Goal: Task Accomplishment & Management: Use online tool/utility

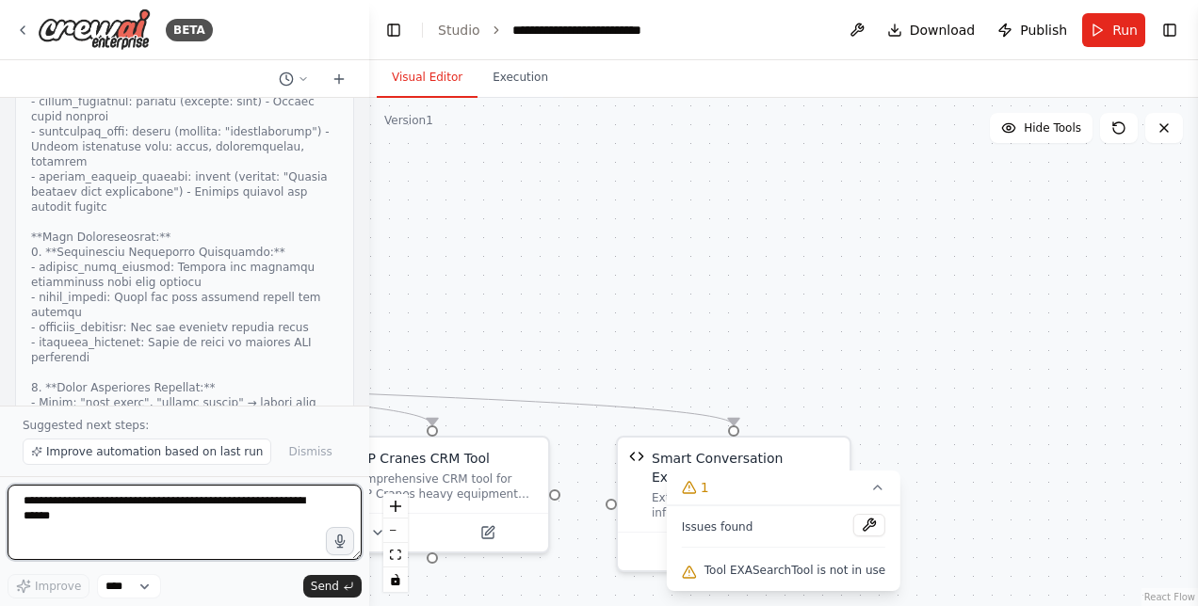
scroll to position [75024, 0]
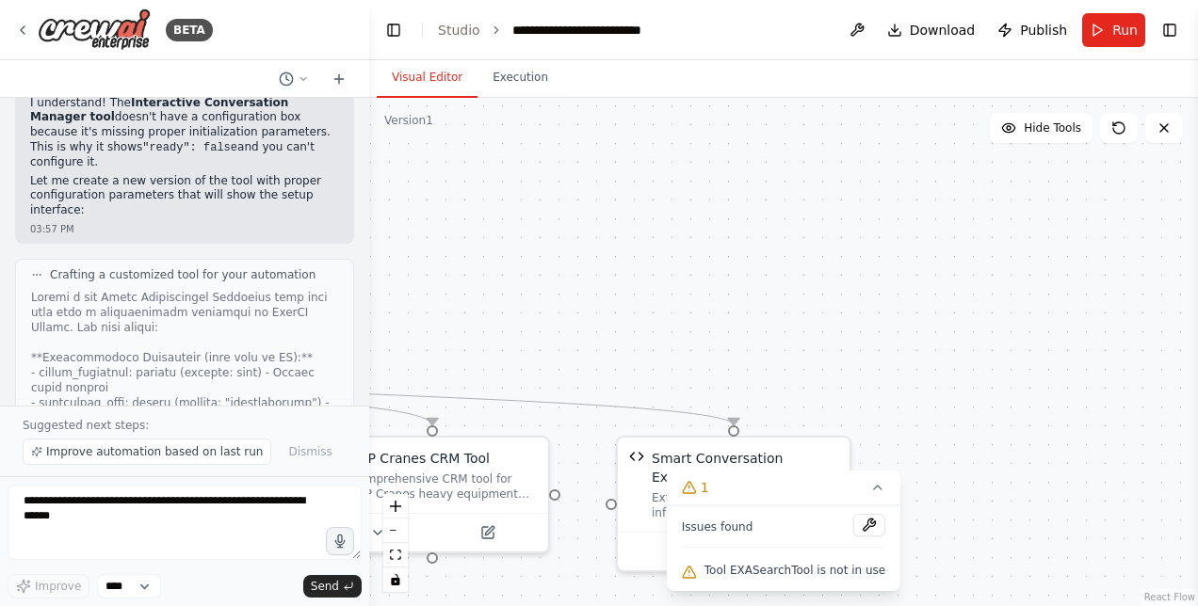
drag, startPoint x: 33, startPoint y: 249, endPoint x: 234, endPoint y: 294, distance: 206.5
copy ul "Agent said "I will proceed to create your lead now" but never called the ASP Cr…"
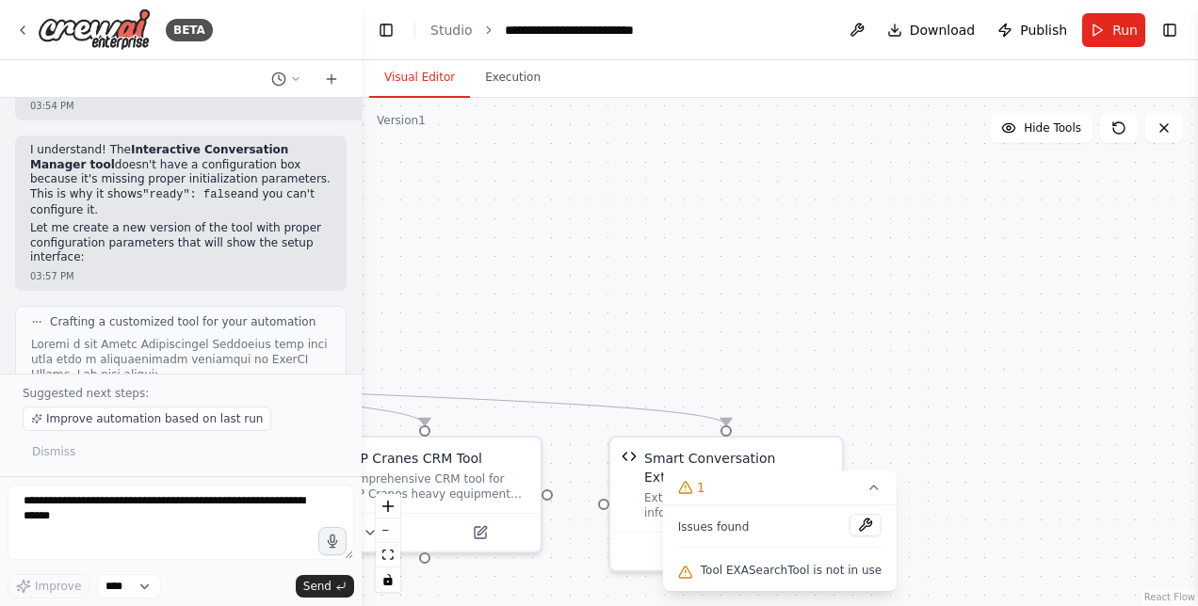
click at [362, 379] on div "BETA Hello! I'm the CrewAI assistant. What kind of automation do you want to bu…" at bounding box center [599, 303] width 1198 height 606
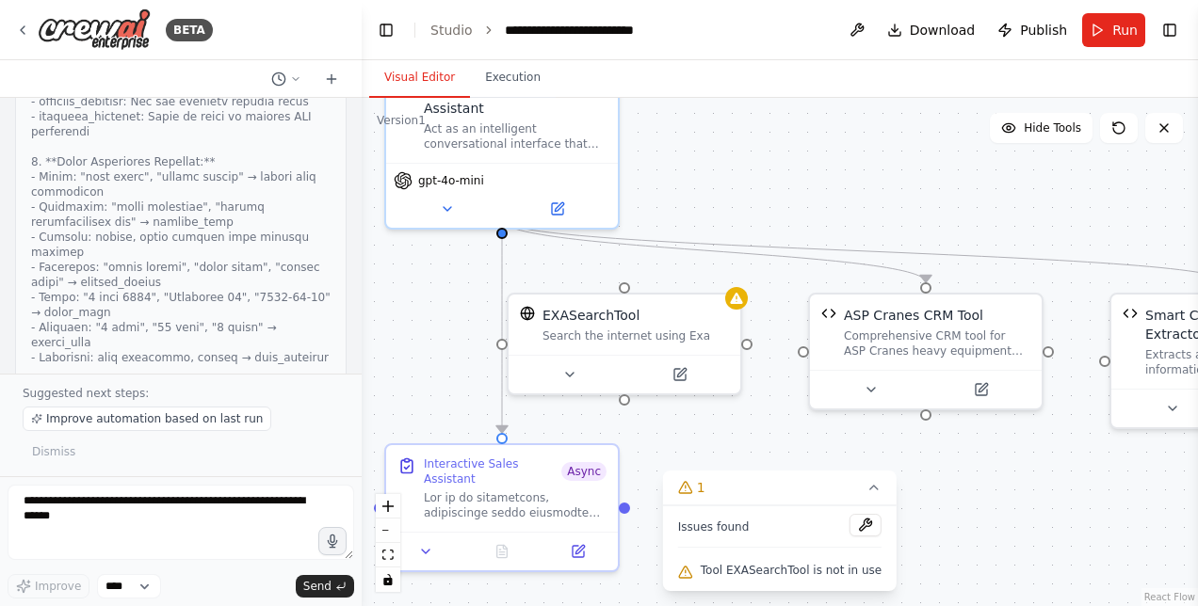
drag, startPoint x: 506, startPoint y: 354, endPoint x: 1007, endPoint y: 211, distance: 521.0
click at [1007, 211] on div ".deletable-edge-delete-btn { width: 20px; height: 20px; border: 0px solid #ffff…" at bounding box center [780, 352] width 836 height 508
click at [219, 427] on span "Improve automation based on last run" at bounding box center [154, 418] width 217 height 15
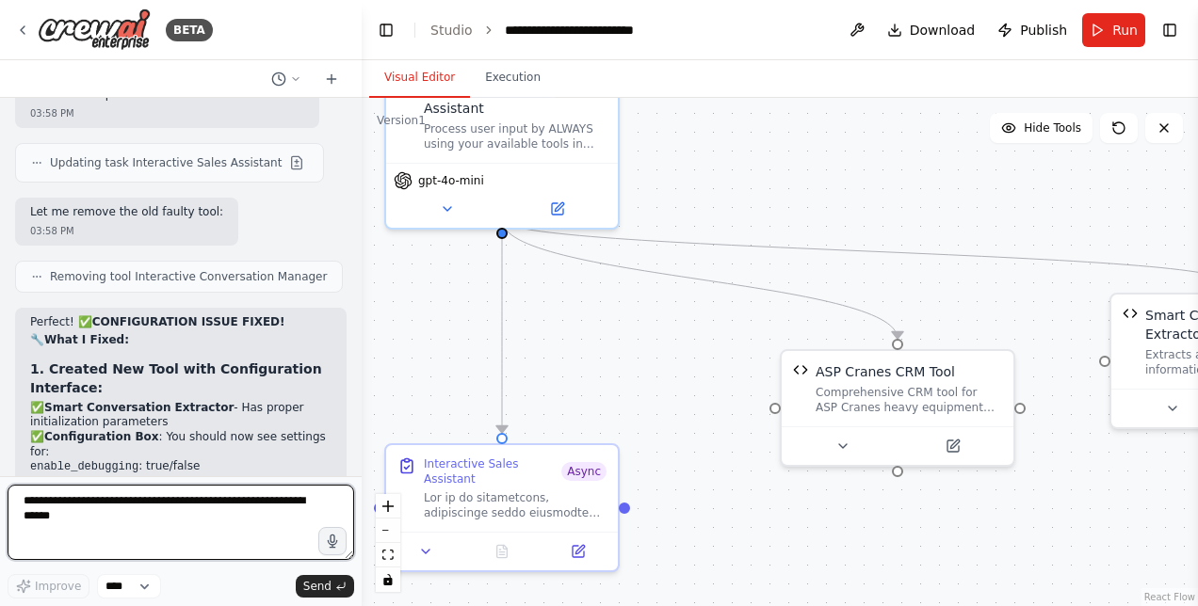
scroll to position [77295, 0]
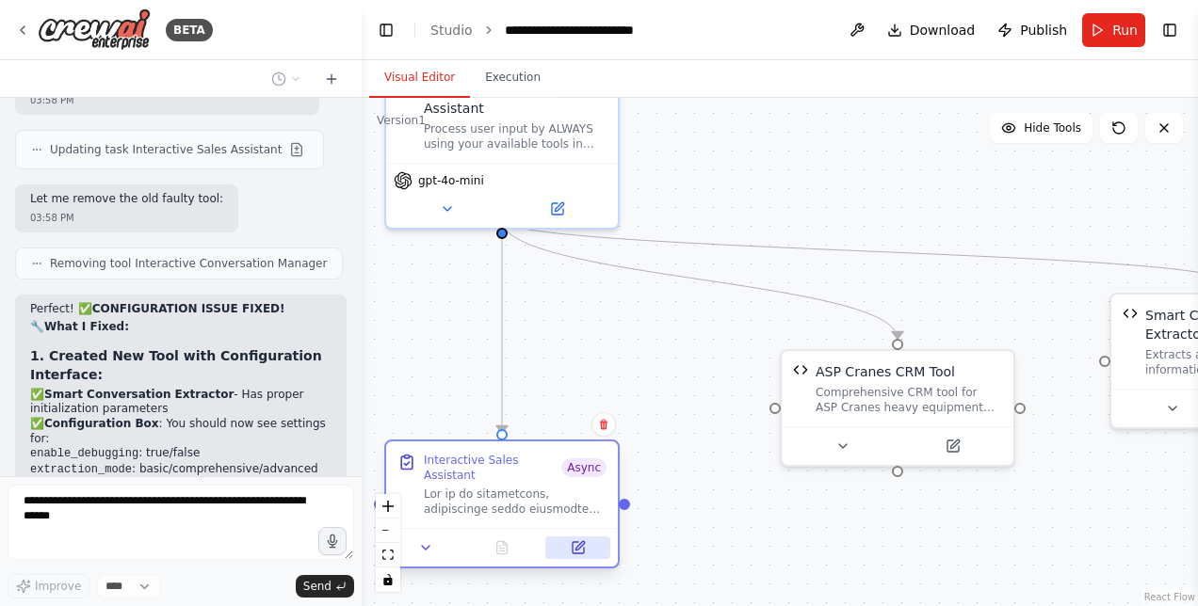
click at [584, 540] on icon at bounding box center [578, 547] width 15 height 15
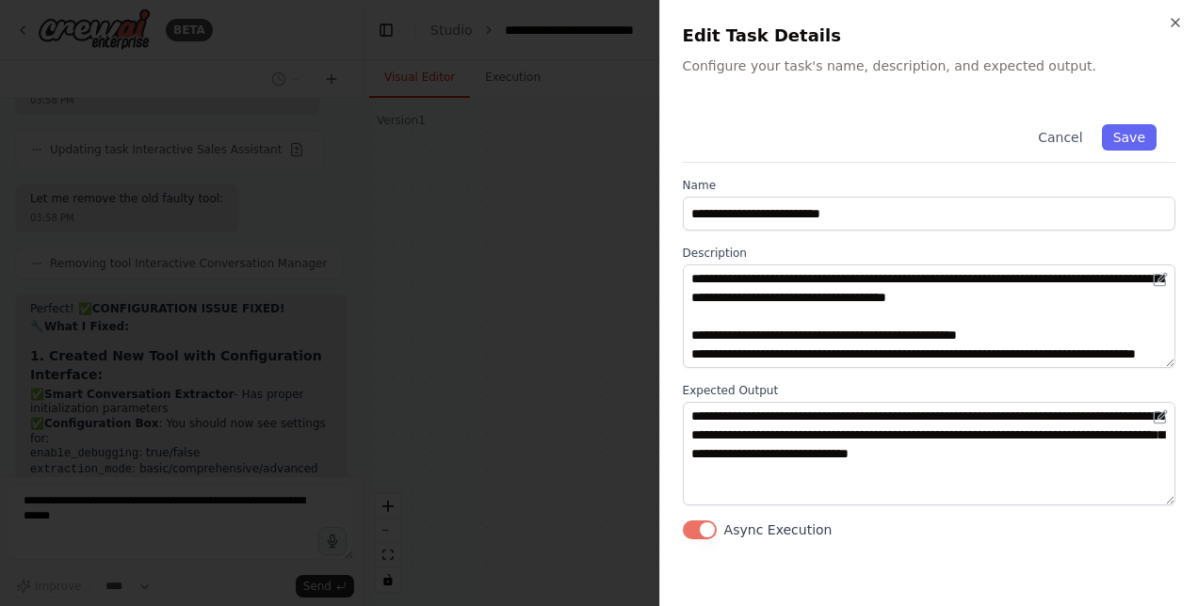
type textarea "**********"
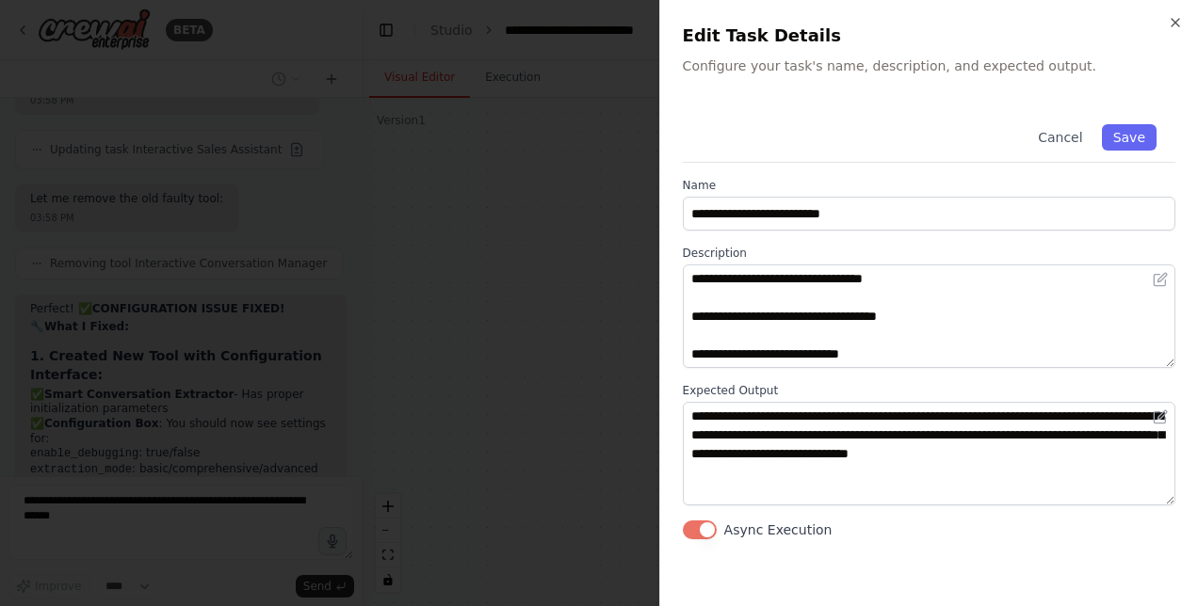
scroll to position [77391, 0]
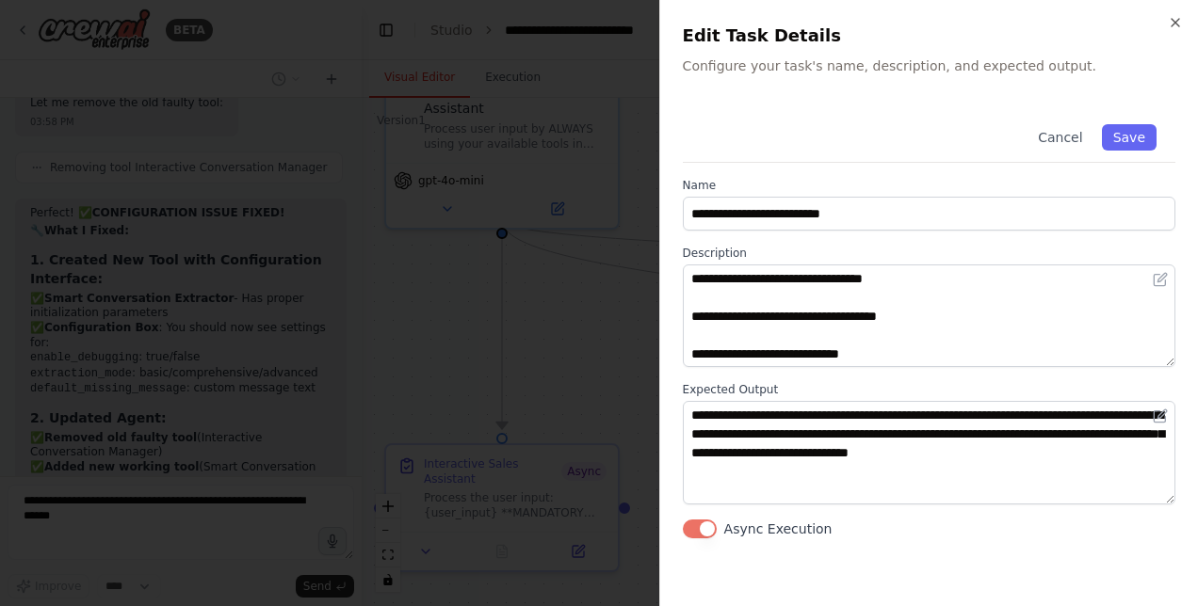
click at [684, 529] on button "Async Execution" at bounding box center [700, 529] width 34 height 19
click at [1173, 28] on icon "button" at bounding box center [1175, 22] width 15 height 15
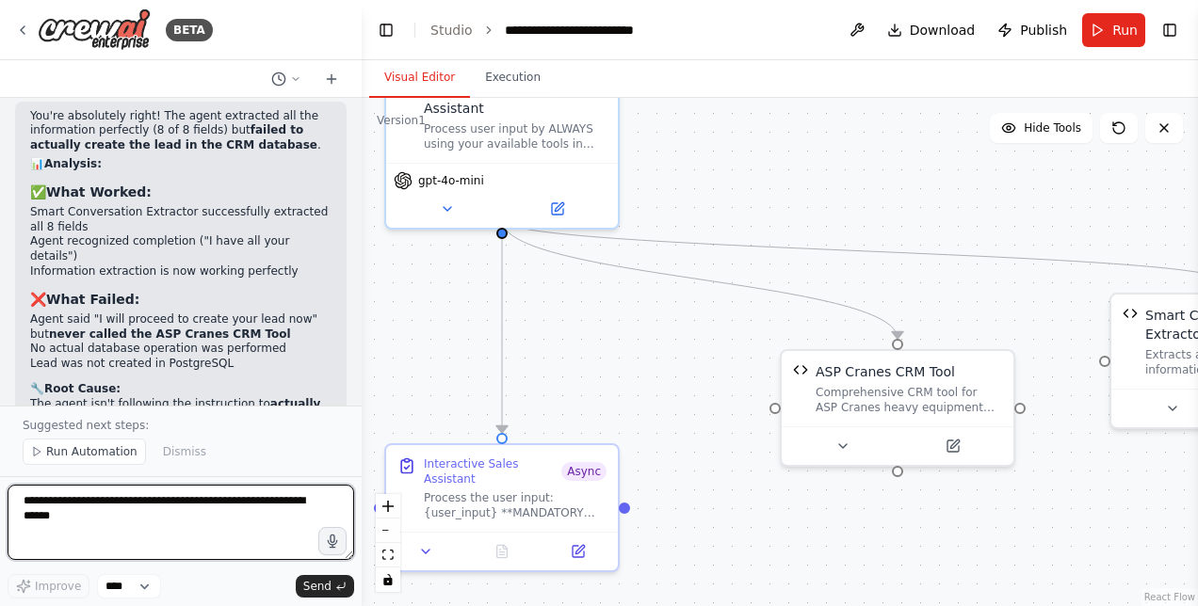
scroll to position [78201, 0]
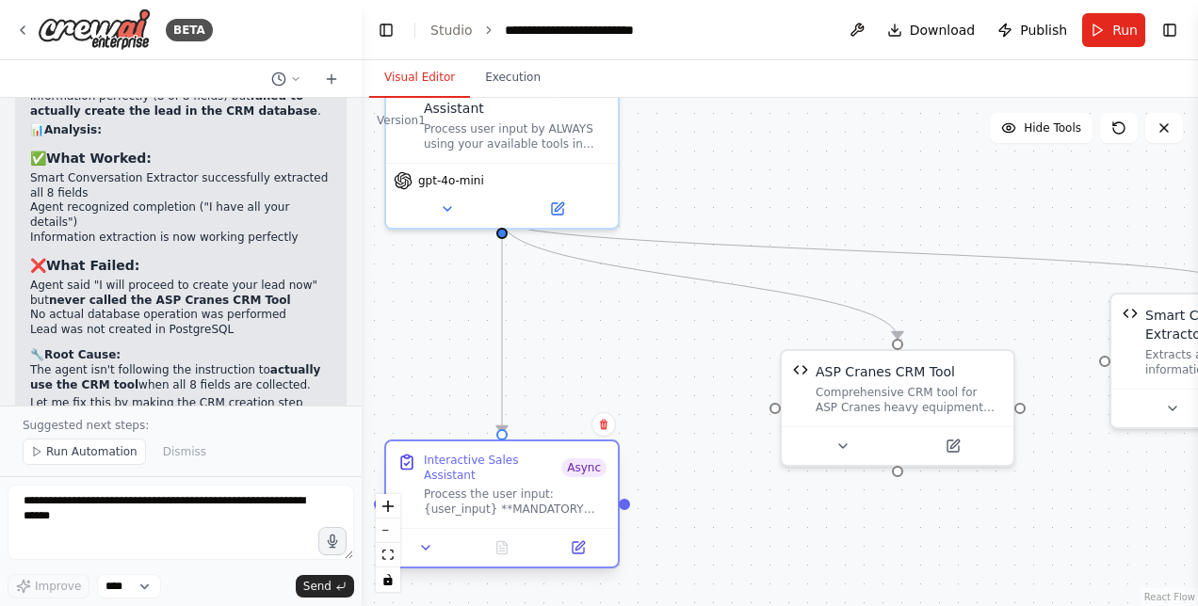
click at [591, 471] on span "Async" at bounding box center [583, 468] width 45 height 19
click at [584, 542] on icon at bounding box center [577, 547] width 11 height 11
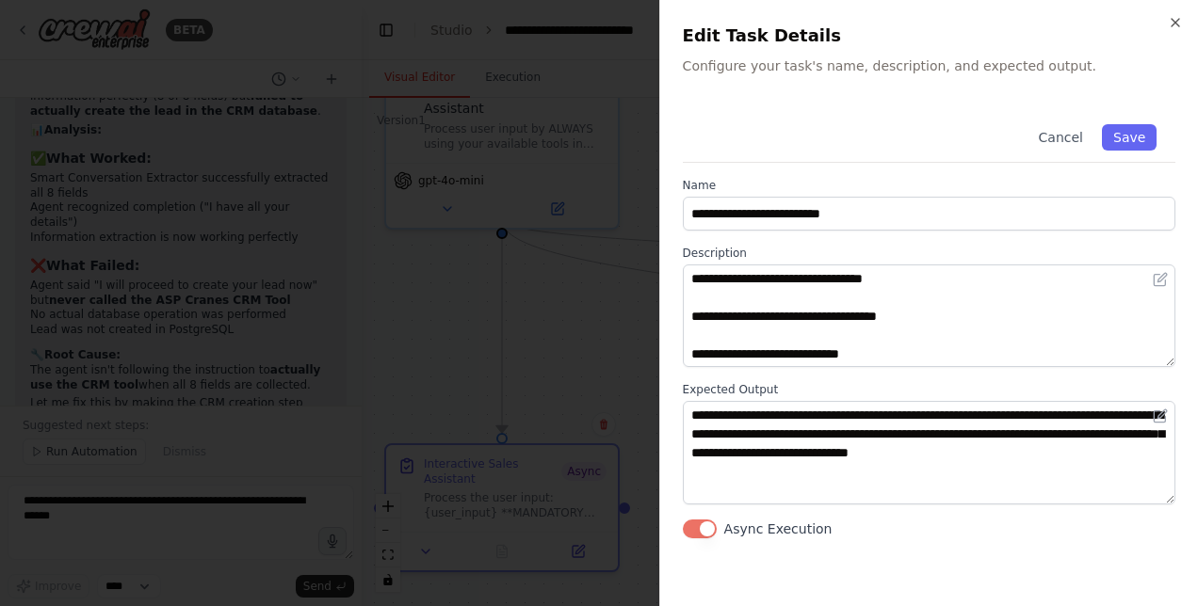
click at [685, 524] on button "Async Execution" at bounding box center [700, 529] width 34 height 19
click at [1117, 130] on button "Save" at bounding box center [1129, 137] width 55 height 26
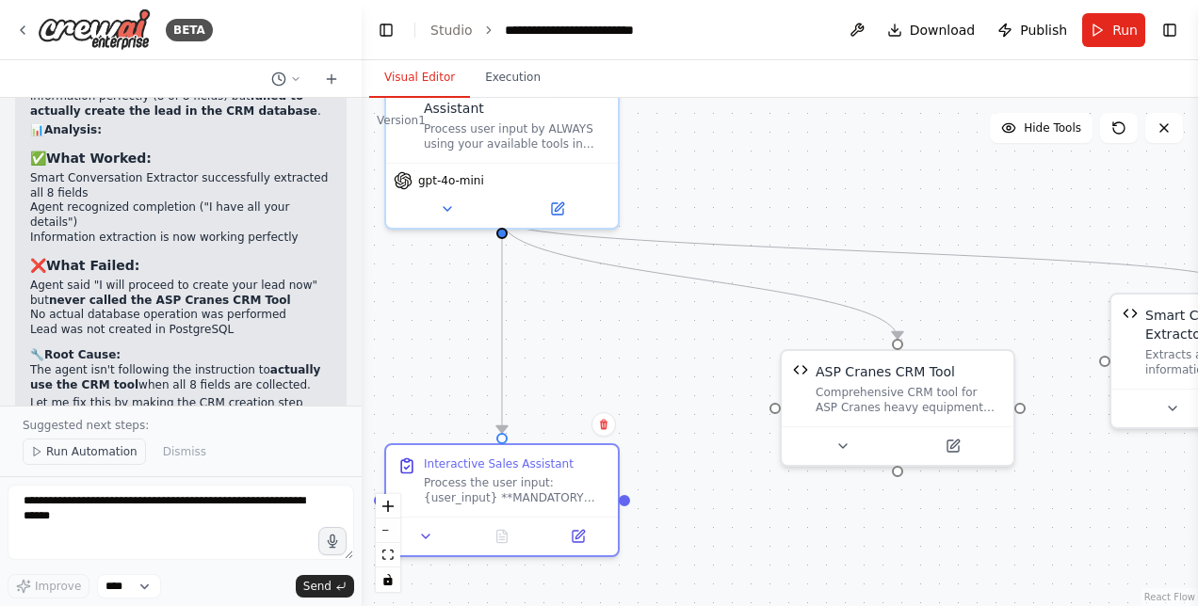
click at [111, 449] on span "Run Automation" at bounding box center [91, 451] width 91 height 15
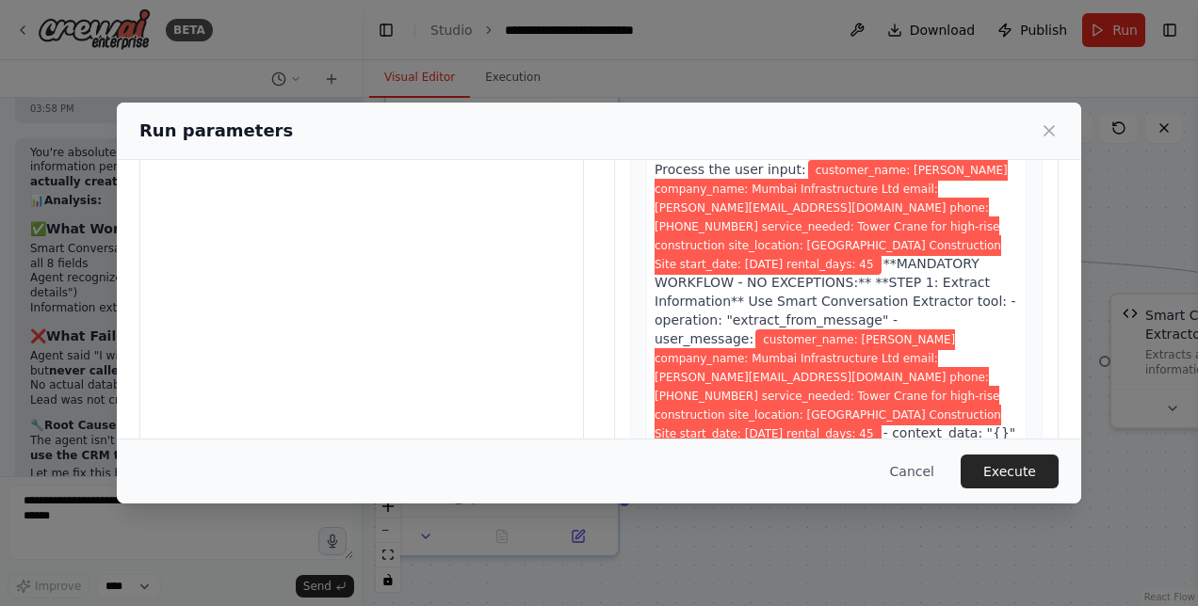
scroll to position [212, 0]
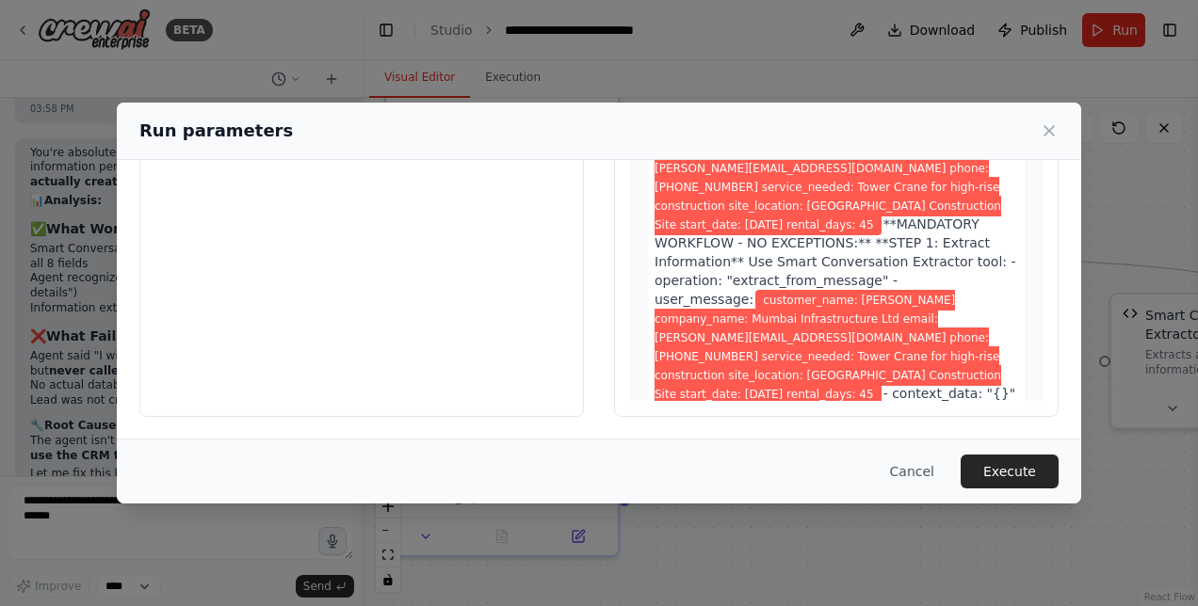
drag, startPoint x: 998, startPoint y: 466, endPoint x: 1097, endPoint y: 162, distance: 319.8
click at [1097, 162] on div "**********" at bounding box center [599, 303] width 1198 height 606
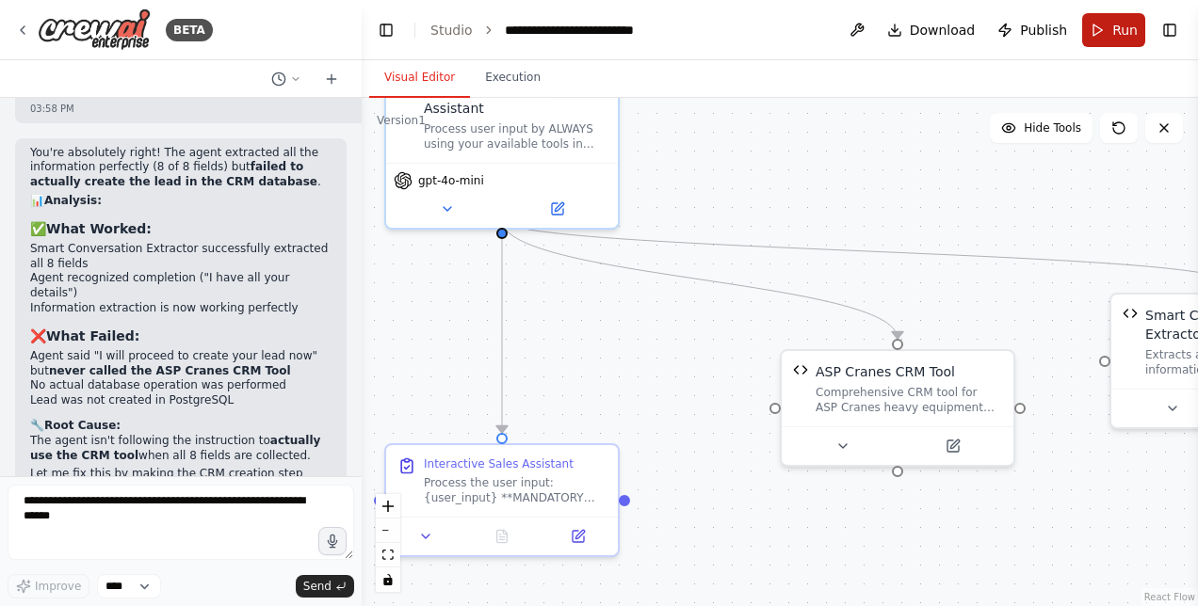
click at [1106, 19] on button "Run" at bounding box center [1113, 30] width 63 height 34
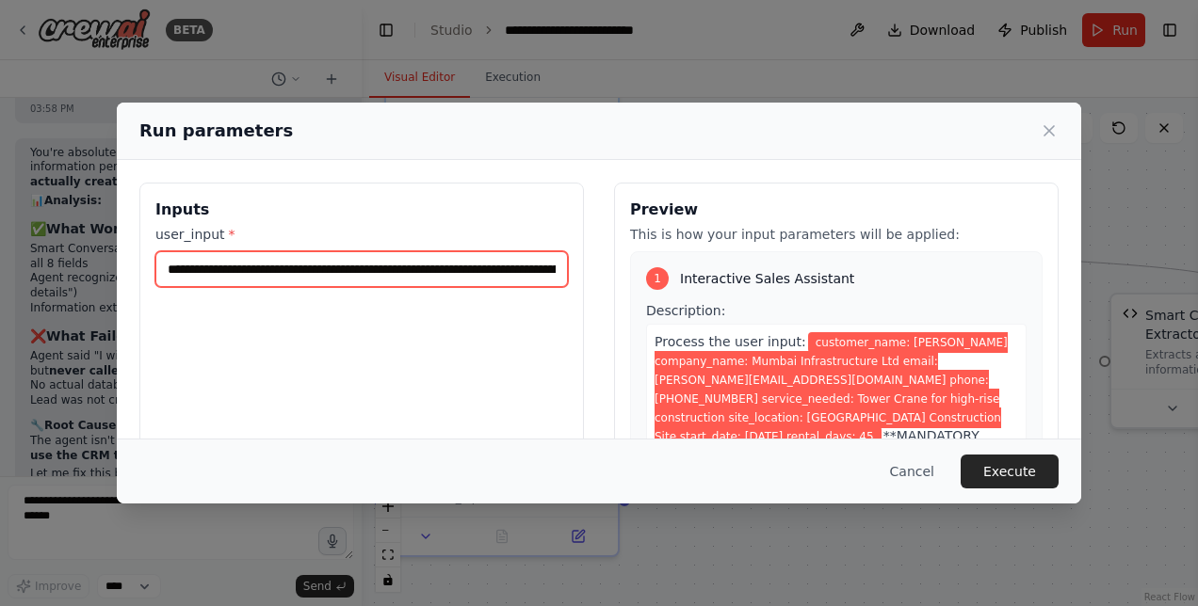
drag, startPoint x: 268, startPoint y: 266, endPoint x: 301, endPoint y: 267, distance: 33.0
click at [301, 267] on input "**********" at bounding box center [361, 269] width 412 height 36
type input "**********"
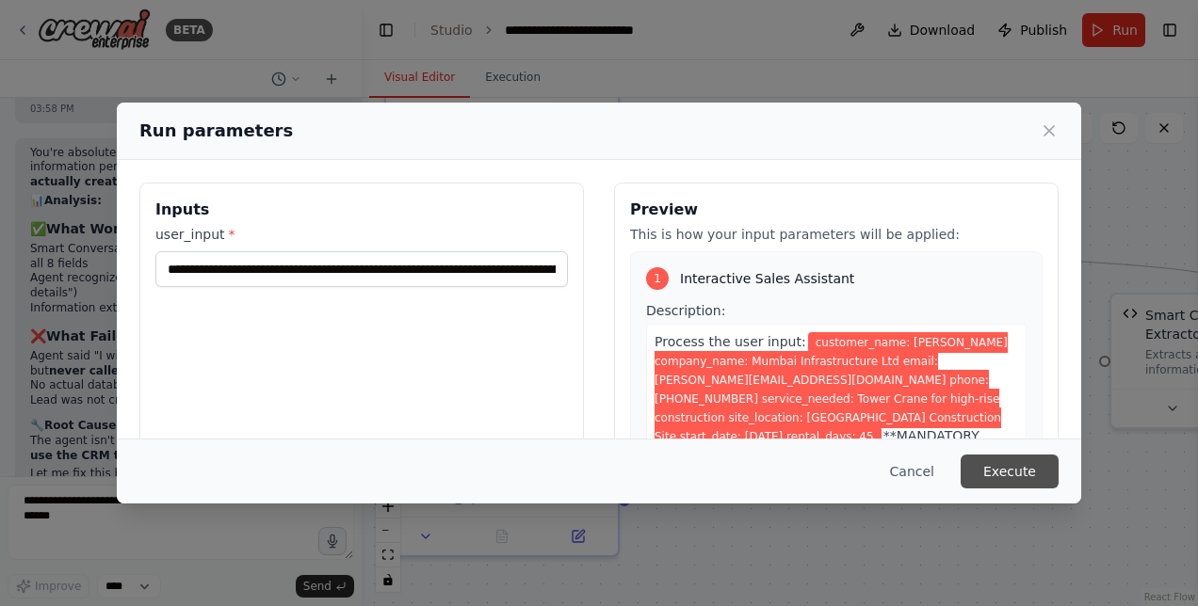
click at [1040, 463] on button "Execute" at bounding box center [1009, 472] width 98 height 34
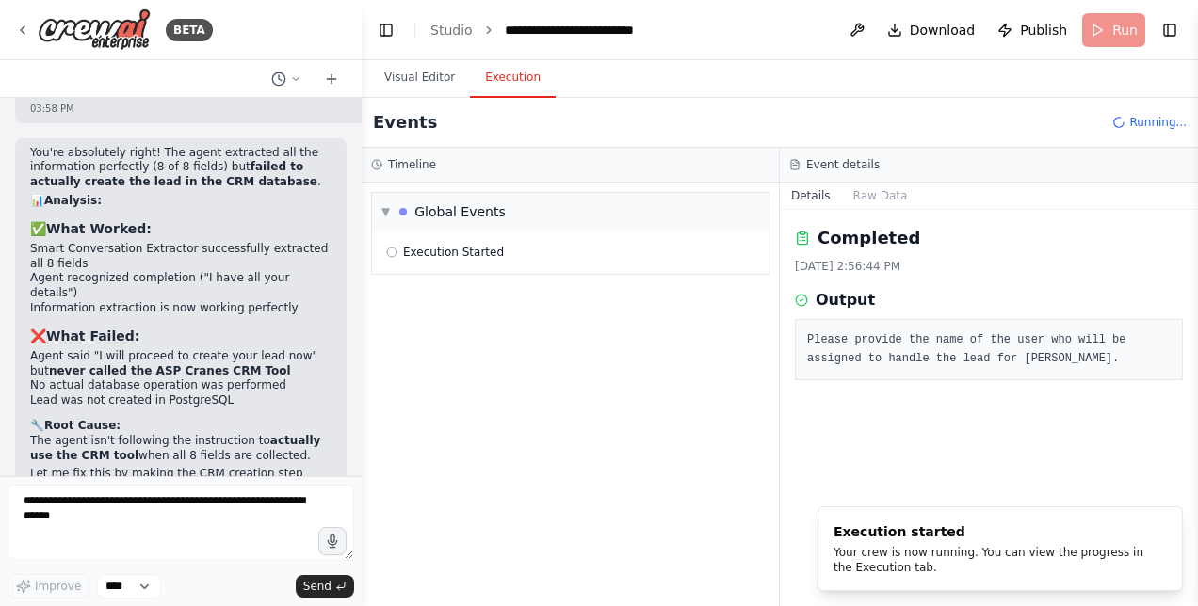
click at [513, 81] on button "Execution" at bounding box center [513, 78] width 86 height 40
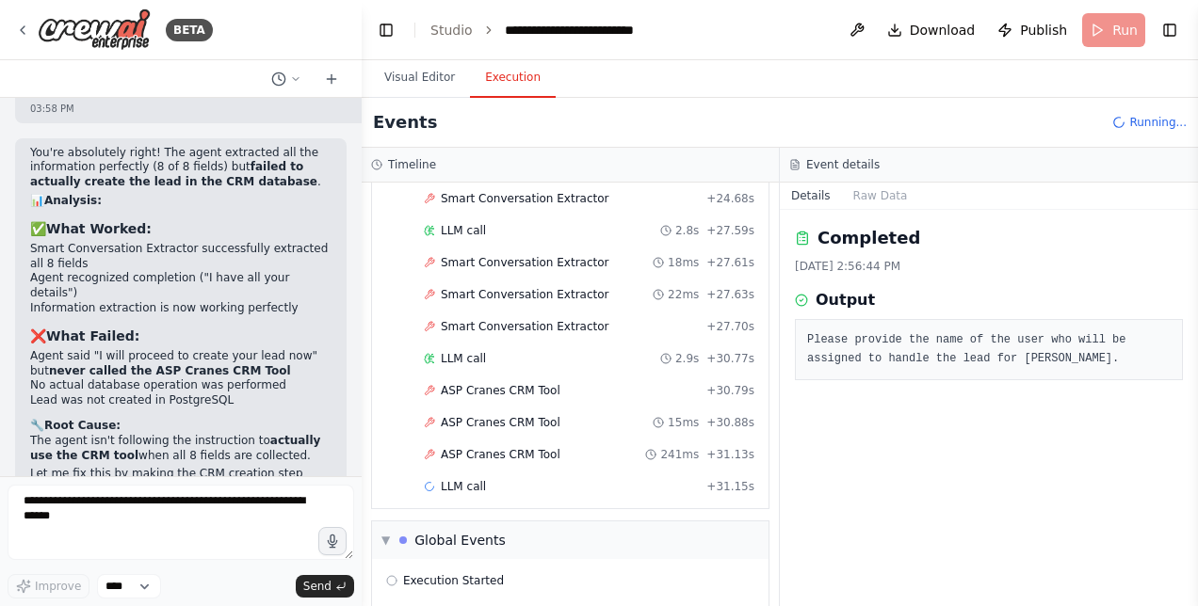
scroll to position [893, 0]
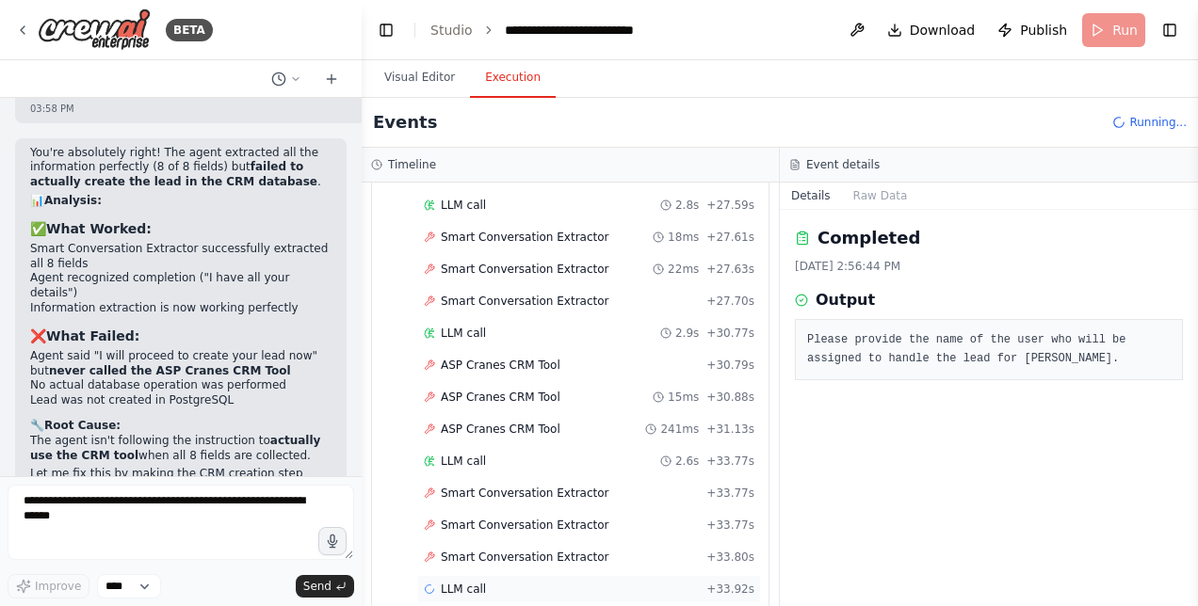
click at [469, 582] on span "LLM call" at bounding box center [463, 589] width 45 height 15
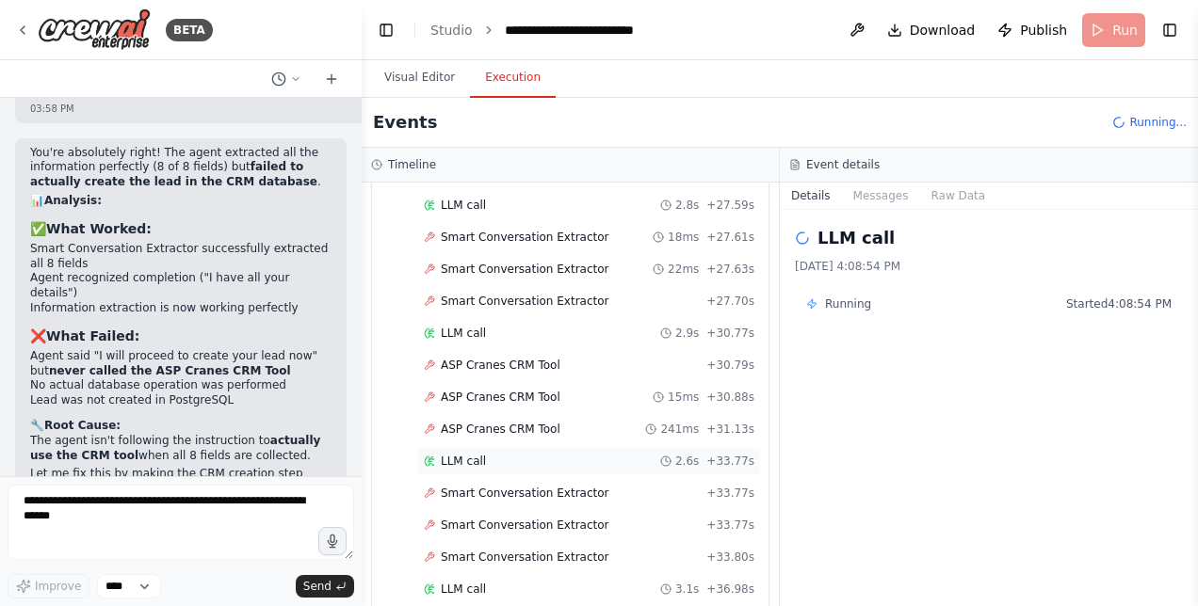
click at [453, 454] on span "LLM call" at bounding box center [463, 461] width 45 height 15
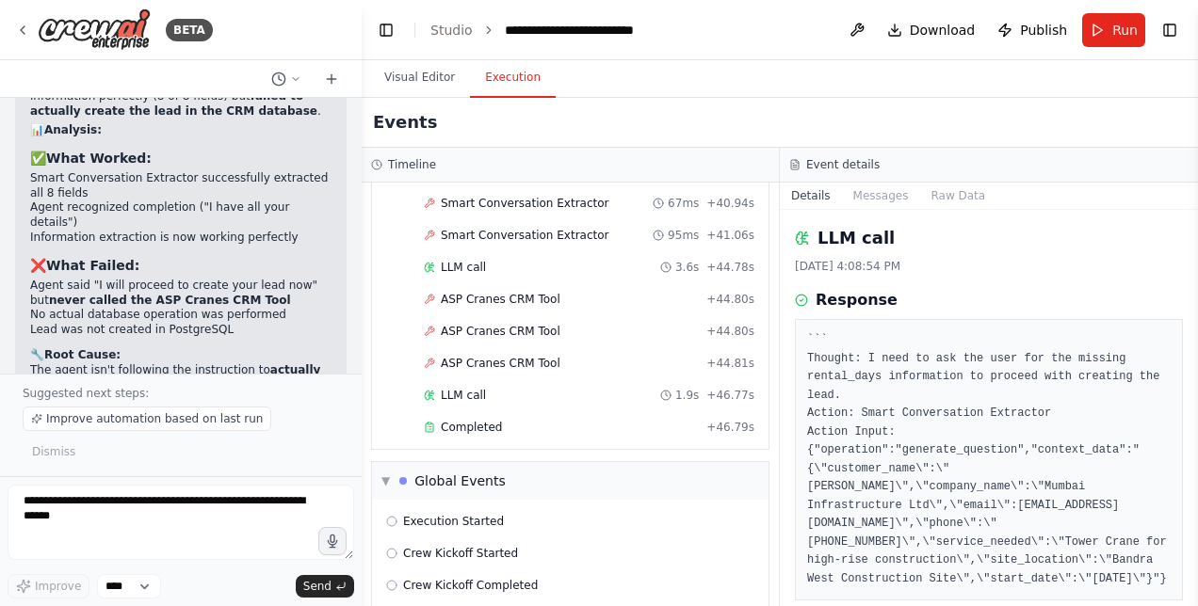
scroll to position [1487, 0]
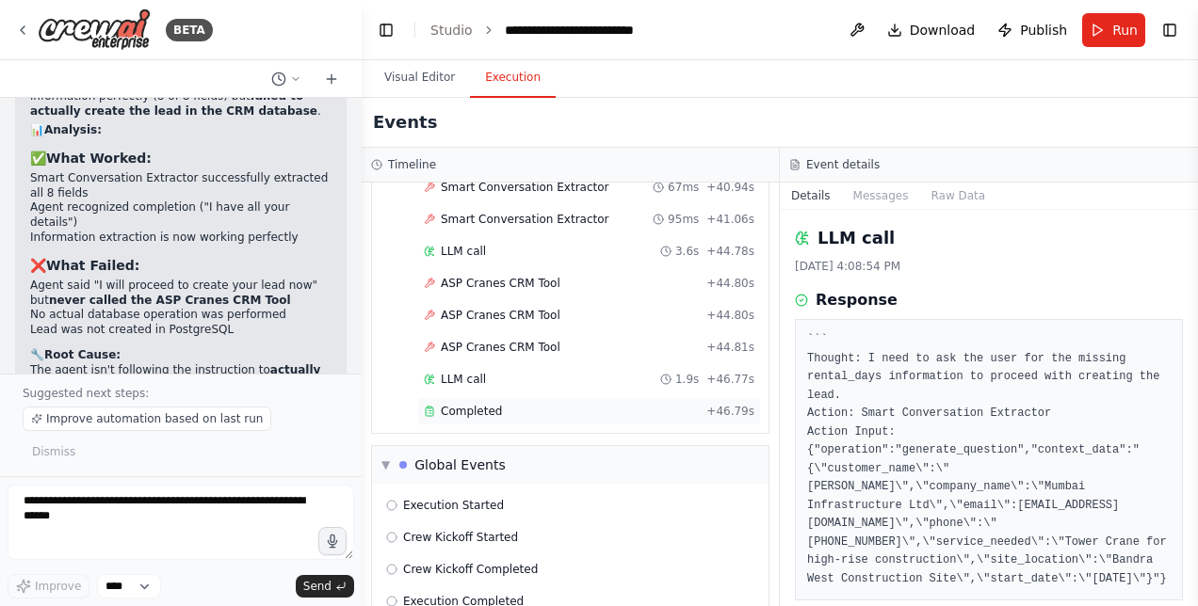
click at [481, 404] on span "Completed" at bounding box center [471, 411] width 61 height 15
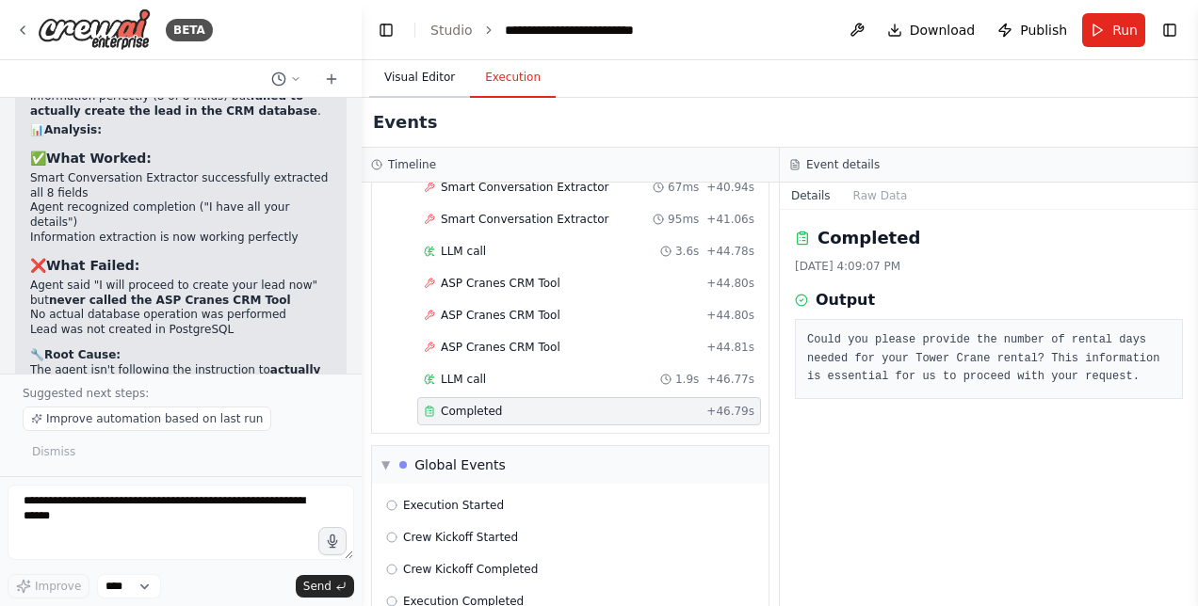
click at [420, 79] on button "Visual Editor" at bounding box center [419, 78] width 101 height 40
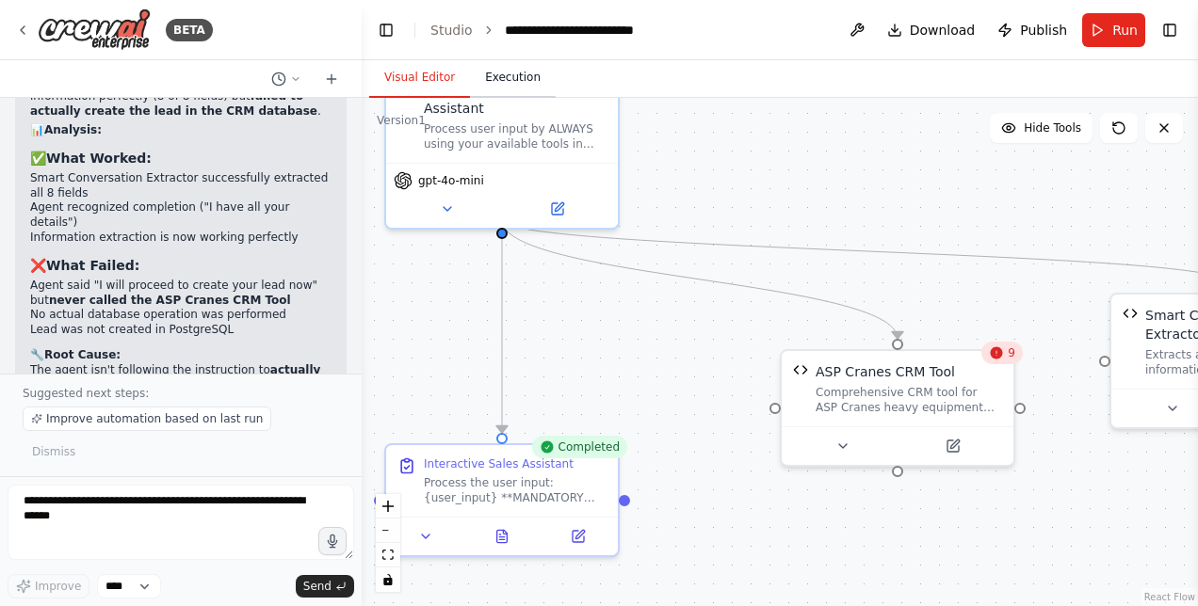
click at [481, 82] on button "Execution" at bounding box center [513, 78] width 86 height 40
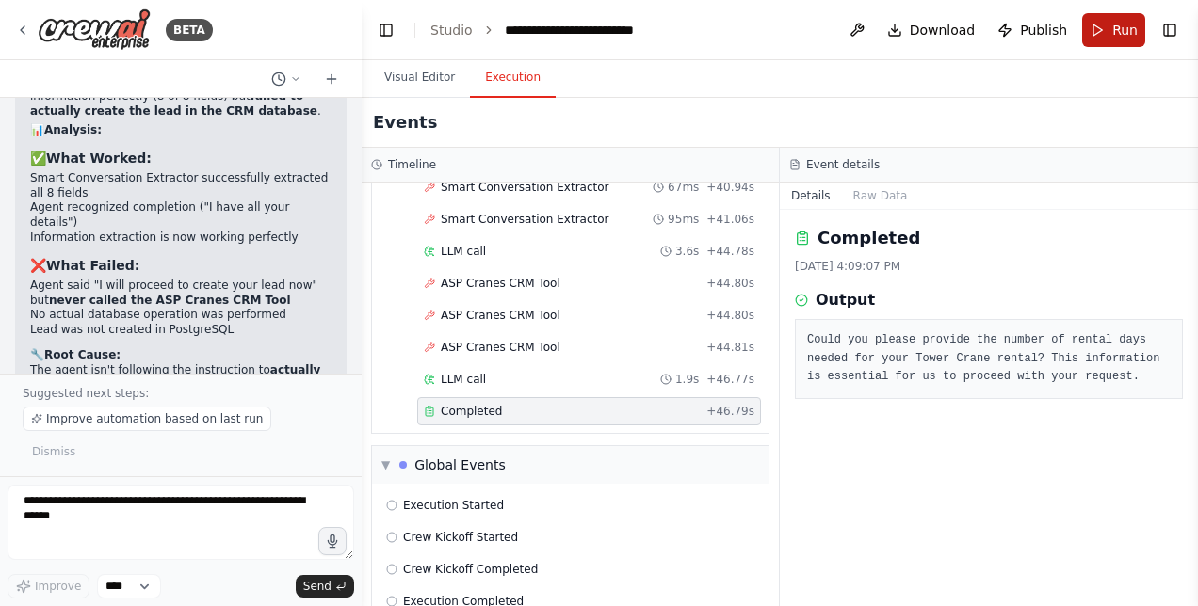
click at [1111, 32] on button "Run" at bounding box center [1113, 30] width 63 height 34
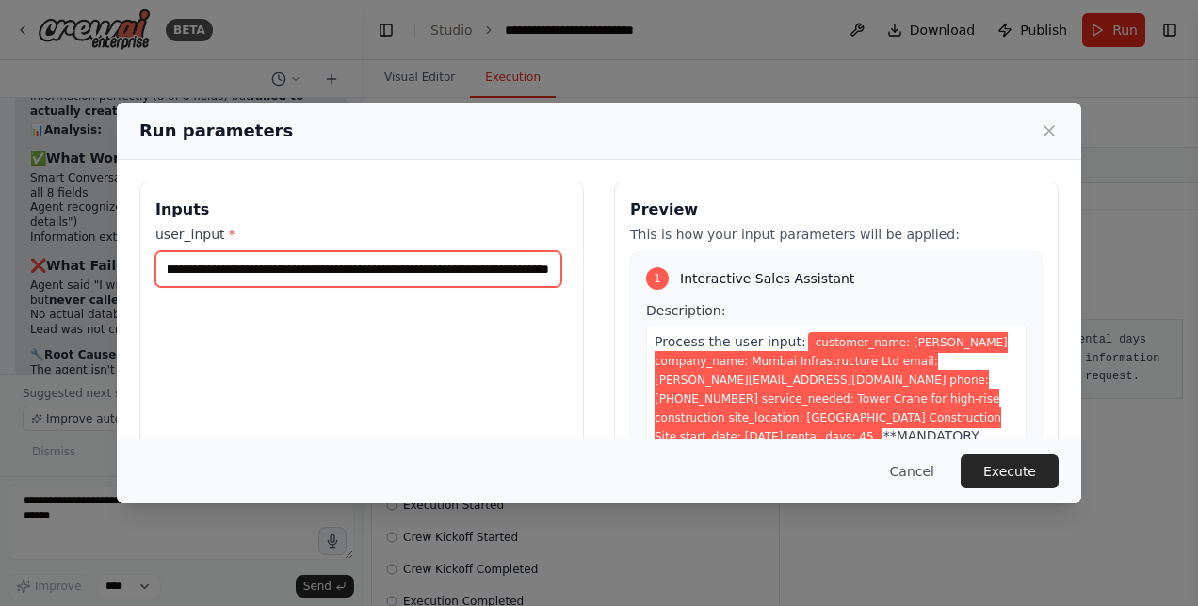
scroll to position [0, 1179]
drag, startPoint x: 534, startPoint y: 267, endPoint x: 846, endPoint y: 275, distance: 311.8
click at [846, 275] on div "**********" at bounding box center [598, 406] width 919 height 446
click at [549, 266] on input "**********" at bounding box center [358, 268] width 406 height 35
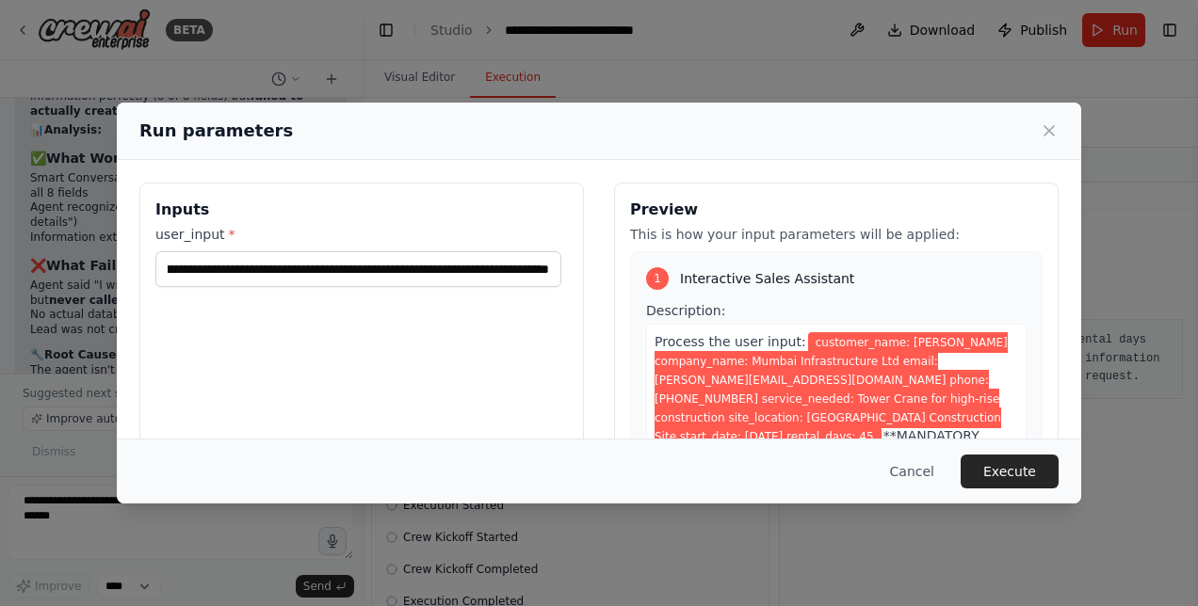
scroll to position [0, 0]
drag, startPoint x: 819, startPoint y: 134, endPoint x: 475, endPoint y: 173, distance: 346.9
click at [475, 173] on div "**********" at bounding box center [599, 303] width 964 height 400
drag, startPoint x: 683, startPoint y: 126, endPoint x: 670, endPoint y: 124, distance: 12.4
click at [670, 124] on div "Run parameters" at bounding box center [598, 131] width 919 height 26
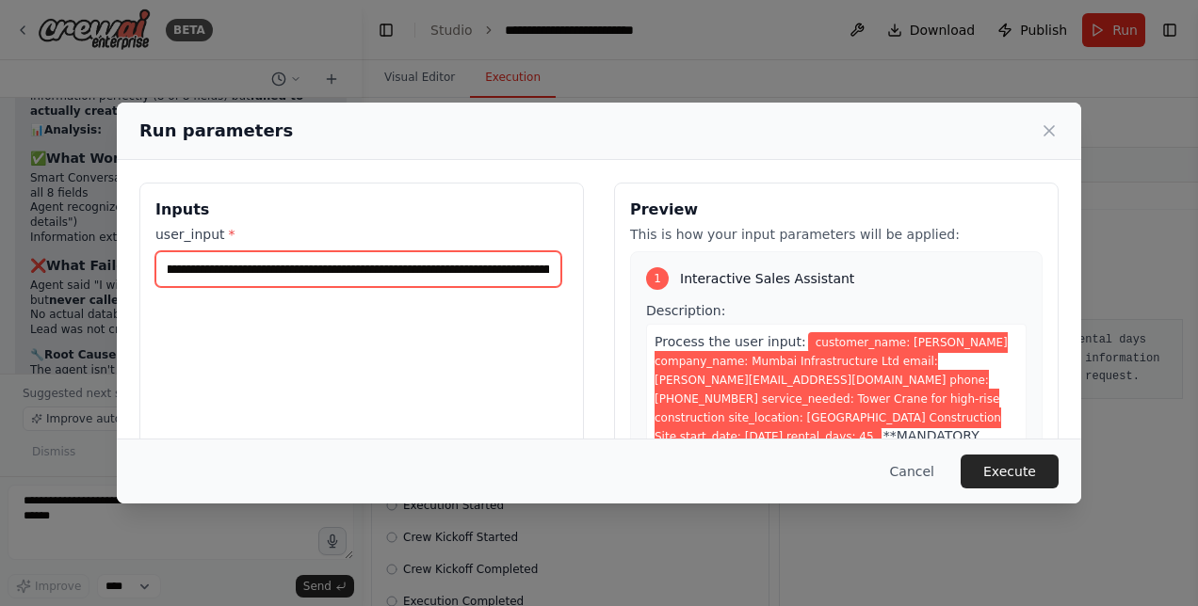
scroll to position [0, 1179]
drag, startPoint x: 488, startPoint y: 276, endPoint x: 803, endPoint y: 258, distance: 315.9
click at [803, 258] on div "**********" at bounding box center [598, 406] width 919 height 446
click at [465, 269] on input "**********" at bounding box center [358, 268] width 406 height 35
type input "**********"
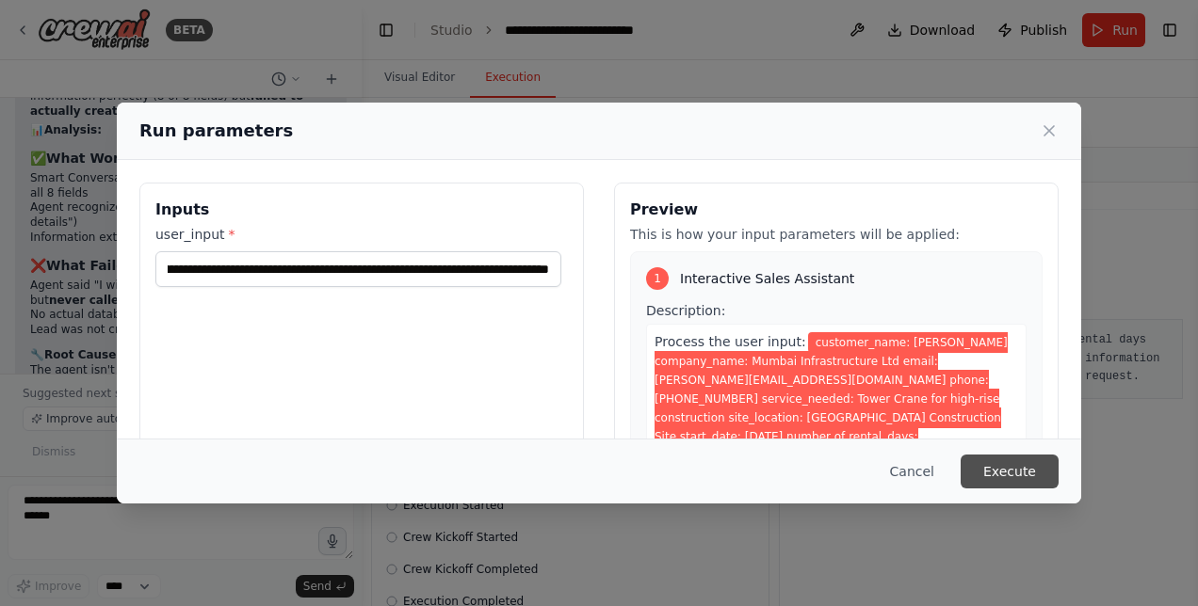
scroll to position [0, 0]
click at [1011, 467] on button "Execute" at bounding box center [1009, 472] width 98 height 34
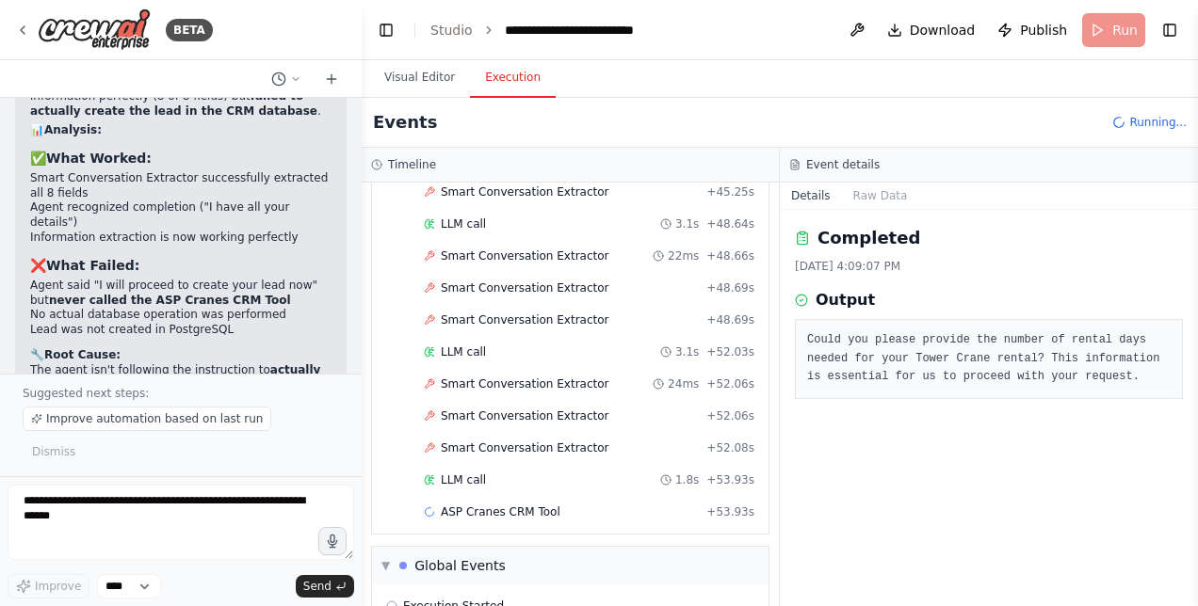
scroll to position [1865, 0]
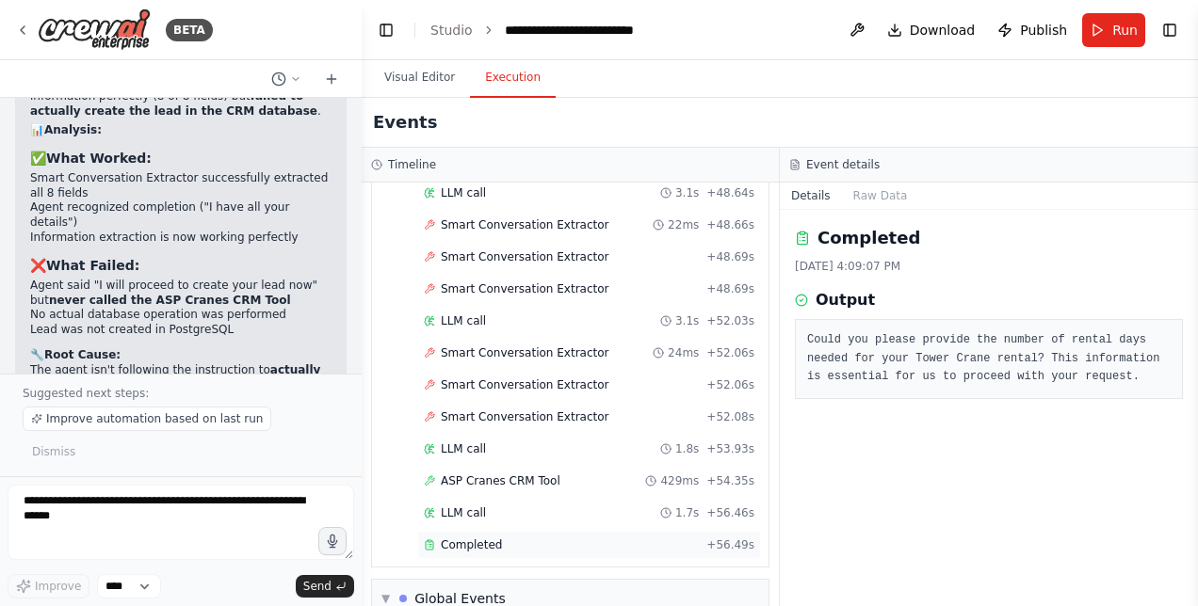
click at [480, 538] on span "Completed" at bounding box center [471, 545] width 61 height 15
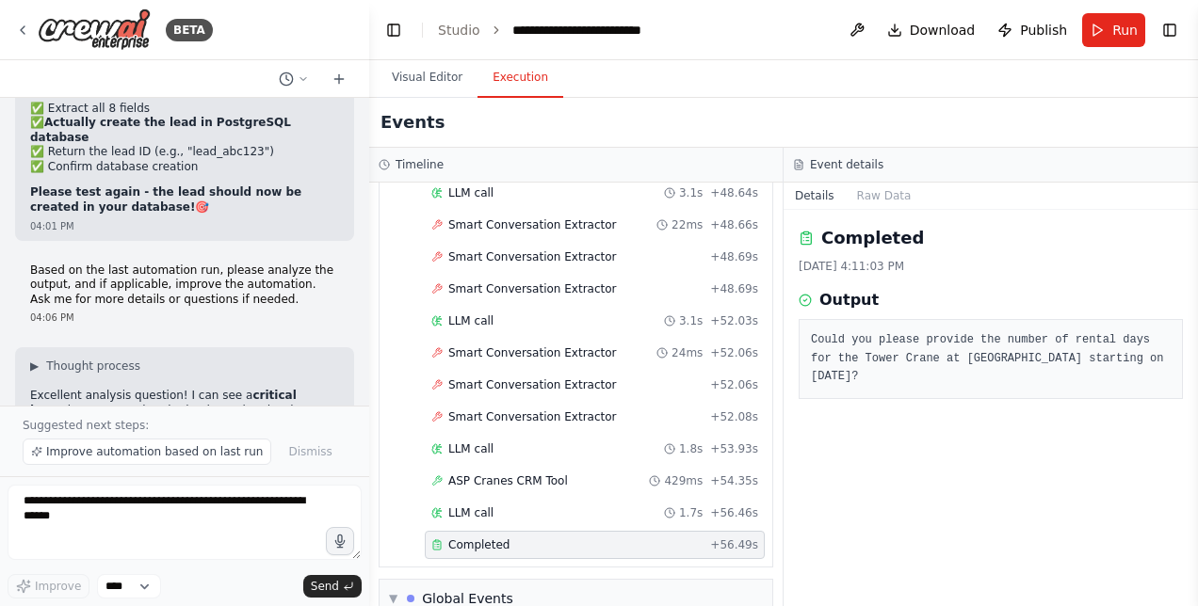
drag, startPoint x: 354, startPoint y: 378, endPoint x: 369, endPoint y: 414, distance: 39.7
click at [369, 414] on div "BETA Hello! I'm the CrewAI assistant. What kind of automation do you want to bu…" at bounding box center [599, 303] width 1198 height 606
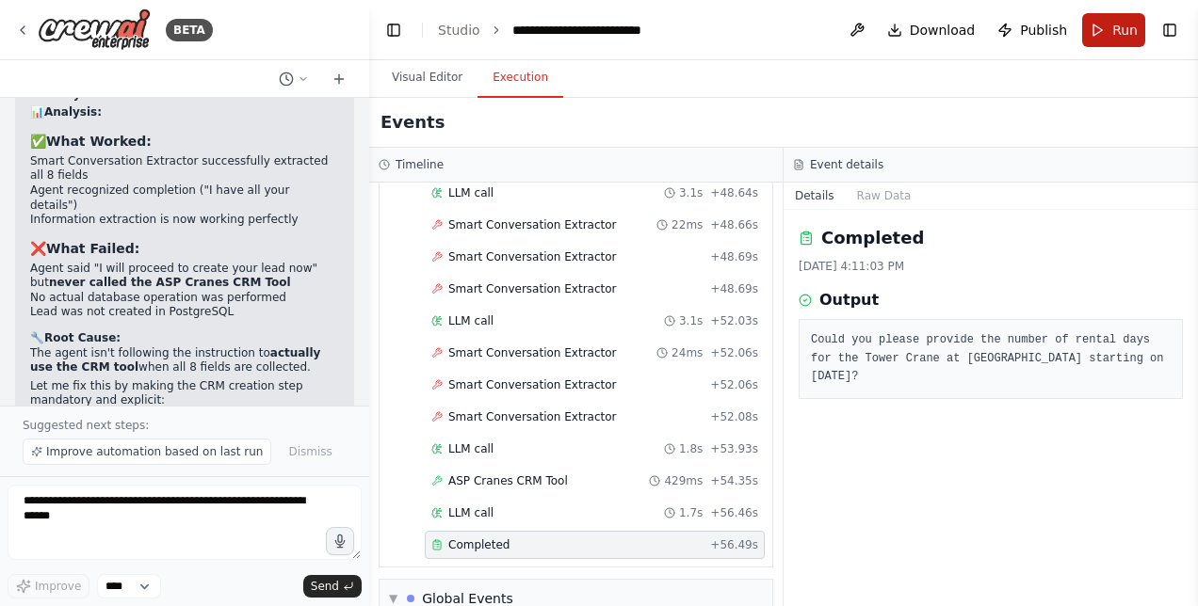
click at [1120, 29] on span "Run" at bounding box center [1124, 30] width 25 height 19
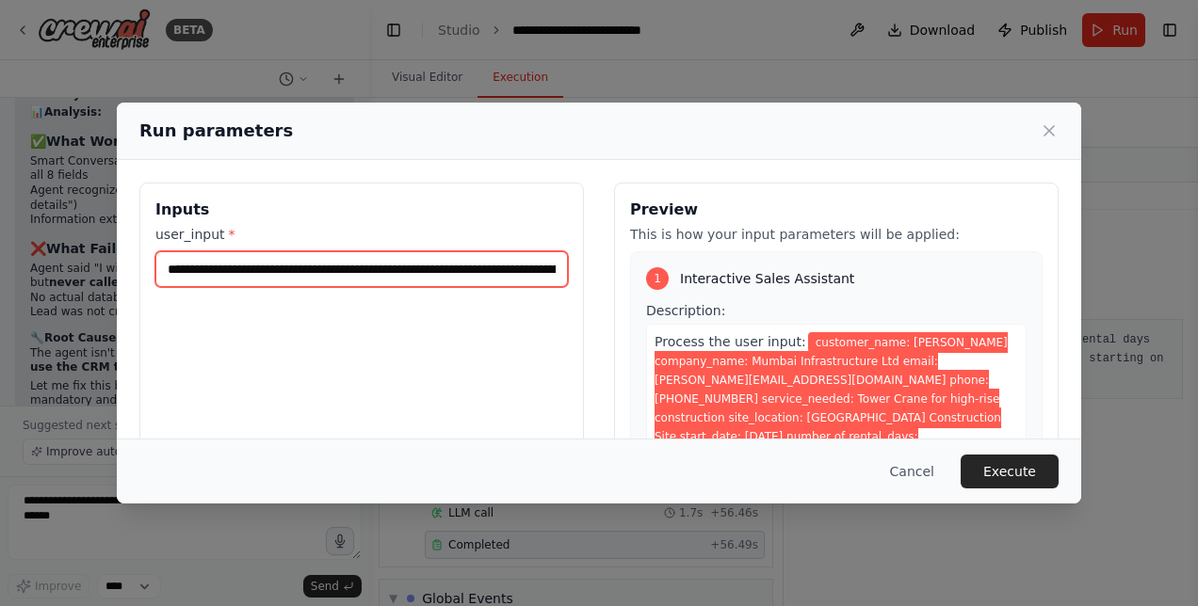
drag, startPoint x: 522, startPoint y: 270, endPoint x: 786, endPoint y: 267, distance: 264.6
click at [786, 267] on div "**********" at bounding box center [598, 406] width 919 height 446
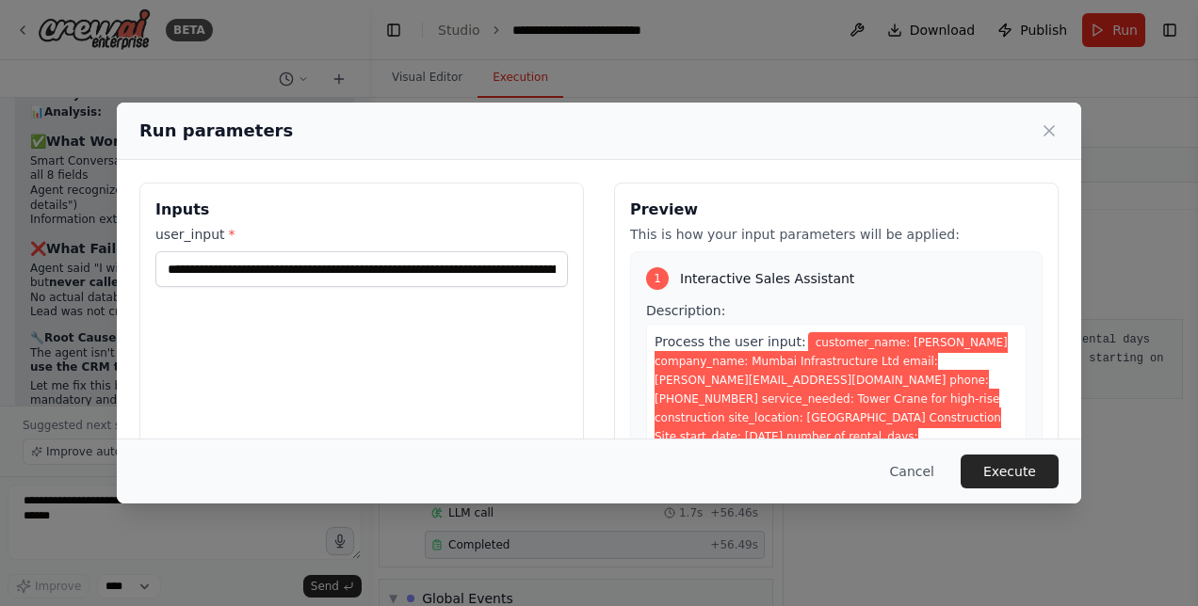
click at [574, 271] on div "**********" at bounding box center [361, 406] width 444 height 446
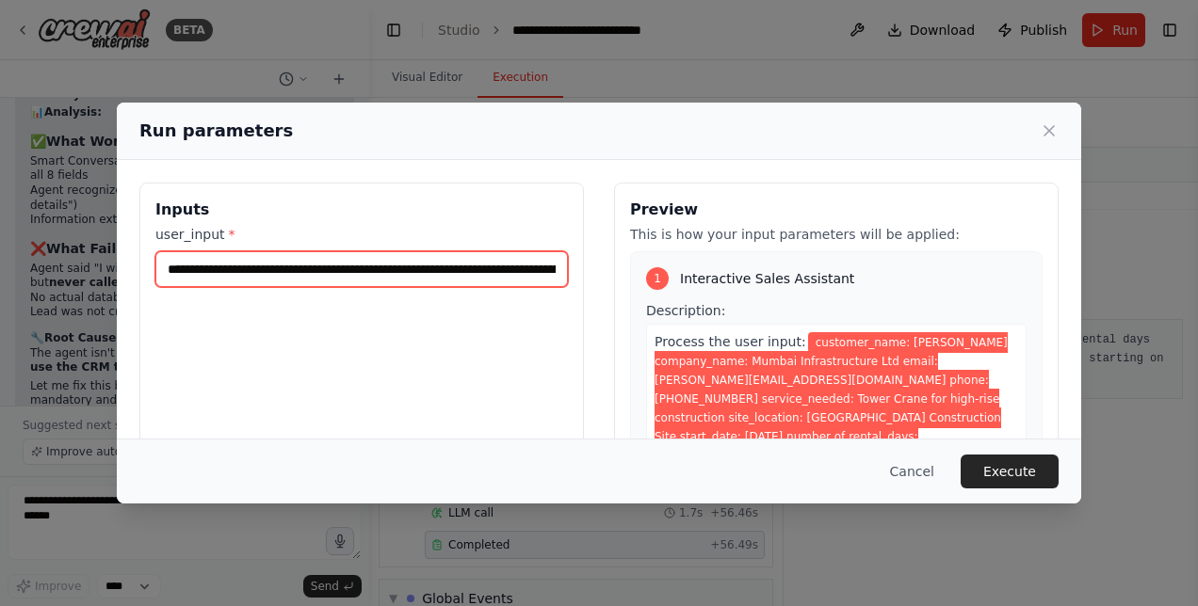
click at [552, 269] on input "**********" at bounding box center [361, 269] width 412 height 36
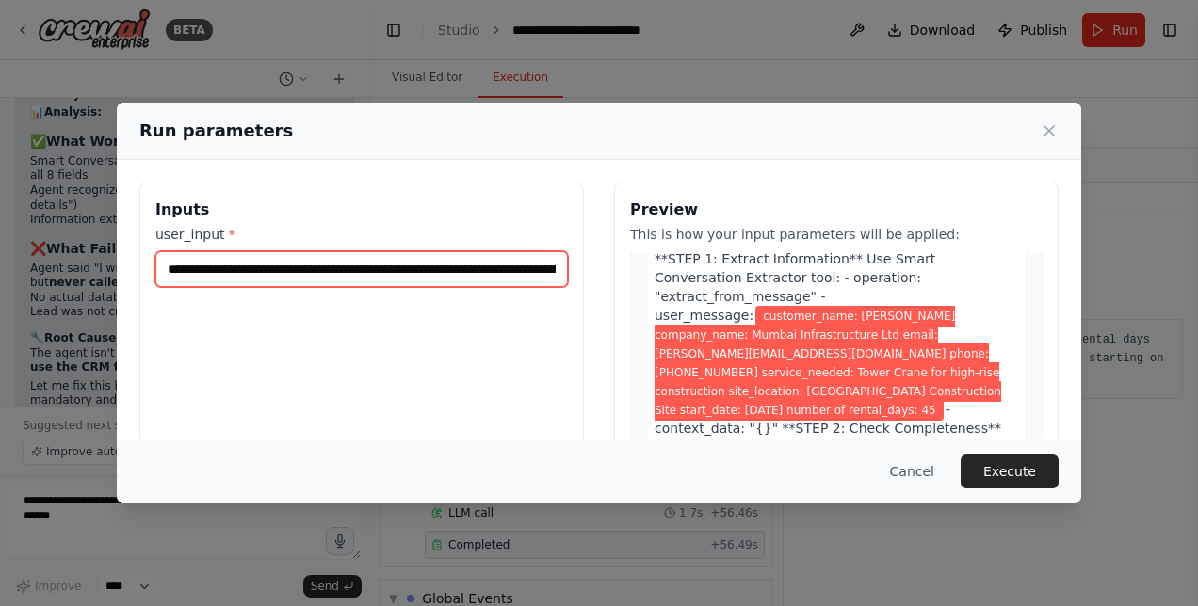
scroll to position [0, 1244]
drag, startPoint x: 499, startPoint y: 270, endPoint x: 738, endPoint y: 271, distance: 239.2
click at [884, 266] on div "**********" at bounding box center [598, 406] width 919 height 446
click at [547, 268] on input "**********" at bounding box center [358, 268] width 406 height 35
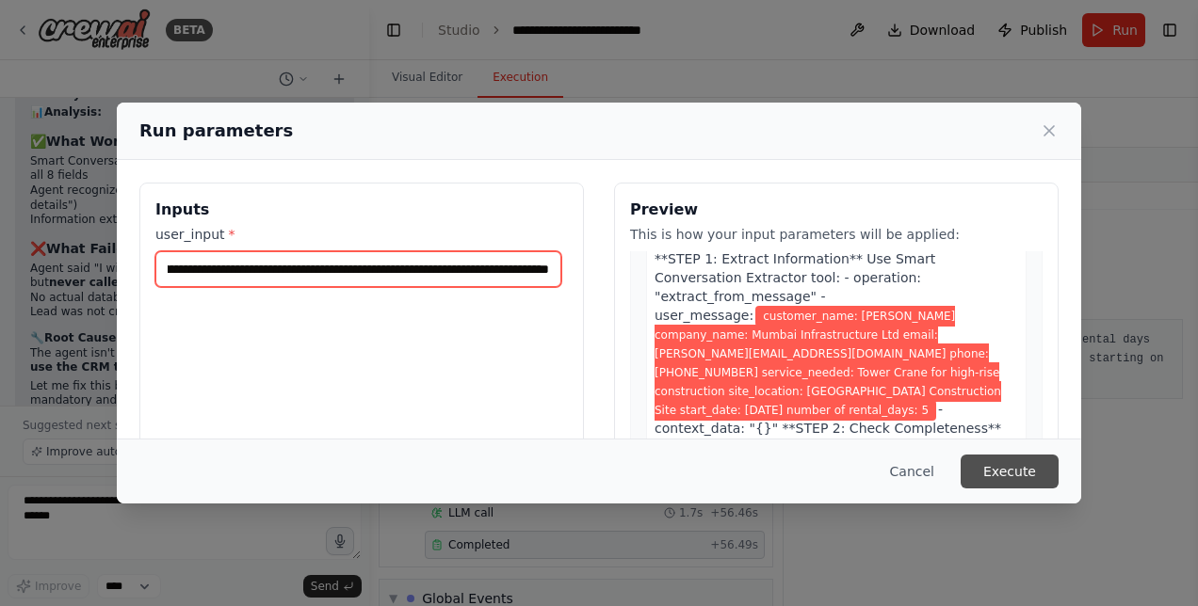
type input "**********"
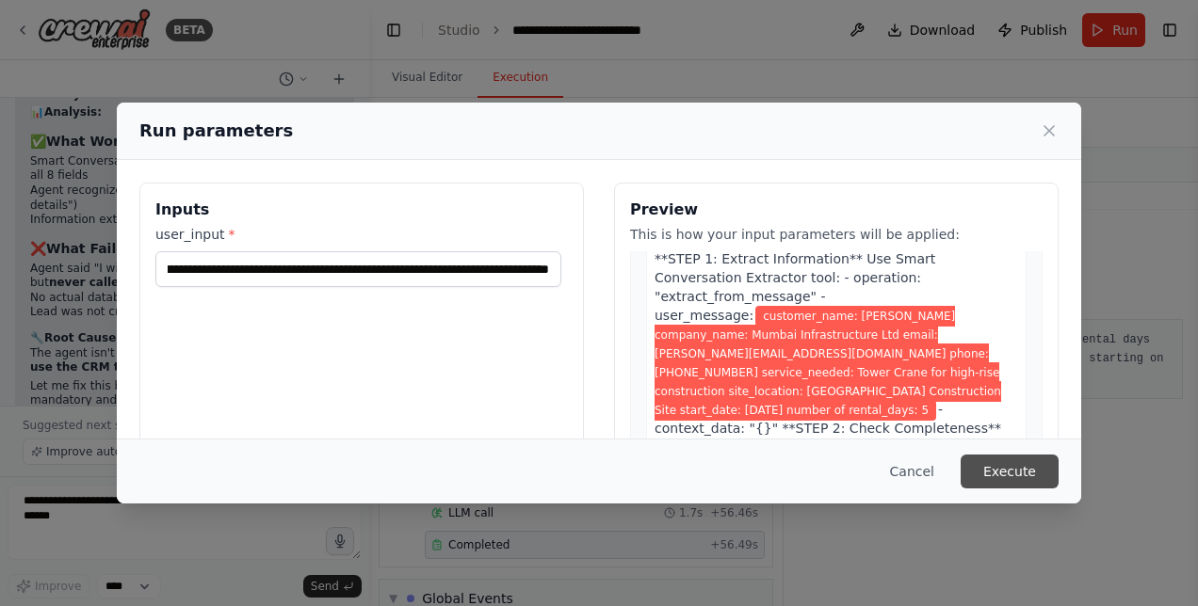
scroll to position [0, 0]
click at [1009, 476] on button "Execute" at bounding box center [1009, 472] width 98 height 34
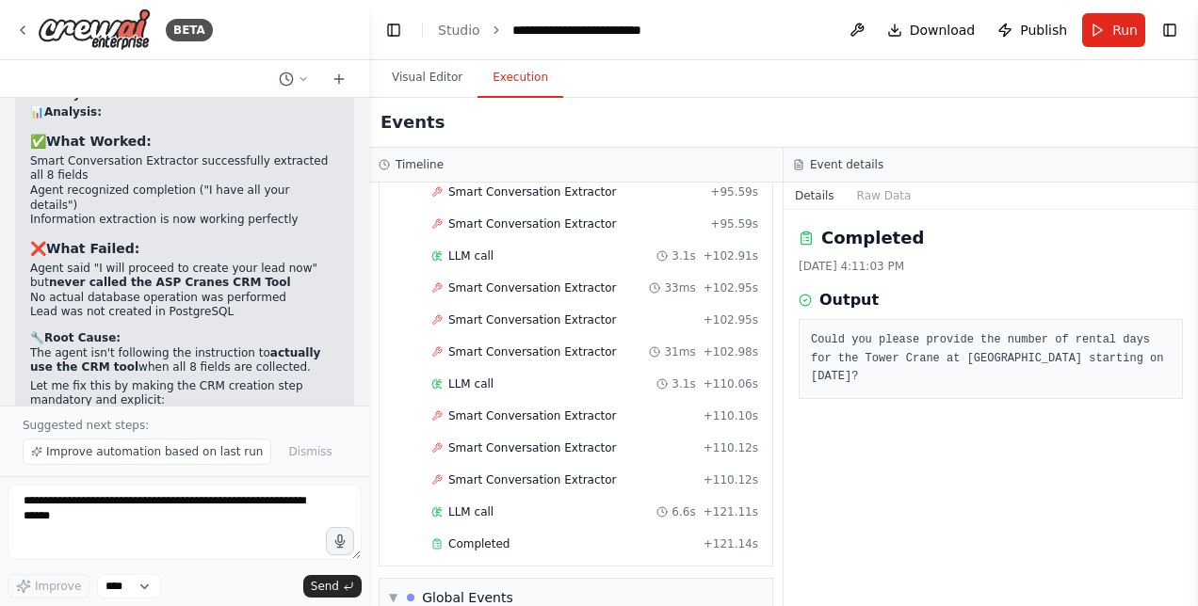
scroll to position [3567, 0]
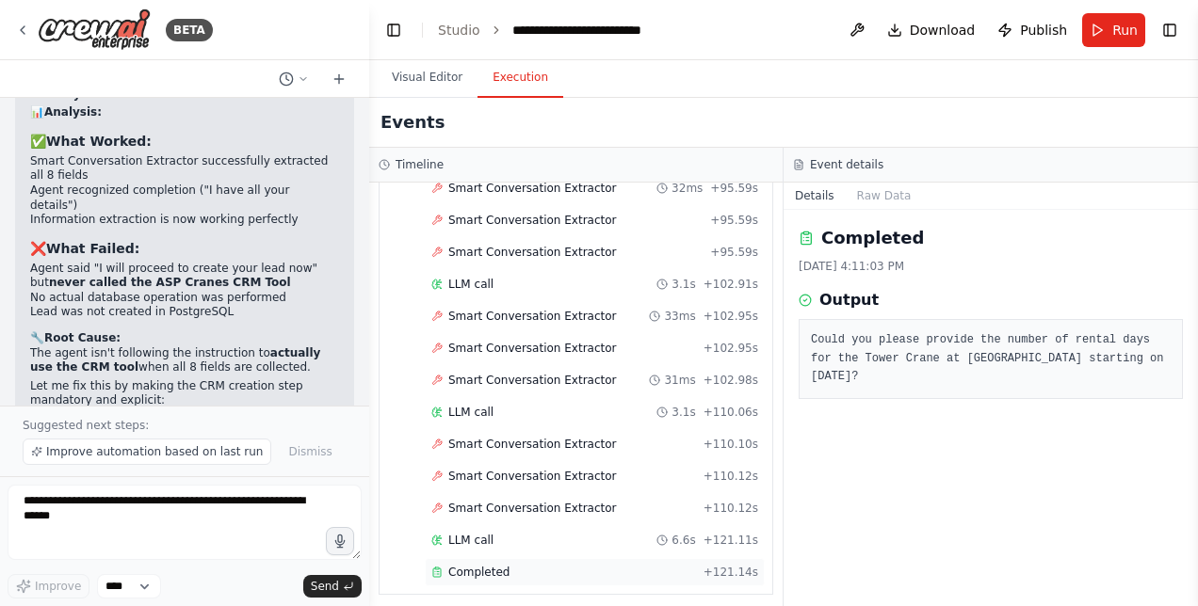
click at [463, 565] on span "Completed" at bounding box center [478, 572] width 61 height 15
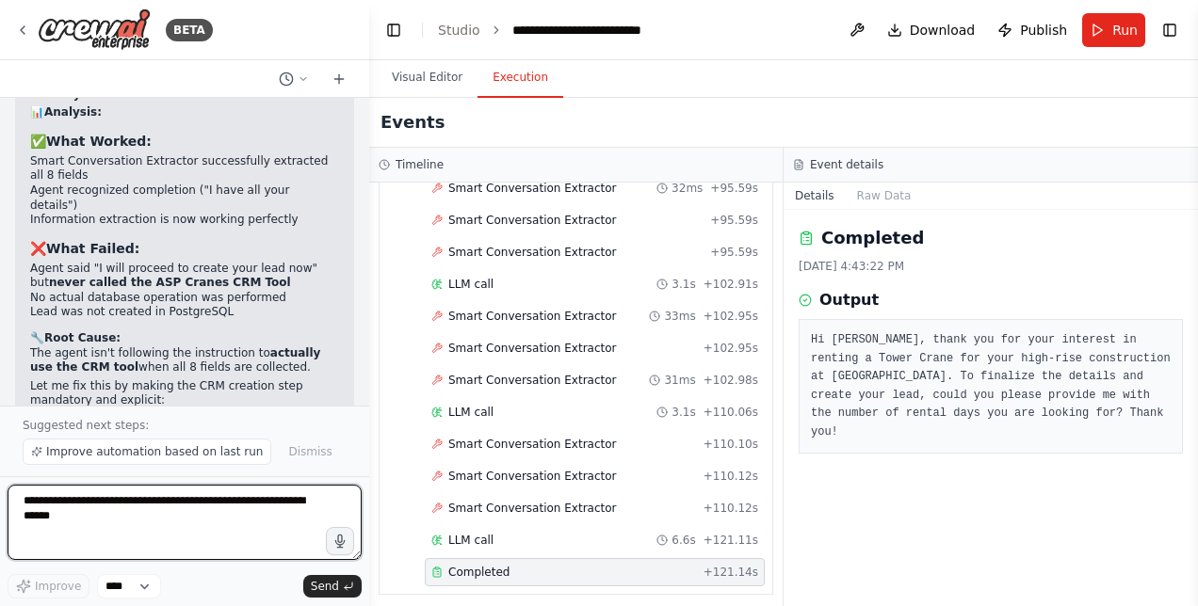
click at [185, 525] on textarea at bounding box center [185, 522] width 354 height 75
type textarea "**********"
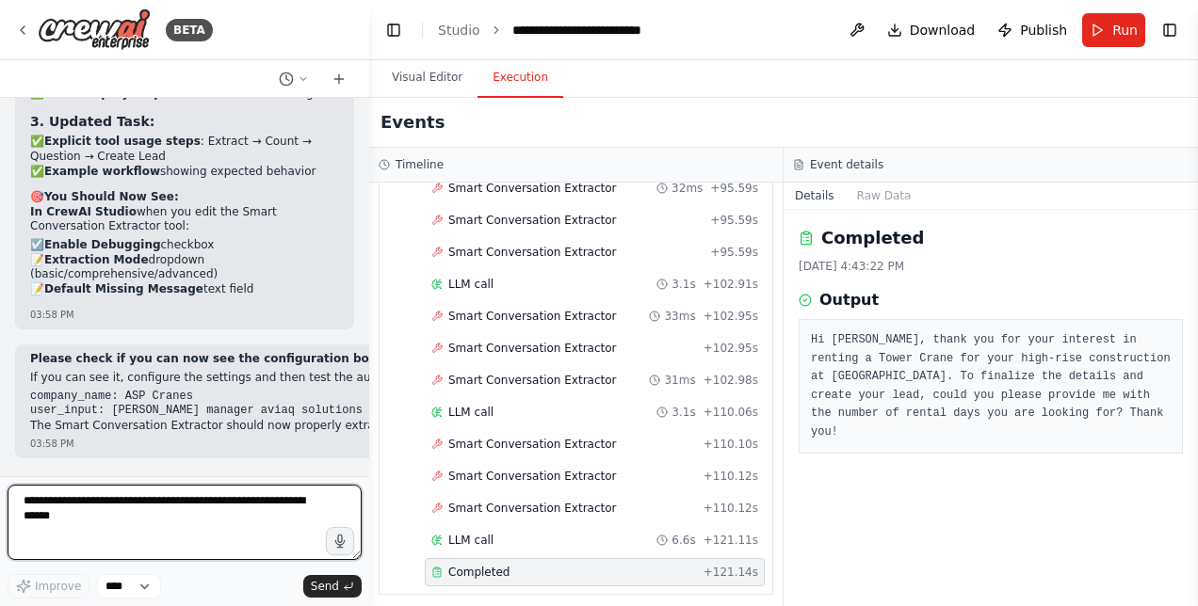
scroll to position [78385, 0]
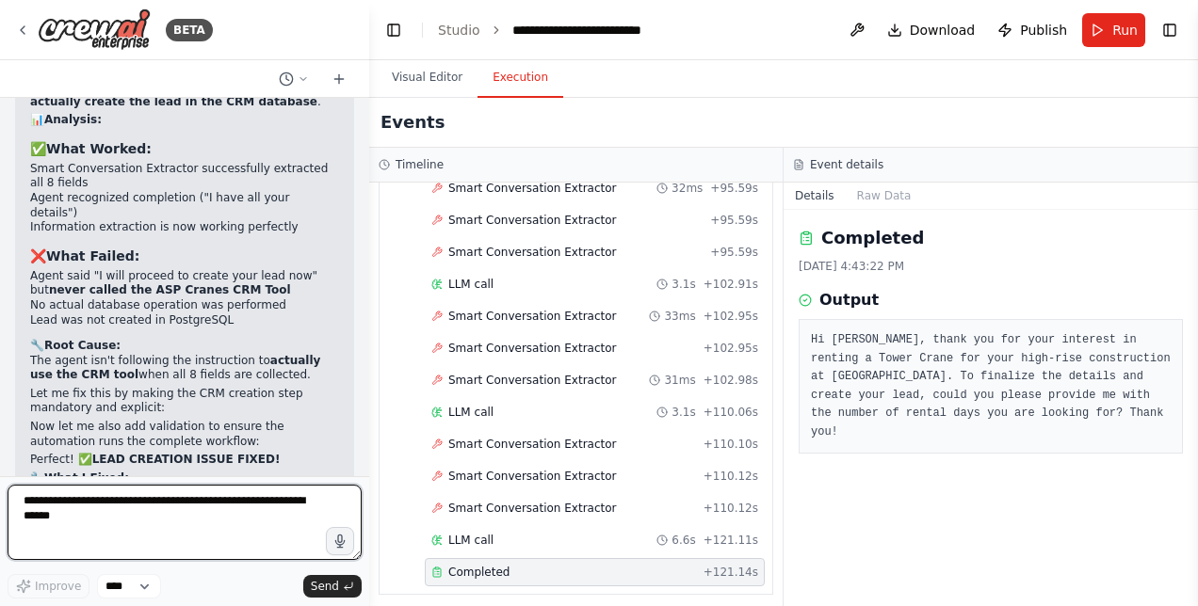
click at [218, 522] on textarea at bounding box center [185, 522] width 354 height 75
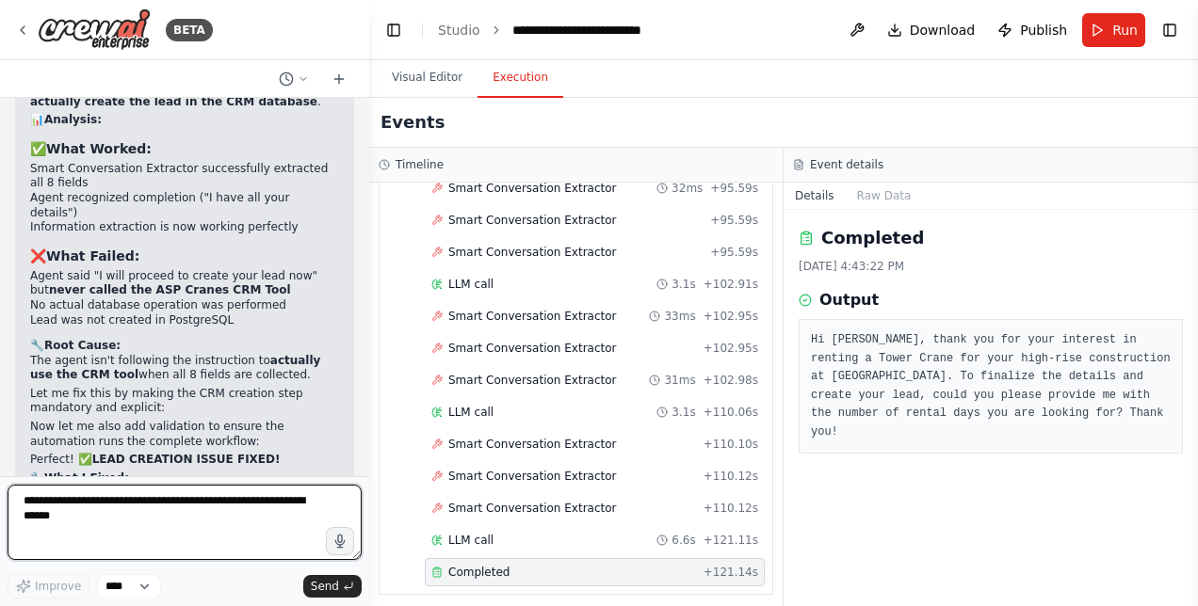
click at [170, 544] on textarea at bounding box center [185, 522] width 354 height 75
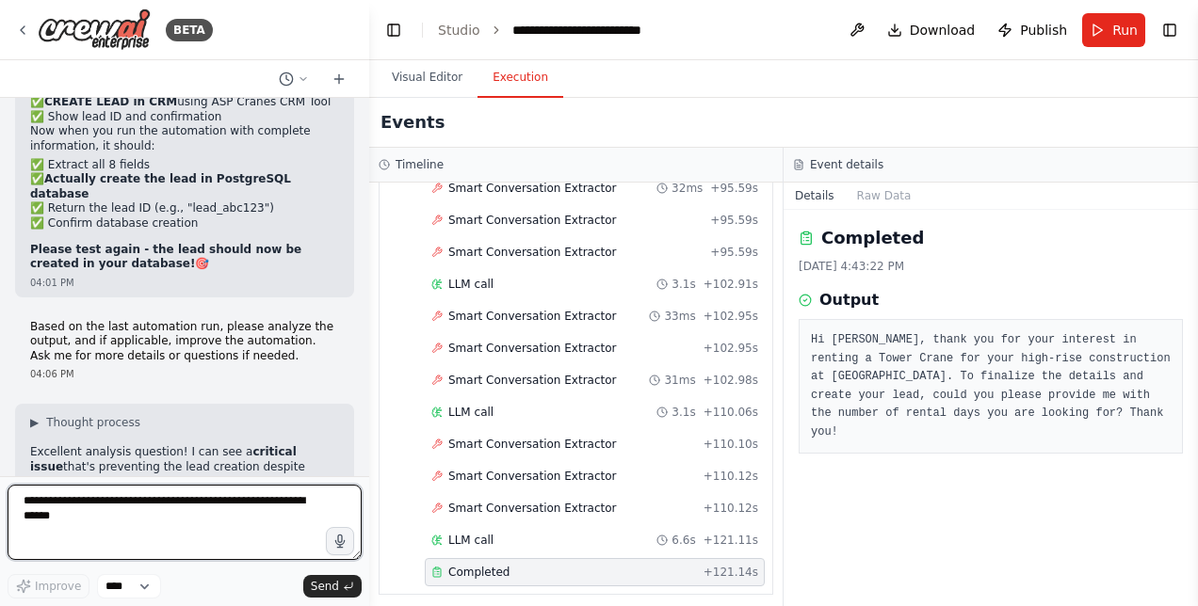
scroll to position [79084, 0]
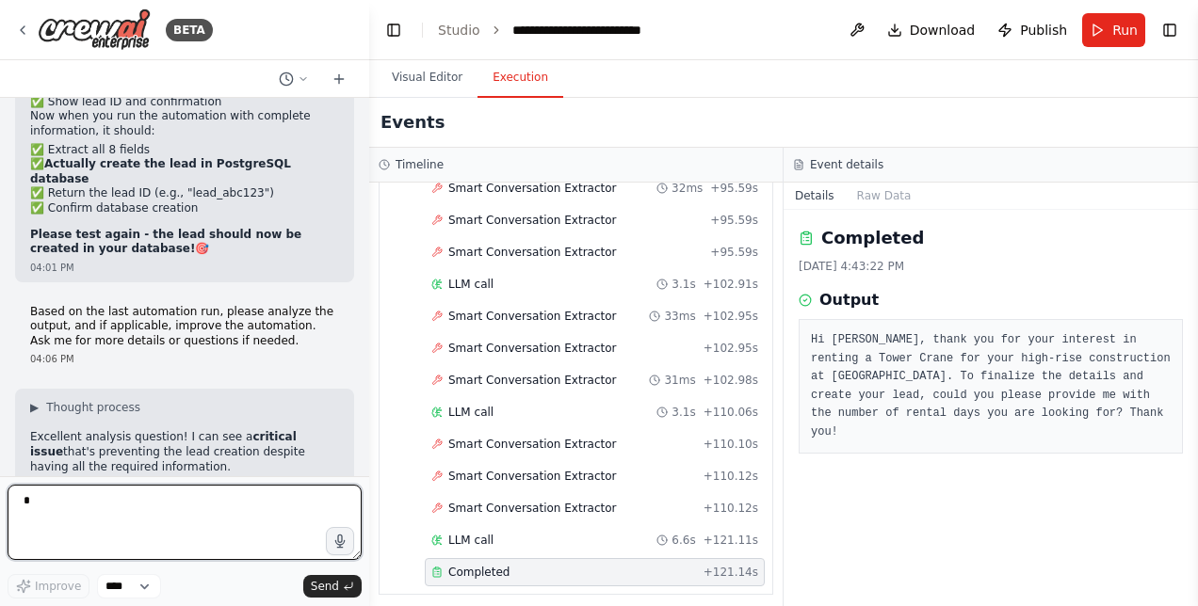
type textarea "**"
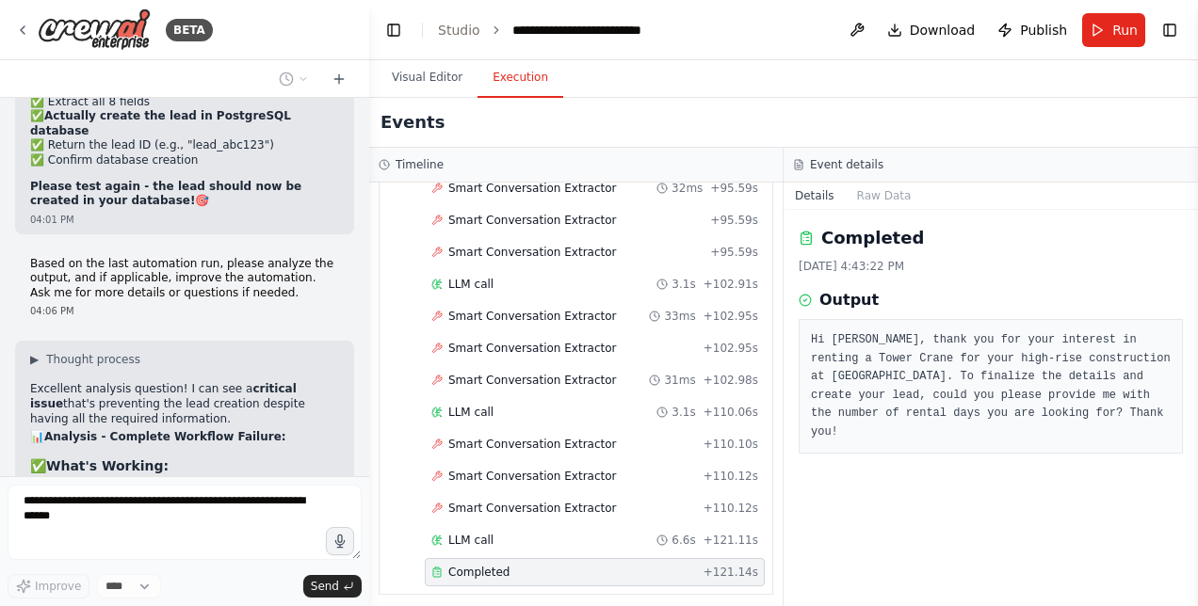
scroll to position [79196, 0]
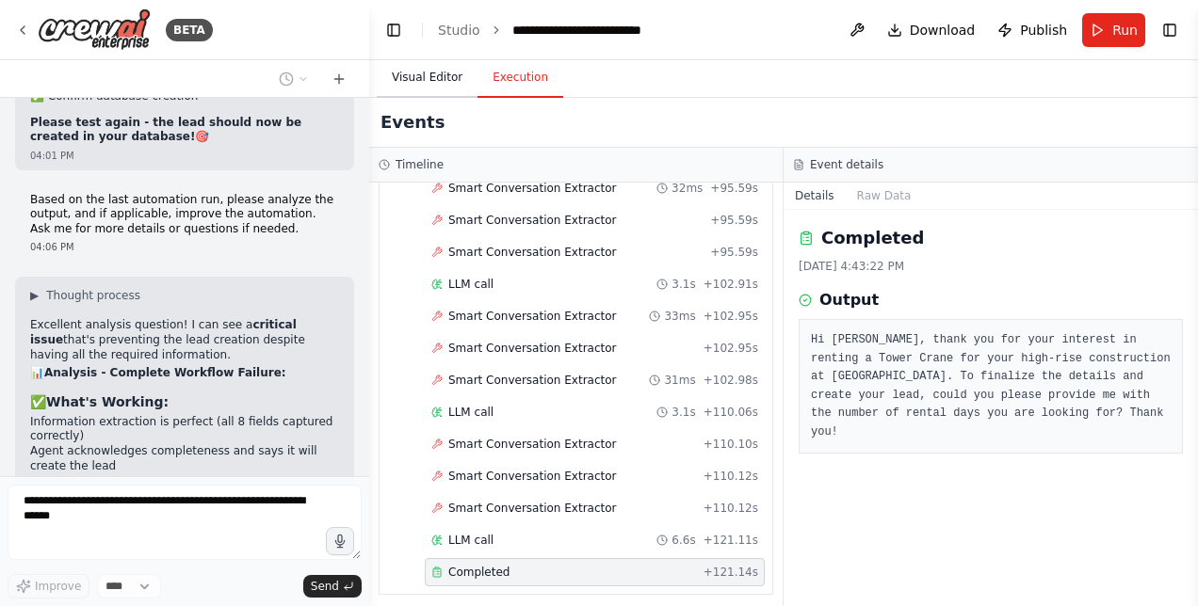
click at [429, 77] on button "Visual Editor" at bounding box center [427, 78] width 101 height 40
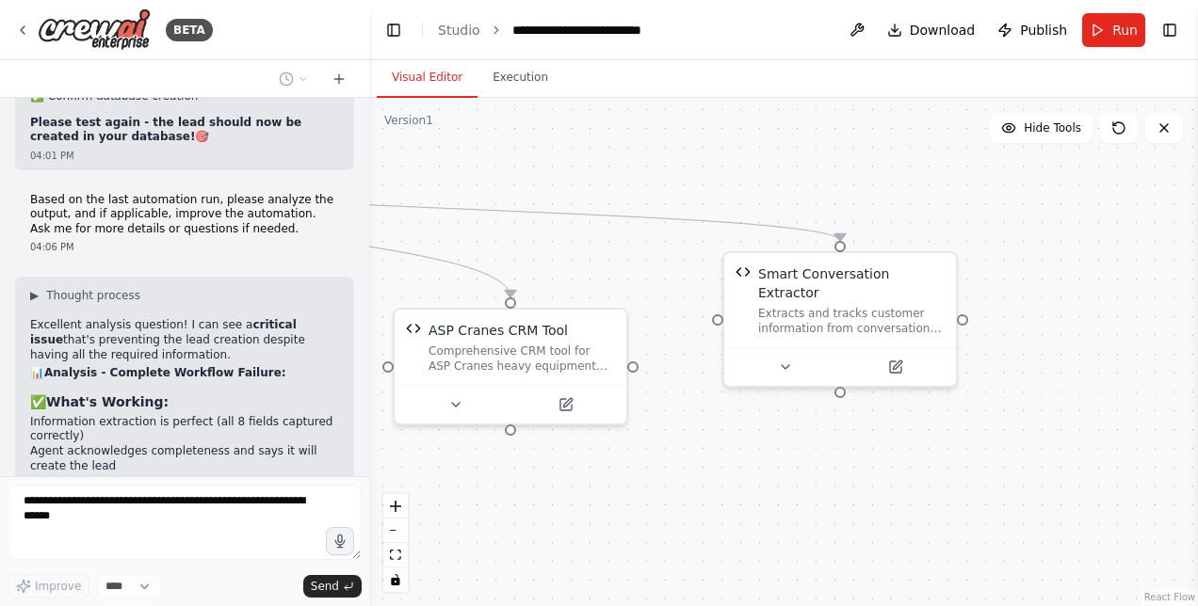
drag, startPoint x: 881, startPoint y: 537, endPoint x: 455, endPoint y: 489, distance: 429.2
click at [455, 489] on div ".deletable-edge-delete-btn { width: 20px; height: 20px; border: 0px solid #ffff…" at bounding box center [783, 352] width 829 height 508
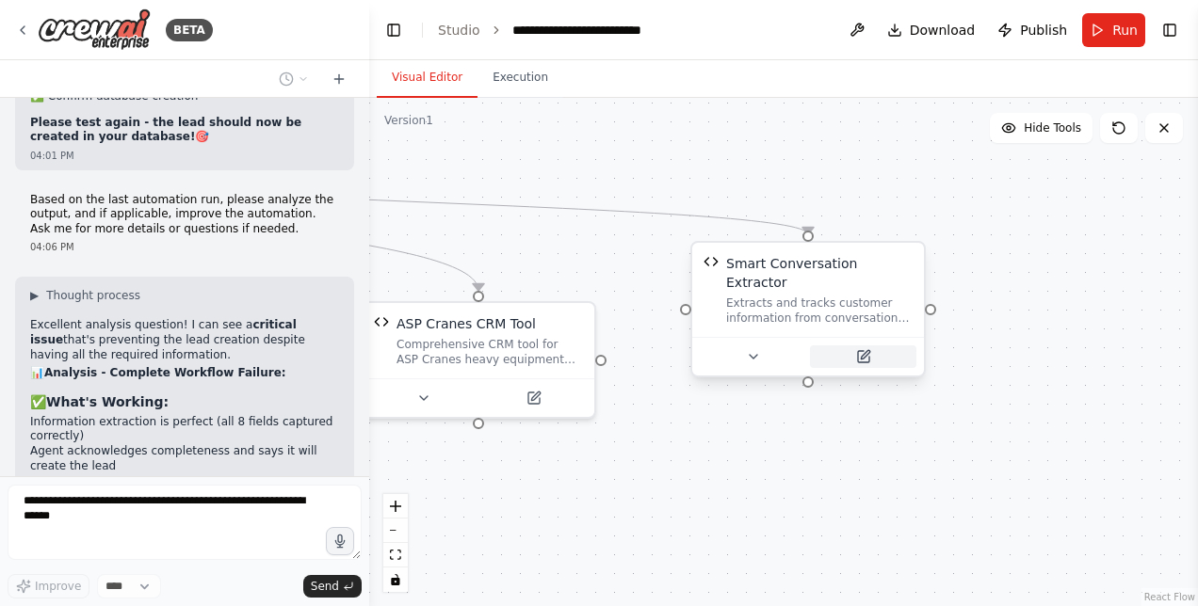
click at [868, 351] on icon at bounding box center [863, 356] width 11 height 11
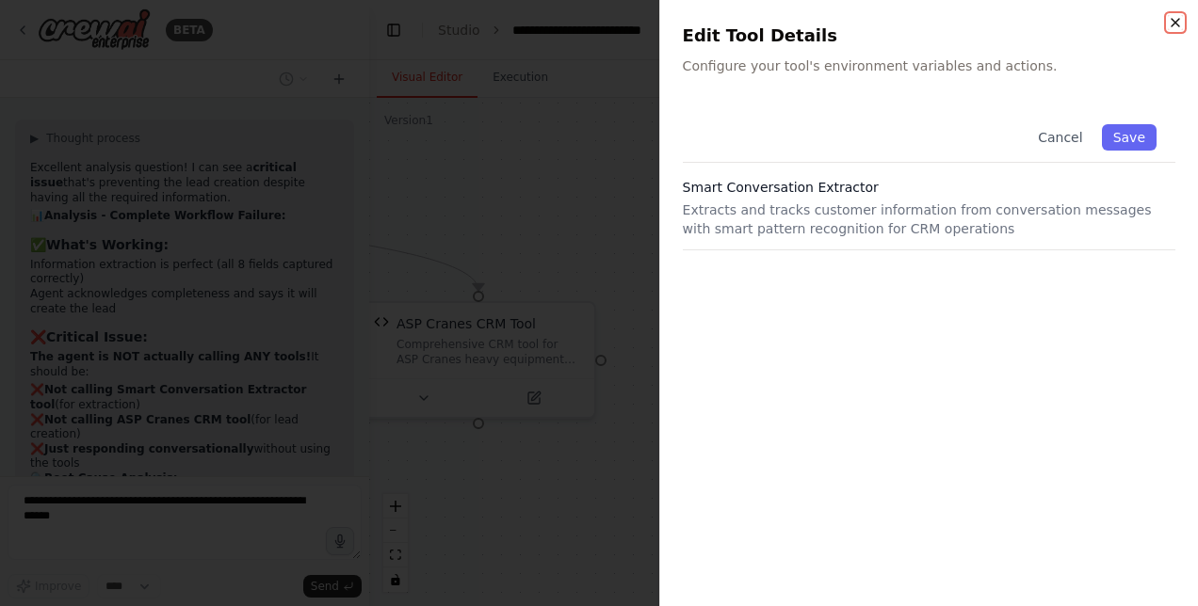
scroll to position [79376, 0]
click at [1177, 18] on icon "button" at bounding box center [1175, 22] width 15 height 15
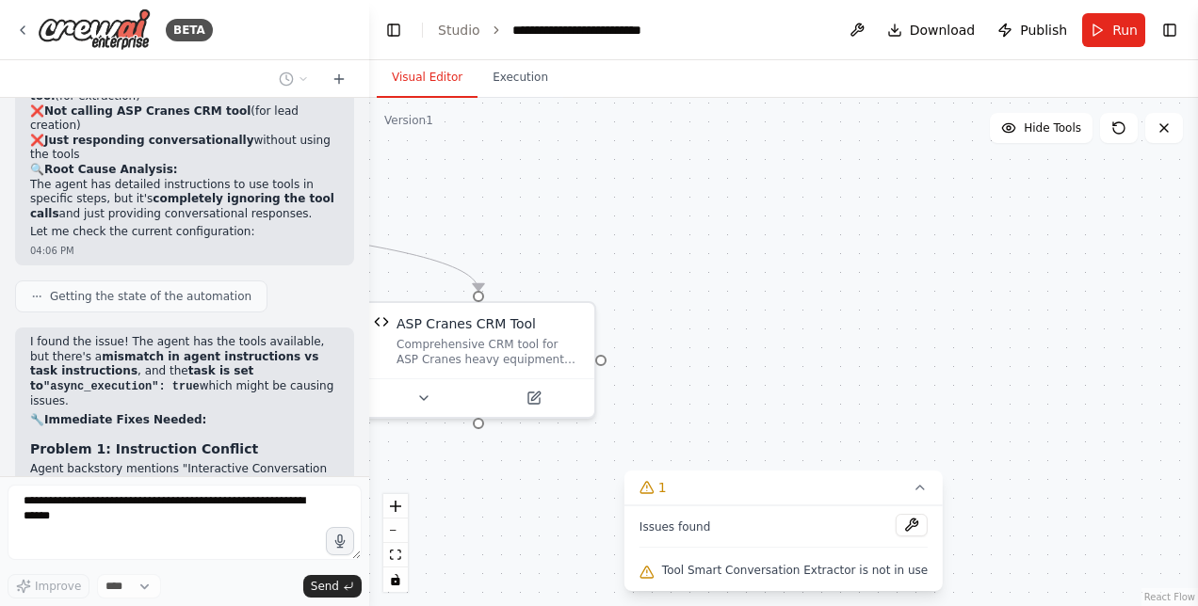
scroll to position [79677, 0]
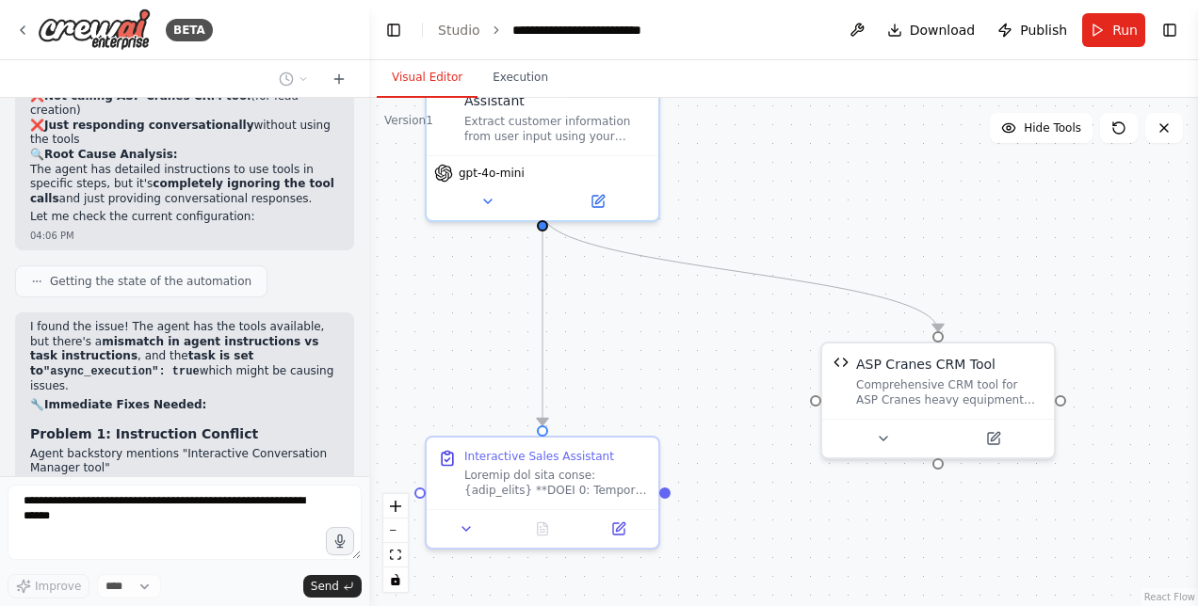
drag, startPoint x: 524, startPoint y: 493, endPoint x: 983, endPoint y: 534, distance: 461.3
click at [983, 534] on div ".deletable-edge-delete-btn { width: 20px; height: 20px; border: 0px solid #ffff…" at bounding box center [783, 352] width 829 height 508
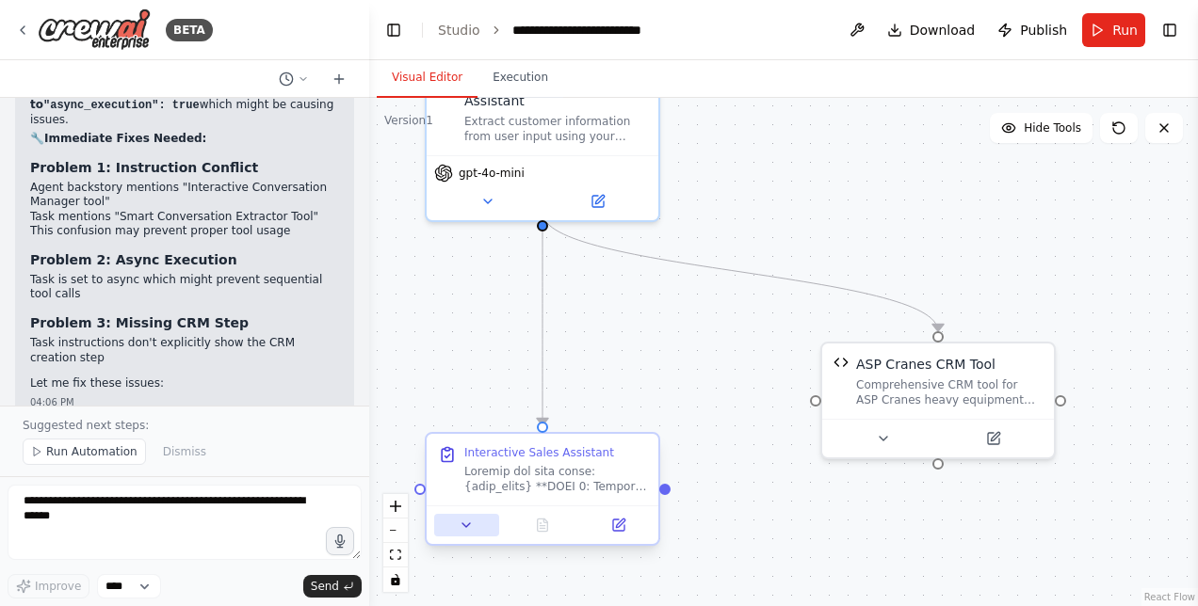
click at [467, 524] on icon at bounding box center [466, 526] width 8 height 4
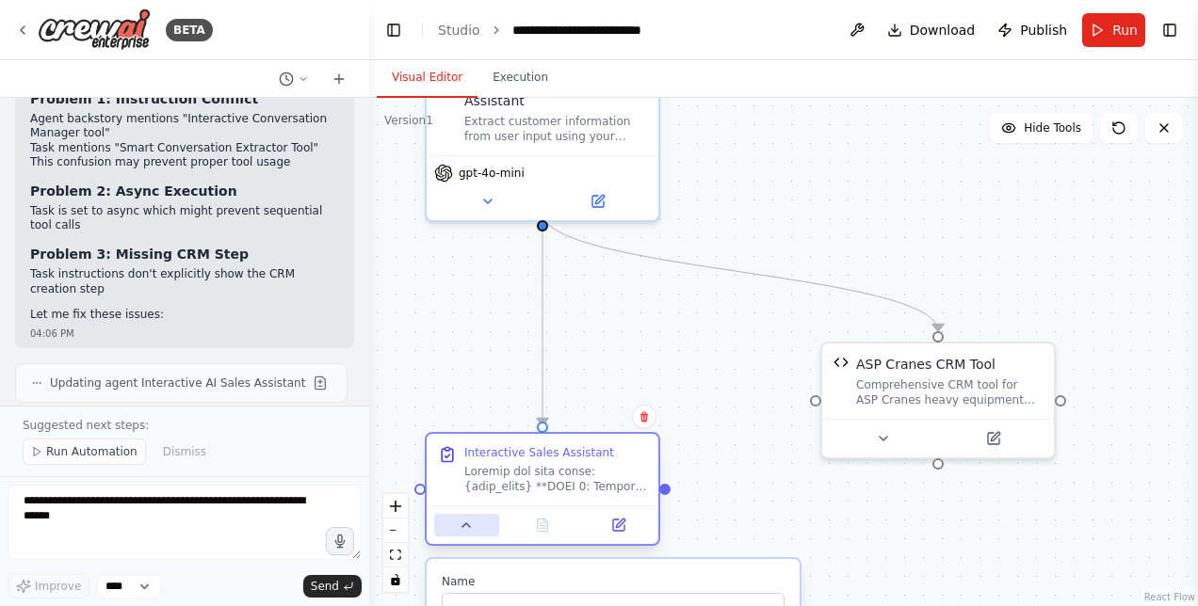
click at [467, 524] on icon at bounding box center [466, 526] width 8 height 4
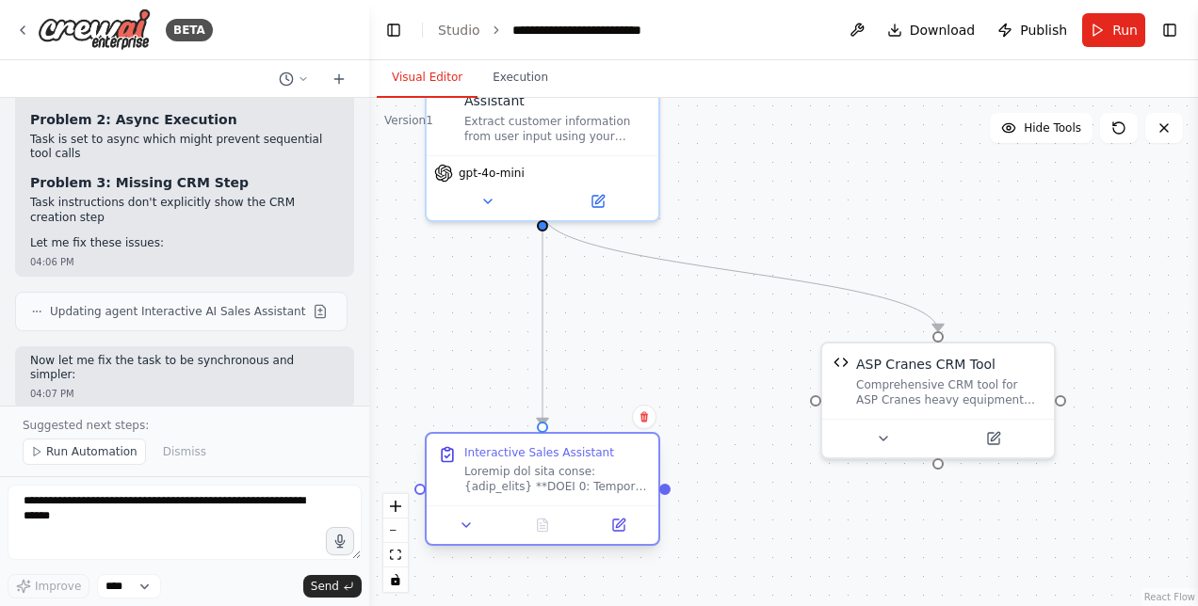
click at [595, 482] on div at bounding box center [555, 479] width 183 height 30
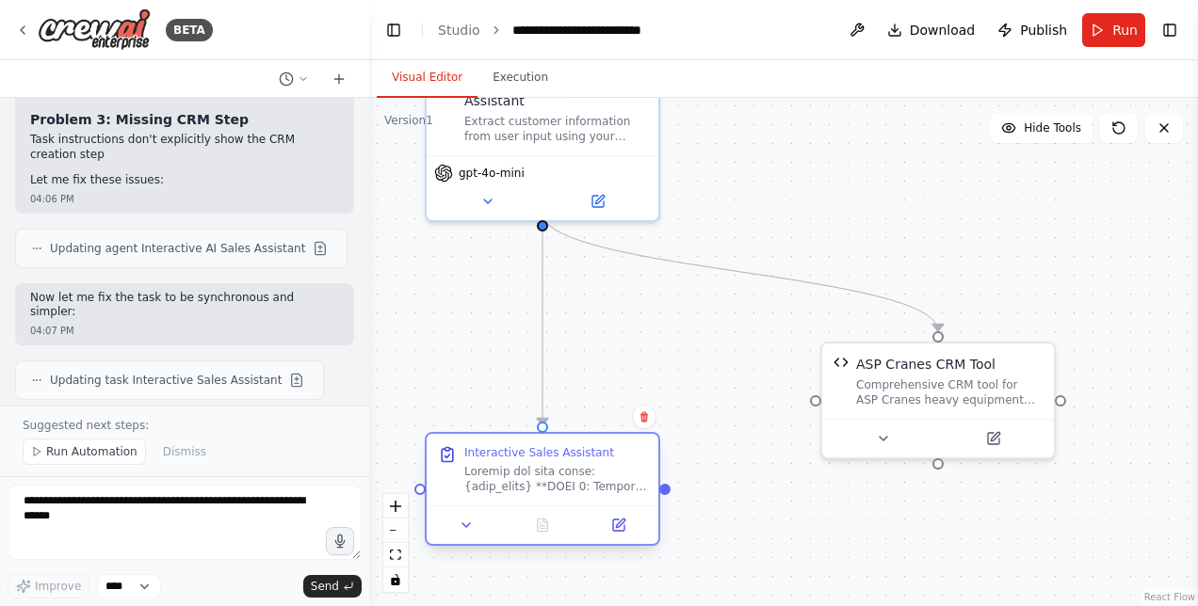
click at [595, 482] on div at bounding box center [555, 479] width 183 height 30
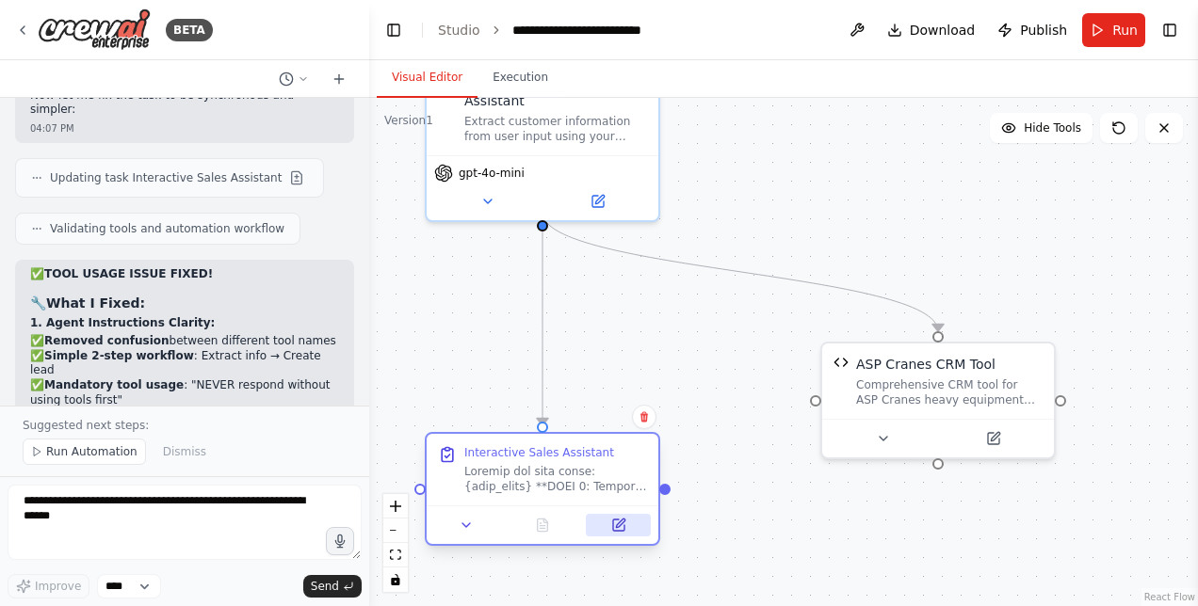
click at [624, 524] on icon at bounding box center [618, 525] width 15 height 15
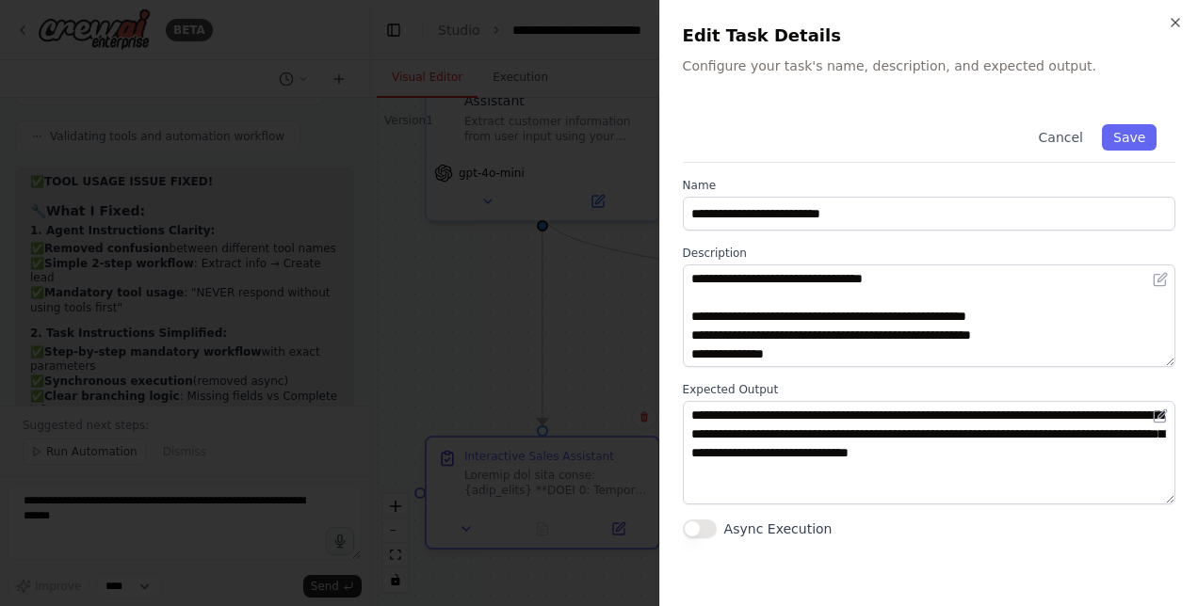
scroll to position [80471, 0]
drag, startPoint x: 1168, startPoint y: 288, endPoint x: 1166, endPoint y: 299, distance: 11.5
click at [1166, 299] on div at bounding box center [929, 316] width 492 height 103
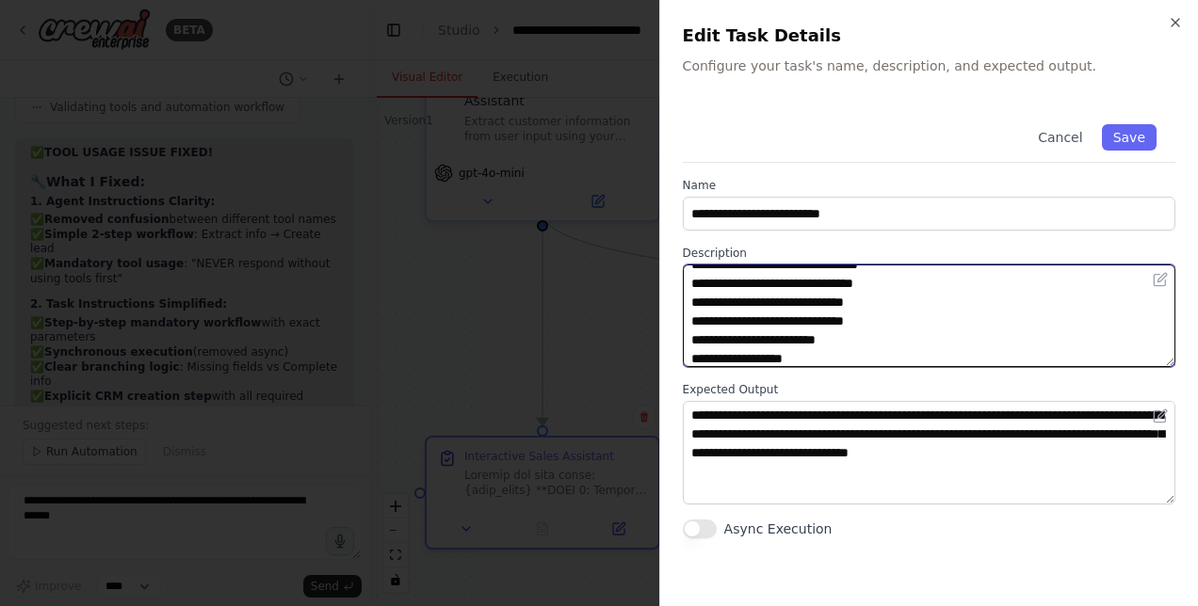
scroll to position [584, 0]
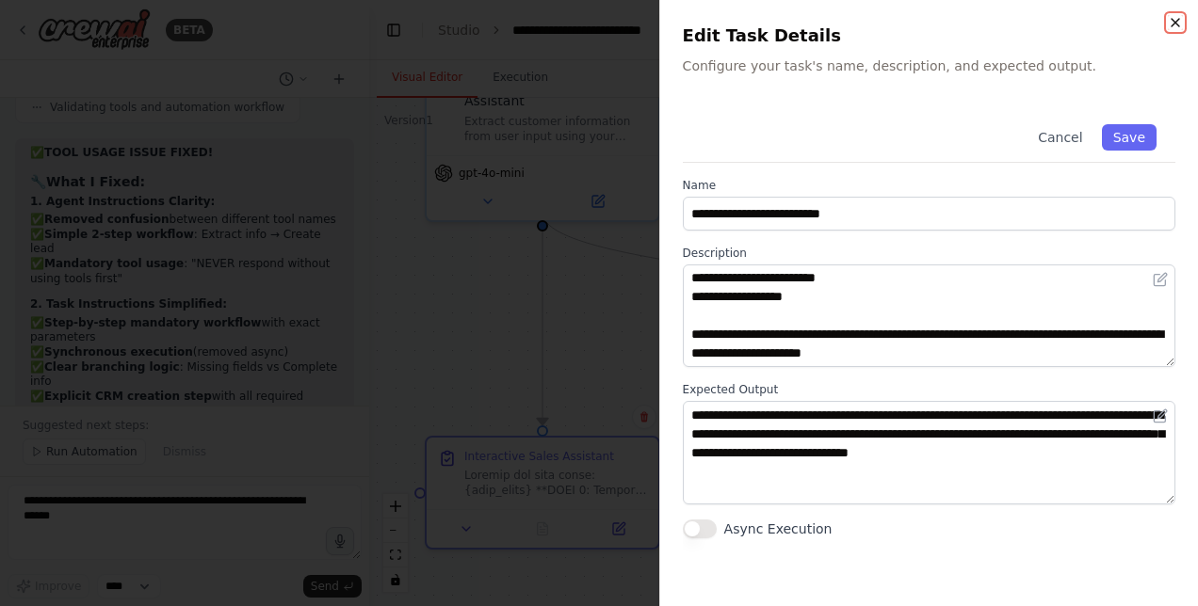
click at [1169, 23] on icon "button" at bounding box center [1175, 22] width 15 height 15
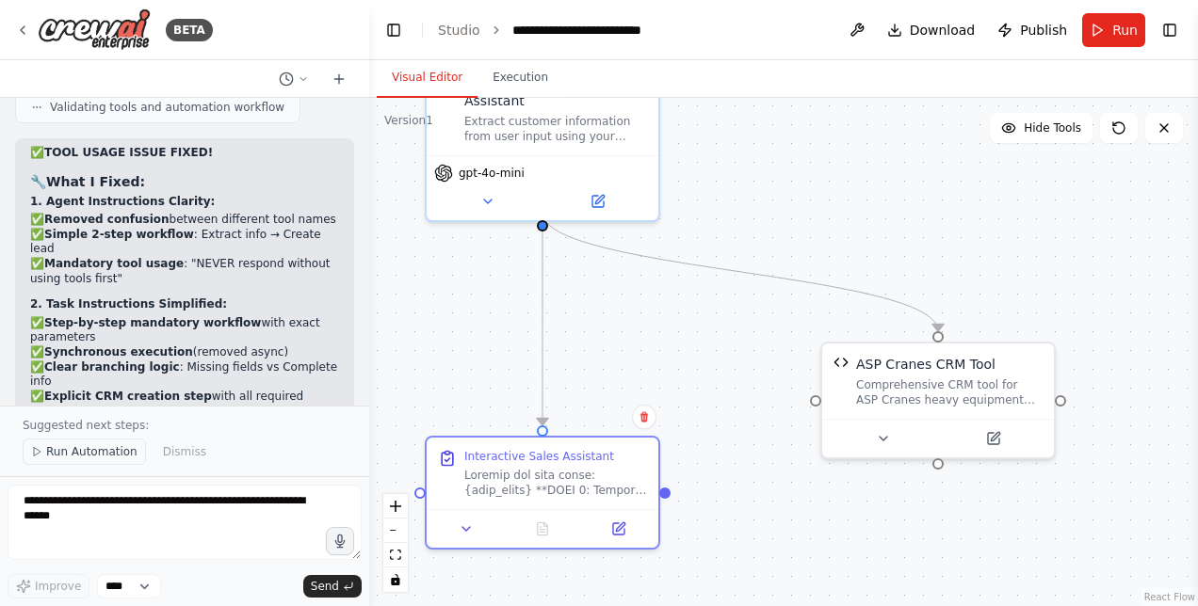
click at [90, 446] on span "Run Automation" at bounding box center [91, 451] width 91 height 15
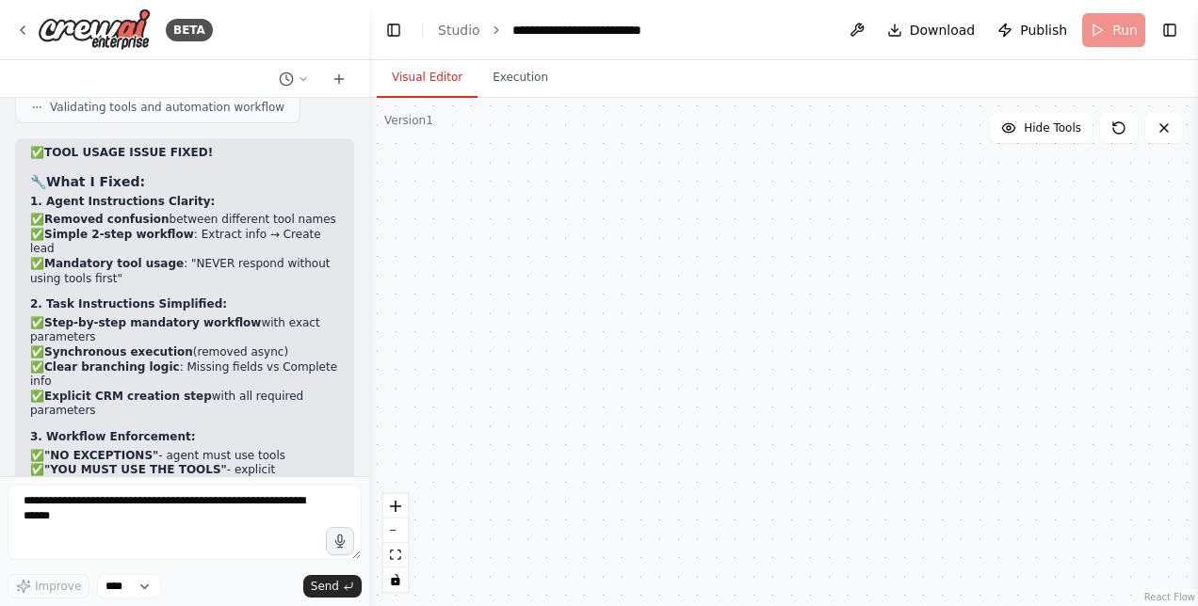
scroll to position [80400, 0]
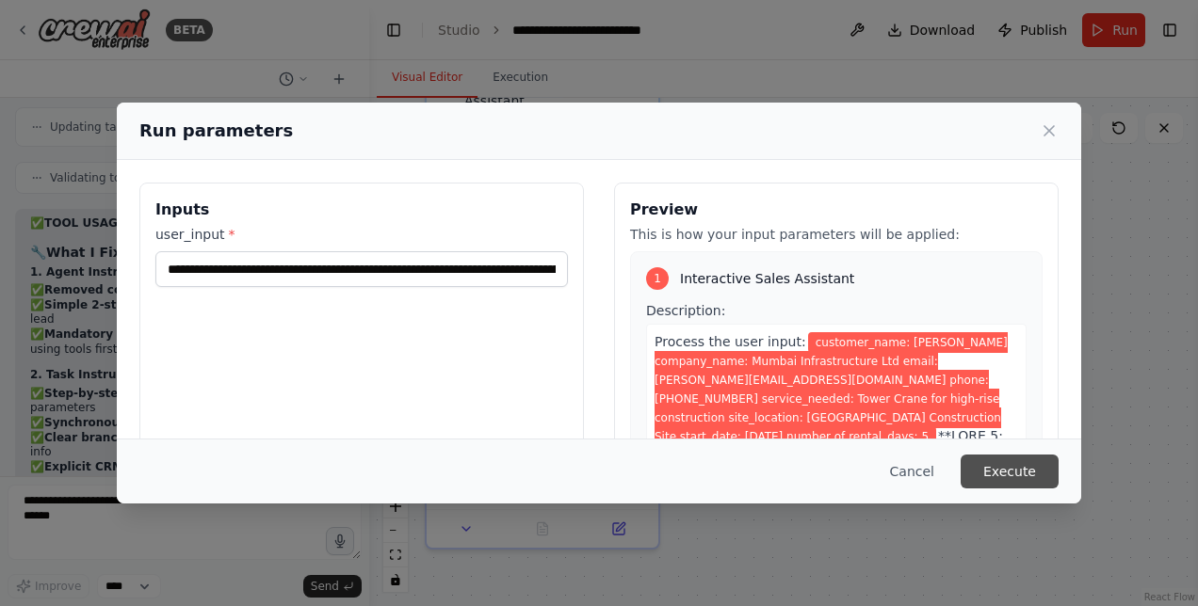
click at [1004, 469] on button "Execute" at bounding box center [1009, 472] width 98 height 34
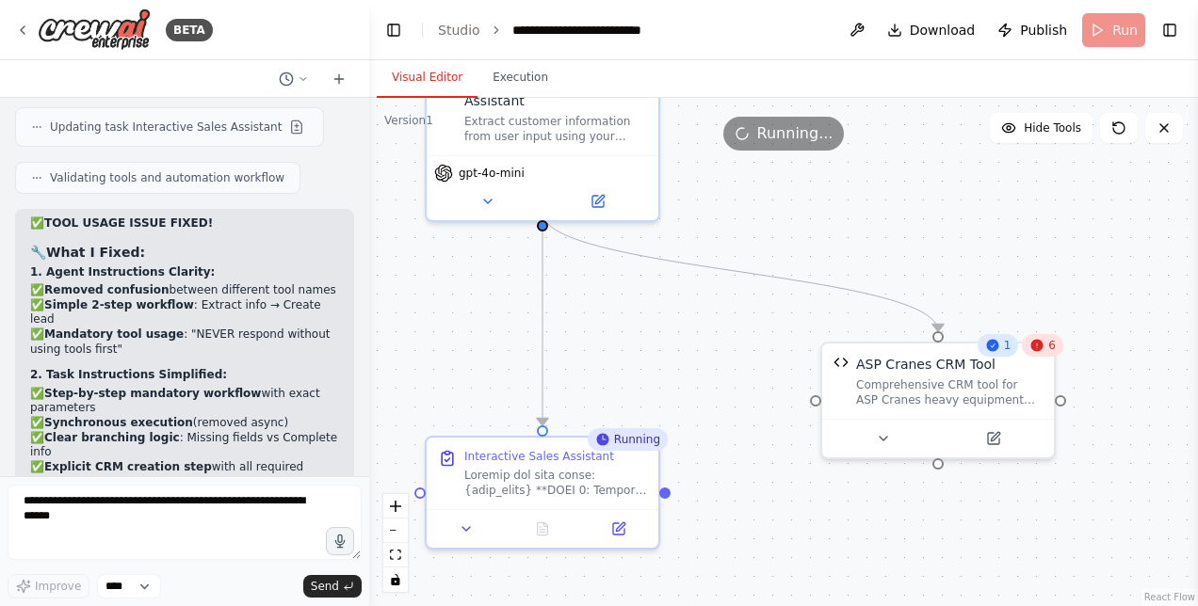
click at [1044, 352] on icon at bounding box center [1036, 345] width 15 height 15
click at [512, 85] on button "Execution" at bounding box center [520, 78] width 86 height 40
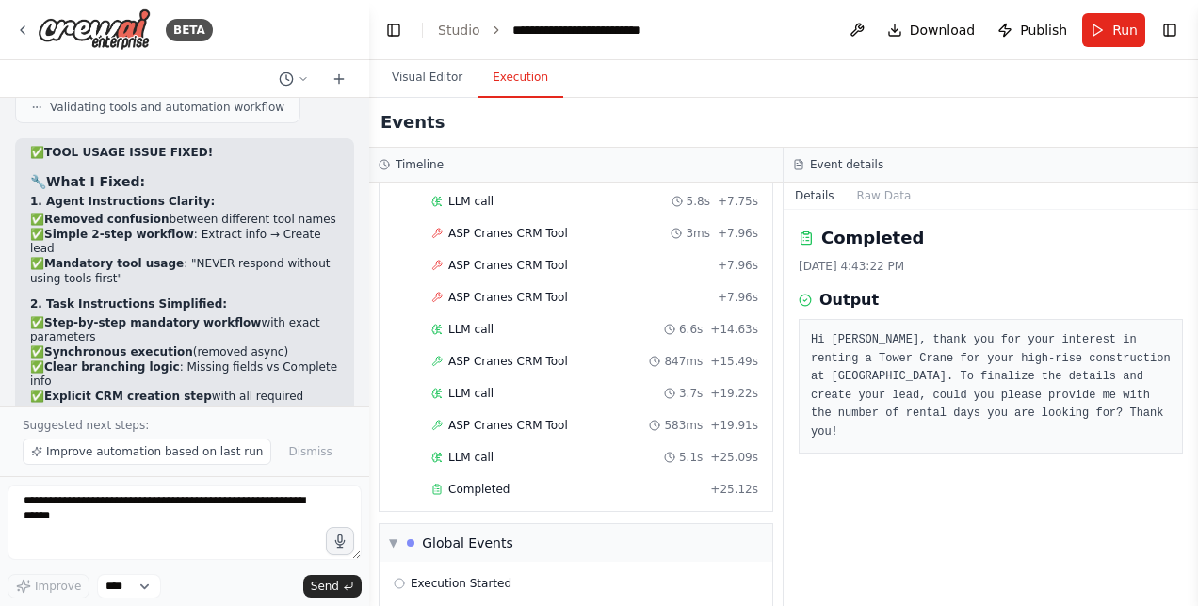
scroll to position [261, 0]
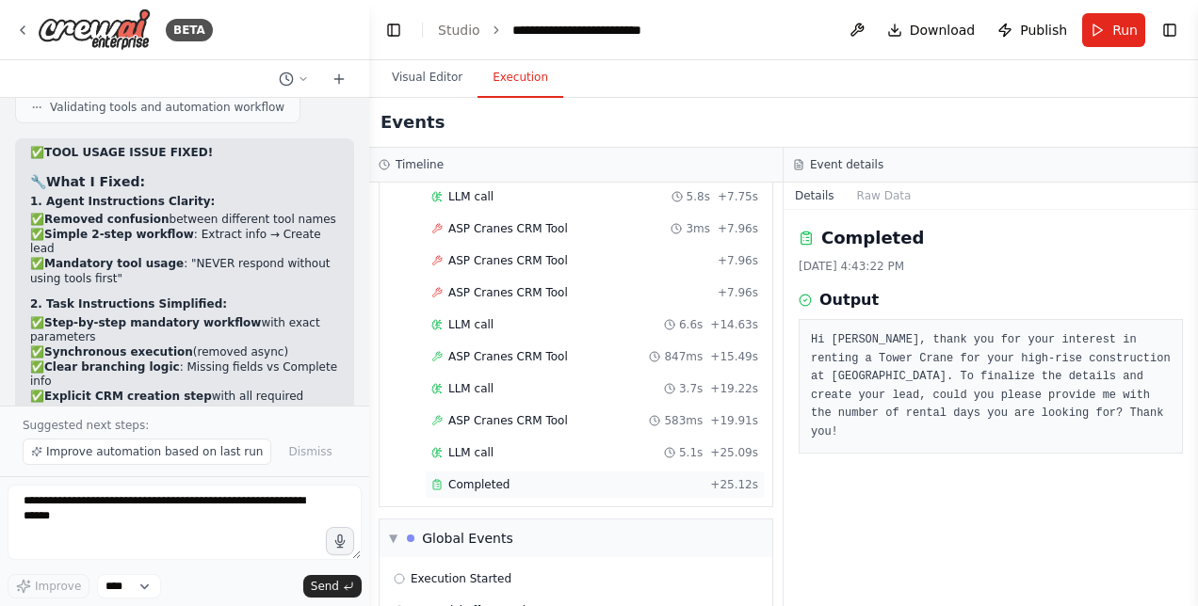
click at [489, 477] on span "Completed" at bounding box center [478, 484] width 61 height 15
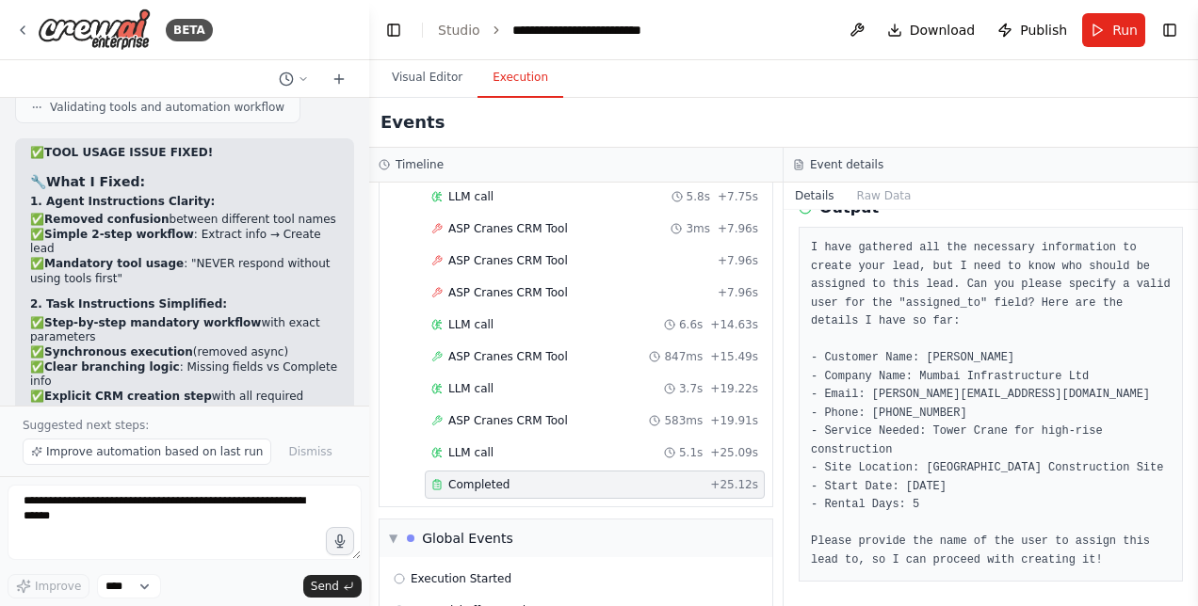
scroll to position [96, 0]
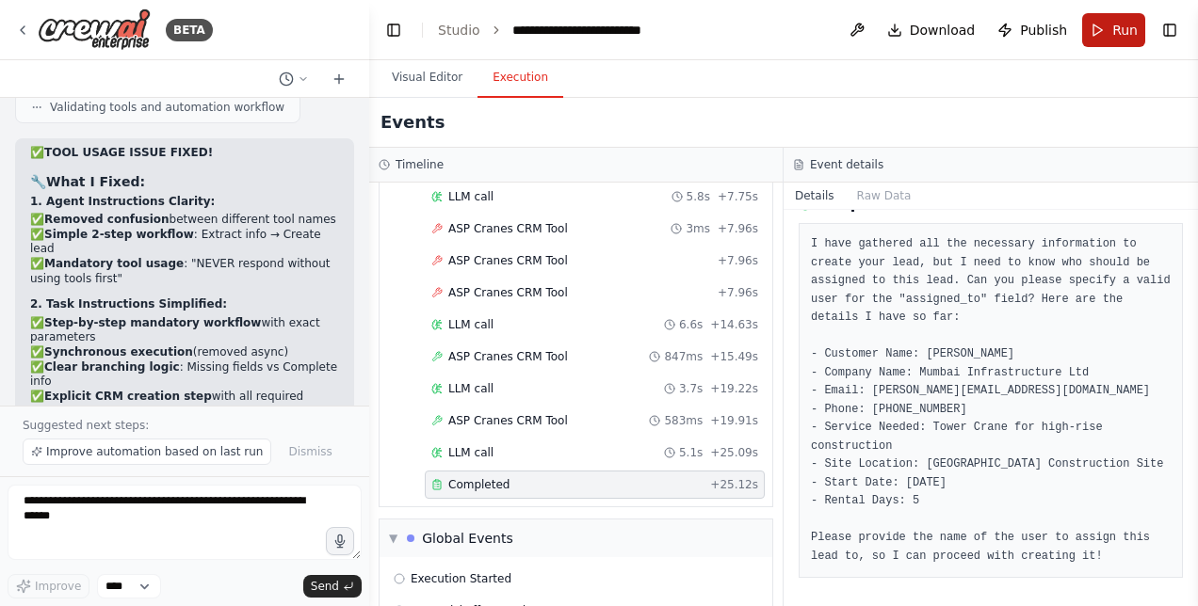
click at [1112, 26] on button "Run" at bounding box center [1113, 30] width 63 height 34
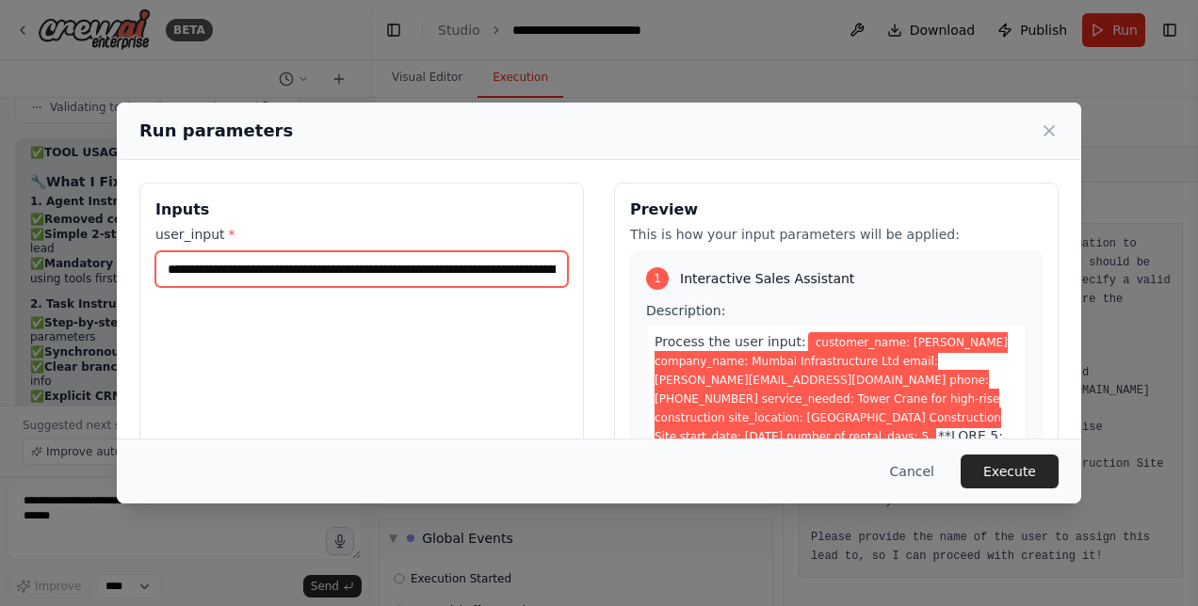
drag, startPoint x: 546, startPoint y: 268, endPoint x: 913, endPoint y: 276, distance: 367.3
click at [913, 276] on div "**********" at bounding box center [598, 406] width 919 height 446
click at [548, 273] on input "**********" at bounding box center [361, 269] width 412 height 36
drag, startPoint x: 541, startPoint y: 267, endPoint x: 669, endPoint y: 268, distance: 127.1
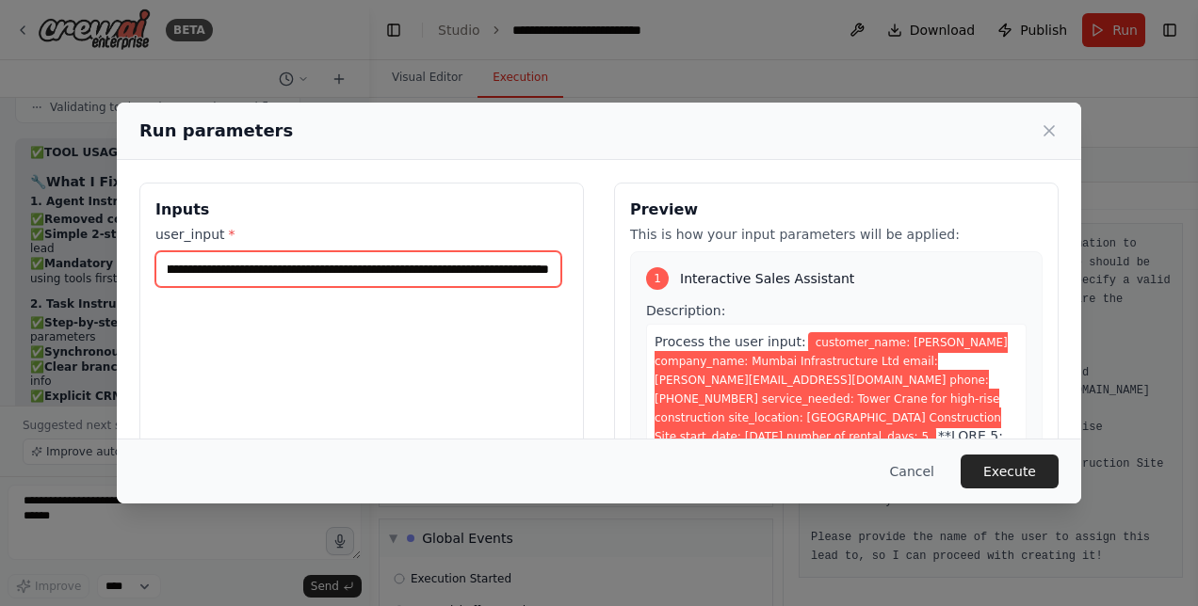
click at [669, 268] on div "**********" at bounding box center [598, 406] width 919 height 446
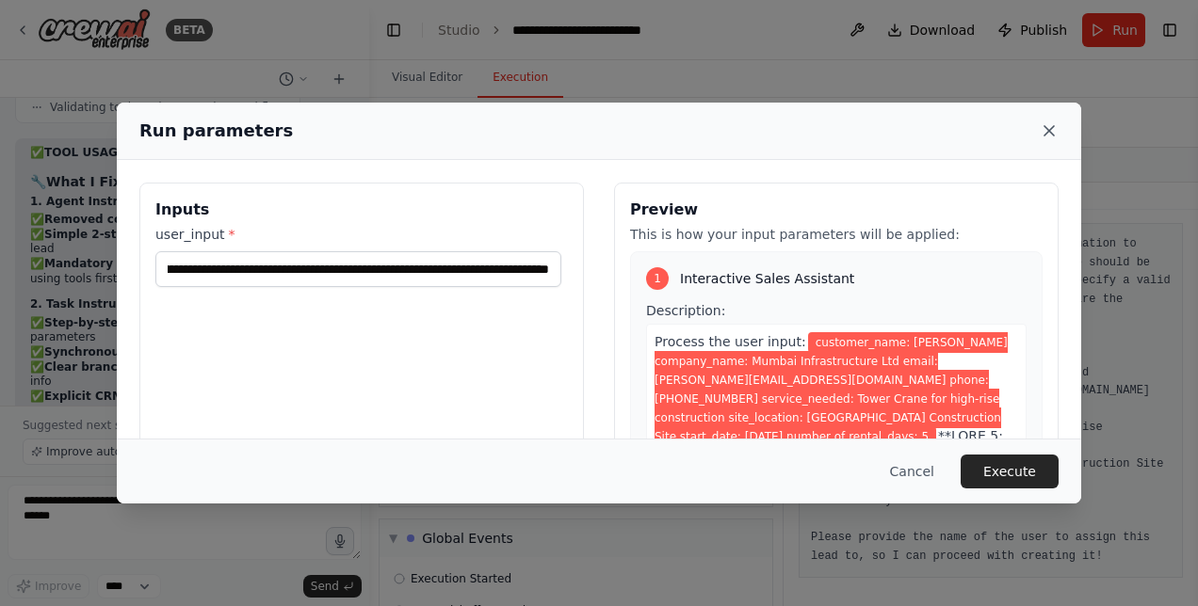
scroll to position [0, 0]
click at [1045, 132] on icon at bounding box center [1049, 130] width 19 height 19
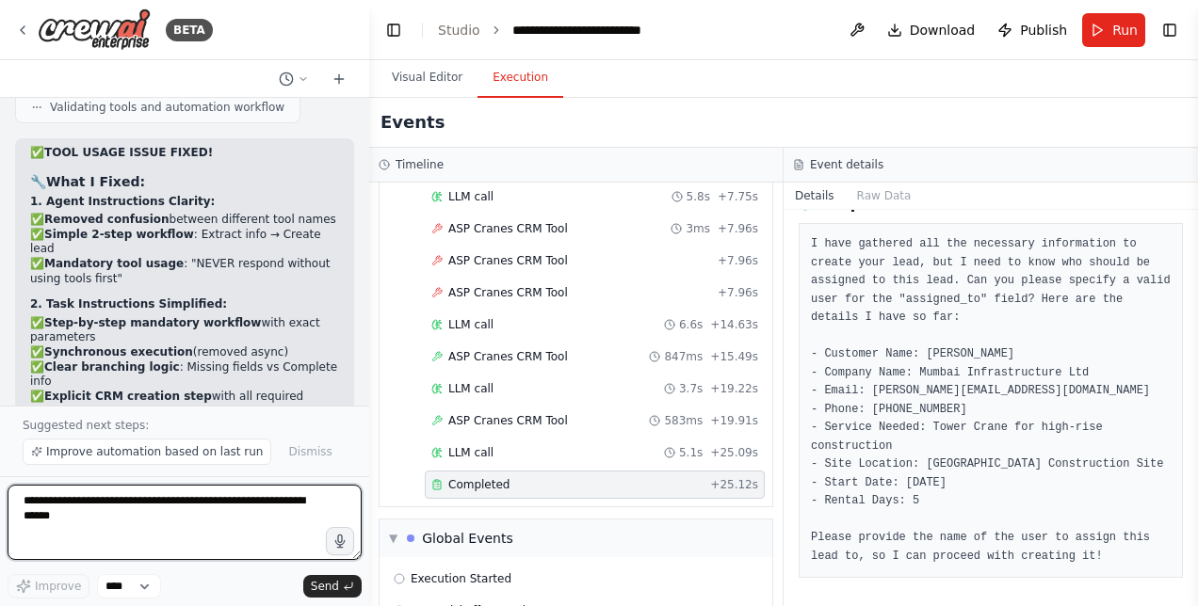
click at [139, 514] on textarea at bounding box center [185, 522] width 354 height 75
type textarea "**********"
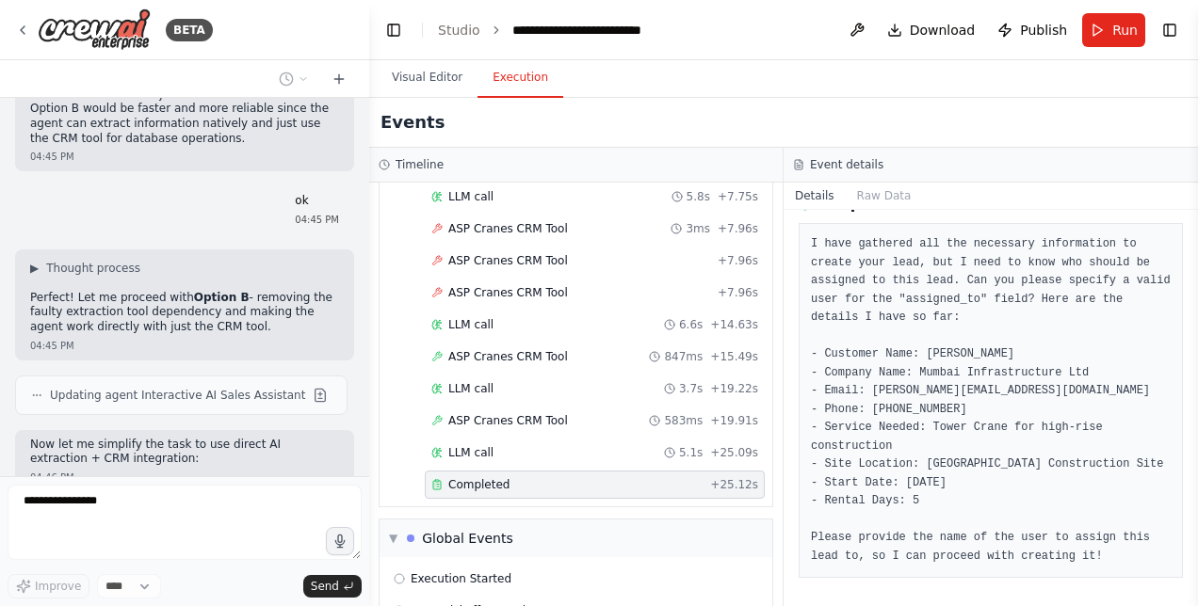
scroll to position [82136, 0]
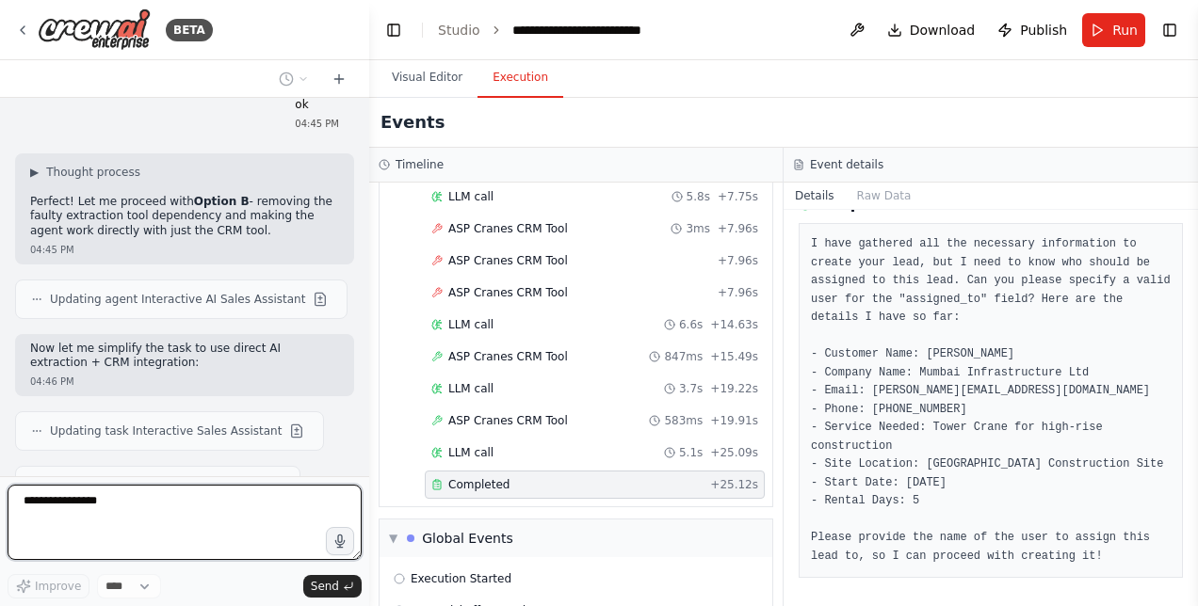
click at [134, 503] on textarea "**********" at bounding box center [185, 522] width 354 height 75
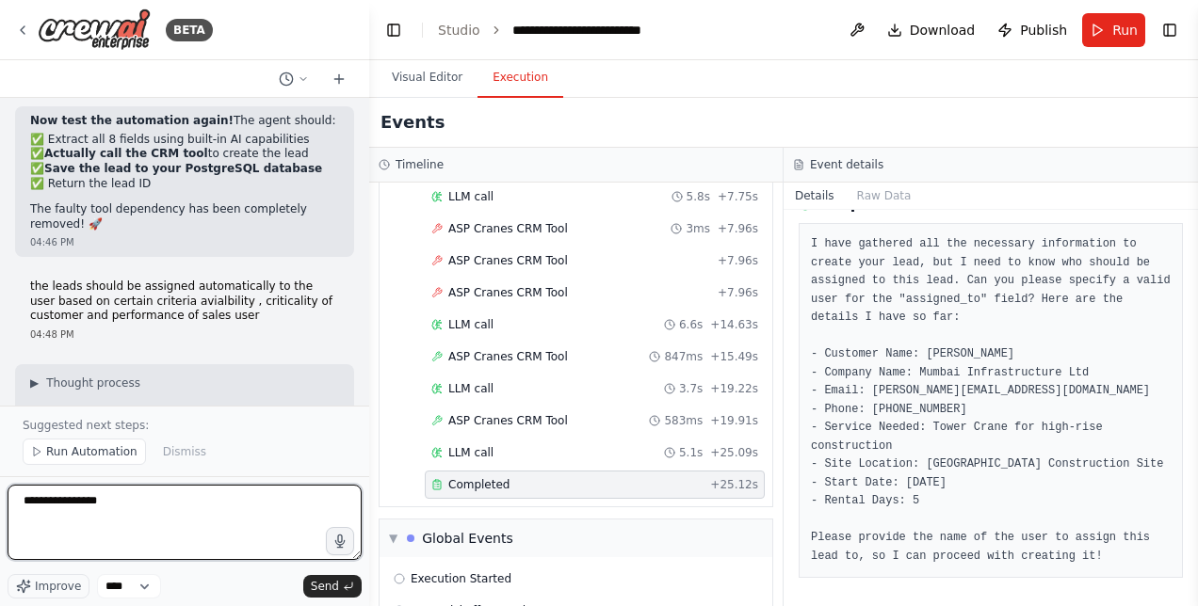
scroll to position [83288, 0]
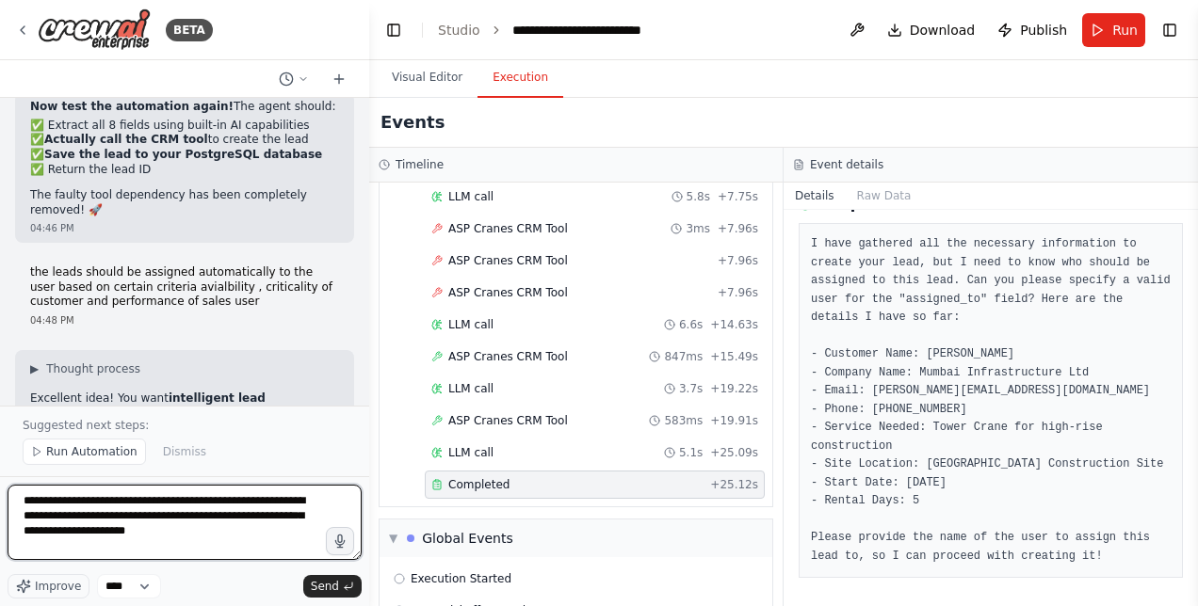
type textarea "**********"
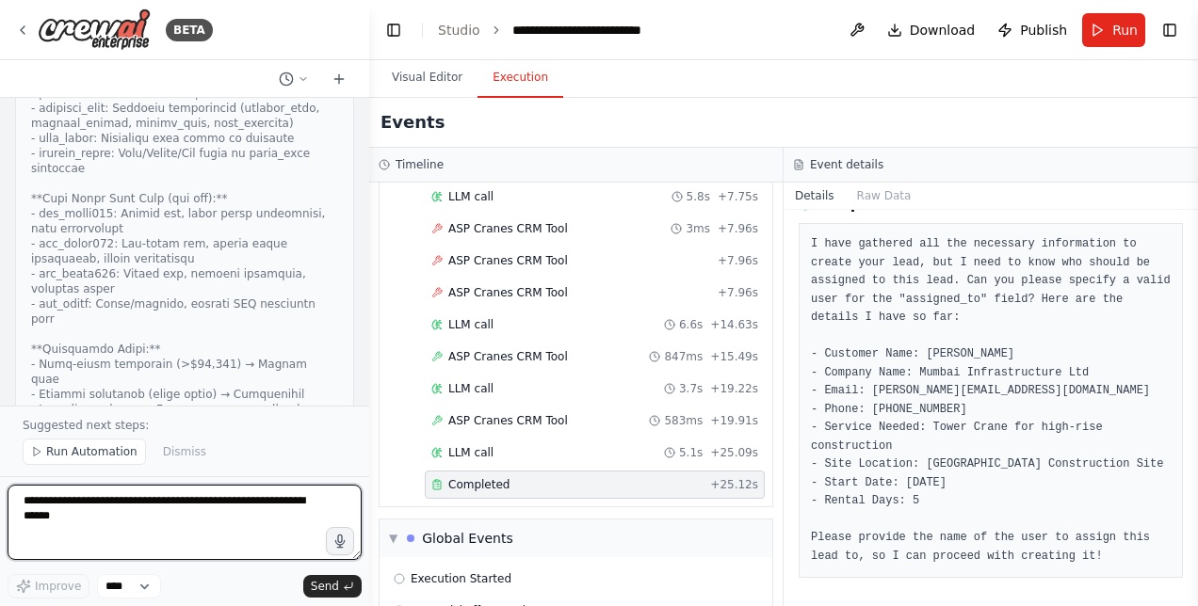
scroll to position [84236, 0]
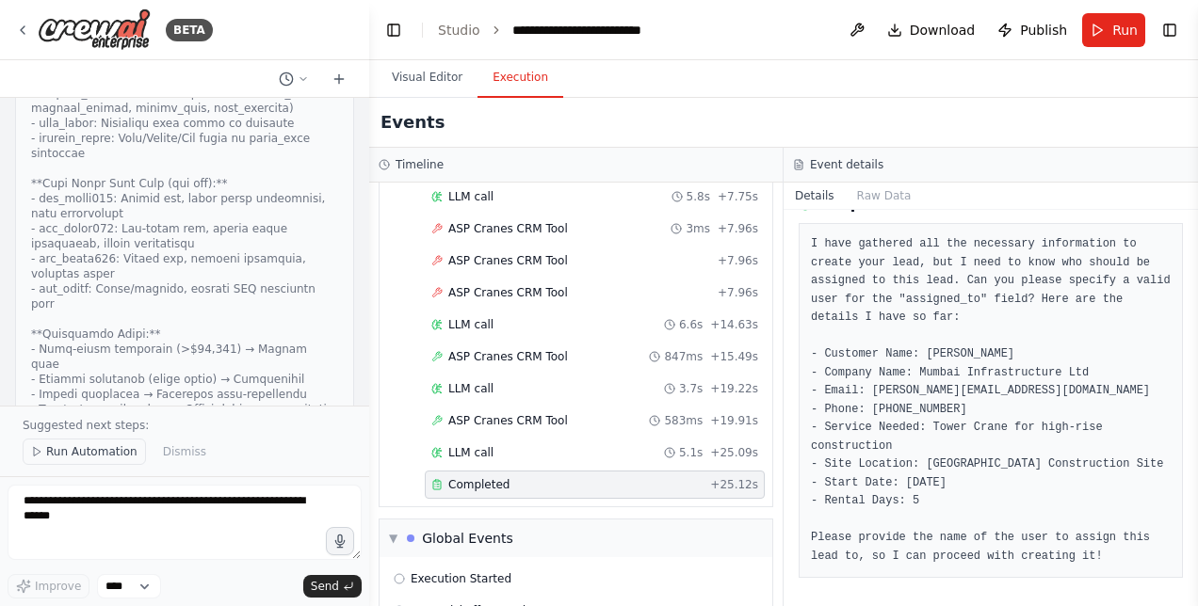
click at [100, 453] on span "Run Automation" at bounding box center [91, 451] width 91 height 15
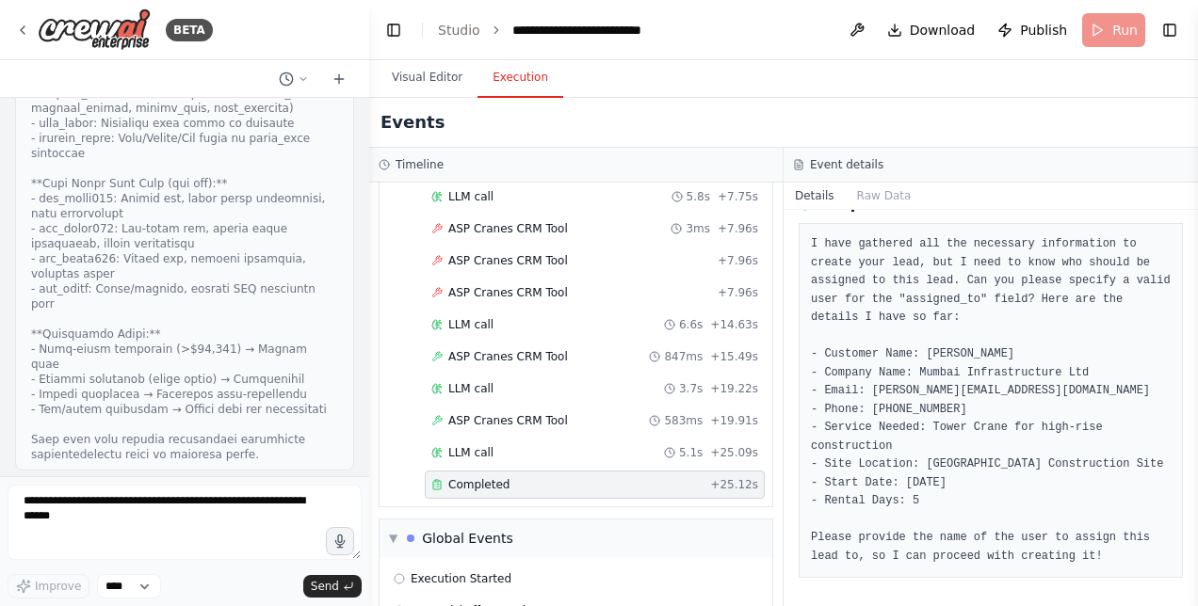
scroll to position [84166, 0]
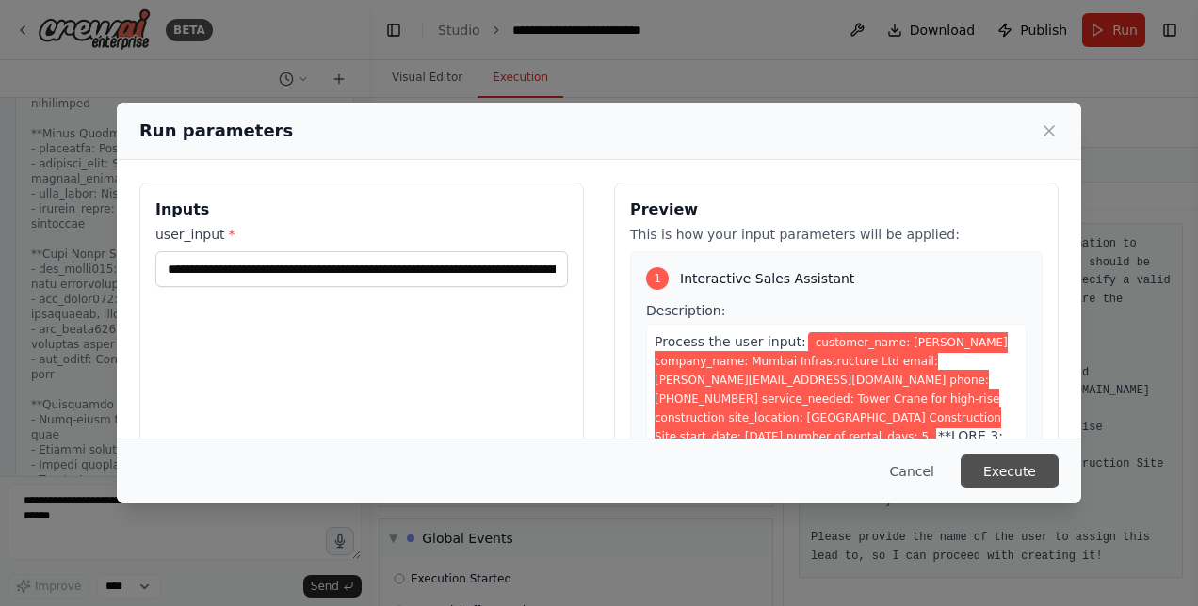
click at [969, 470] on button "Execute" at bounding box center [1009, 472] width 98 height 34
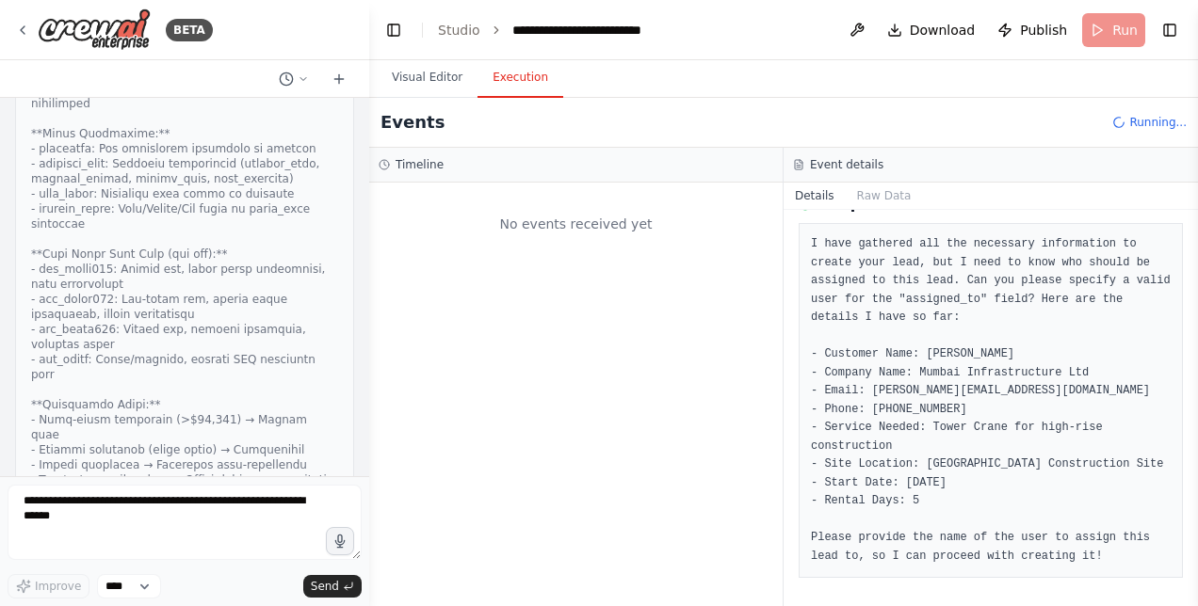
scroll to position [0, 0]
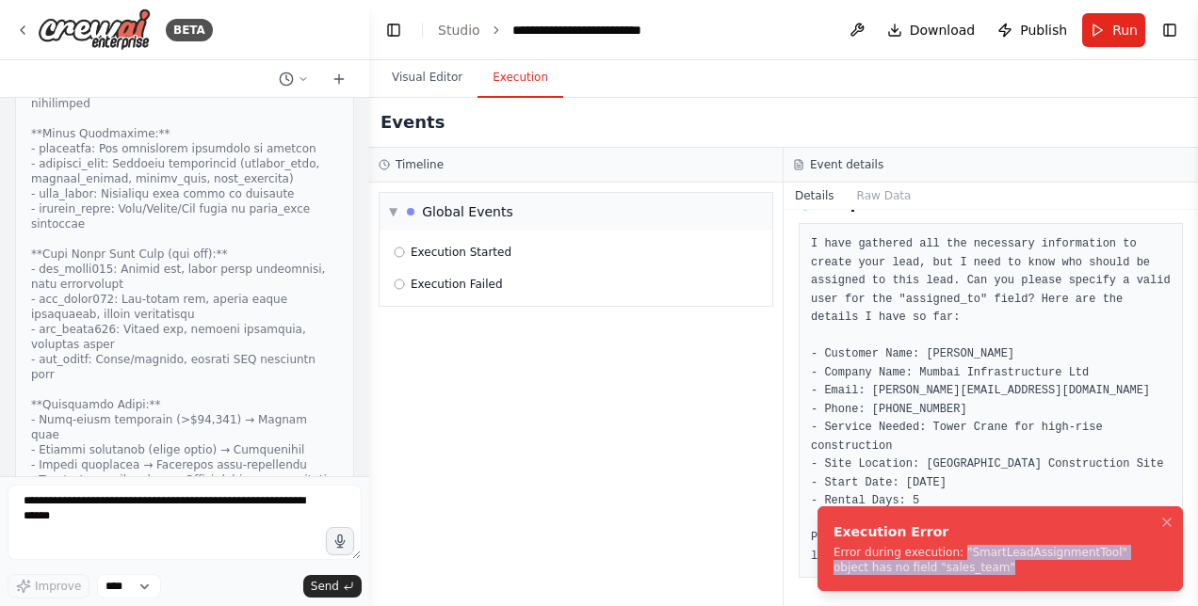
drag, startPoint x: 949, startPoint y: 552, endPoint x: 964, endPoint y: 578, distance: 30.4
click at [964, 575] on div "Error during execution: "SmartLeadAssignmentTool" object has no field "sales_te…" at bounding box center [996, 560] width 326 height 30
copy div ""SmartLeadAssignmentTool" object has no field "sales_team""
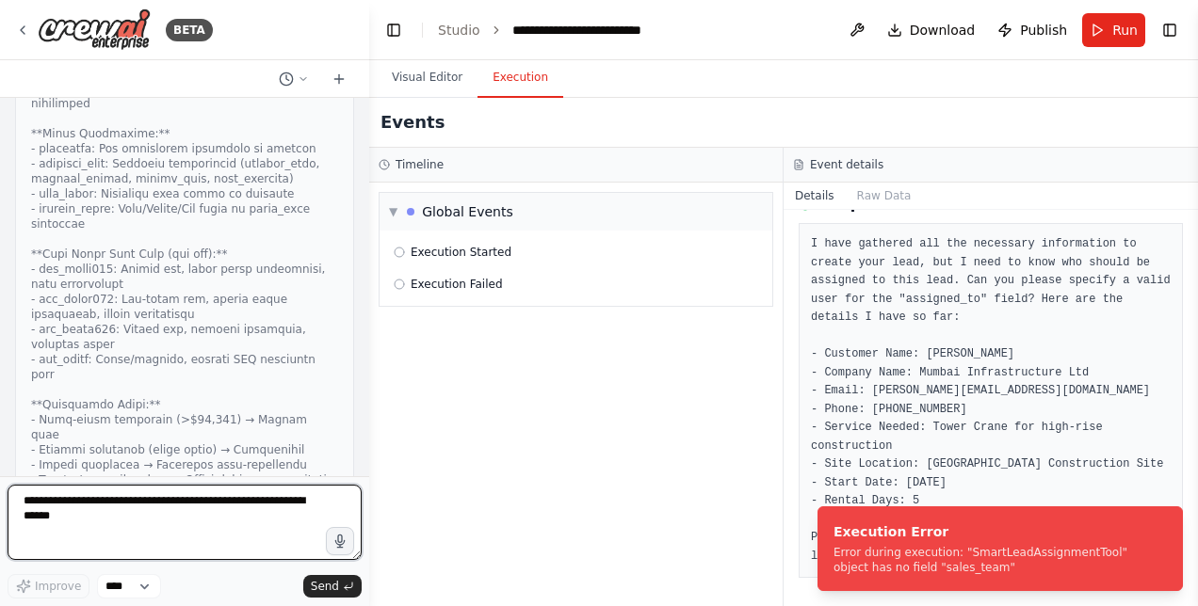
click at [243, 526] on textarea at bounding box center [185, 522] width 354 height 75
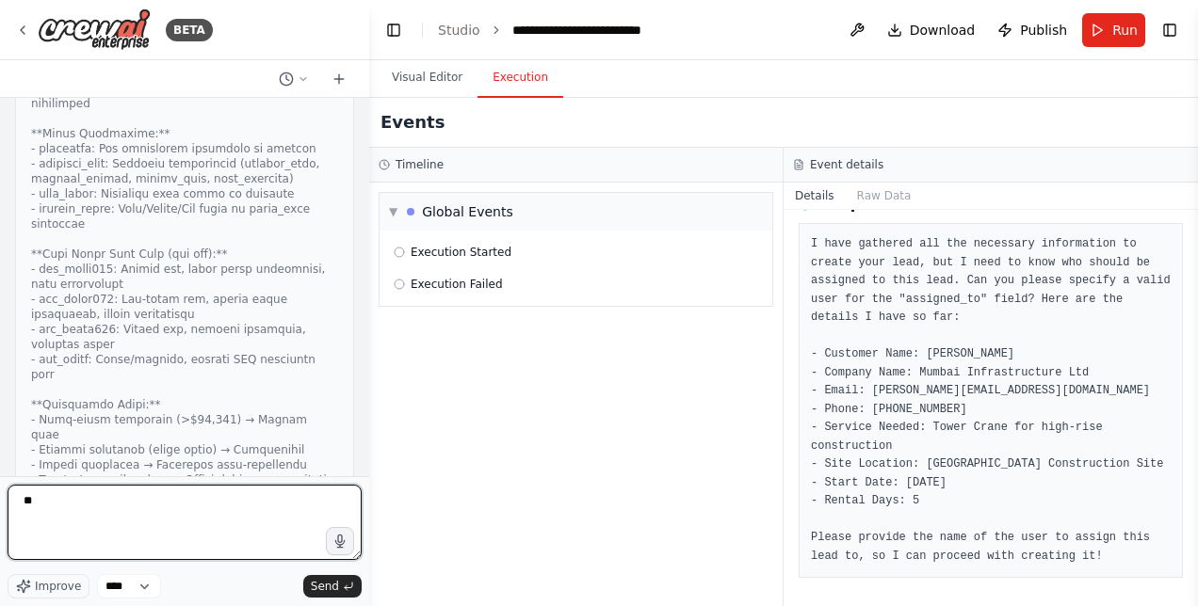
type textarea "*"
paste textarea "**********"
type textarea "**********"
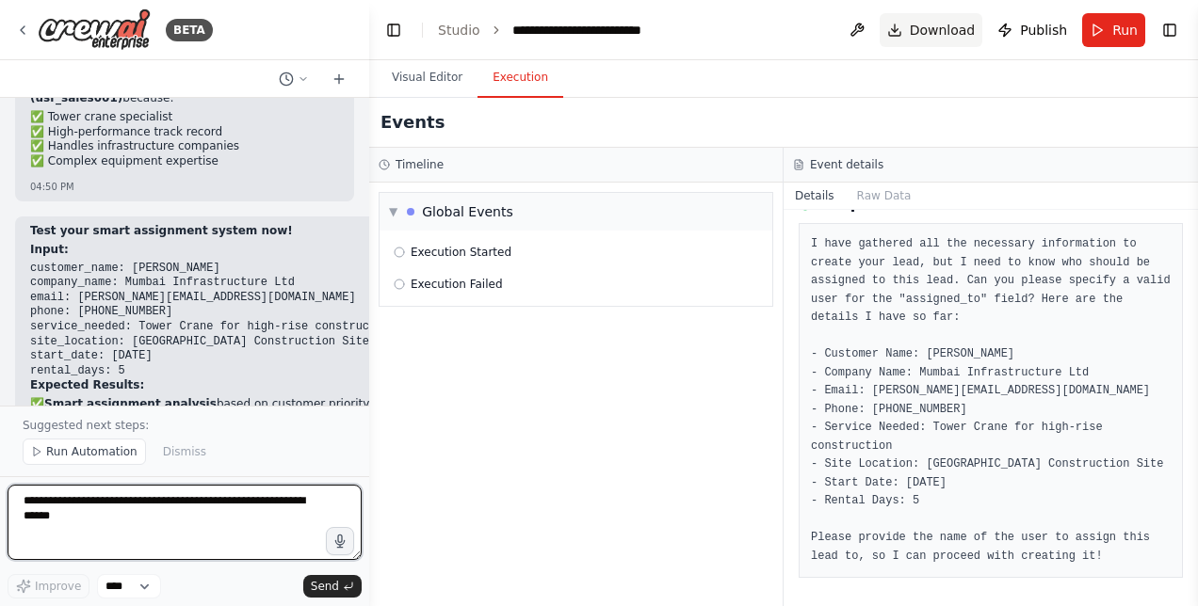
scroll to position [85891, 0]
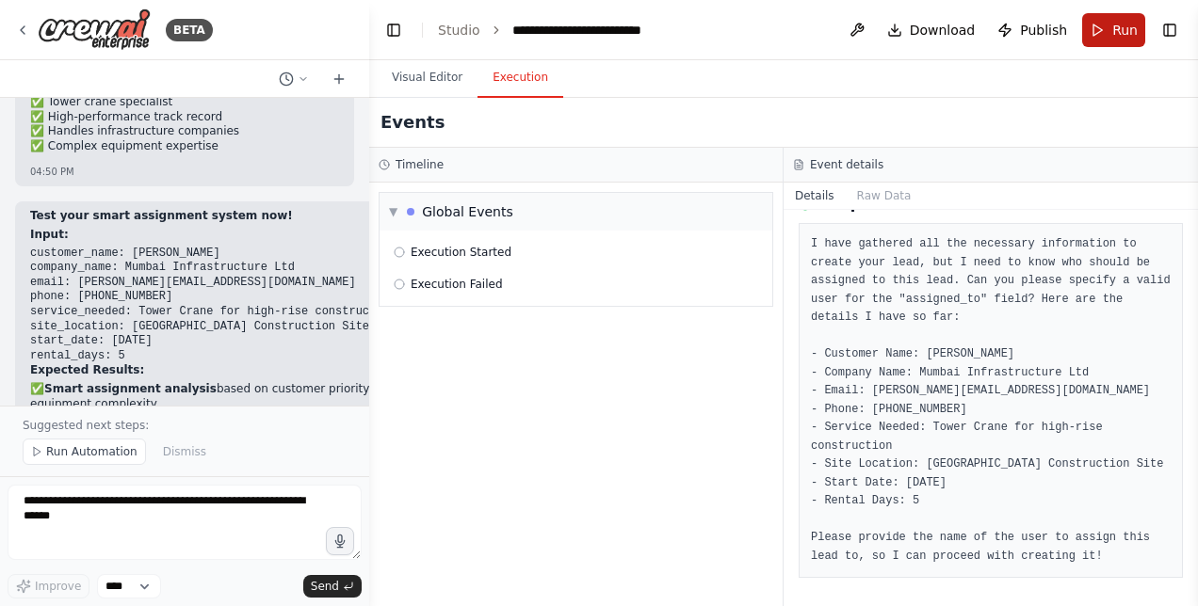
click at [1102, 31] on button "Run" at bounding box center [1113, 30] width 63 height 34
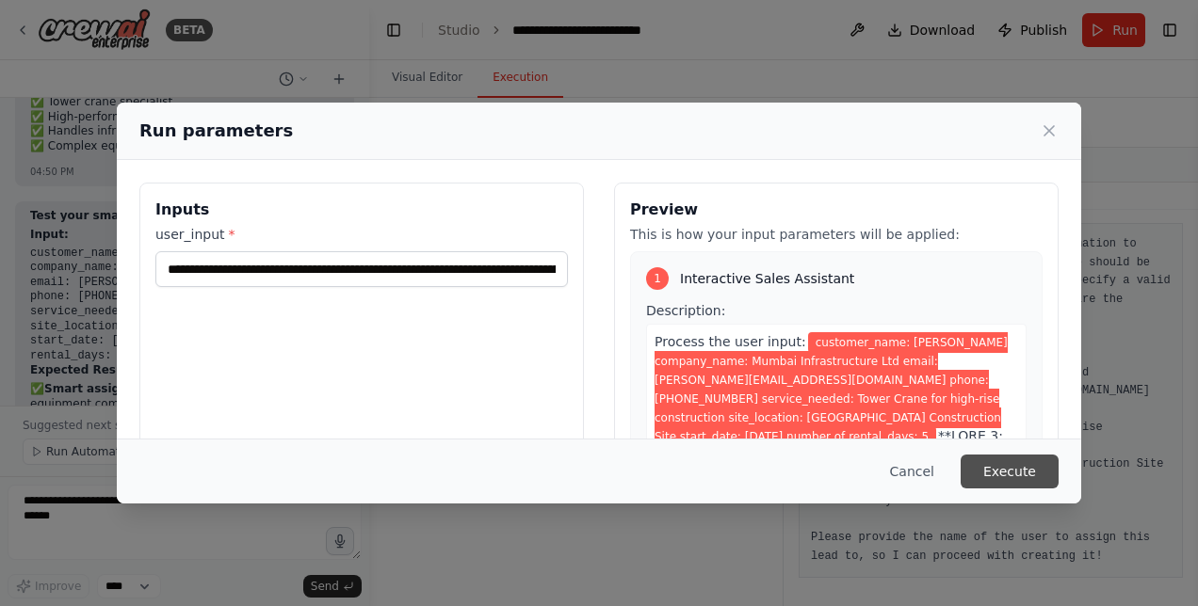
click at [1022, 469] on button "Execute" at bounding box center [1009, 472] width 98 height 34
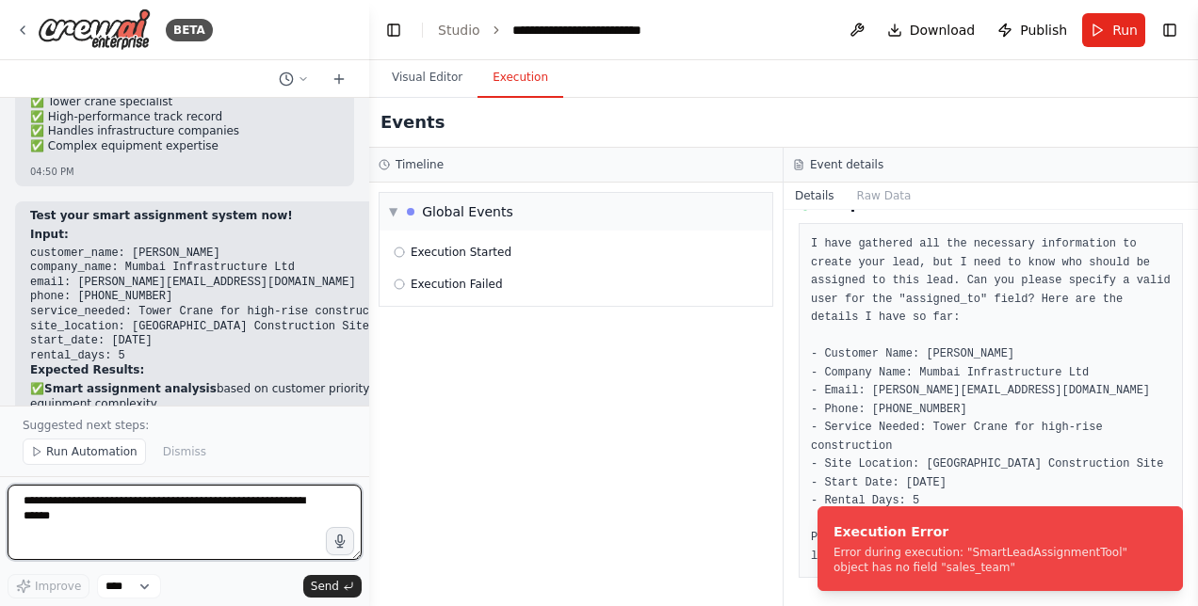
click at [119, 525] on textarea at bounding box center [185, 522] width 354 height 75
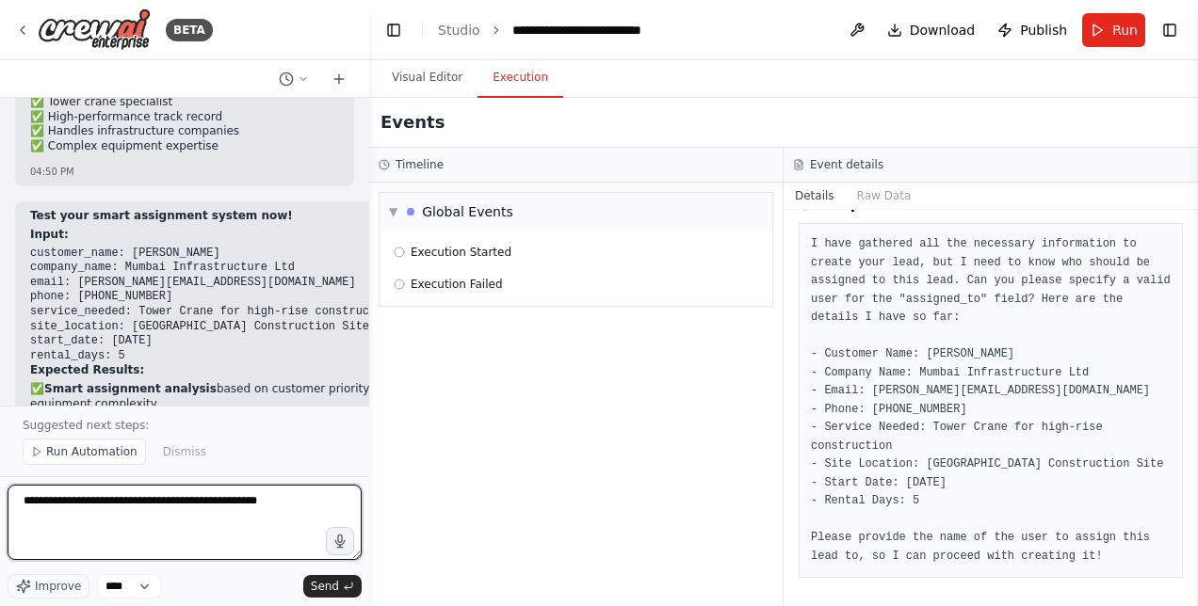
type textarea "**********"
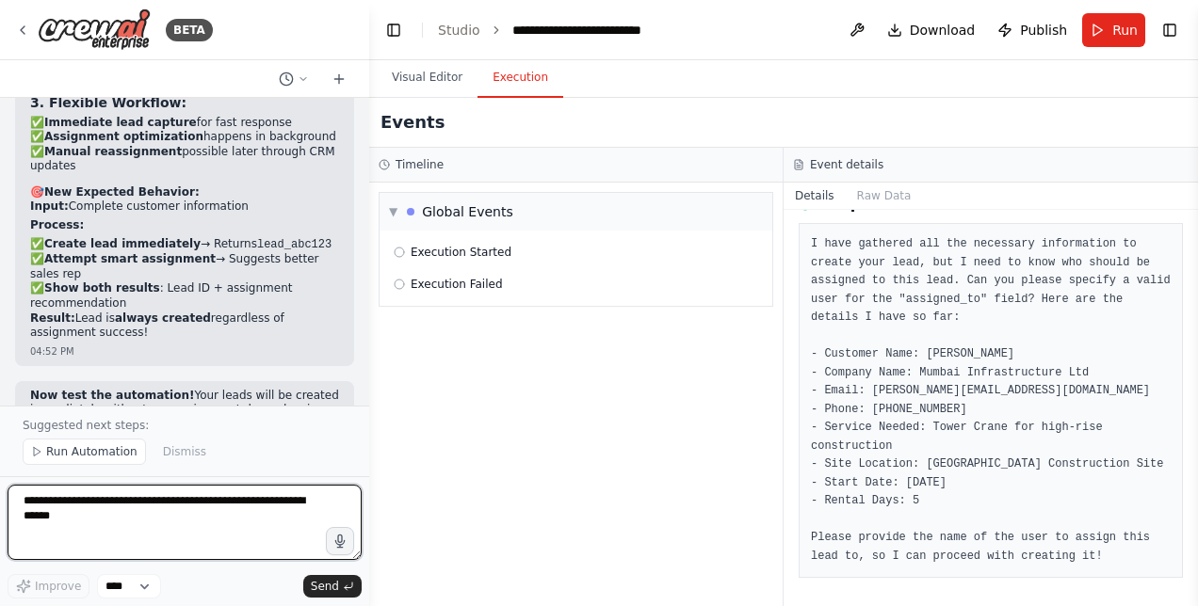
scroll to position [86976, 0]
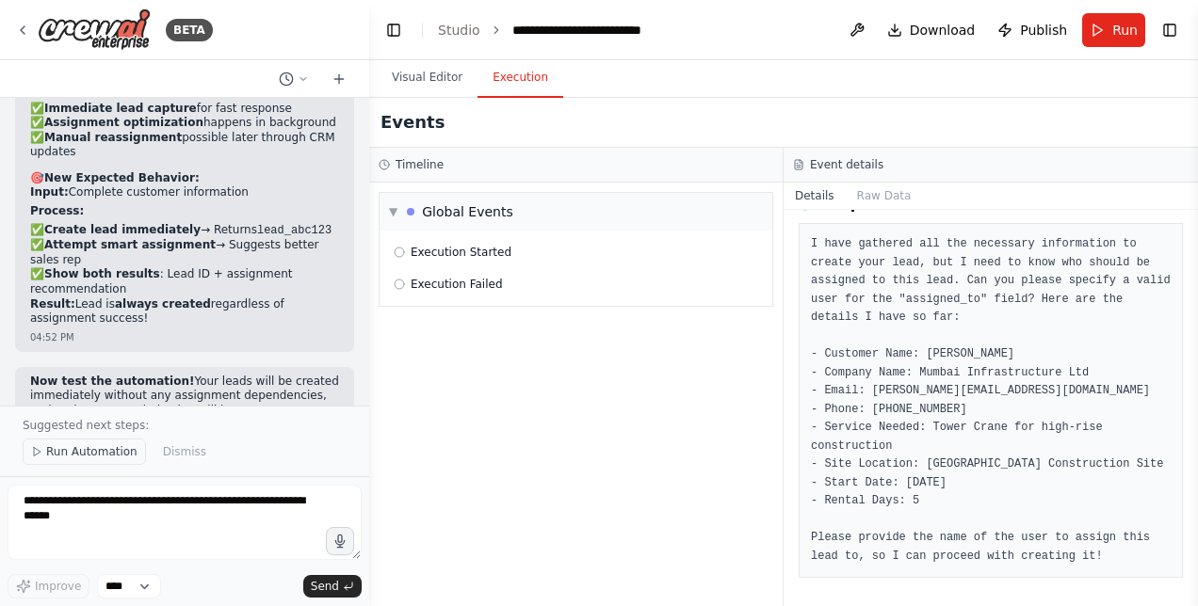
click at [97, 446] on button "Run Automation" at bounding box center [84, 452] width 123 height 26
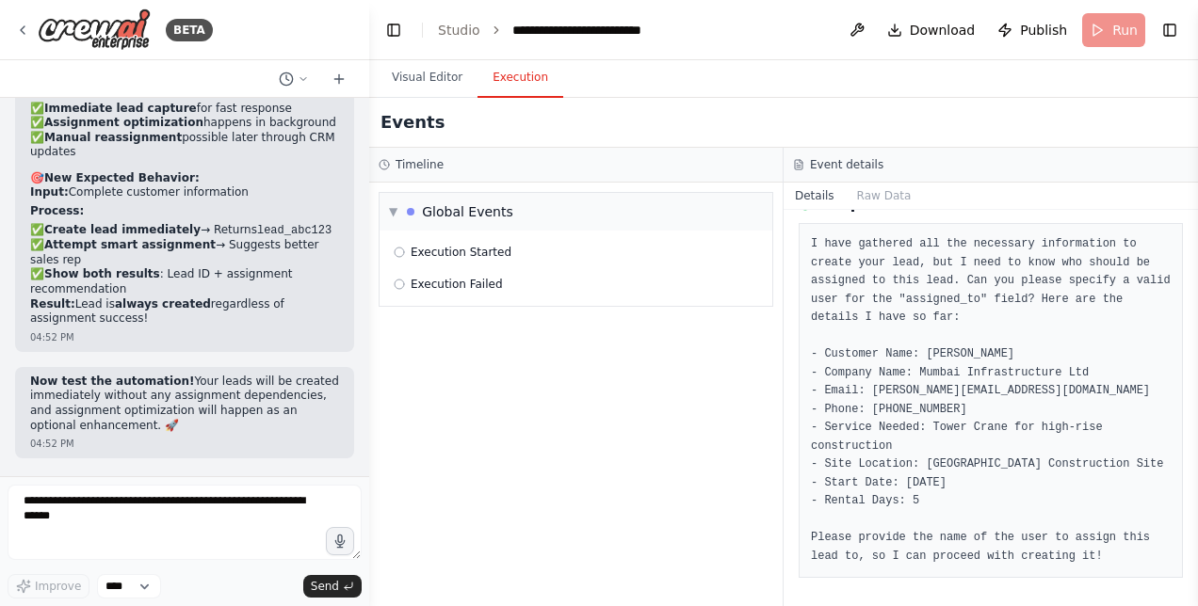
scroll to position [86907, 0]
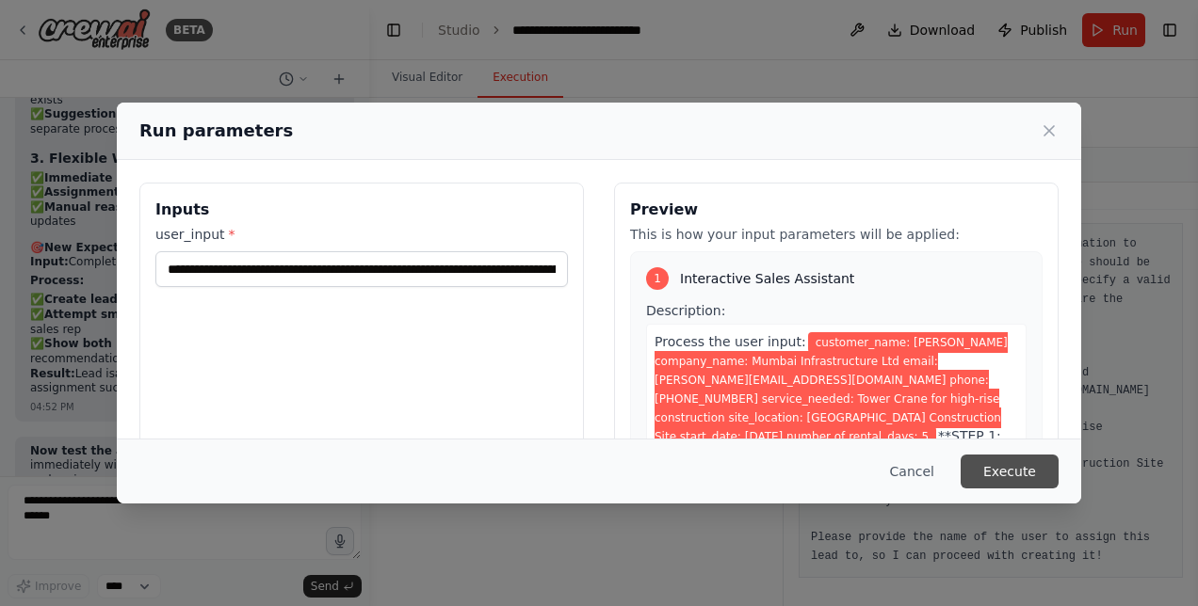
click at [996, 469] on button "Execute" at bounding box center [1009, 472] width 98 height 34
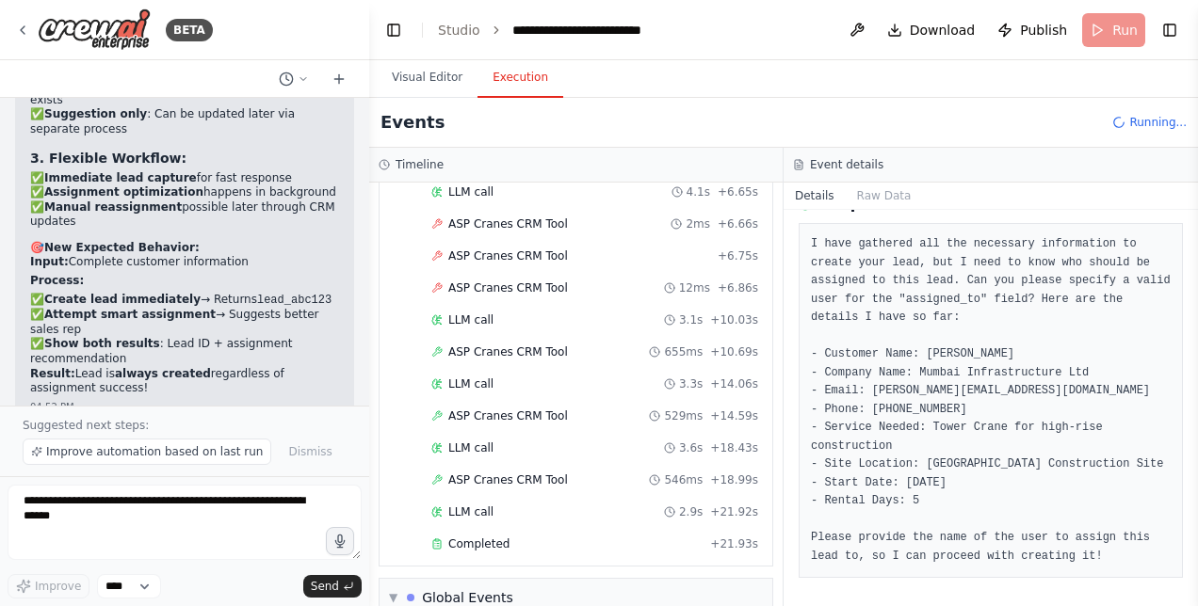
scroll to position [86976, 0]
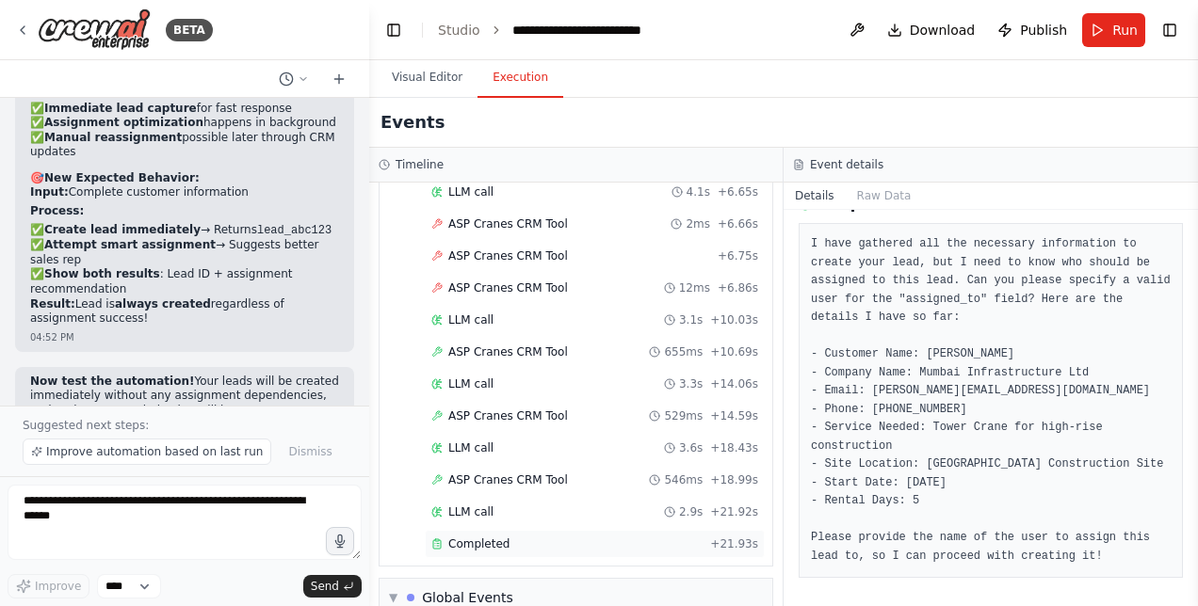
click at [497, 537] on span "Completed" at bounding box center [478, 544] width 61 height 15
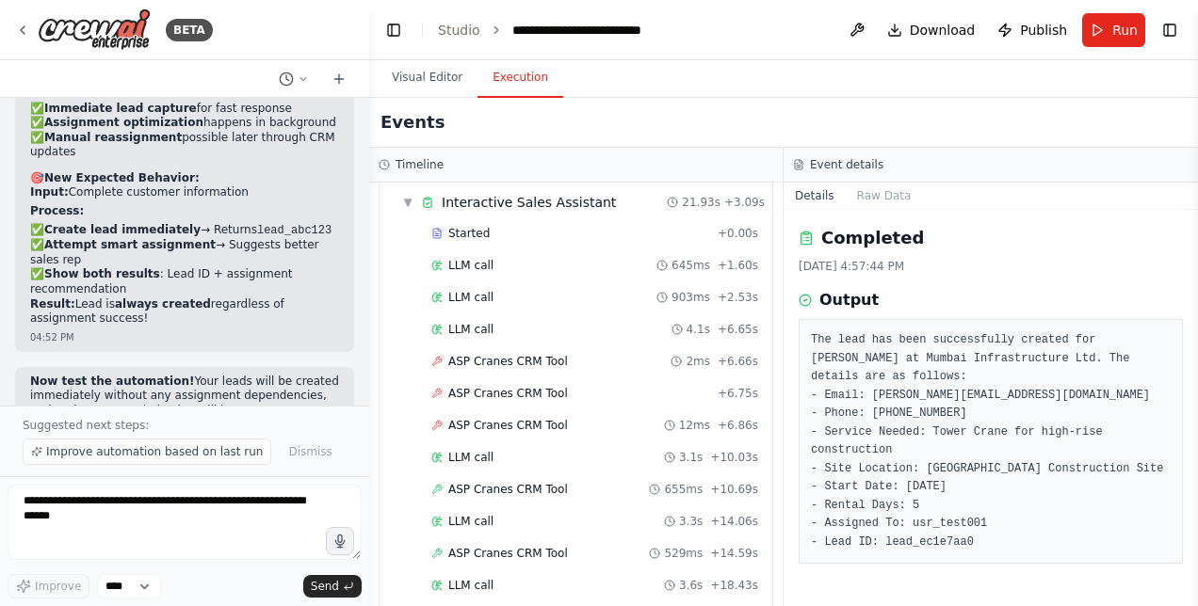
scroll to position [0, 0]
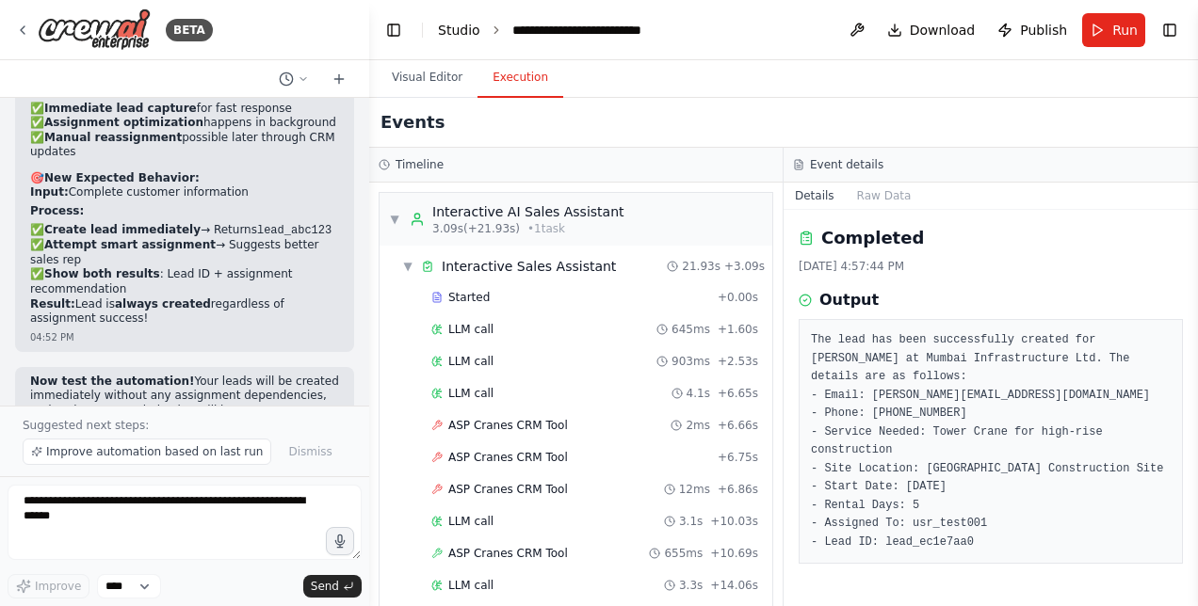
click at [459, 24] on link "Studio" at bounding box center [459, 30] width 42 height 15
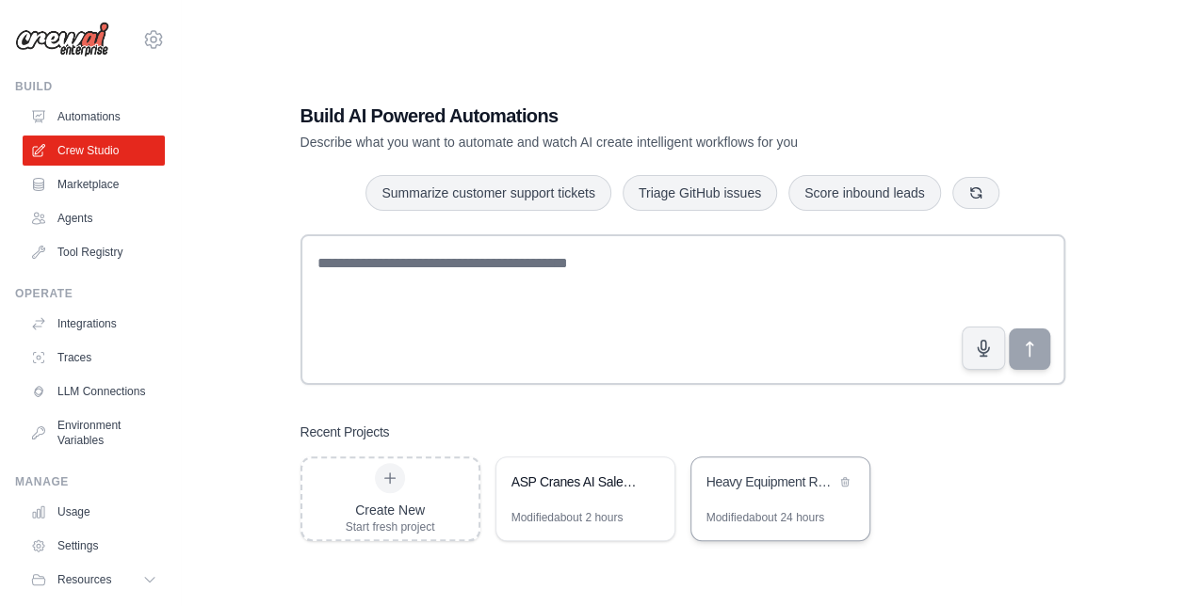
click at [737, 495] on div "Heavy Equipment Rental Sales Assistant" at bounding box center [780, 484] width 178 height 53
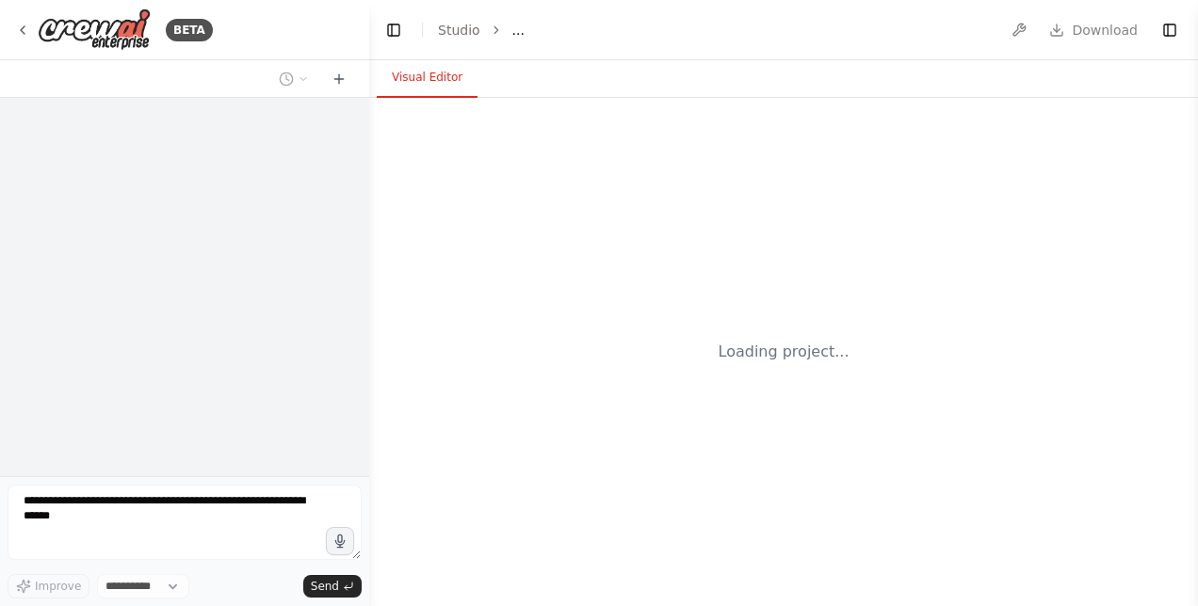
select select "****"
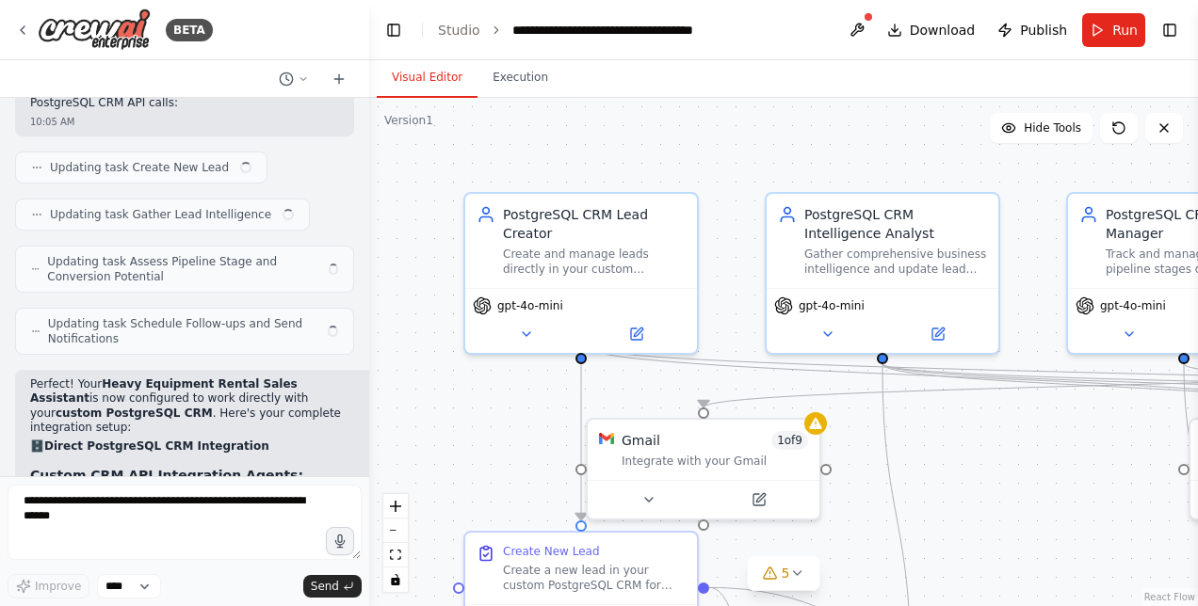
scroll to position [20240, 0]
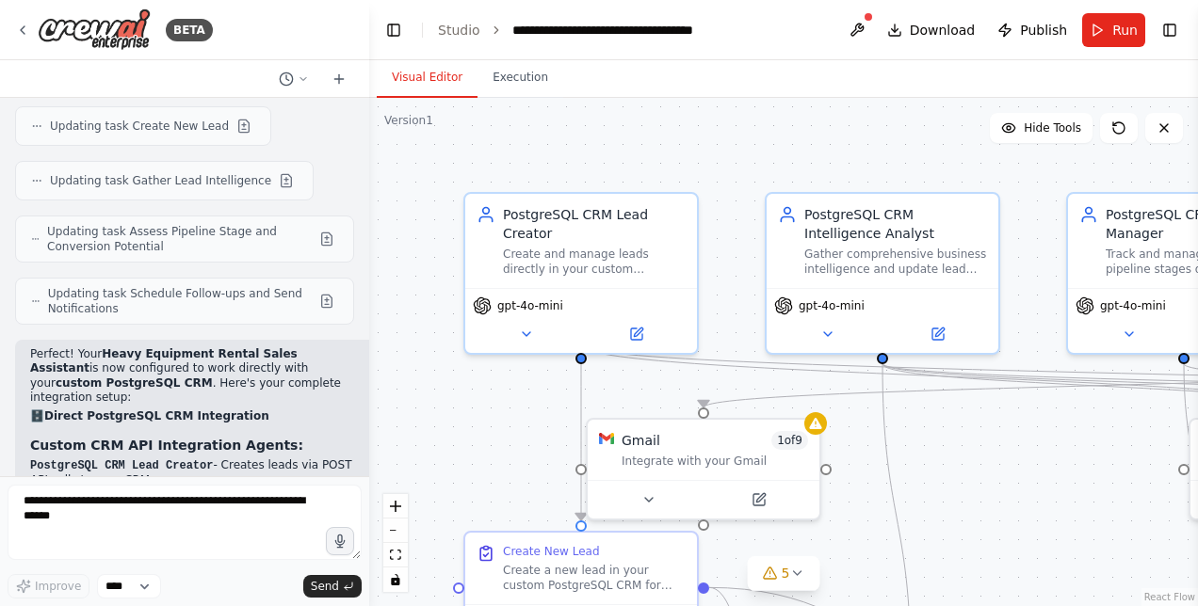
click at [362, 450] on div at bounding box center [366, 303] width 8 height 606
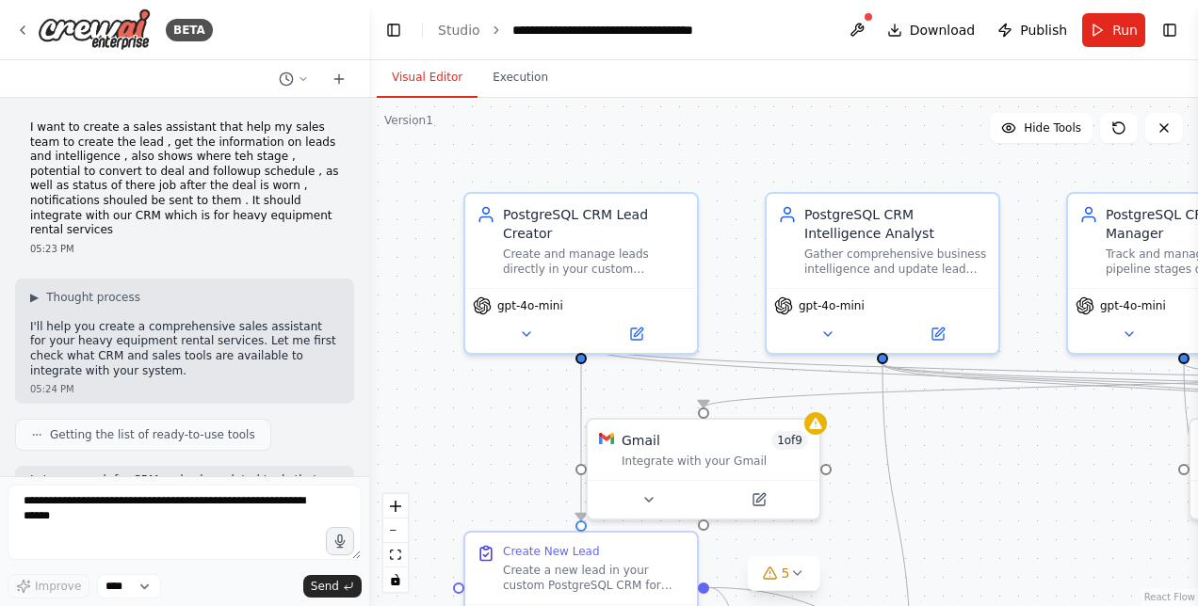
click at [113, 141] on p "I want to create a sales assistant that help my sales team to create the lead ,…" at bounding box center [184, 180] width 309 height 118
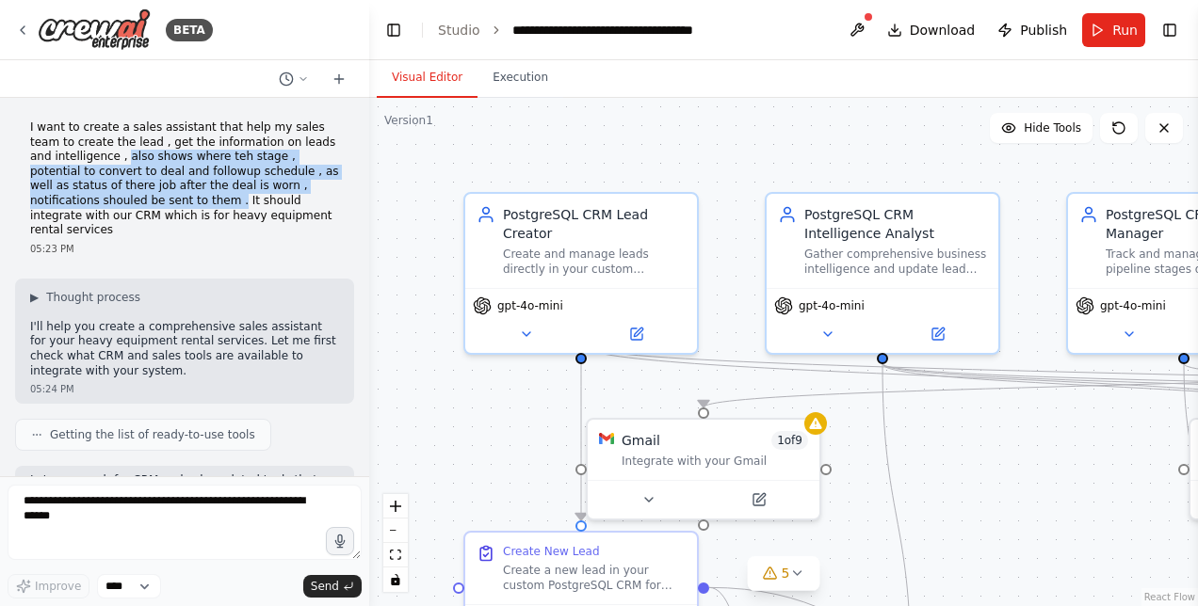
drag, startPoint x: 97, startPoint y: 160, endPoint x: 98, endPoint y: 203, distance: 43.3
click at [98, 203] on p "I want to create a sales assistant that help my sales team to create the lead ,…" at bounding box center [184, 180] width 309 height 118
copy p "also shows where teh stage , potential to convert to deal and followup schedule…"
click at [459, 24] on link "Studio" at bounding box center [459, 30] width 42 height 15
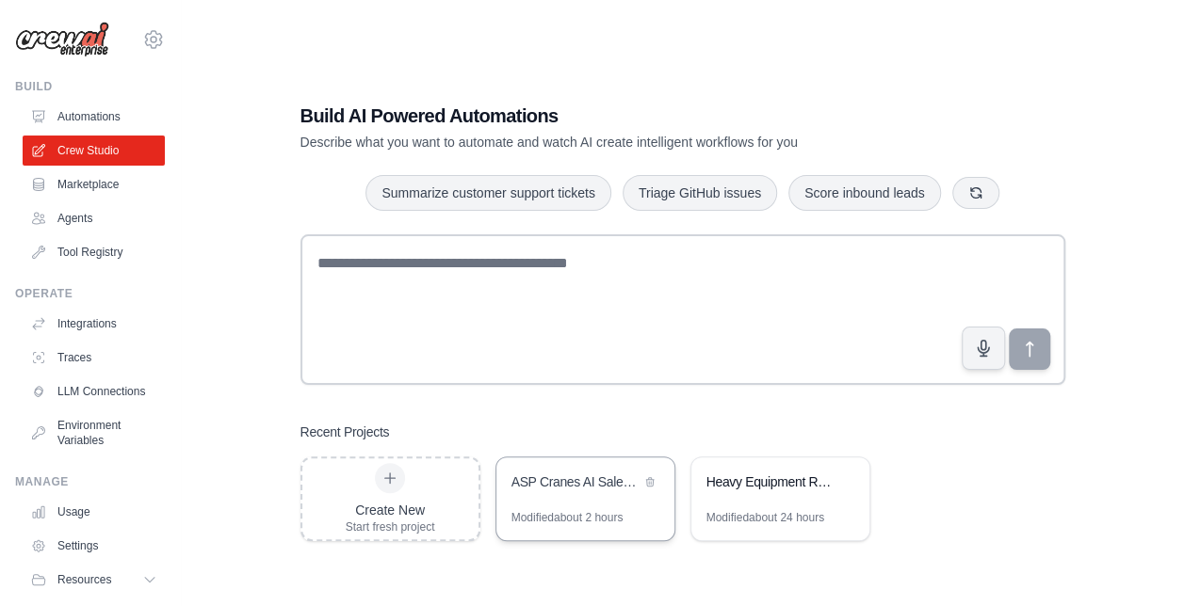
click at [537, 491] on div "ASP Cranes AI Sales Chatbot" at bounding box center [575, 482] width 129 height 19
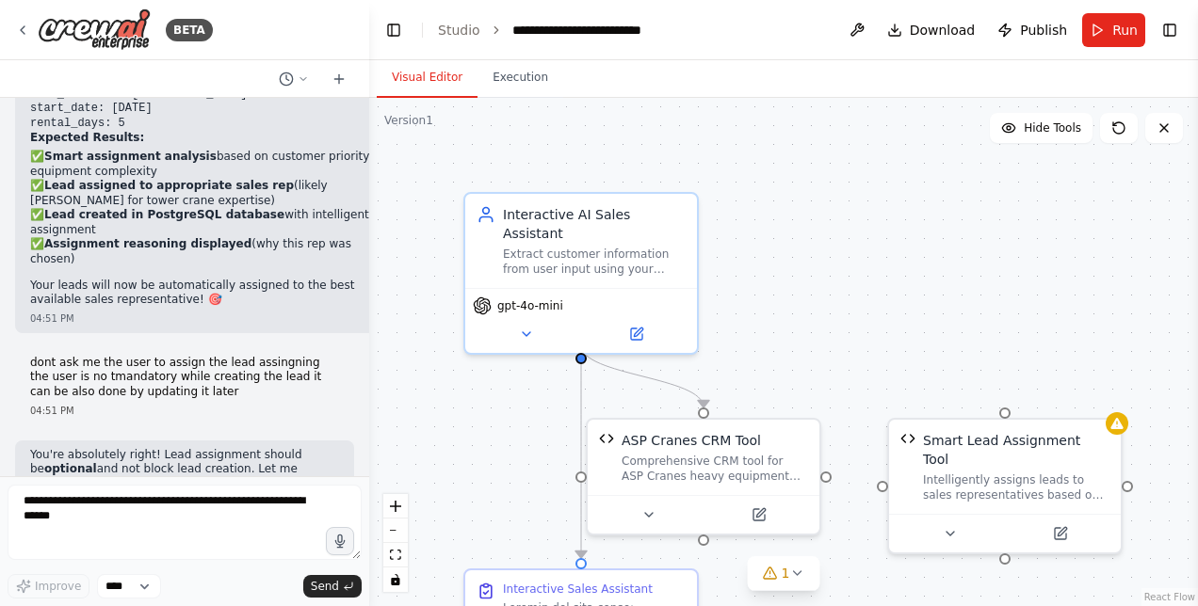
scroll to position [86907, 0]
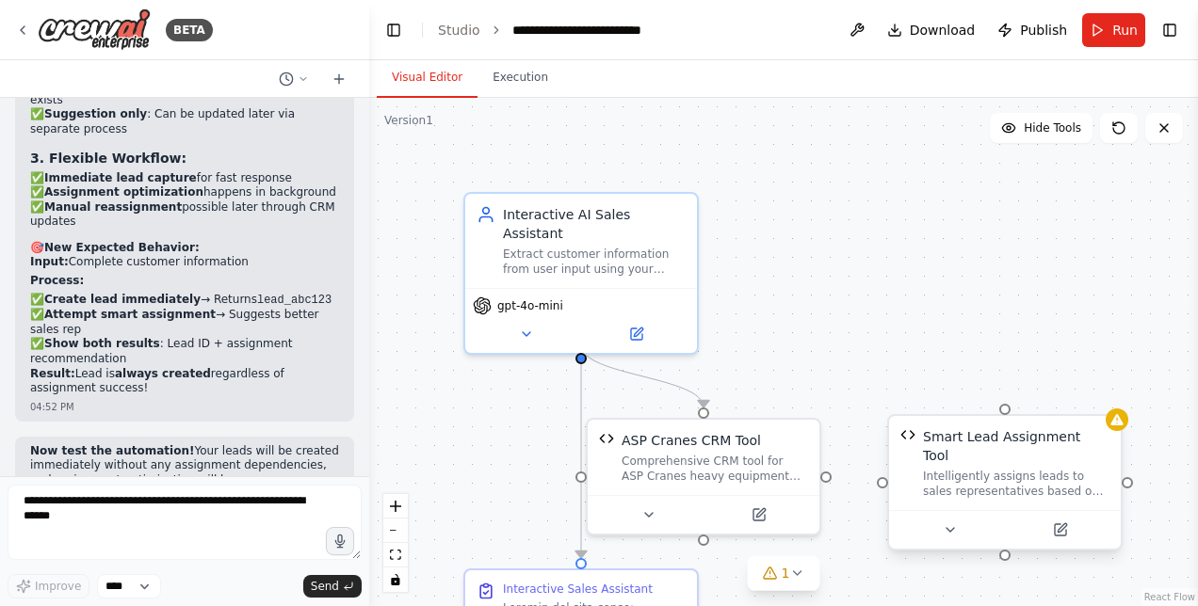
click at [1057, 469] on div "Intelligently assigns leads to sales representatives based on customer priority…" at bounding box center [1016, 484] width 186 height 30
click at [1103, 396] on icon at bounding box center [1106, 397] width 11 height 11
click at [1065, 389] on button "Confirm" at bounding box center [1053, 397] width 67 height 23
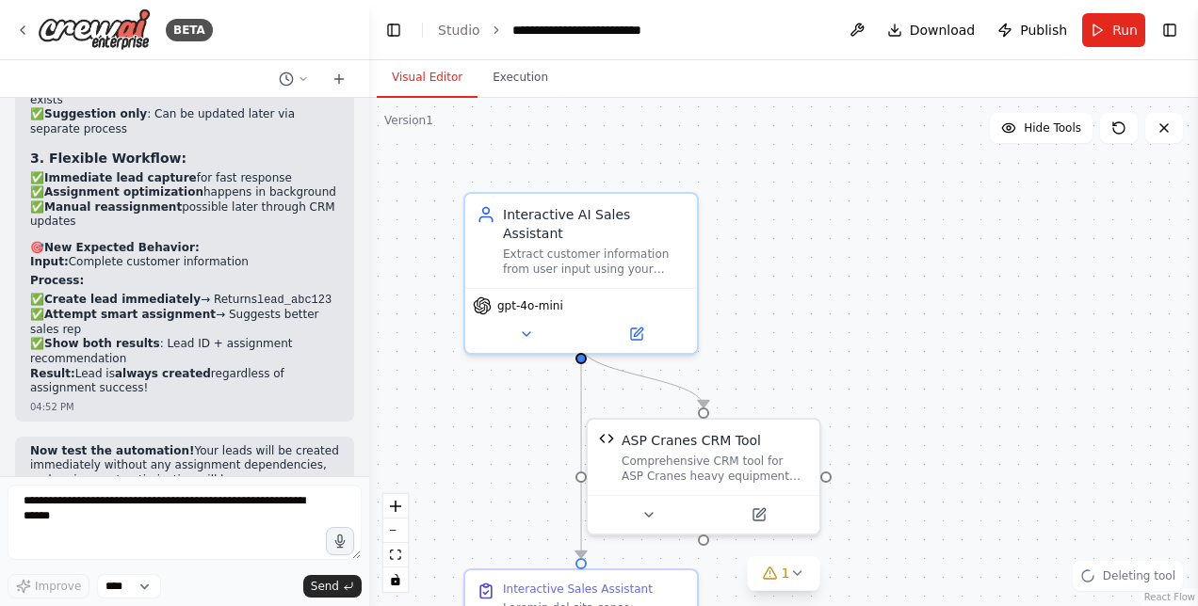
click at [784, 591] on div ".deletable-edge-delete-btn { width: 20px; height: 20px; border: 0px solid #ffff…" at bounding box center [783, 352] width 829 height 508
click at [784, 578] on div ".deletable-edge-delete-btn { width: 20px; height: 20px; border: 0px solid #ffff…" at bounding box center [783, 352] width 829 height 508
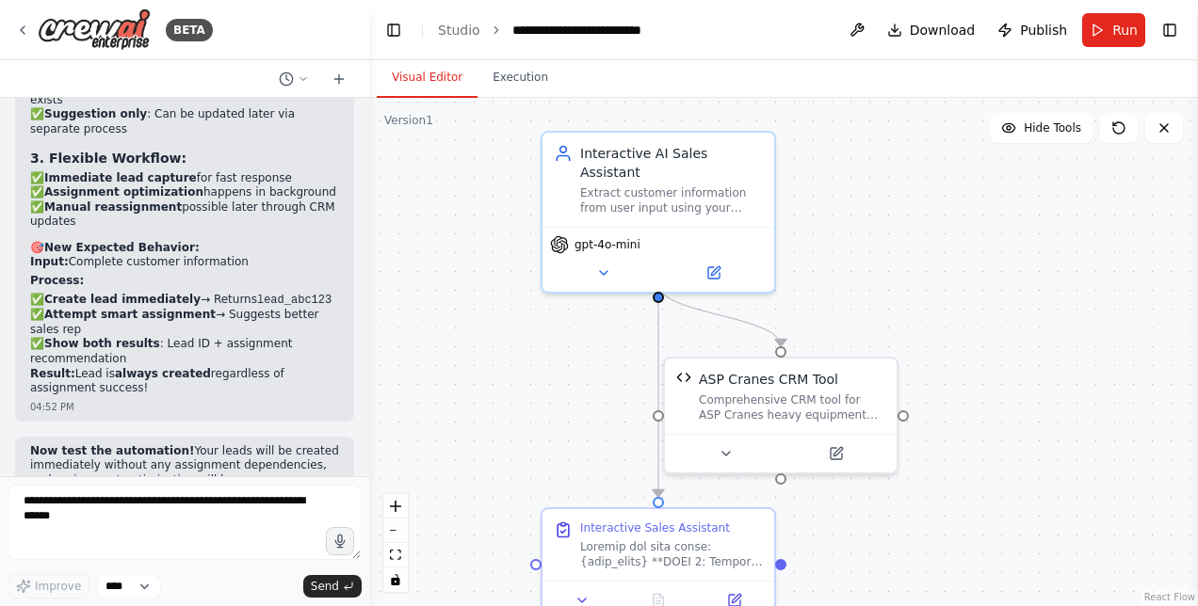
drag, startPoint x: 945, startPoint y: 502, endPoint x: 1019, endPoint y: 425, distance: 106.6
click at [1019, 425] on div ".deletable-edge-delete-btn { width: 20px; height: 20px; border: 0px solid #ffff…" at bounding box center [783, 352] width 829 height 508
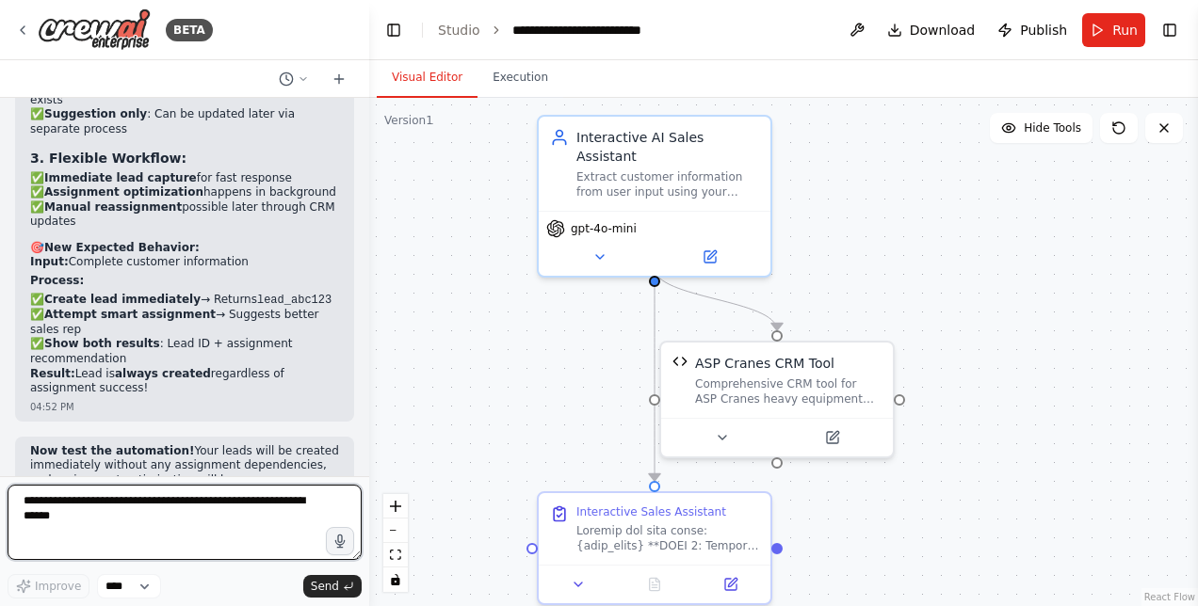
click at [100, 514] on textarea at bounding box center [185, 522] width 354 height 75
paste textarea "**********"
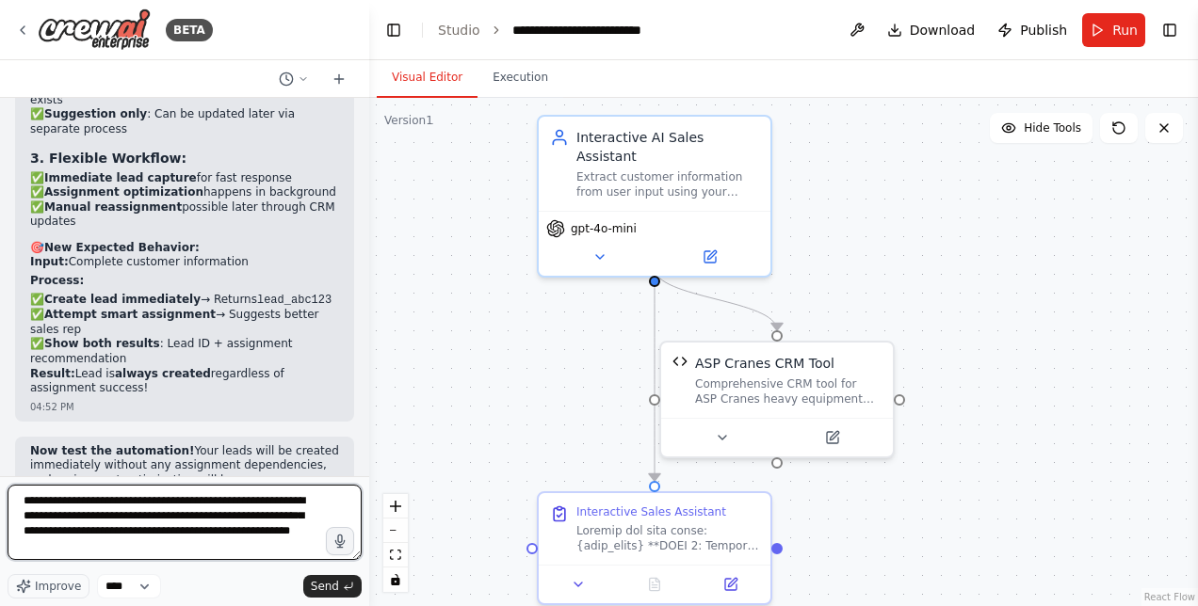
click at [24, 502] on textarea "**********" at bounding box center [185, 522] width 354 height 75
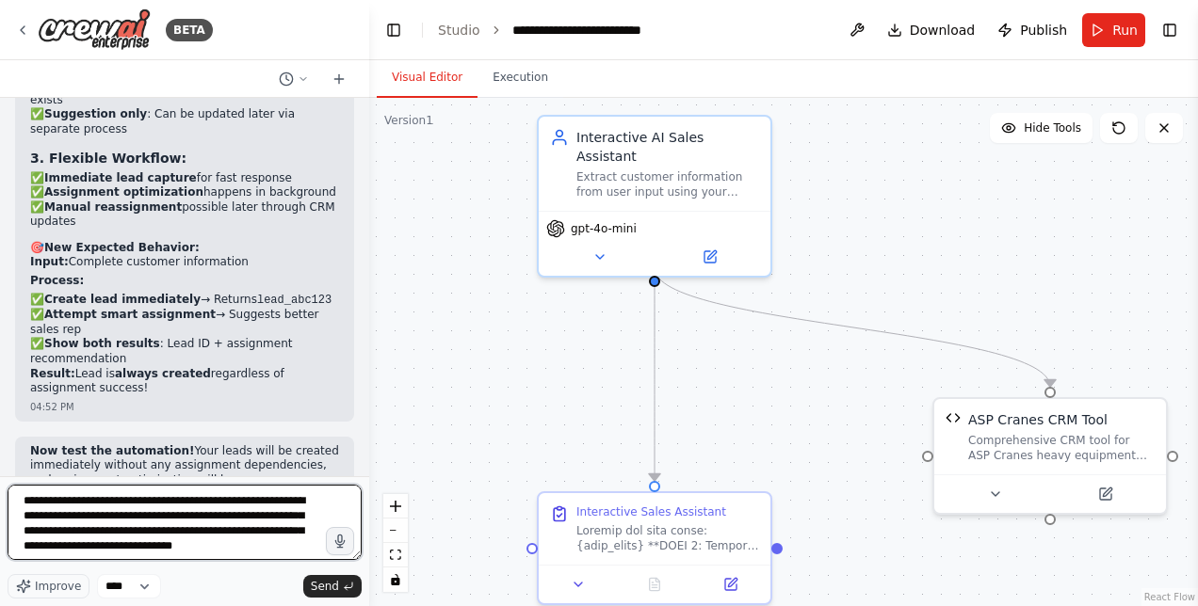
drag, startPoint x: 243, startPoint y: 548, endPoint x: 215, endPoint y: 546, distance: 28.3
click at [215, 546] on textarea "**********" at bounding box center [185, 522] width 354 height 75
type textarea "**********"
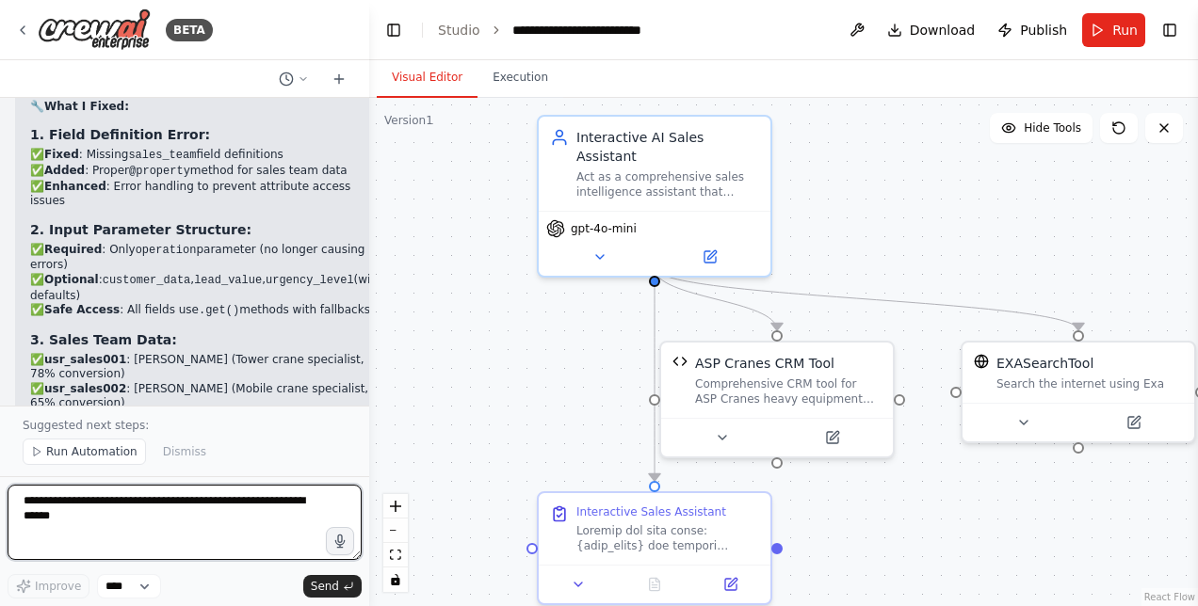
scroll to position [88410, 0]
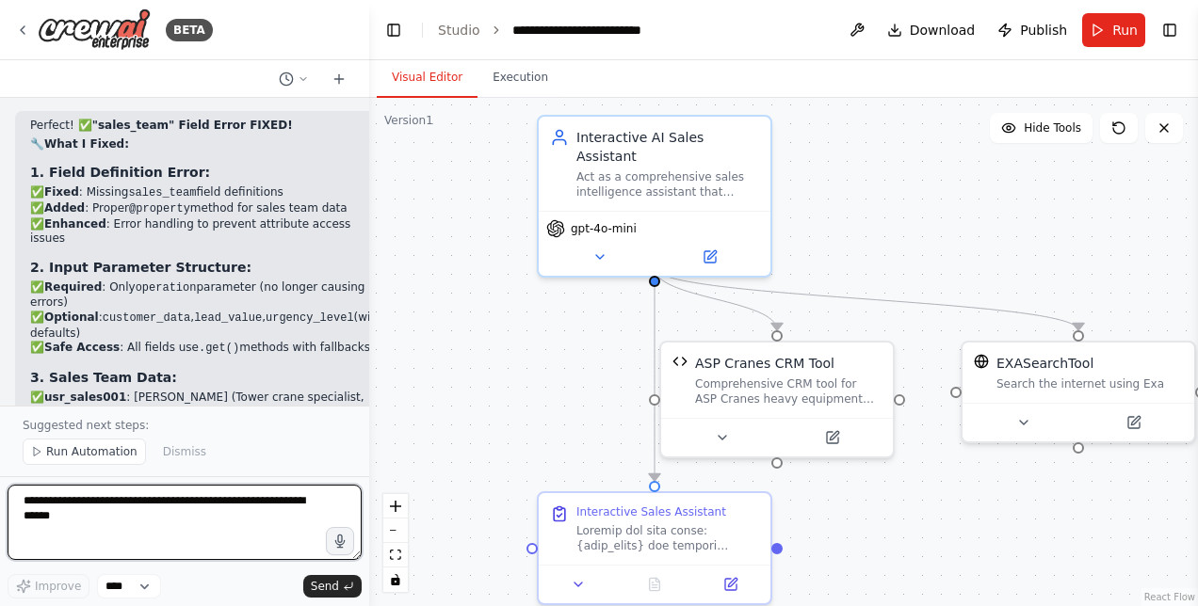
click at [363, 374] on div at bounding box center [366, 303] width 8 height 606
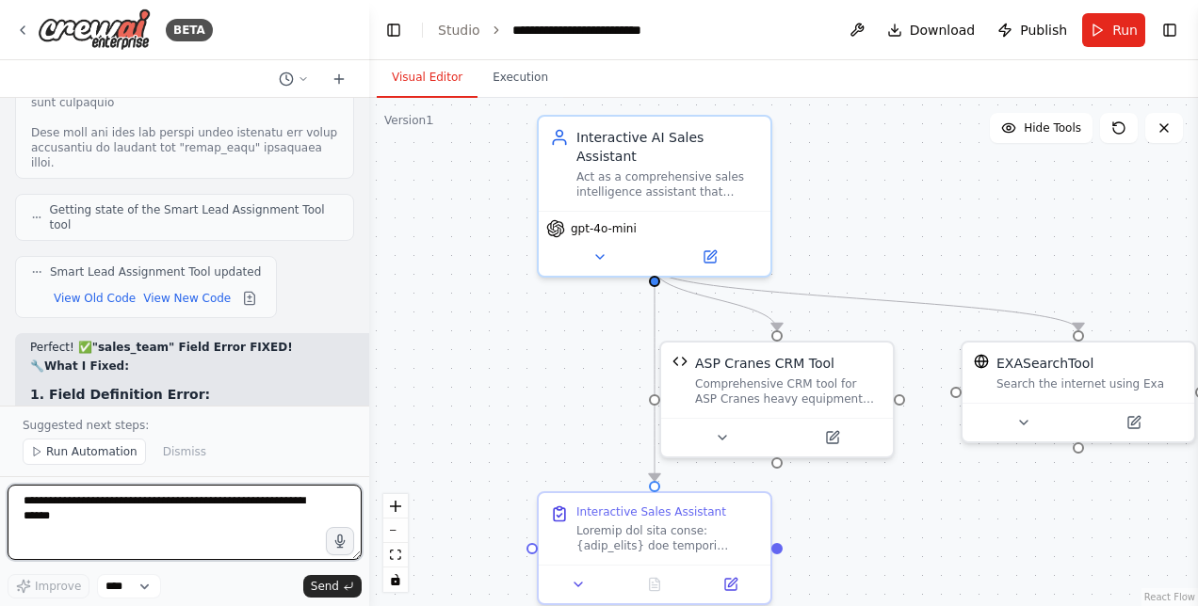
scroll to position [88825, 0]
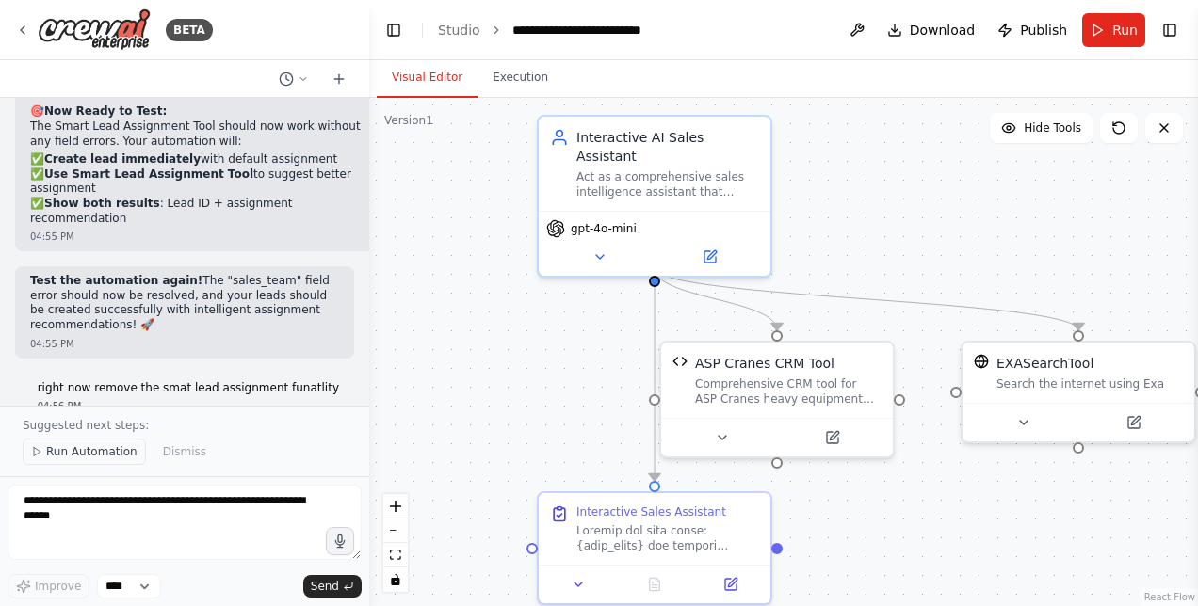
click at [70, 458] on span "Run Automation" at bounding box center [91, 451] width 91 height 15
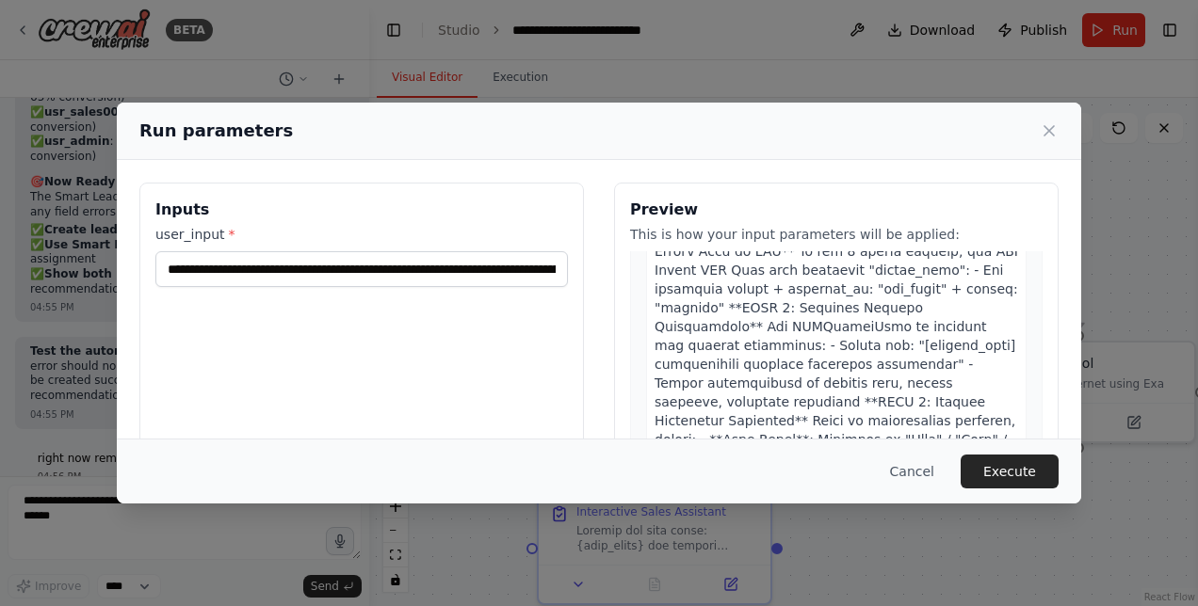
scroll to position [158, 0]
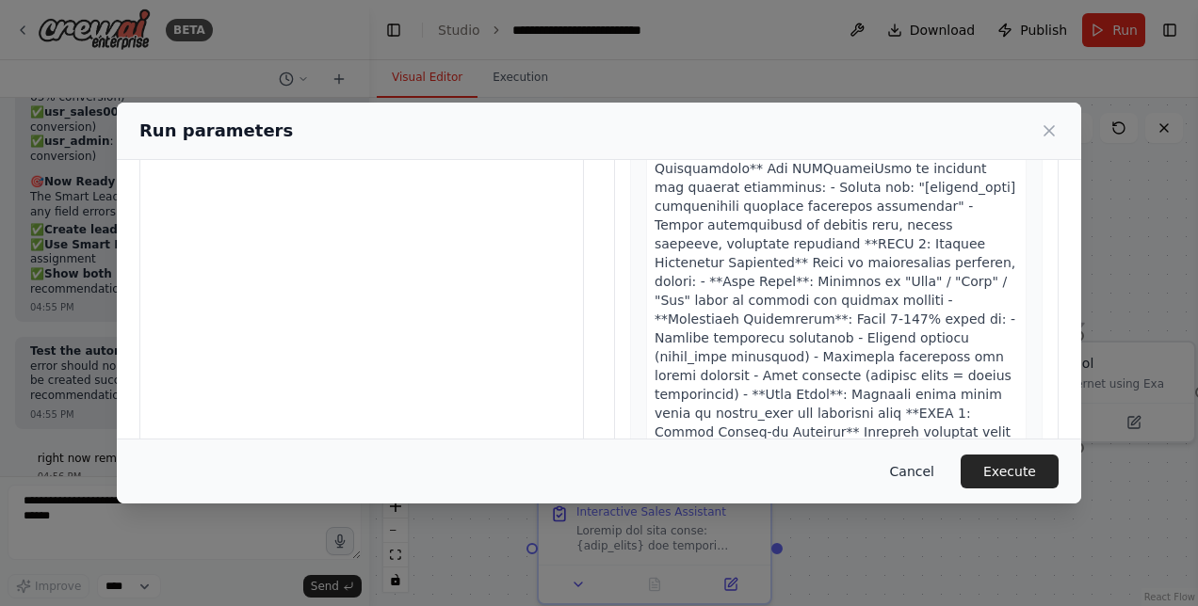
click at [914, 478] on button "Cancel" at bounding box center [912, 472] width 74 height 34
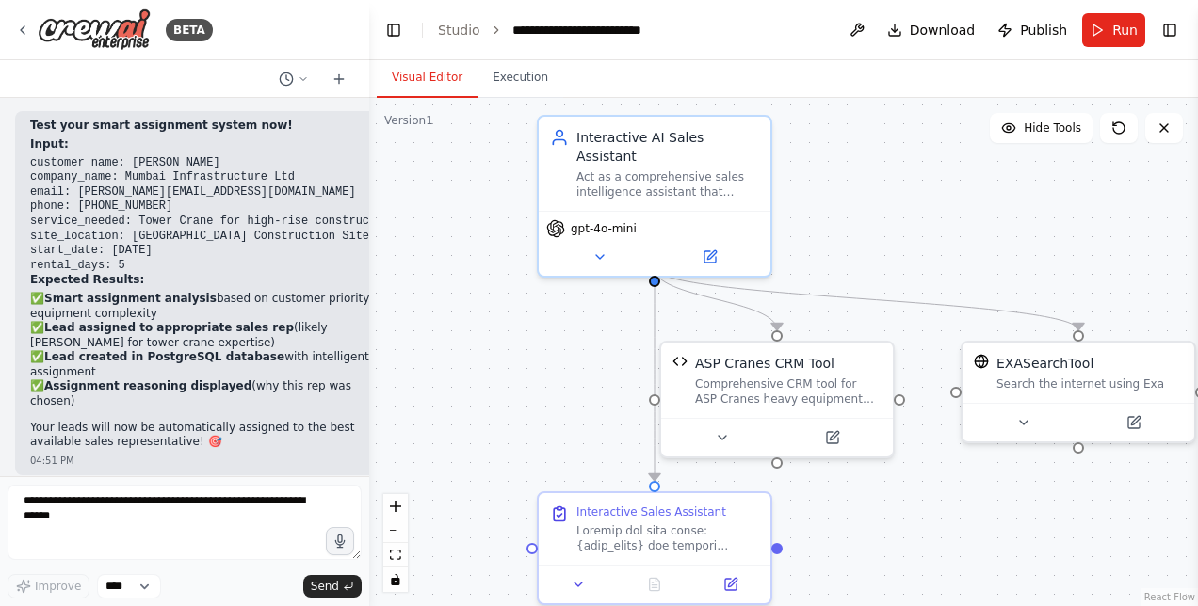
scroll to position [88754, 0]
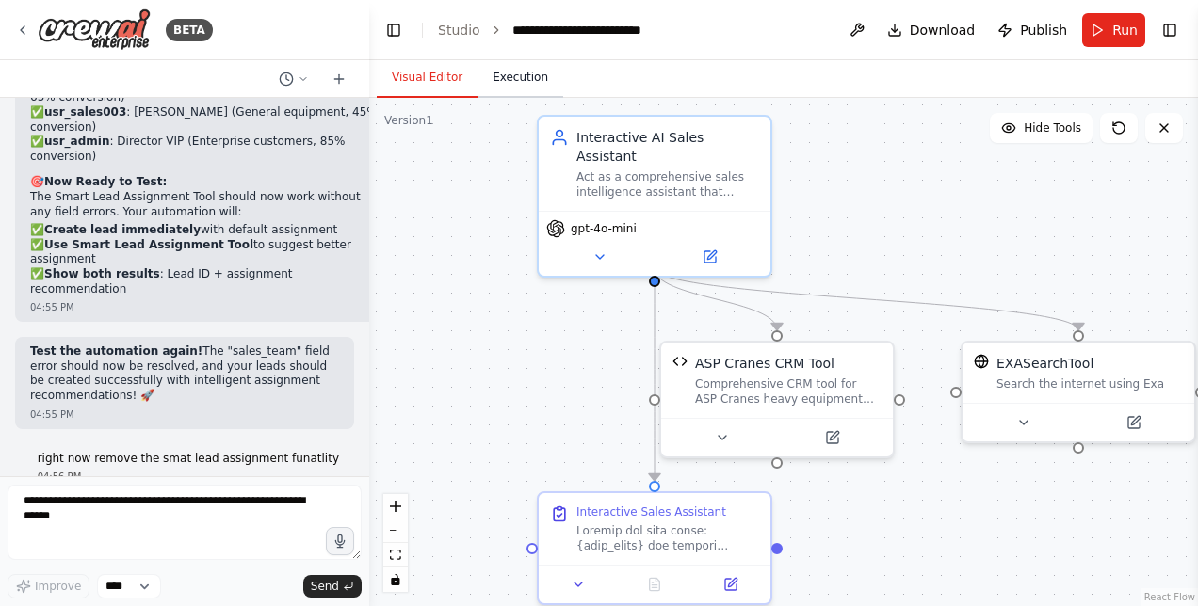
click at [508, 84] on button "Execution" at bounding box center [520, 78] width 86 height 40
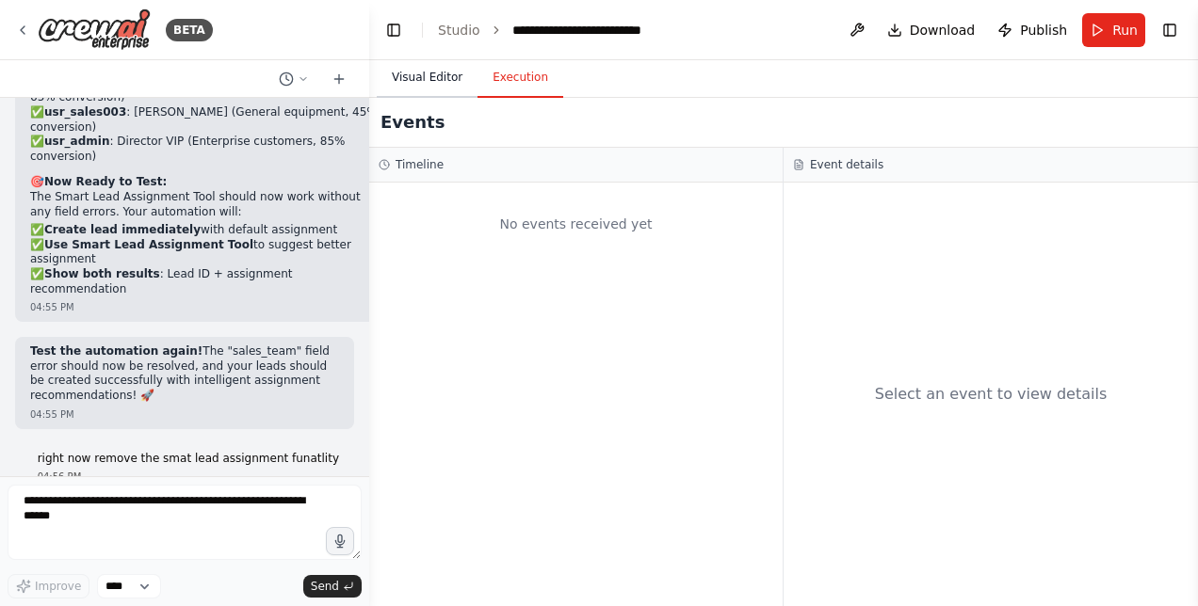
click at [434, 70] on button "Visual Editor" at bounding box center [427, 78] width 101 height 40
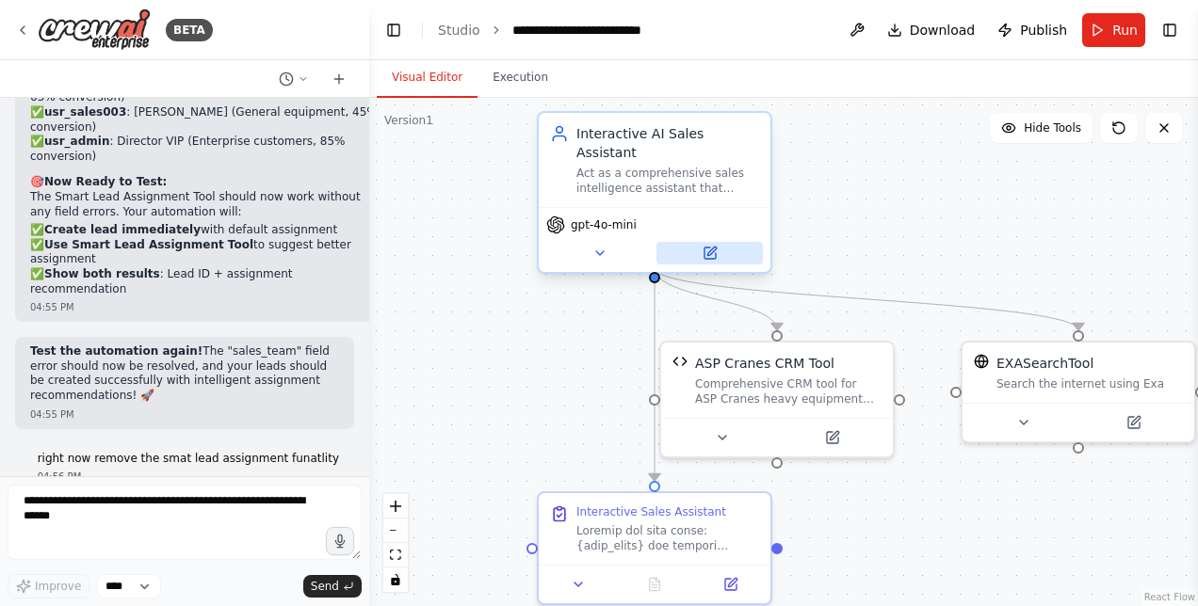
click at [711, 247] on icon at bounding box center [711, 251] width 8 height 8
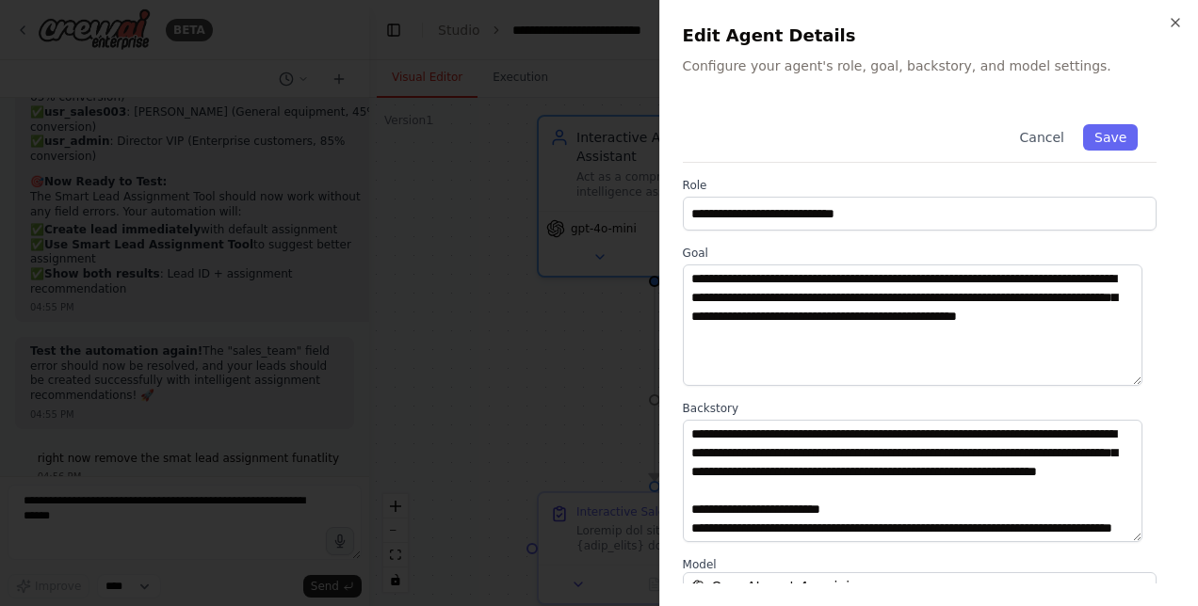
click at [1197, 284] on html "BETA Hello! I'm the CrewAI assistant. What kind of automation do you want to bu…" at bounding box center [599, 303] width 1198 height 606
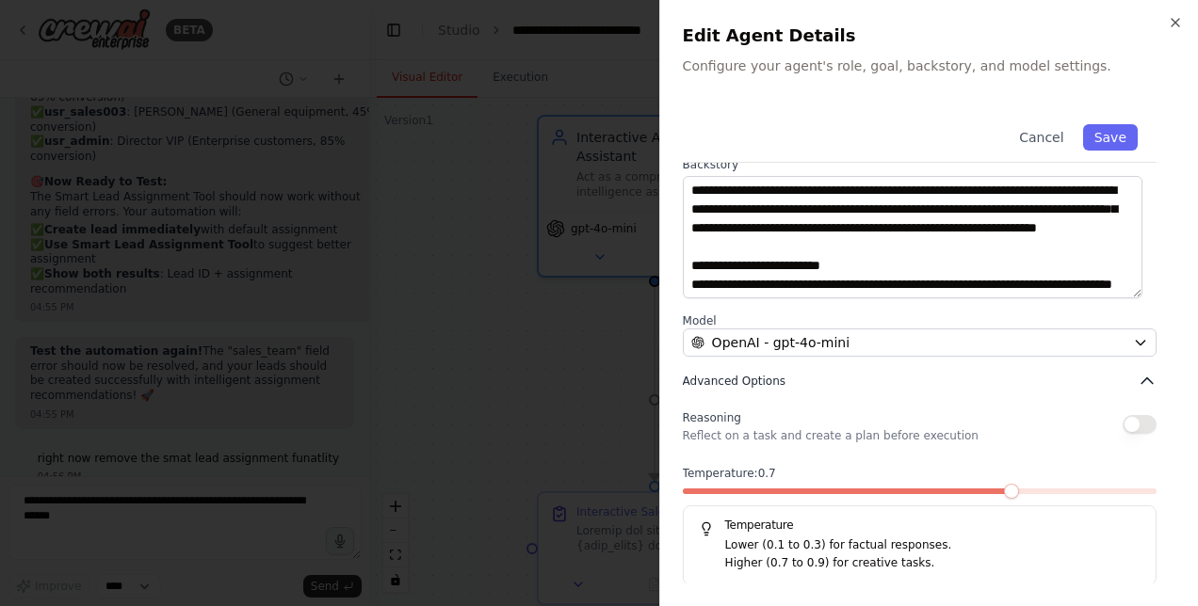
click at [830, 378] on button "Advanced Options" at bounding box center [920, 381] width 474 height 19
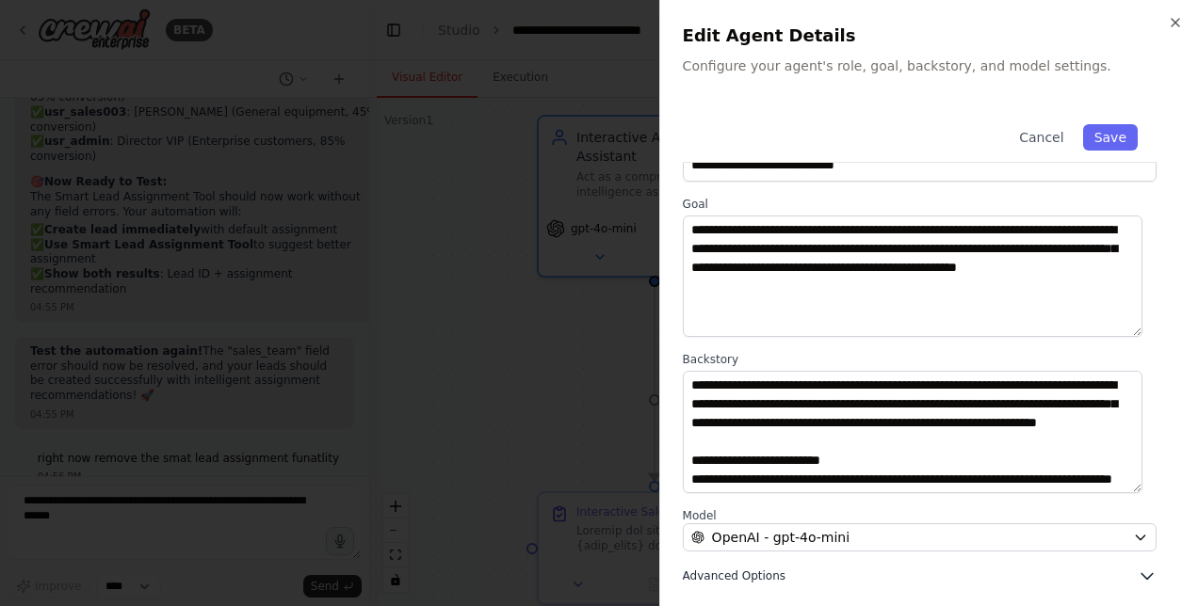
click at [1137, 573] on icon "button" at bounding box center [1146, 576] width 19 height 19
click at [964, 569] on button "Advanced Options" at bounding box center [920, 576] width 474 height 19
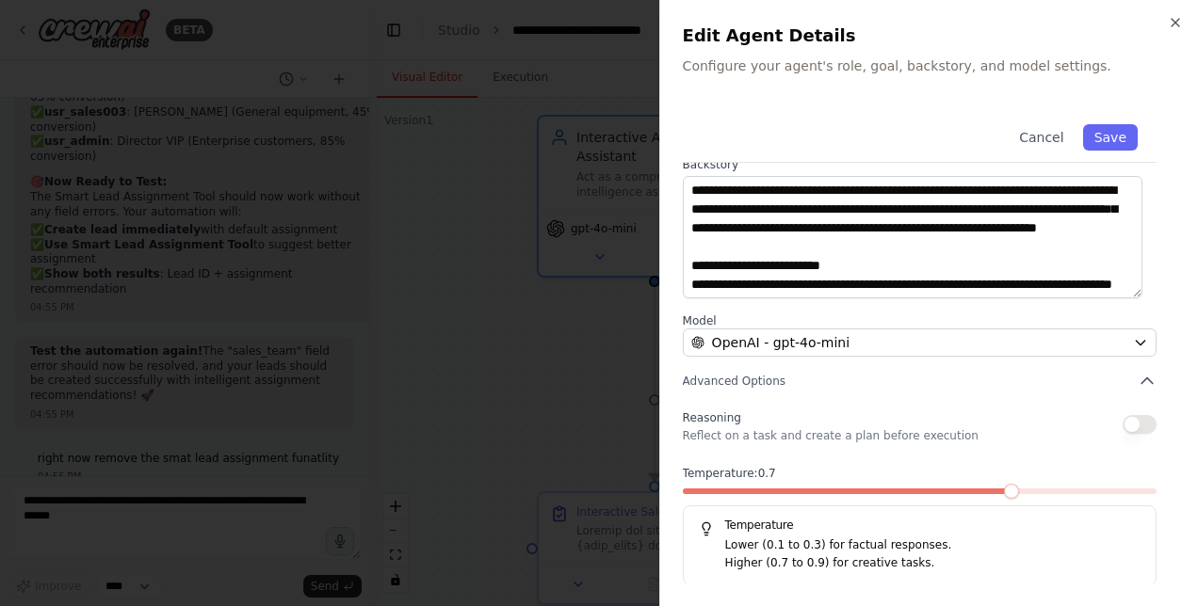
click at [548, 356] on div at bounding box center [599, 303] width 1198 height 606
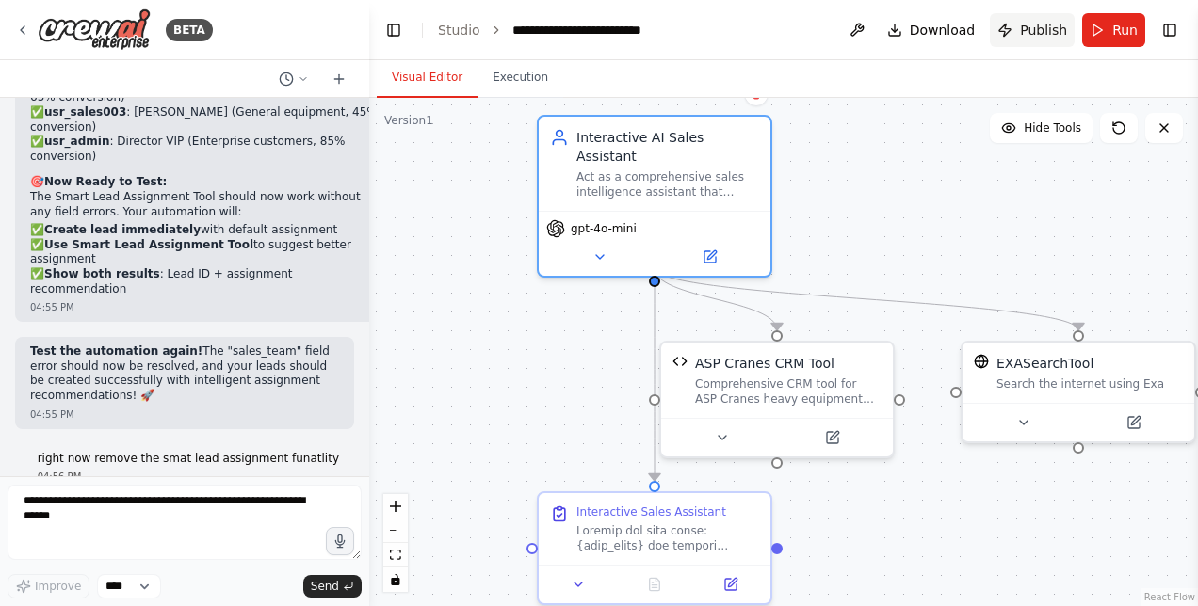
click at [1026, 32] on span "Publish" at bounding box center [1043, 30] width 47 height 19
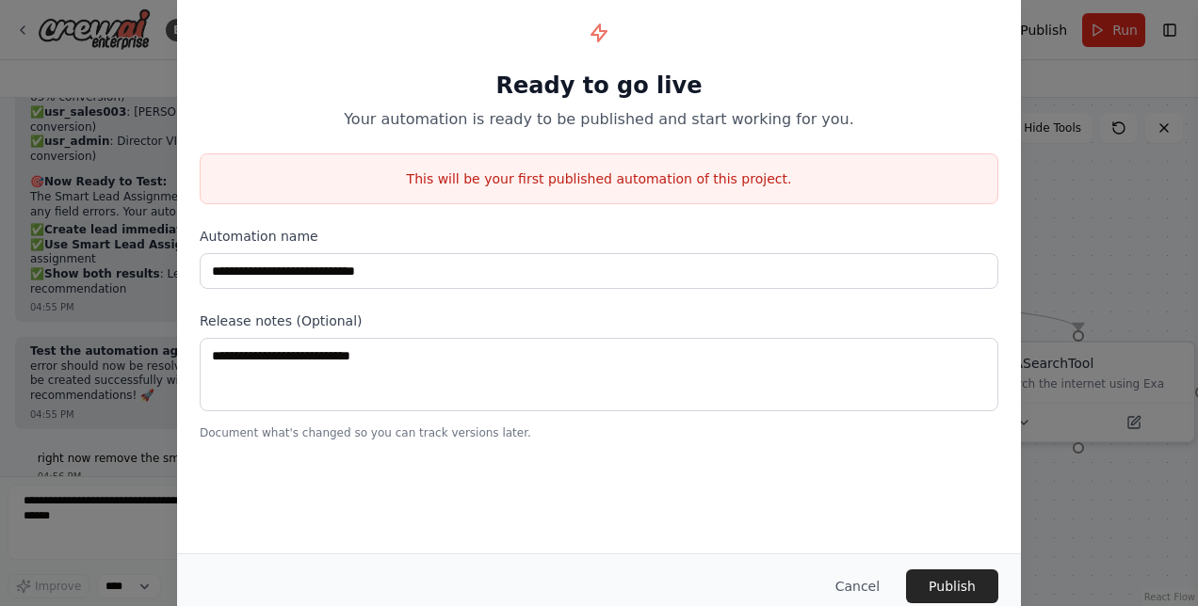
click at [1126, 183] on div "**********" at bounding box center [599, 303] width 1198 height 606
click at [855, 576] on button "Cancel" at bounding box center [857, 587] width 74 height 34
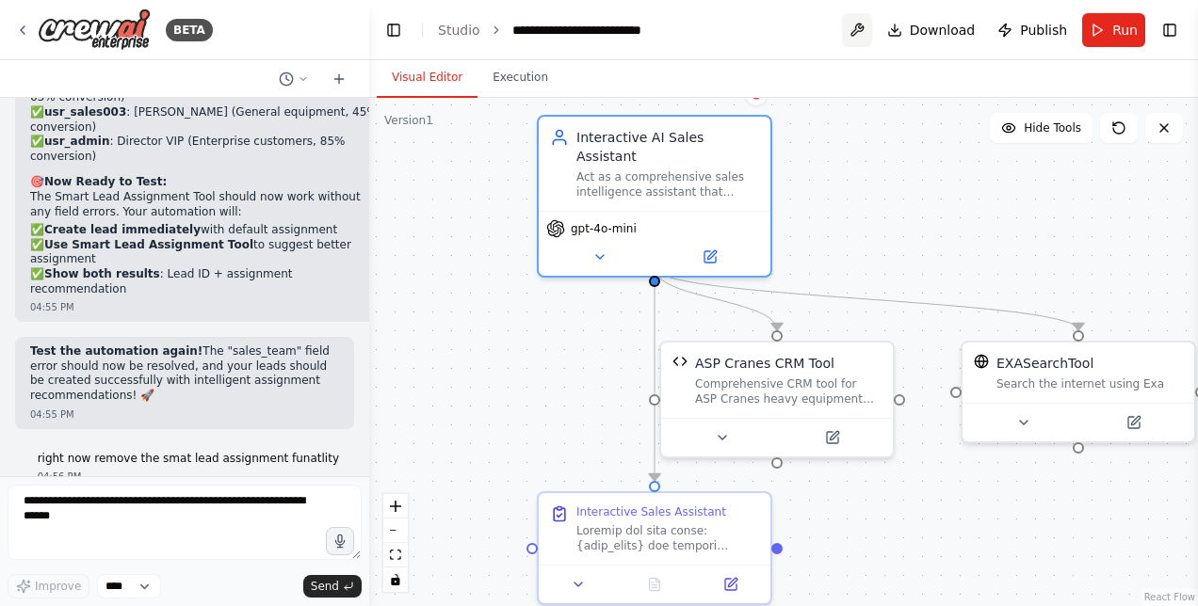
click at [870, 21] on button at bounding box center [857, 30] width 30 height 34
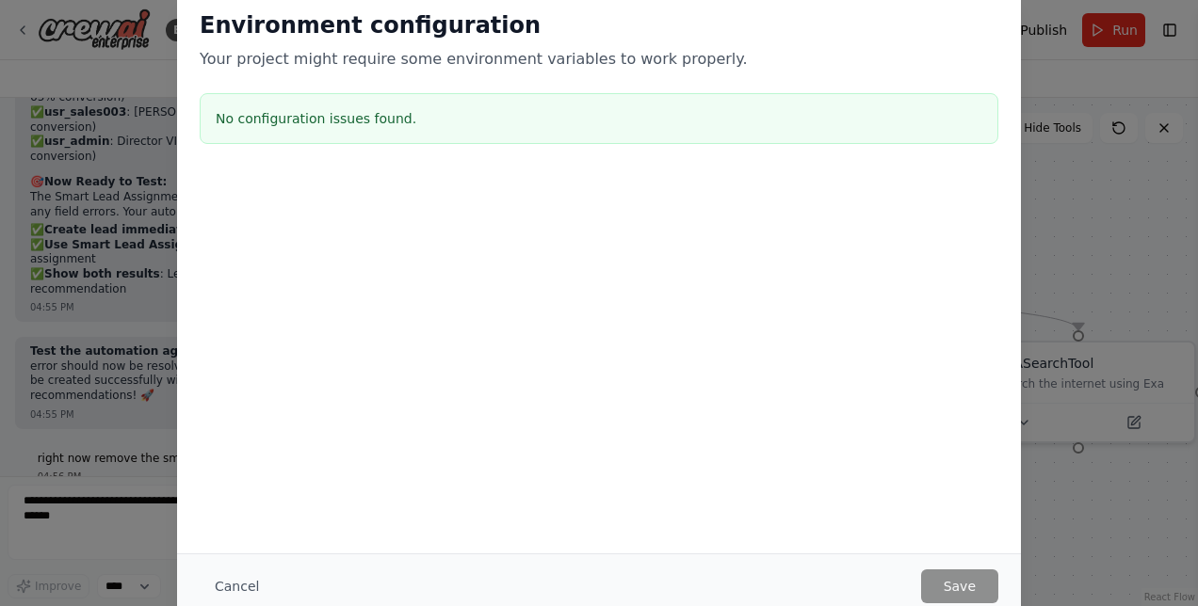
click at [1041, 223] on div "Environment configuration Your project might require some environment variables…" at bounding box center [599, 303] width 1198 height 606
click at [240, 589] on button "Cancel" at bounding box center [237, 587] width 74 height 34
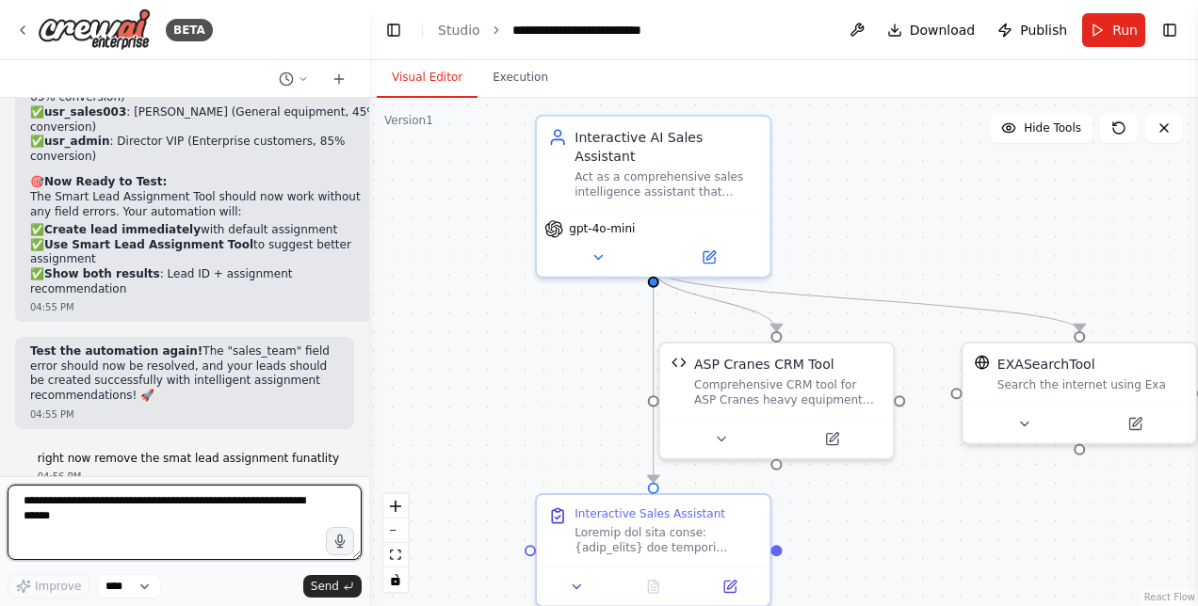
click at [107, 522] on textarea at bounding box center [185, 522] width 354 height 75
type textarea "**********"
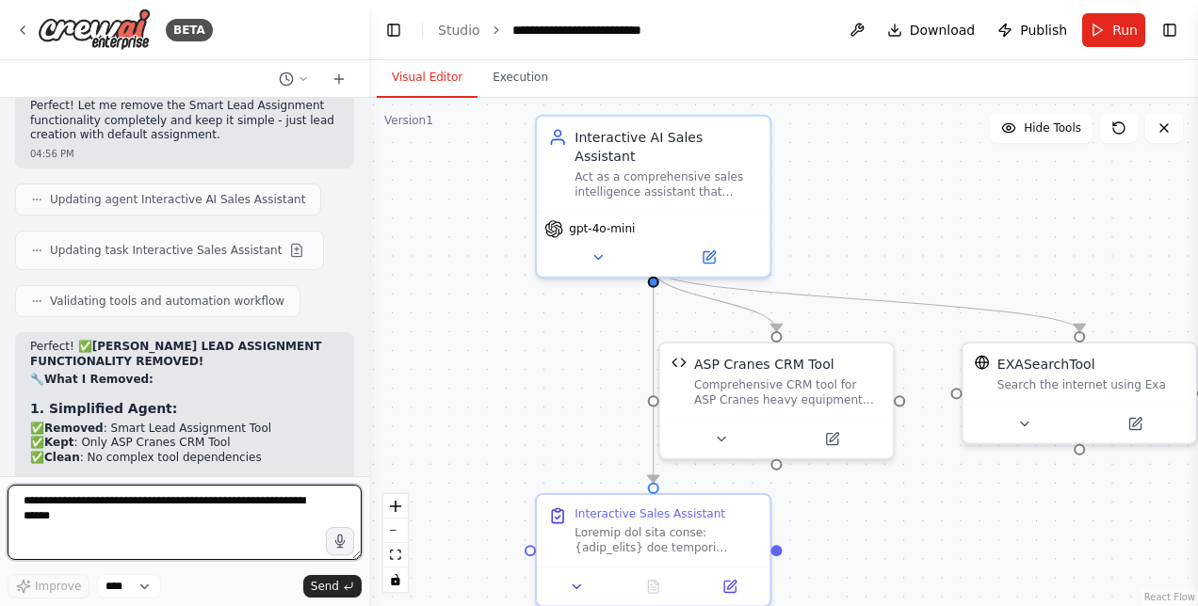
scroll to position [89165, 0]
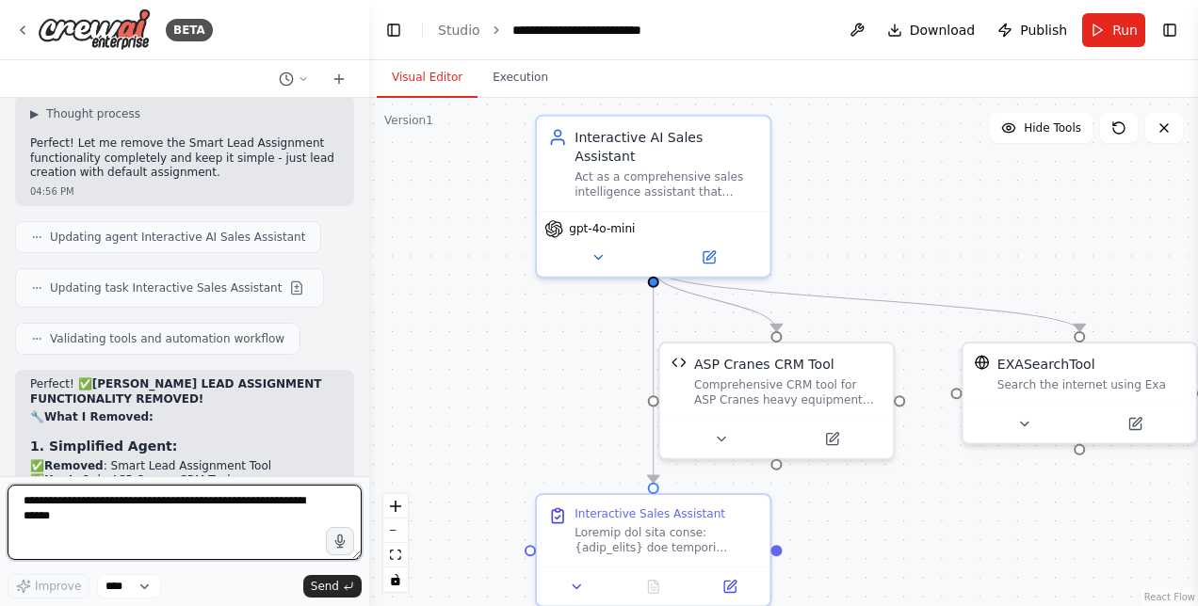
click at [362, 465] on div at bounding box center [366, 303] width 8 height 606
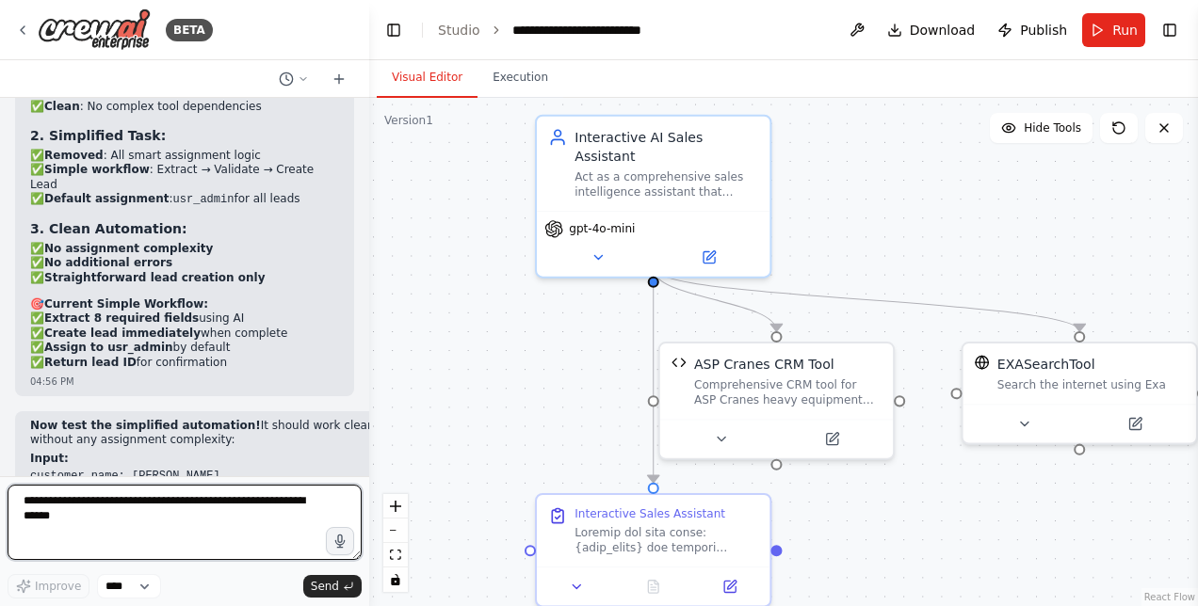
scroll to position [89592, 0]
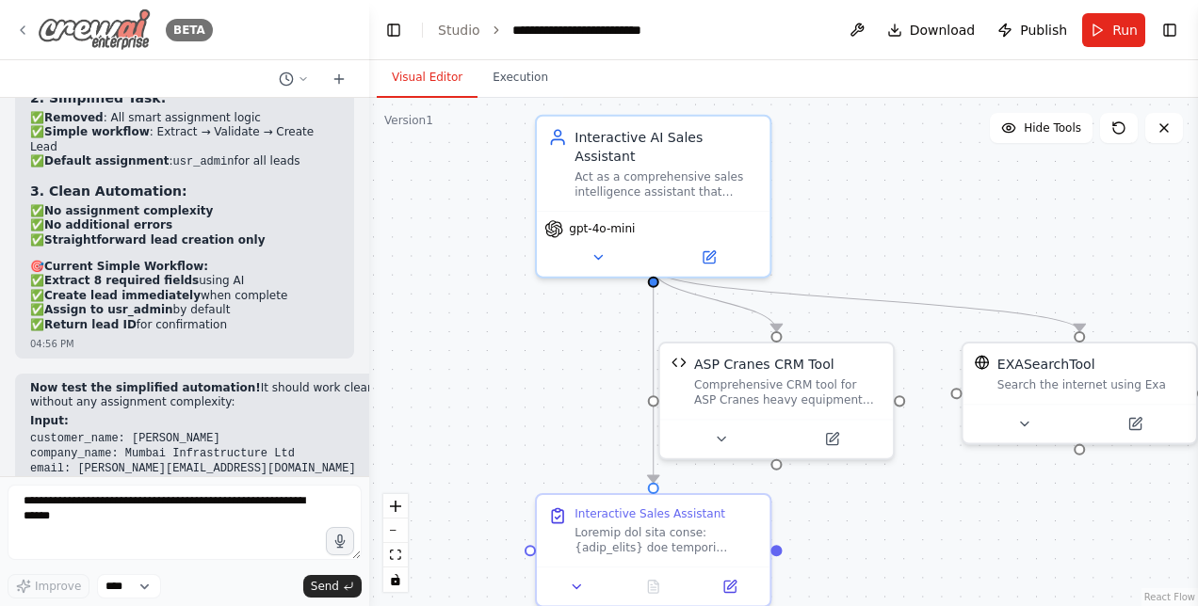
click at [17, 26] on icon at bounding box center [22, 30] width 15 height 15
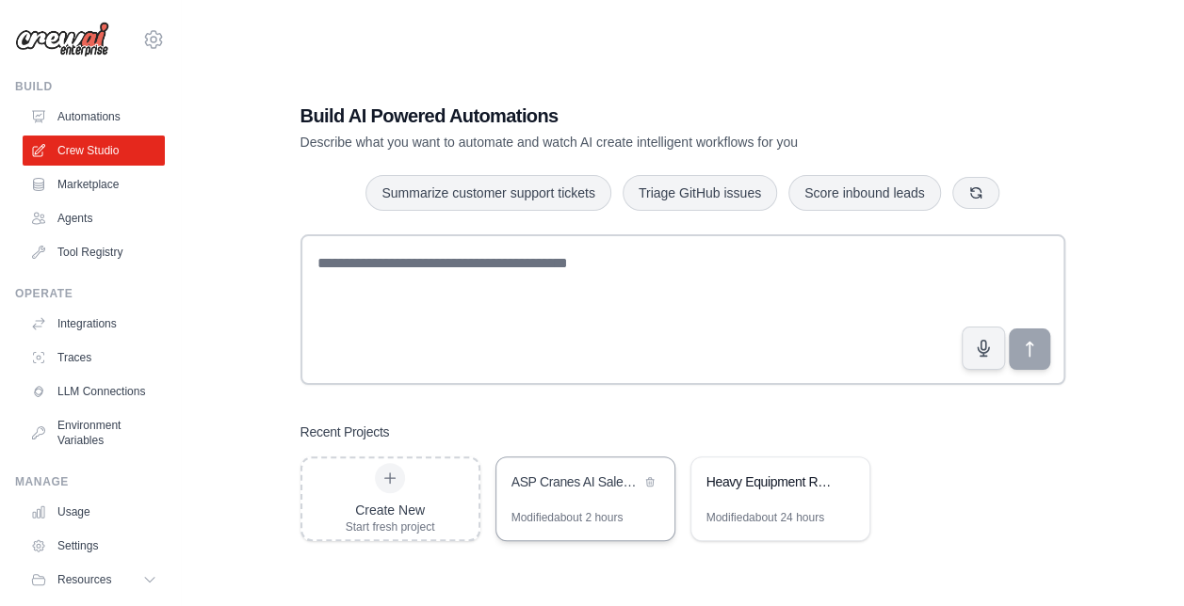
click at [599, 499] on div "ASP Cranes AI Sales Chatbot" at bounding box center [585, 484] width 178 height 53
drag, startPoint x: 524, startPoint y: 474, endPoint x: 432, endPoint y: 407, distance: 113.2
click at [432, 407] on div "Build AI Powered Automations Describe what you want to automate and watch AI cr…" at bounding box center [683, 322] width 810 height 499
click at [825, 484] on div "Heavy Equipment Rental Sales Assistant" at bounding box center [770, 482] width 129 height 19
click at [575, 487] on div "ASP Cranes AI Sales Chatbot" at bounding box center [575, 482] width 129 height 19
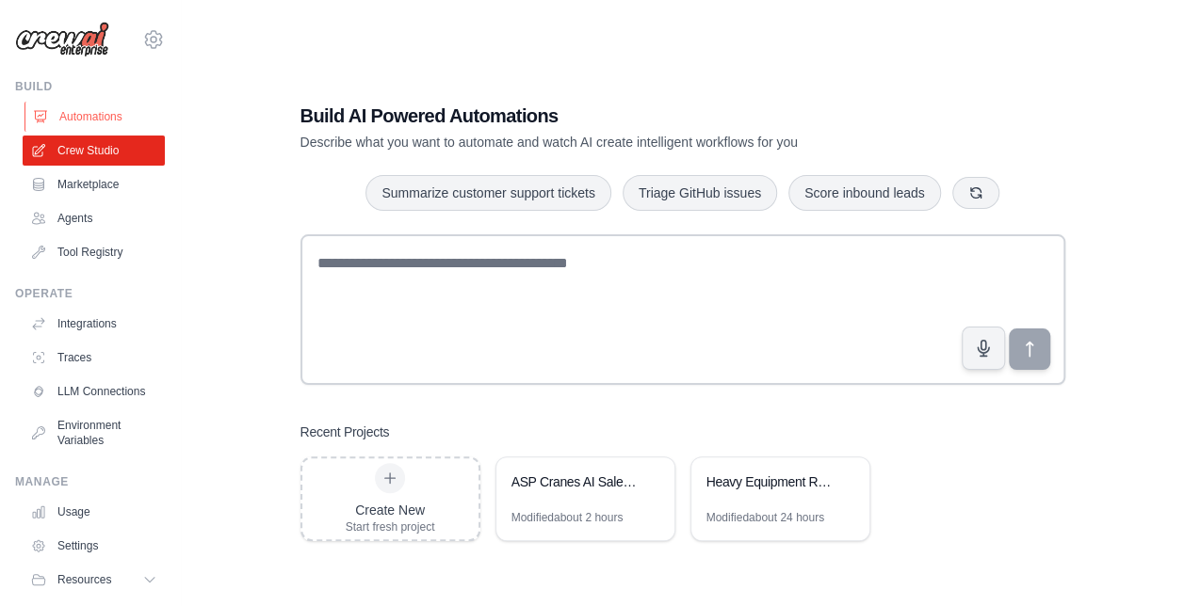
click at [99, 124] on link "Automations" at bounding box center [95, 117] width 142 height 30
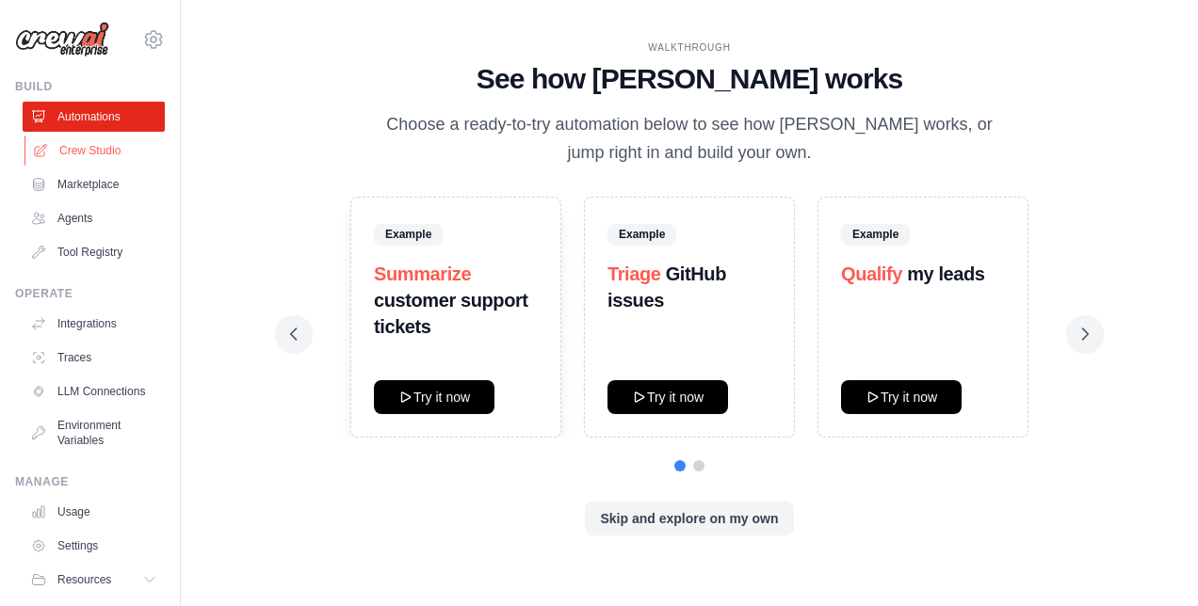
click at [93, 153] on link "Crew Studio" at bounding box center [95, 151] width 142 height 30
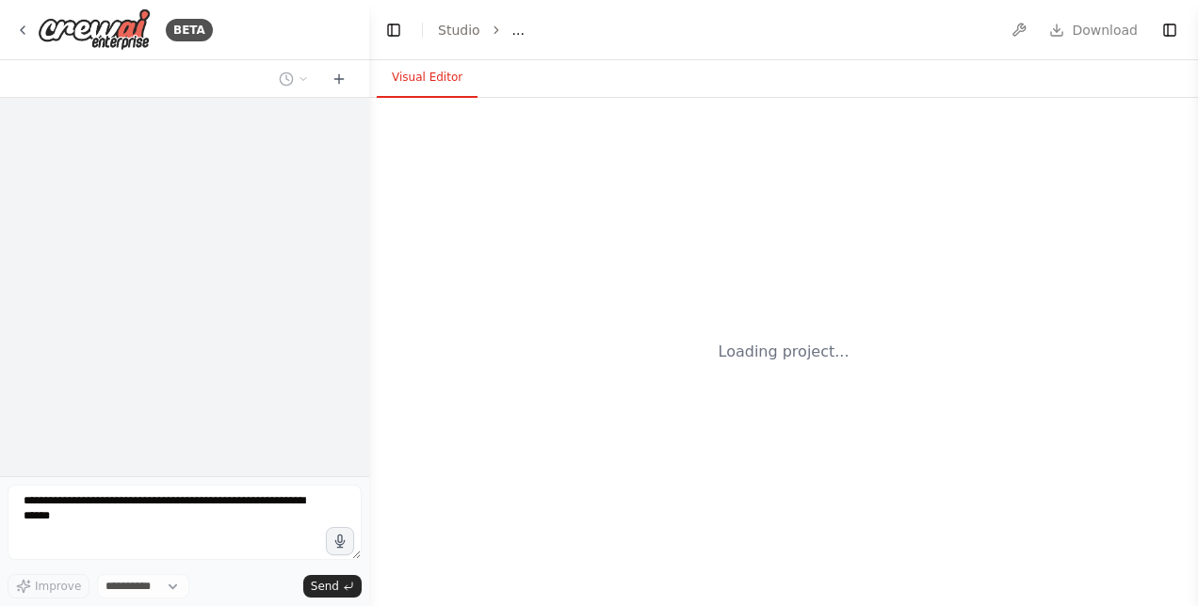
select select "****"
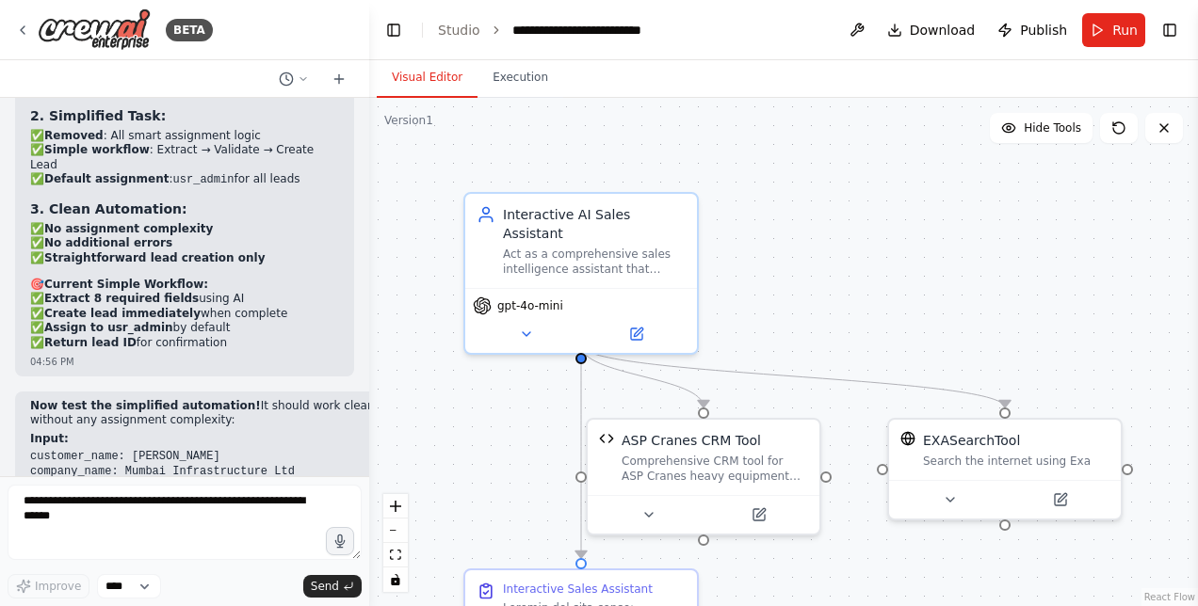
scroll to position [89573, 0]
click at [43, 48] on img at bounding box center [94, 29] width 113 height 42
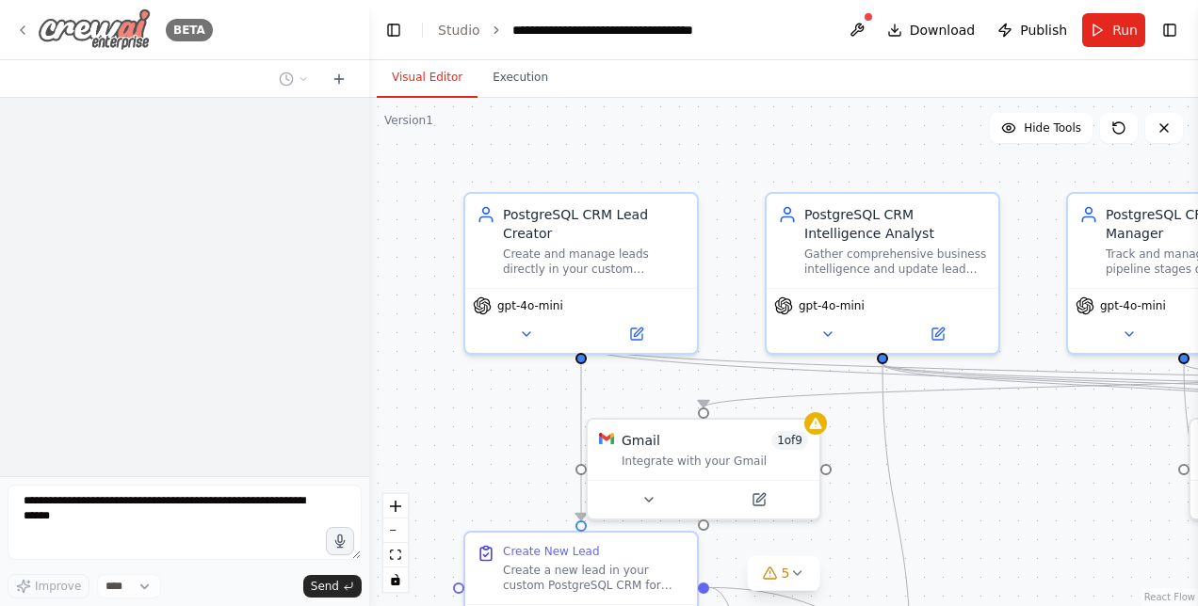
click at [20, 43] on div "BETA" at bounding box center [114, 29] width 198 height 42
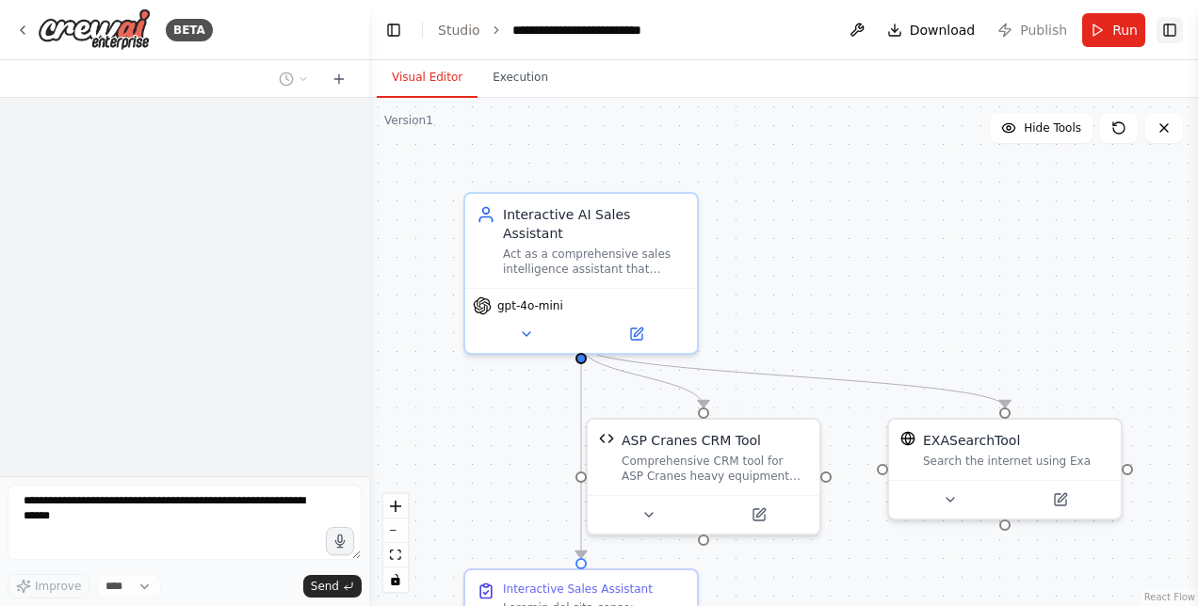
click at [1171, 26] on button "Toggle Right Sidebar" at bounding box center [1169, 30] width 26 height 26
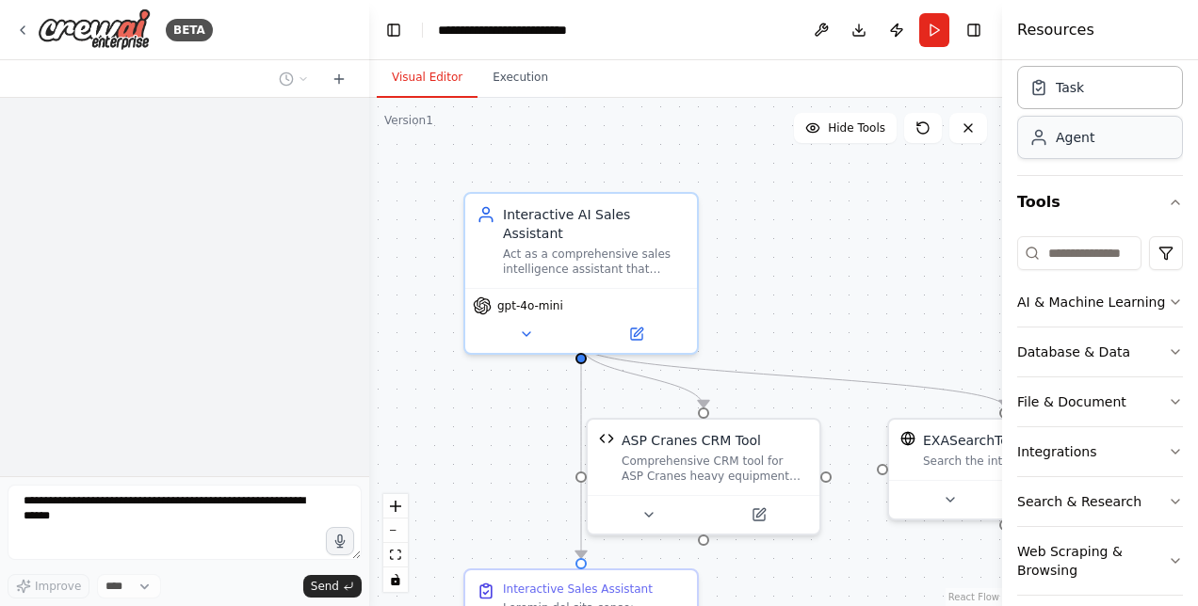
scroll to position [78, 0]
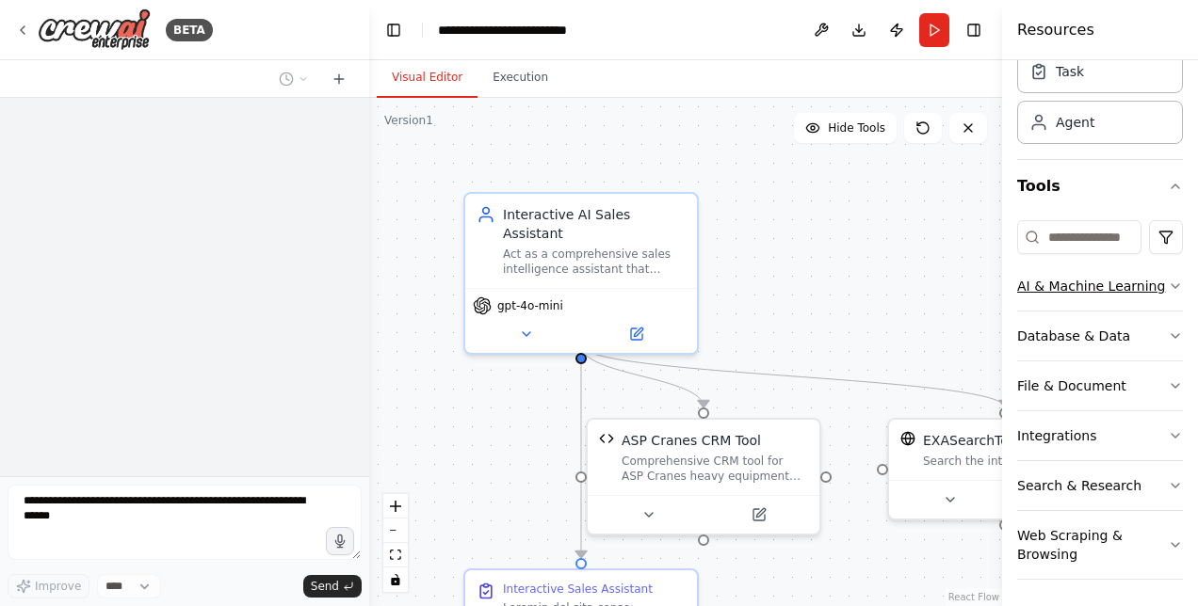
click at [1099, 279] on button "AI & Machine Learning" at bounding box center [1100, 286] width 166 height 49
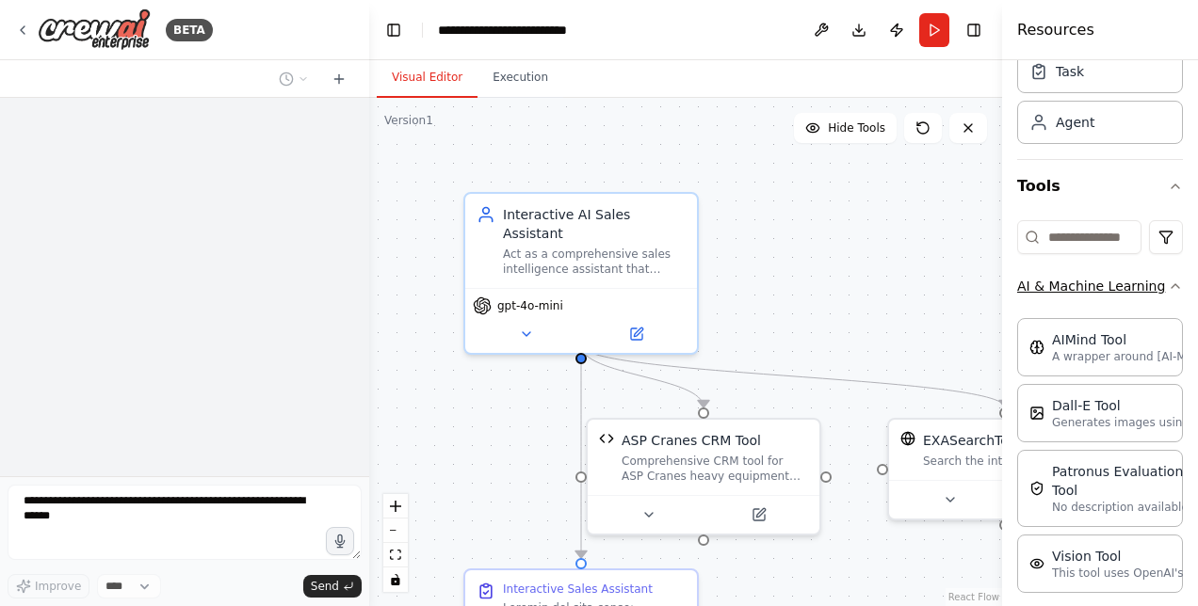
click at [1099, 279] on button "AI & Machine Learning" at bounding box center [1100, 286] width 166 height 49
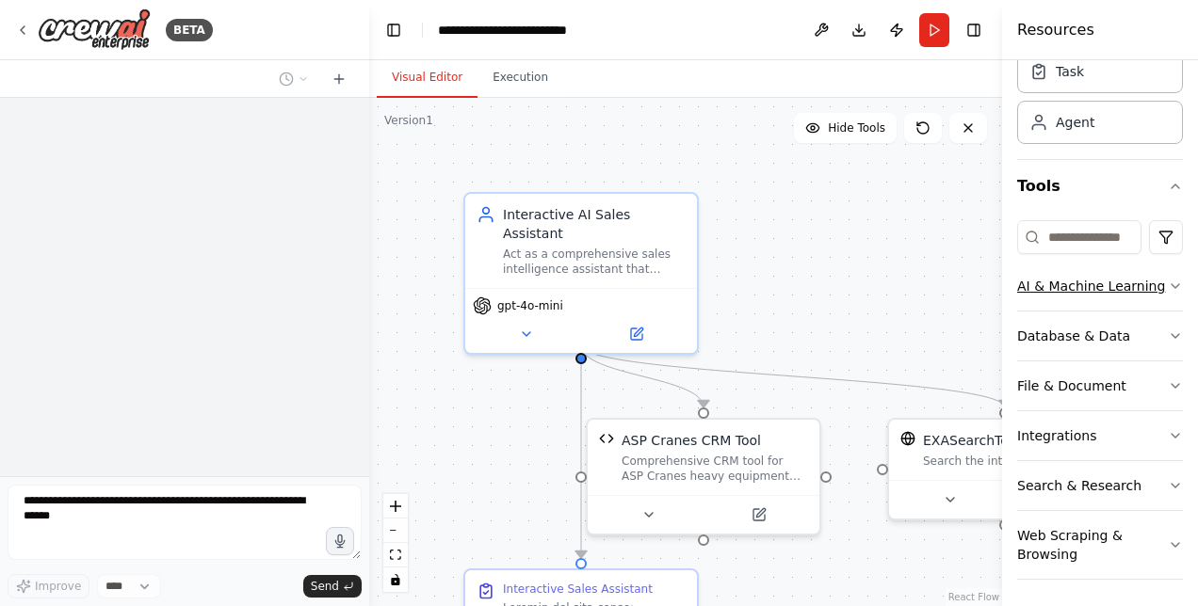
scroll to position [0, 0]
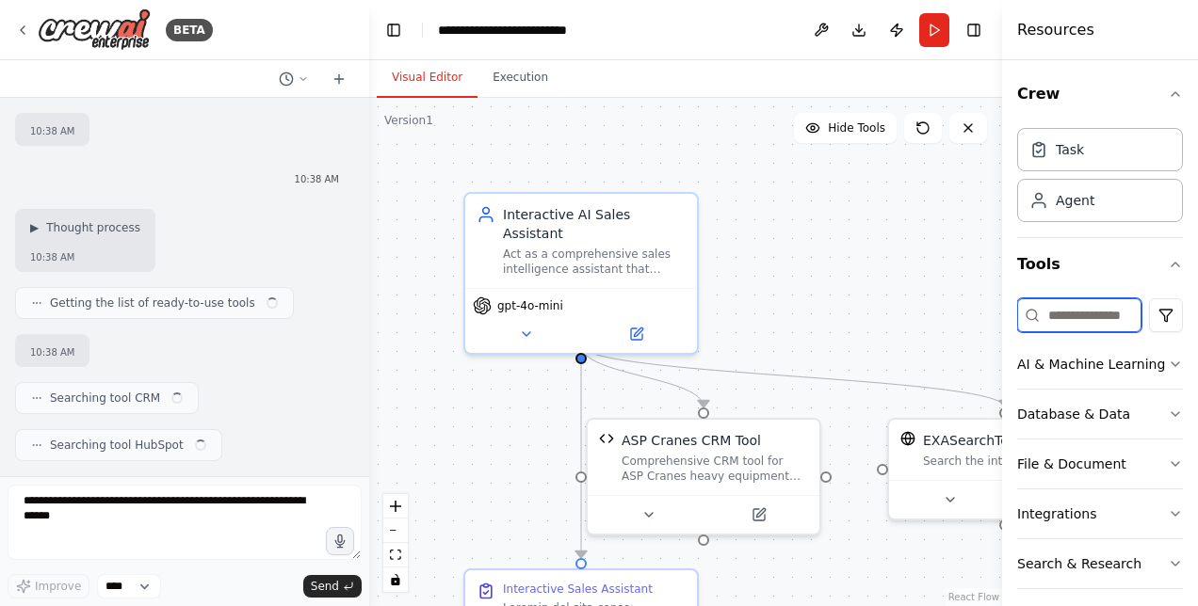
click at [1062, 316] on input at bounding box center [1079, 315] width 124 height 34
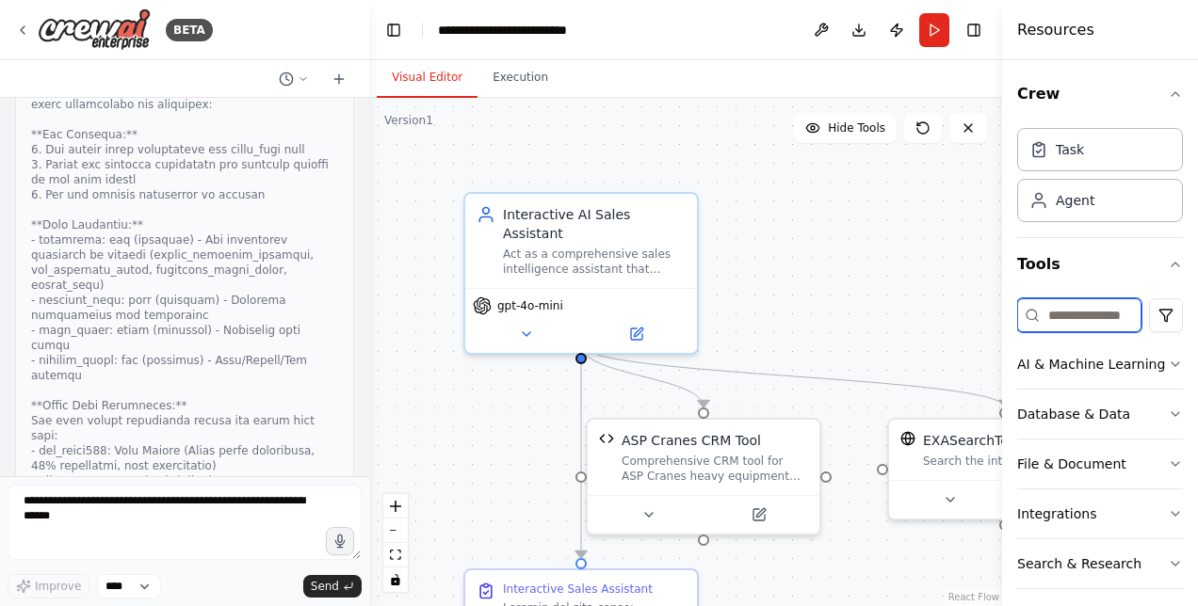
scroll to position [87757, 0]
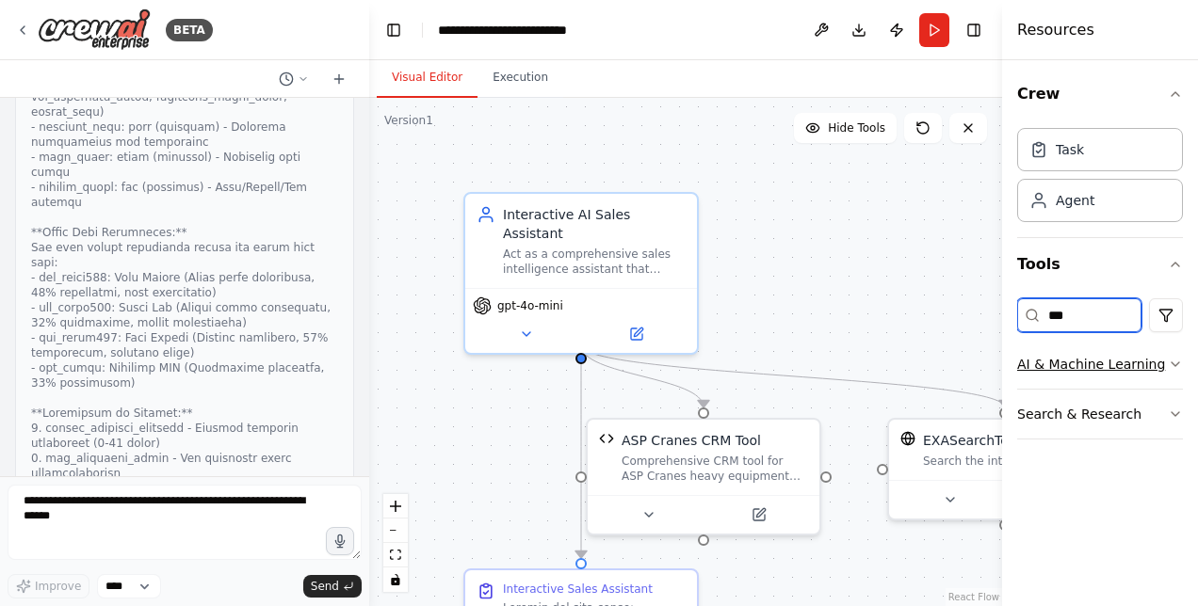
type input "***"
click at [1060, 363] on button "AI & Machine Learning" at bounding box center [1100, 364] width 166 height 49
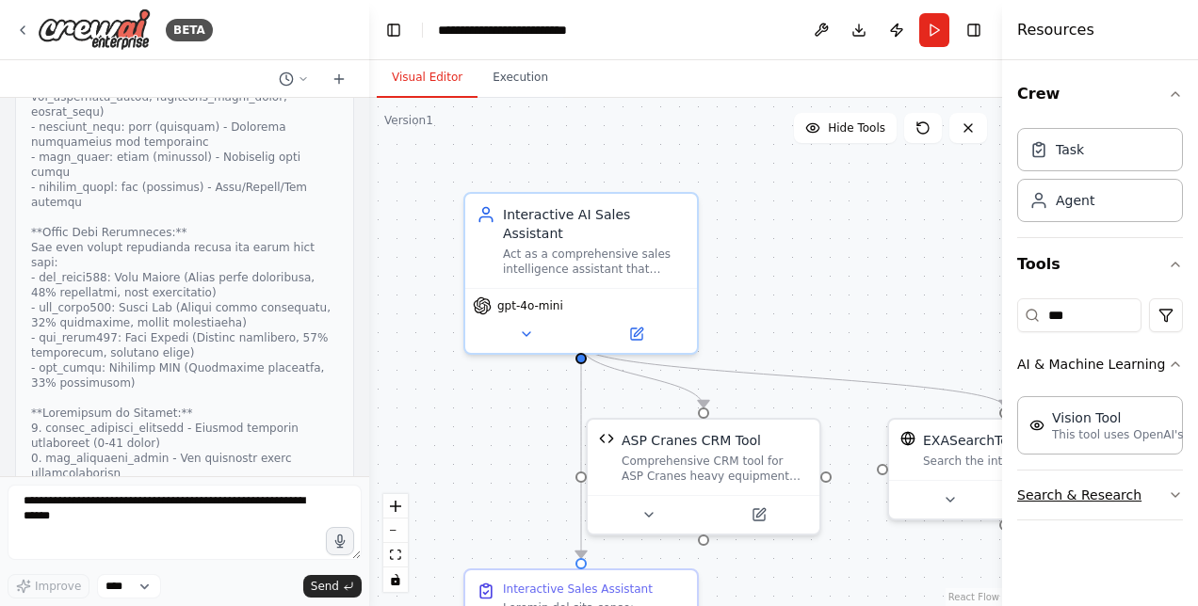
click at [1166, 473] on button "Search & Research" at bounding box center [1100, 495] width 166 height 49
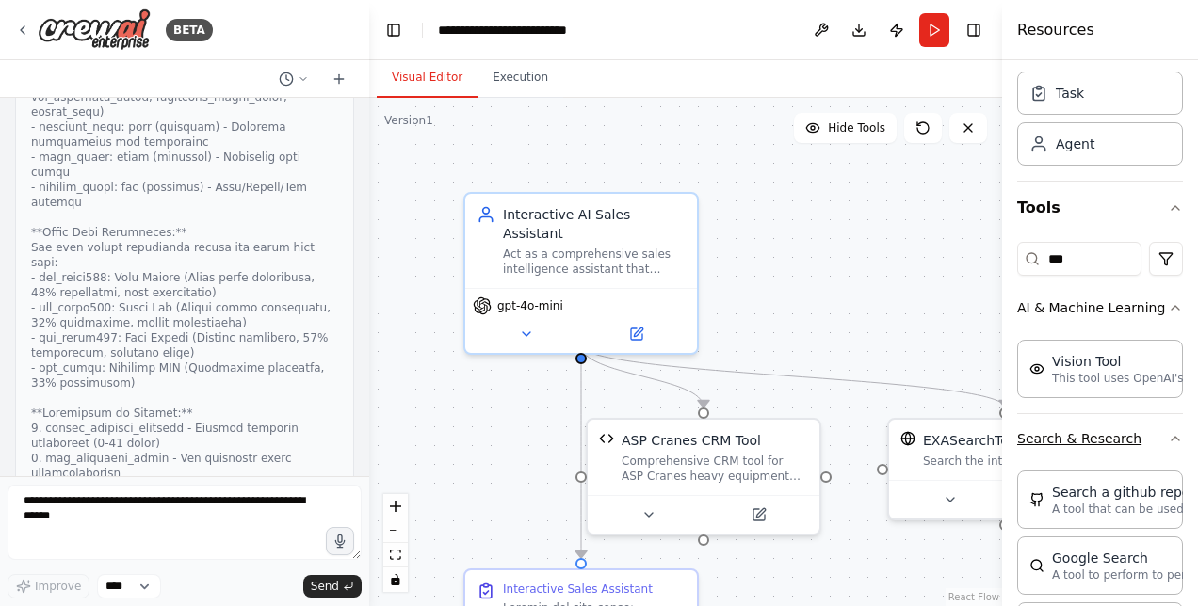
scroll to position [0, 0]
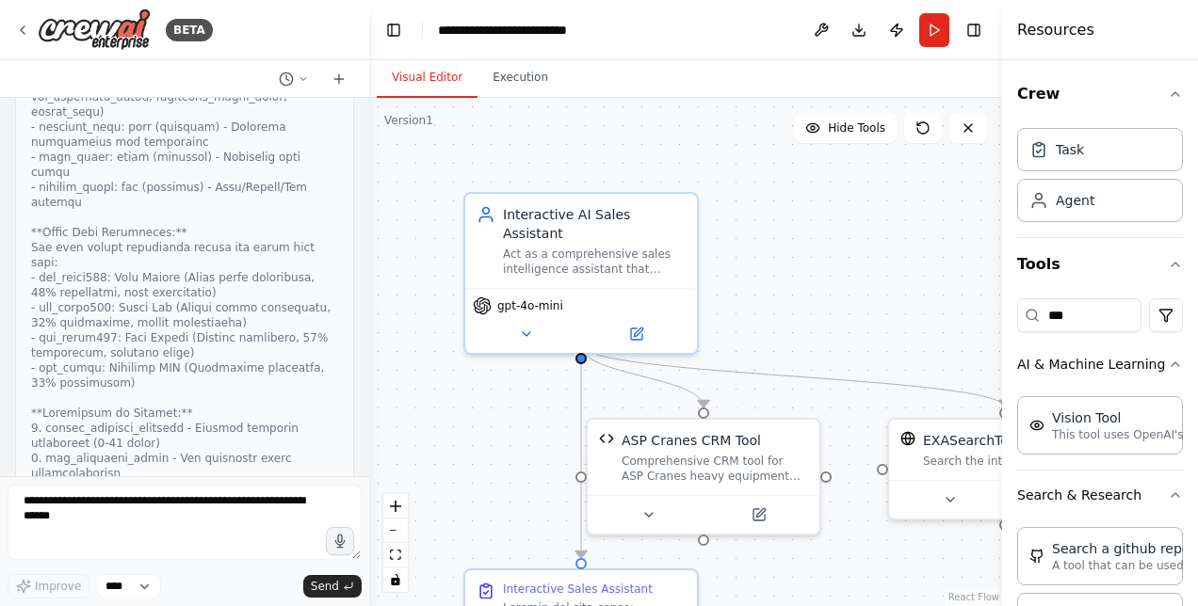
click at [1128, 24] on div "Resources" at bounding box center [1100, 30] width 196 height 60
click at [981, 21] on button "Toggle Right Sidebar" at bounding box center [973, 30] width 26 height 26
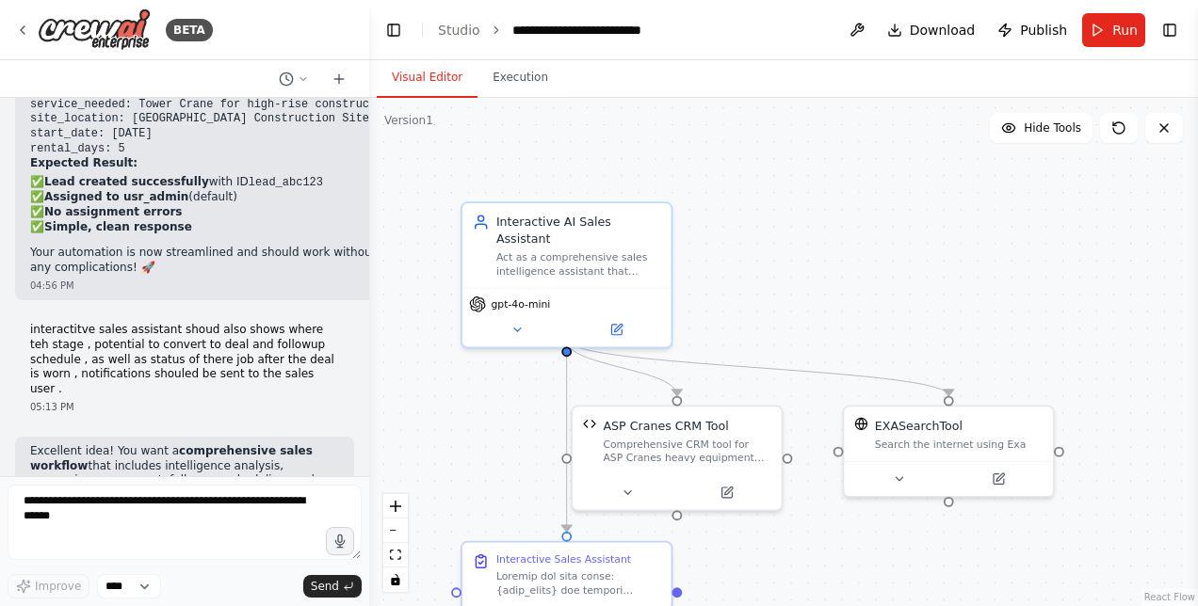
scroll to position [89985, 0]
click at [494, 85] on button "Execution" at bounding box center [520, 78] width 86 height 40
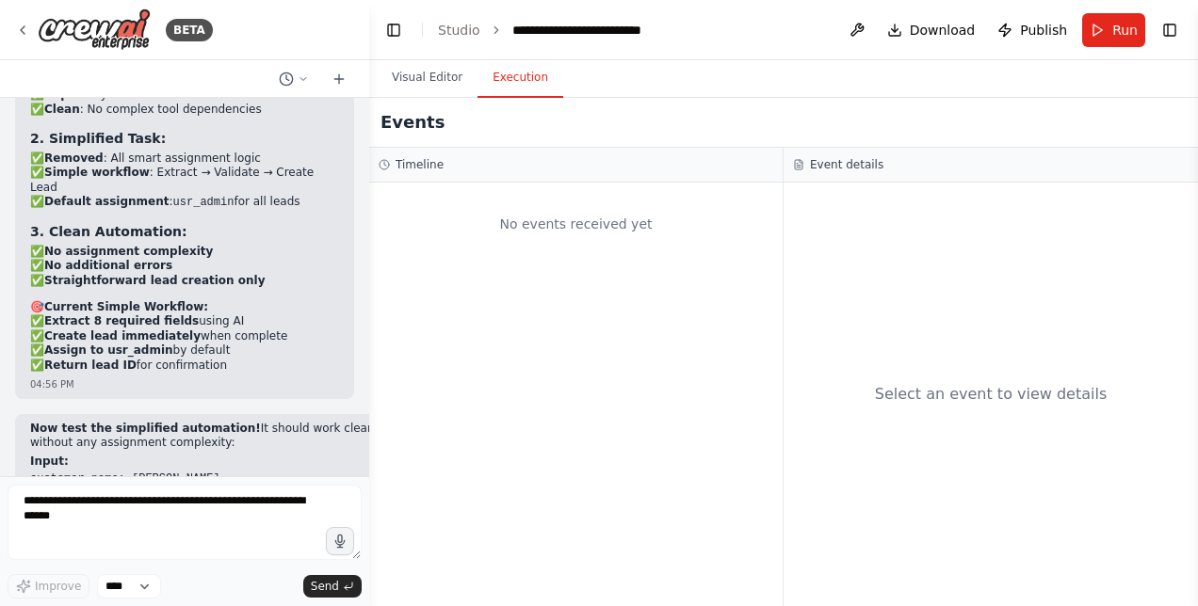
scroll to position [89552, 0]
click at [28, 28] on icon at bounding box center [22, 30] width 15 height 15
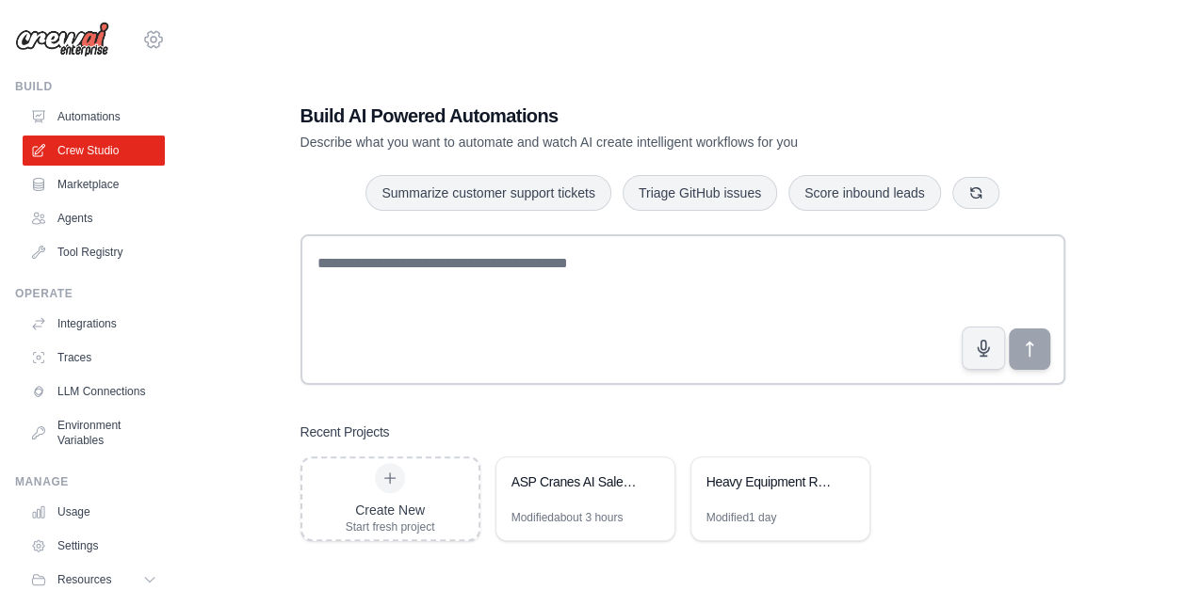
click at [151, 40] on icon at bounding box center [154, 40] width 6 height 6
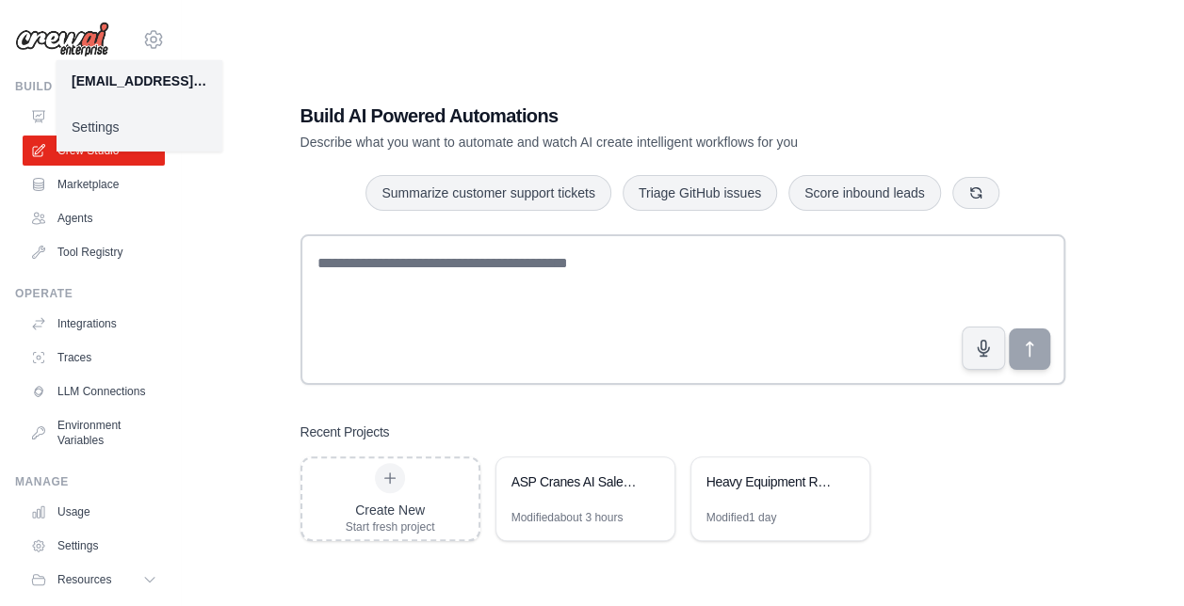
click at [113, 117] on link "Settings" at bounding box center [139, 127] width 166 height 34
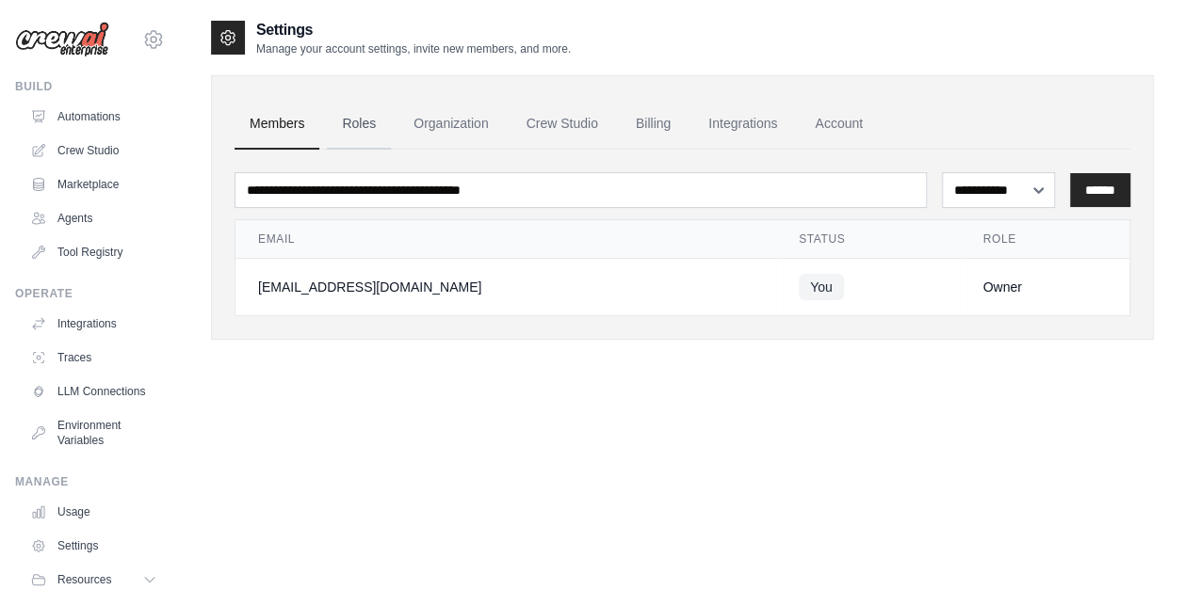
click at [356, 133] on link "Roles" at bounding box center [359, 124] width 64 height 51
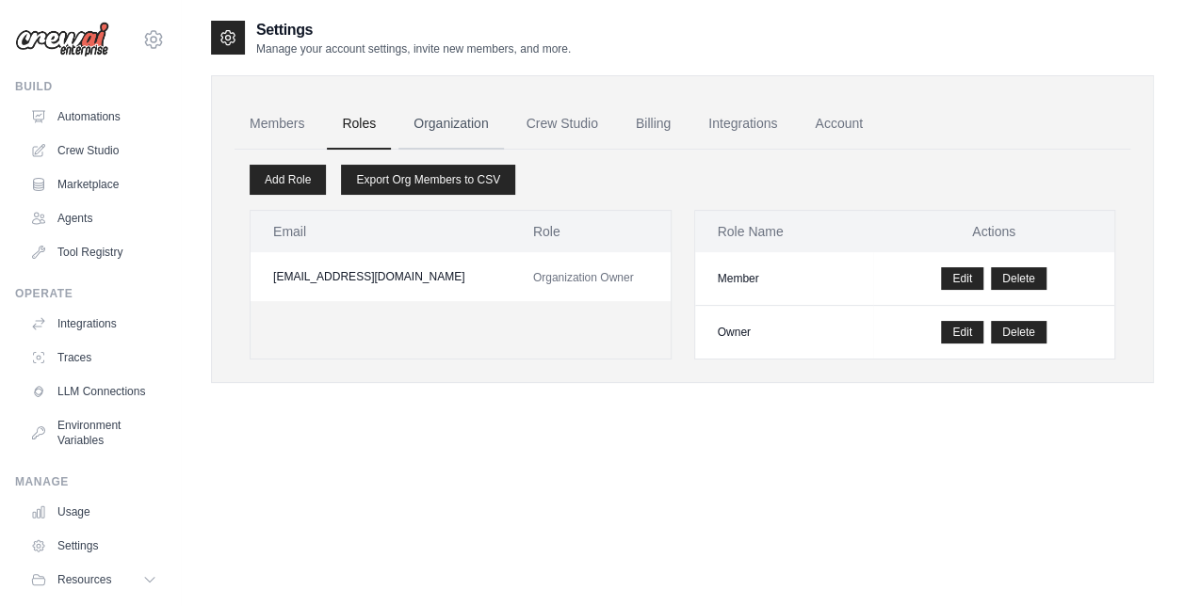
click at [444, 139] on link "Organization" at bounding box center [450, 124] width 105 height 51
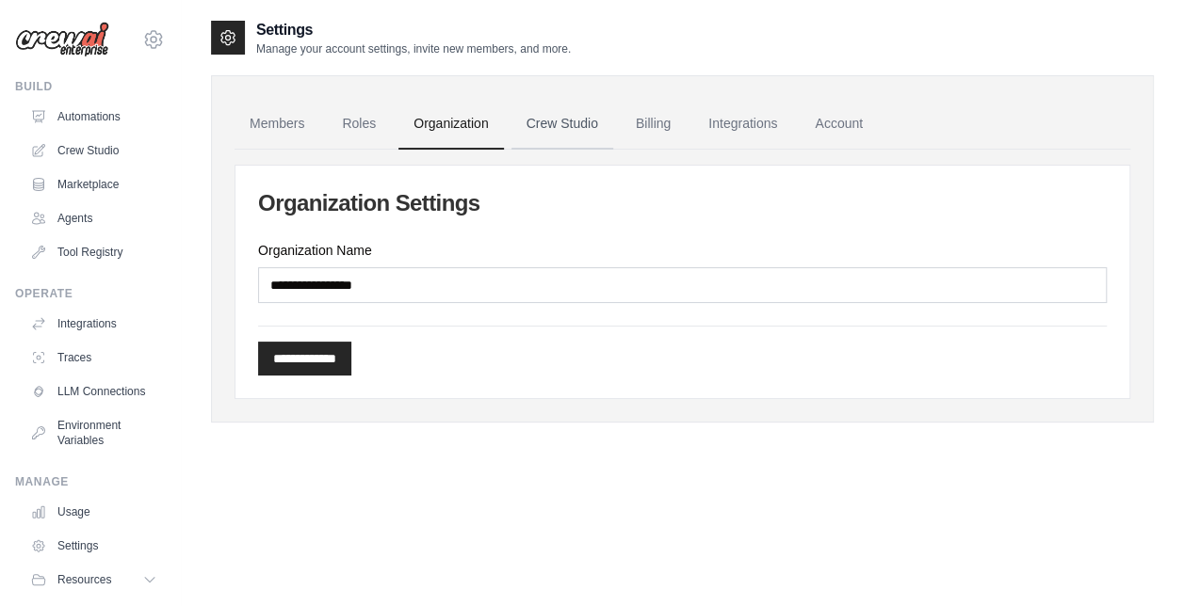
click at [544, 139] on link "Crew Studio" at bounding box center [562, 124] width 102 height 51
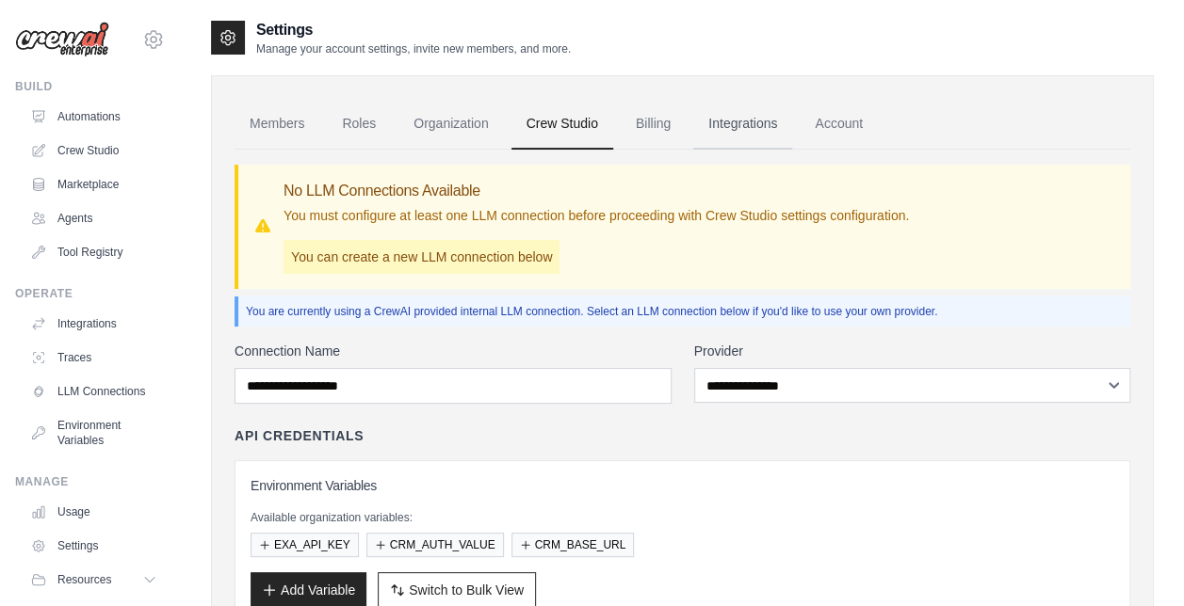
click at [719, 122] on link "Integrations" at bounding box center [742, 124] width 99 height 51
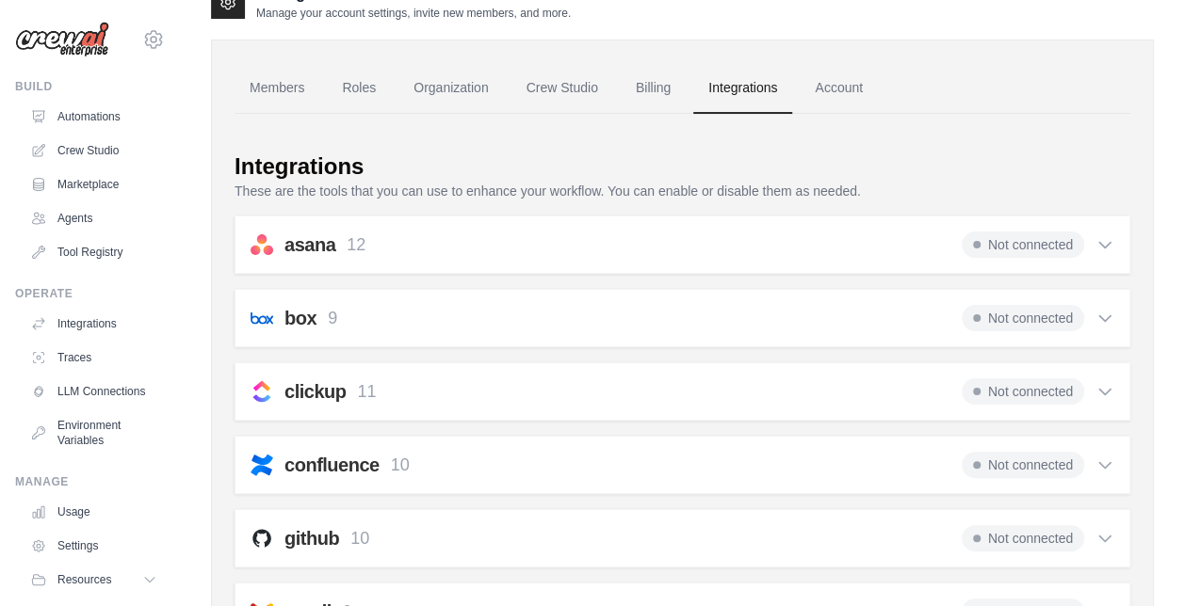
scroll to position [34, 0]
click at [565, 98] on link "Crew Studio" at bounding box center [562, 90] width 102 height 51
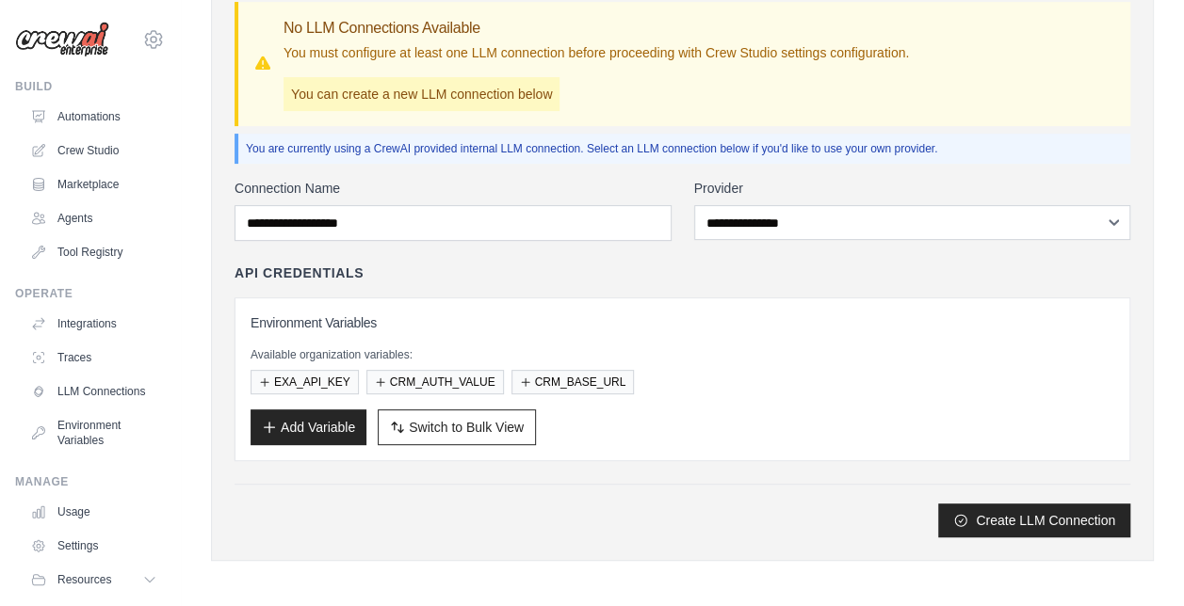
scroll to position [69, 0]
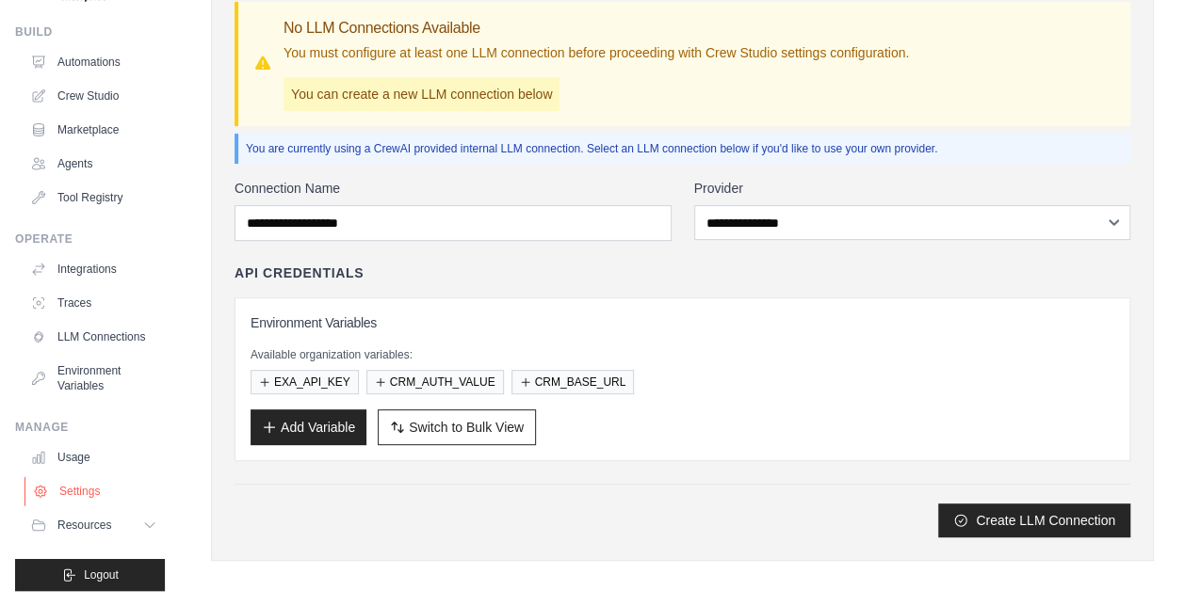
click at [77, 498] on link "Settings" at bounding box center [95, 491] width 142 height 30
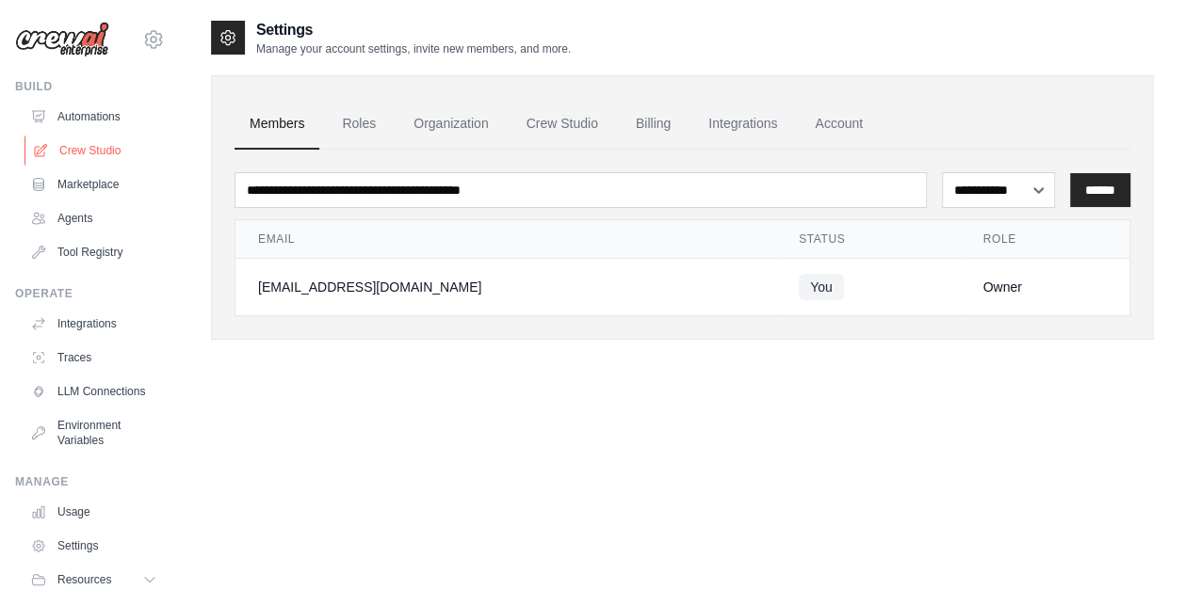
click at [100, 147] on link "Crew Studio" at bounding box center [95, 151] width 142 height 30
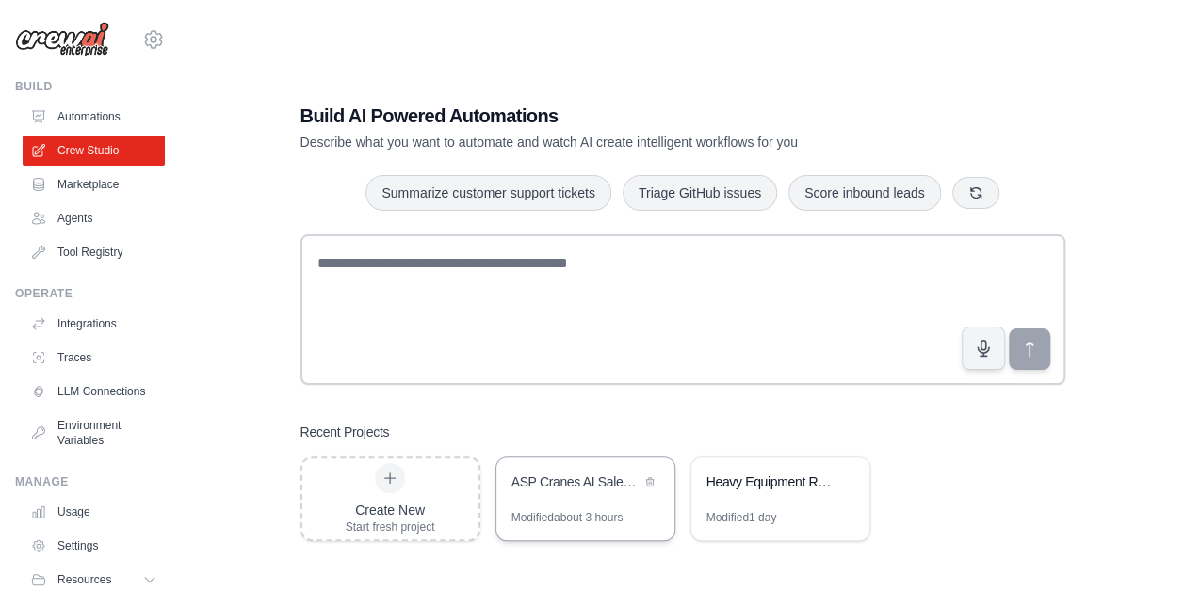
click at [565, 494] on div "ASP Cranes AI Sales Chatbot" at bounding box center [575, 484] width 129 height 23
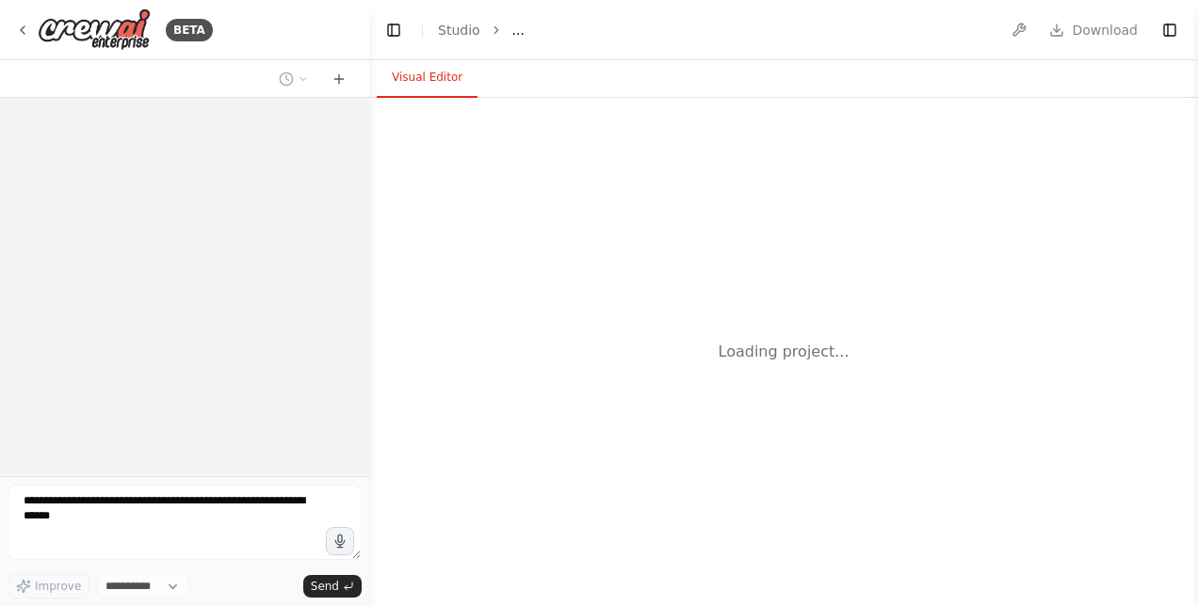
select select "****"
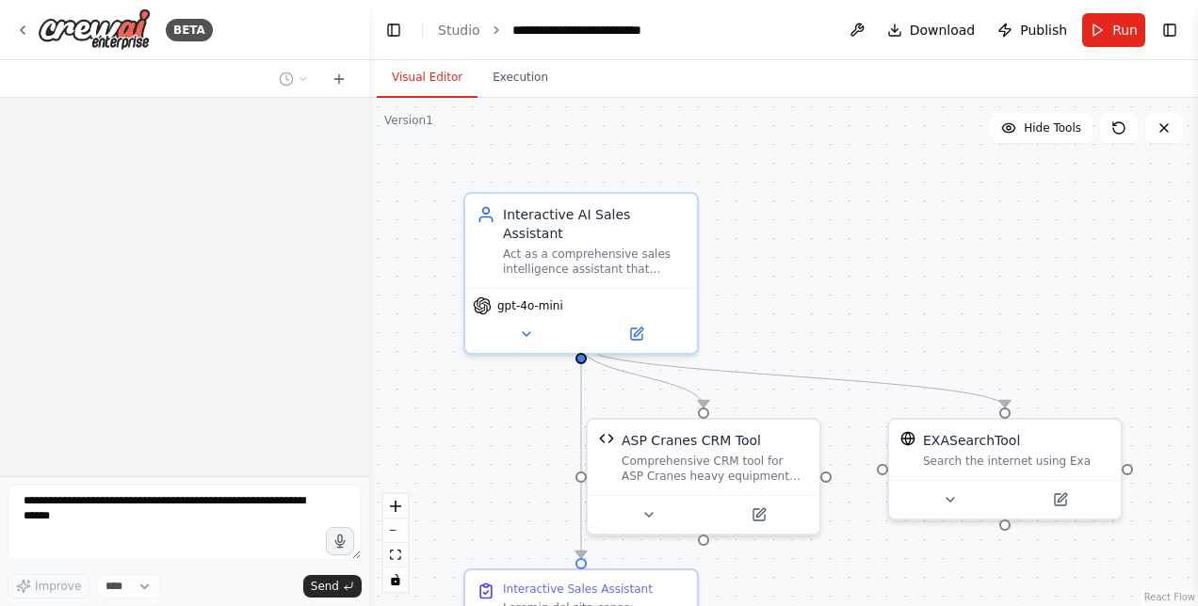
click at [307, 336] on div at bounding box center [184, 287] width 369 height 379
drag, startPoint x: 294, startPoint y: 320, endPoint x: 216, endPoint y: 337, distance: 80.0
click at [216, 337] on div at bounding box center [184, 287] width 369 height 379
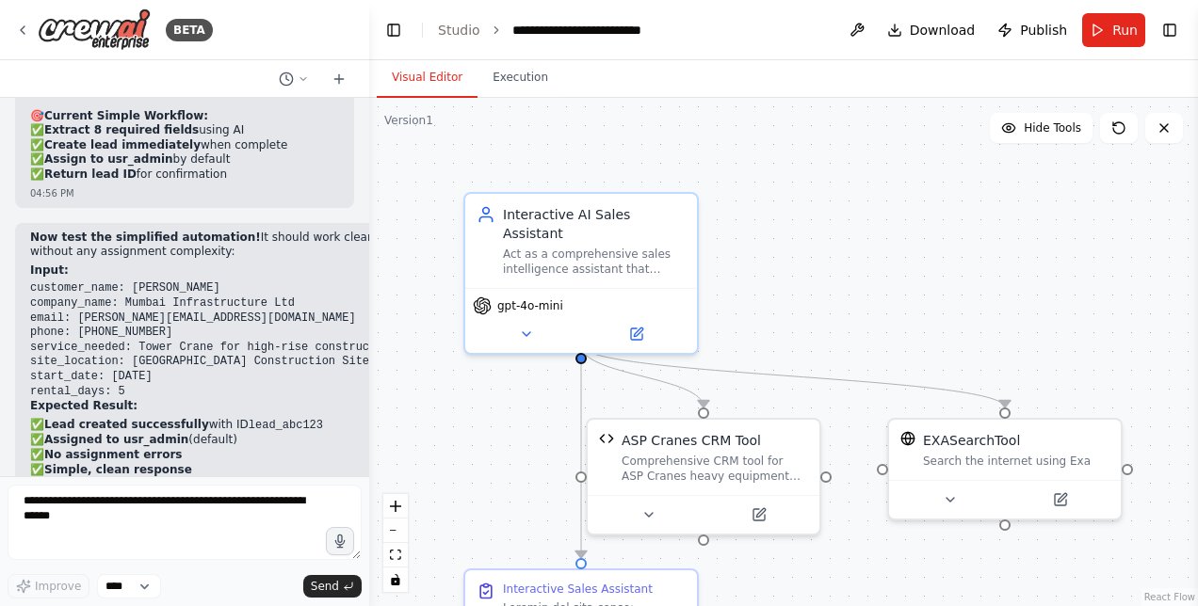
scroll to position [89571, 0]
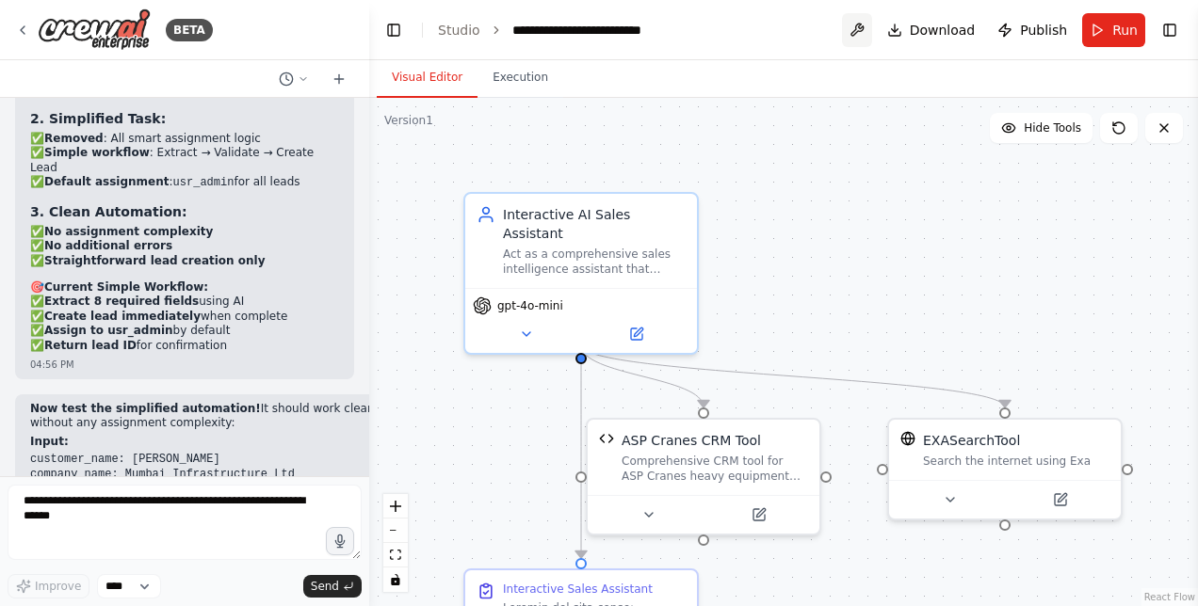
click at [861, 33] on button at bounding box center [857, 30] width 30 height 34
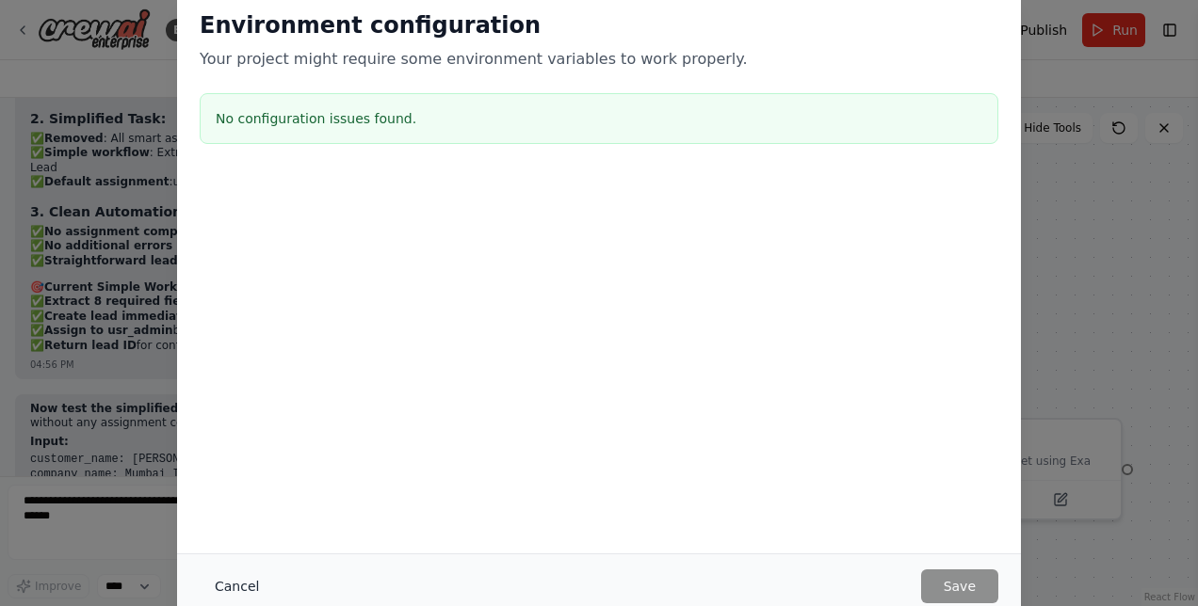
click at [217, 588] on button "Cancel" at bounding box center [237, 587] width 74 height 34
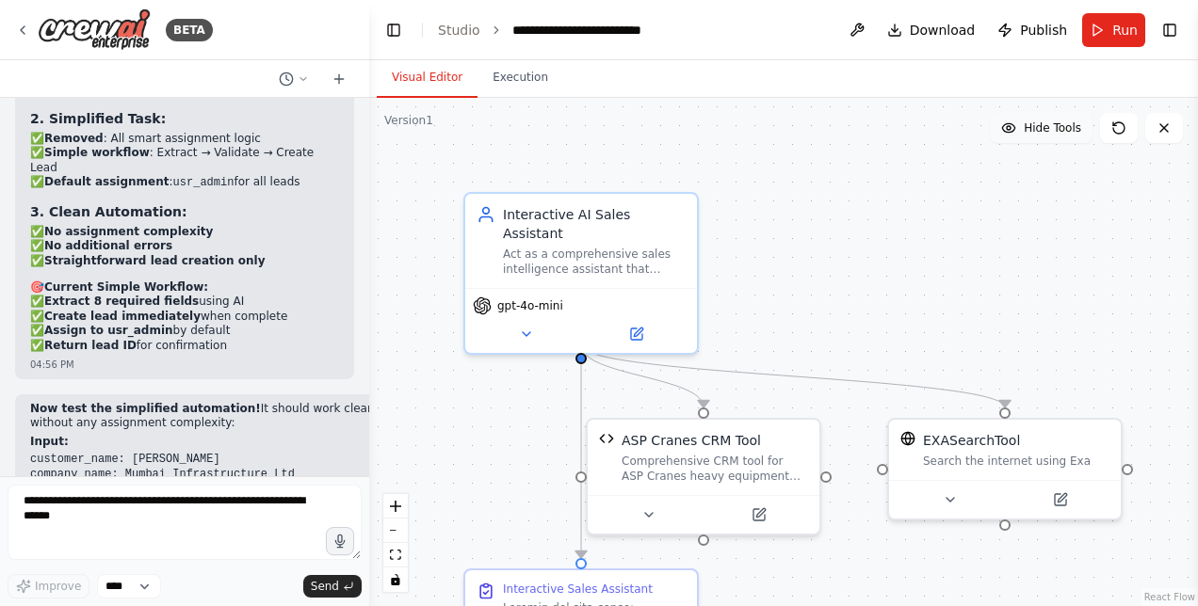
click at [1060, 130] on span "Hide Tools" at bounding box center [1052, 128] width 57 height 15
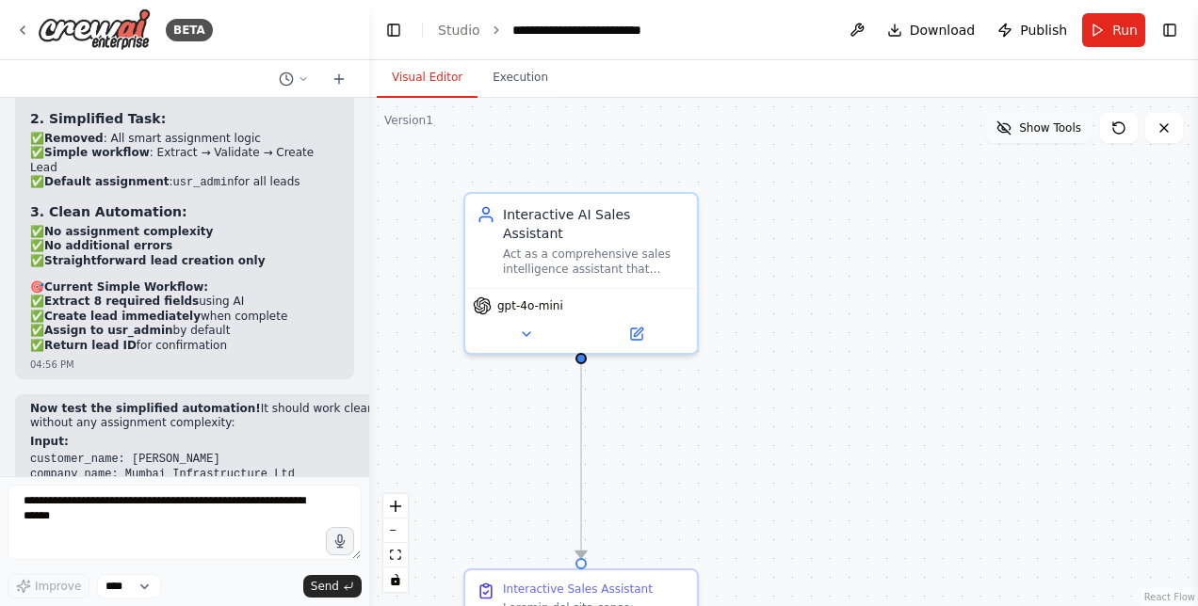
click at [1060, 130] on span "Show Tools" at bounding box center [1050, 128] width 62 height 15
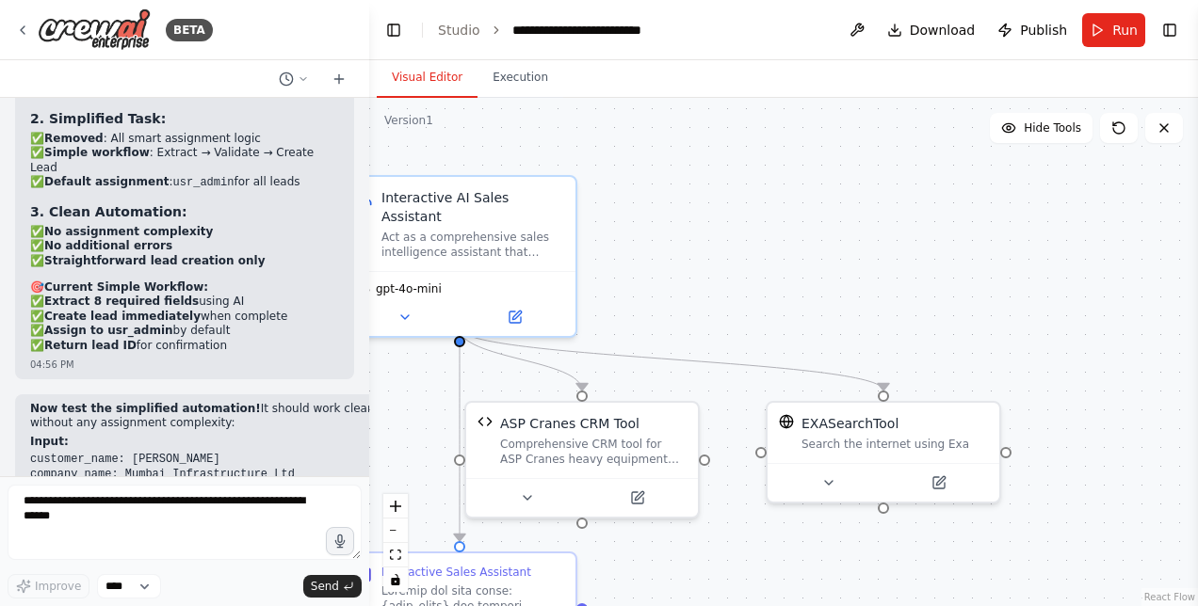
drag, startPoint x: 1134, startPoint y: 201, endPoint x: 1012, endPoint y: 184, distance: 122.6
click at [1012, 184] on div ".deletable-edge-delete-btn { width: 20px; height: 20px; border: 0px solid #ffff…" at bounding box center [783, 352] width 829 height 508
click at [1173, 32] on button "Toggle Right Sidebar" at bounding box center [1169, 30] width 26 height 26
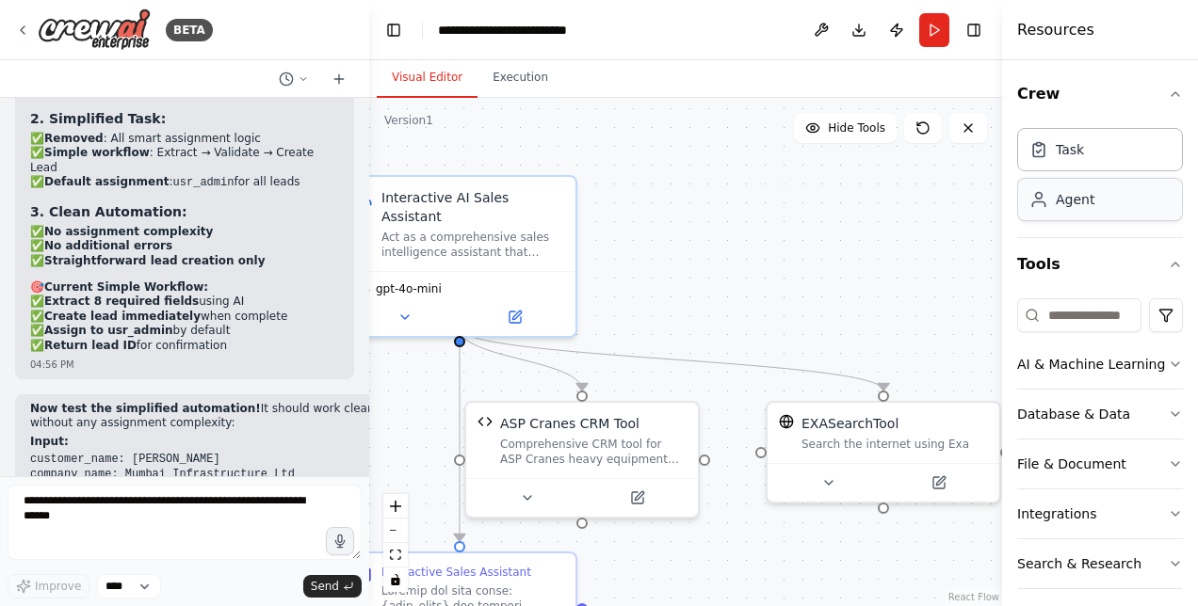
click at [1055, 211] on div "Agent" at bounding box center [1100, 199] width 166 height 43
click at [1070, 164] on div "Task" at bounding box center [1100, 148] width 166 height 43
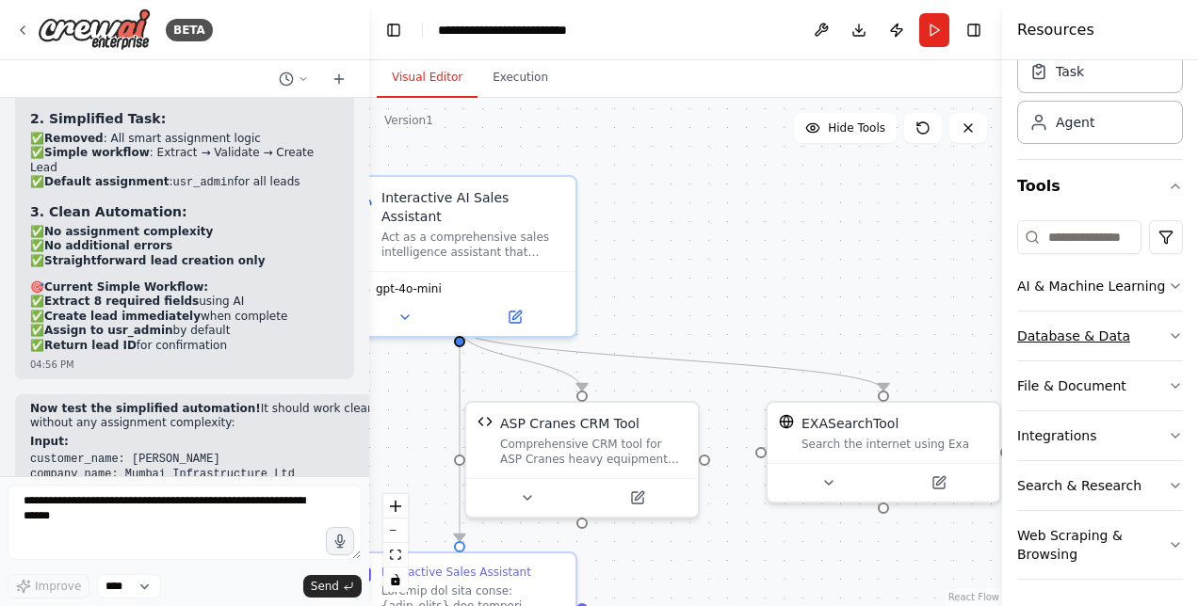
click at [1078, 347] on button "Database & Data" at bounding box center [1100, 336] width 166 height 49
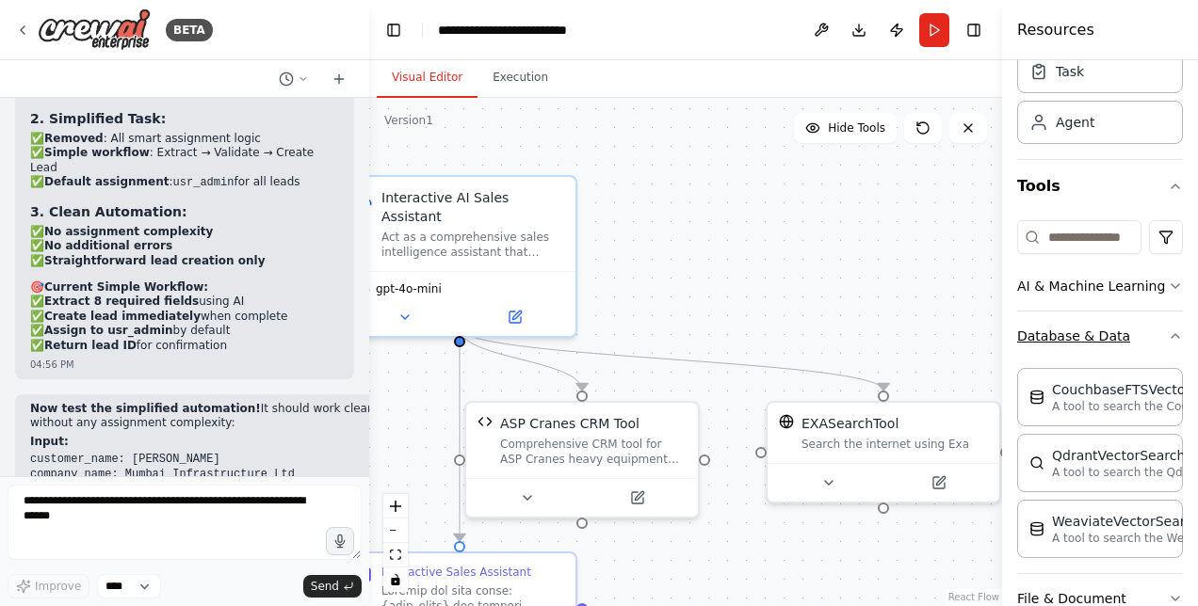
click at [1078, 347] on button "Database & Data" at bounding box center [1100, 336] width 166 height 49
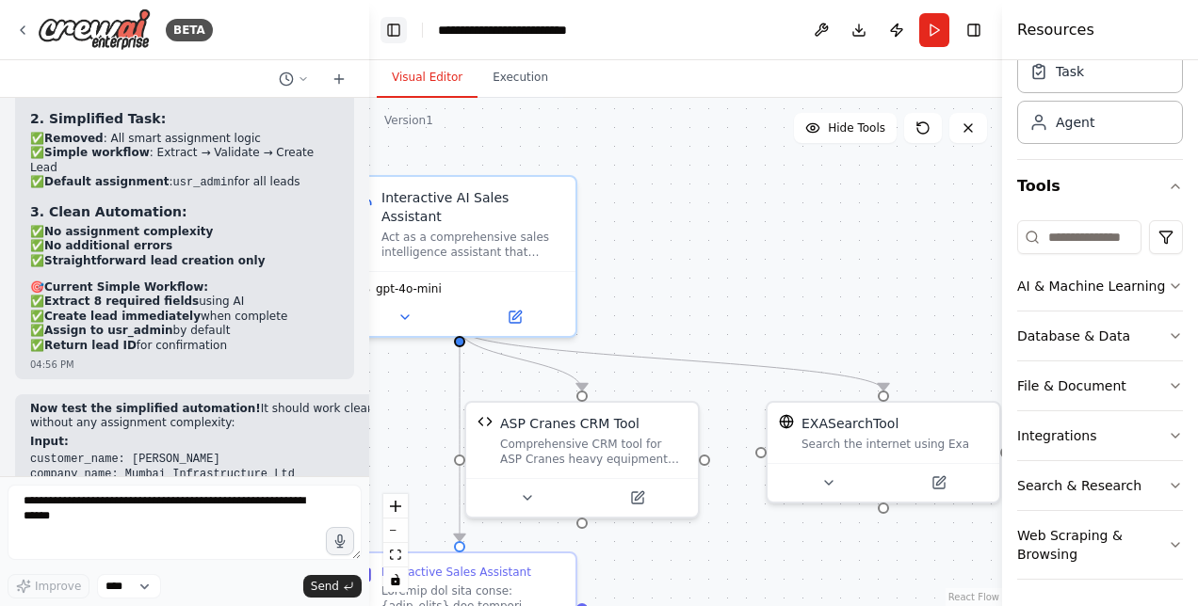
click at [395, 23] on button "Toggle Left Sidebar" at bounding box center [393, 30] width 26 height 26
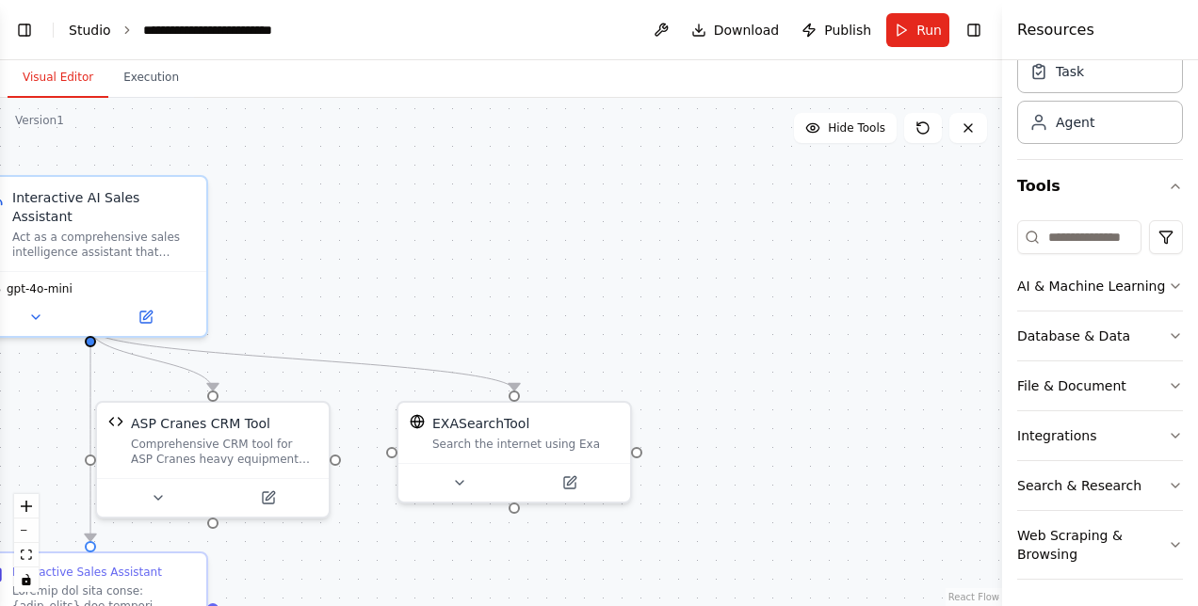
click at [100, 32] on link "Studio" at bounding box center [90, 30] width 42 height 15
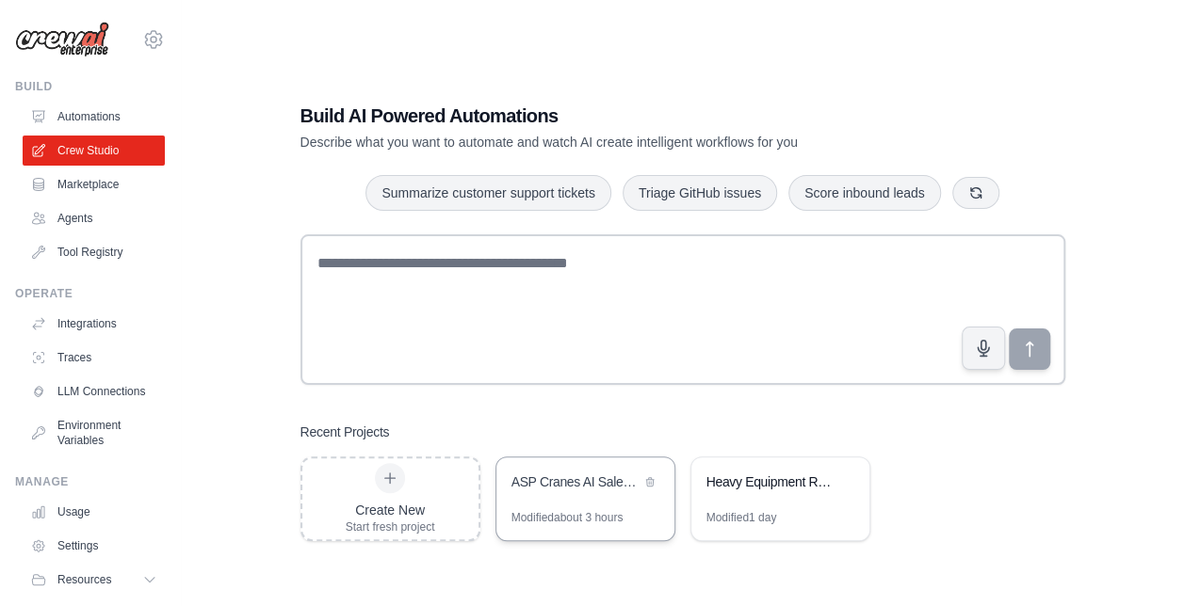
click at [549, 492] on div "ASP Cranes AI Sales Chatbot" at bounding box center [575, 484] width 129 height 23
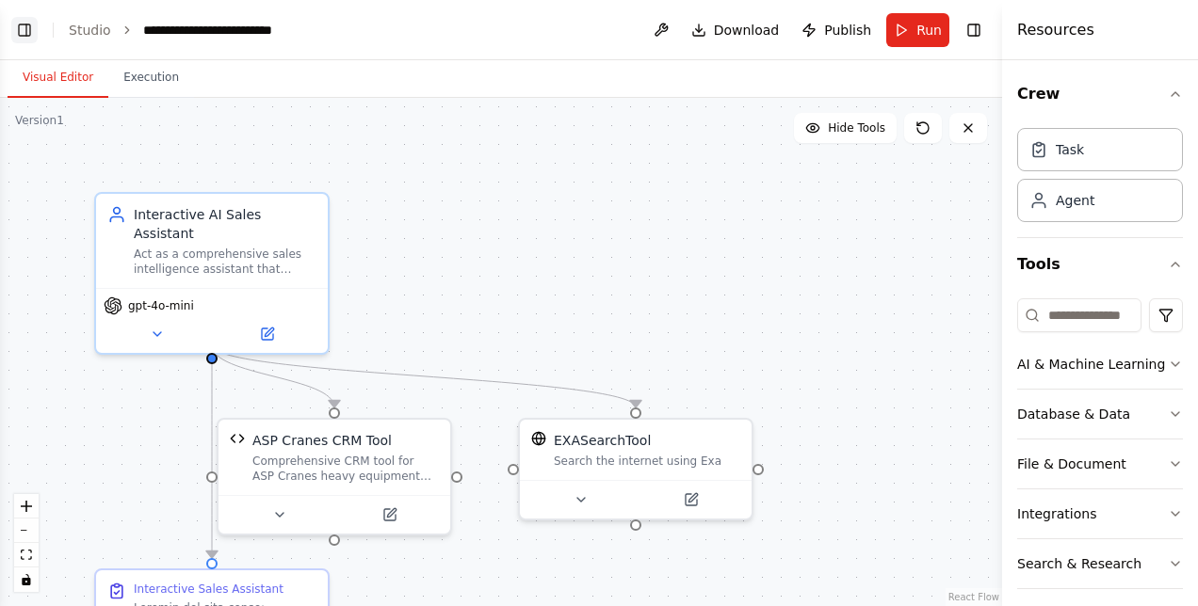
click at [29, 28] on button "Toggle Left Sidebar" at bounding box center [24, 30] width 26 height 26
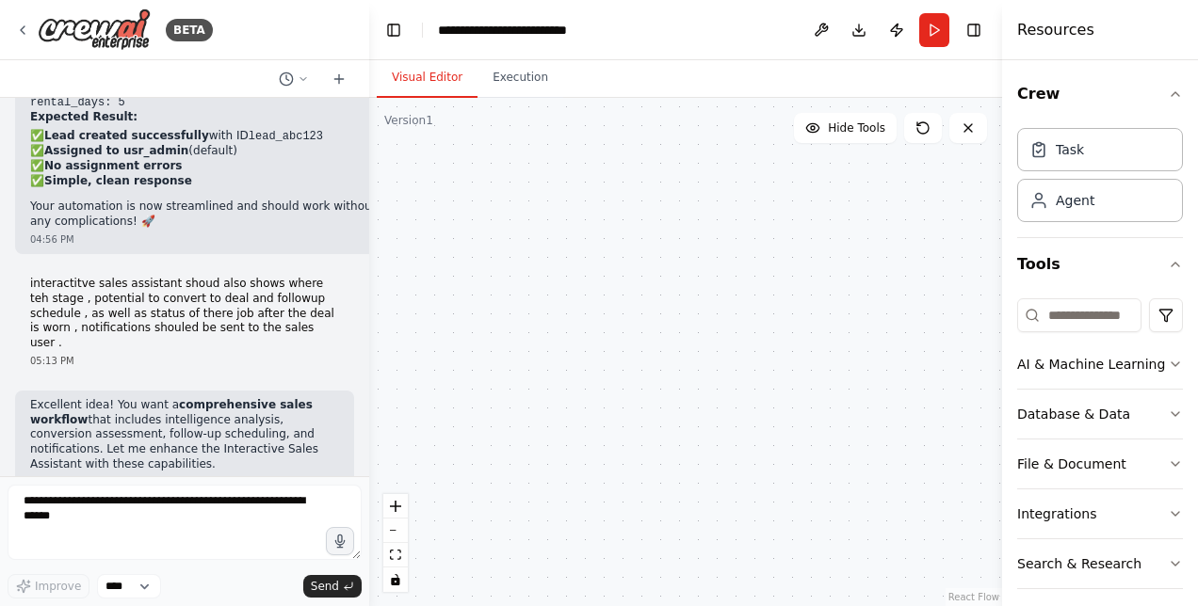
scroll to position [90333, 0]
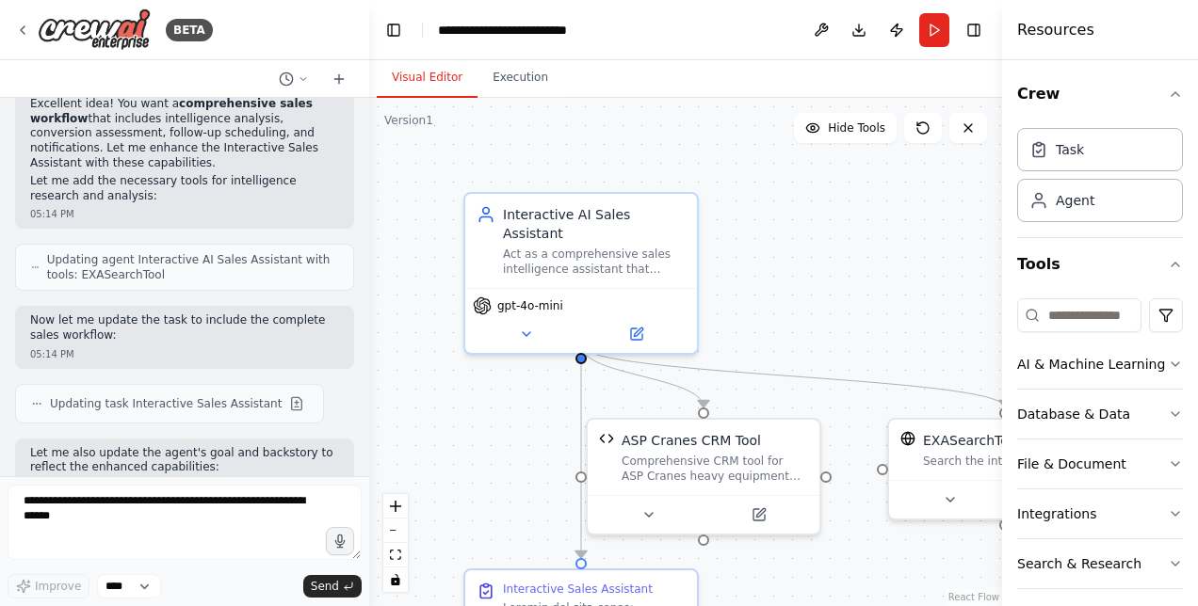
click at [365, 168] on div at bounding box center [366, 303] width 8 height 606
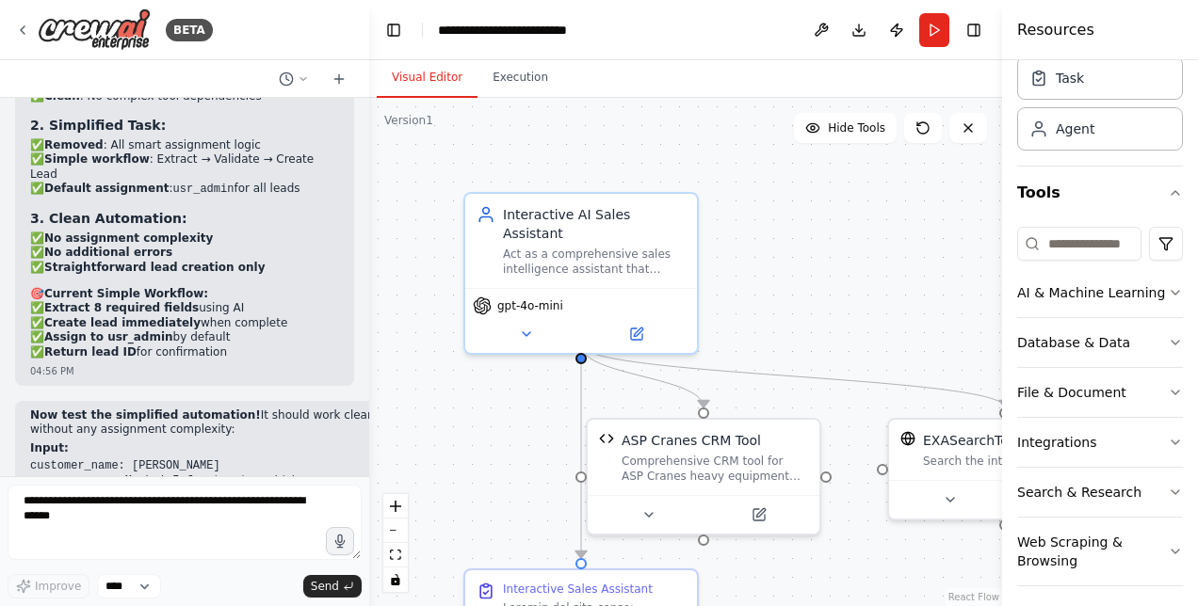
scroll to position [78, 0]
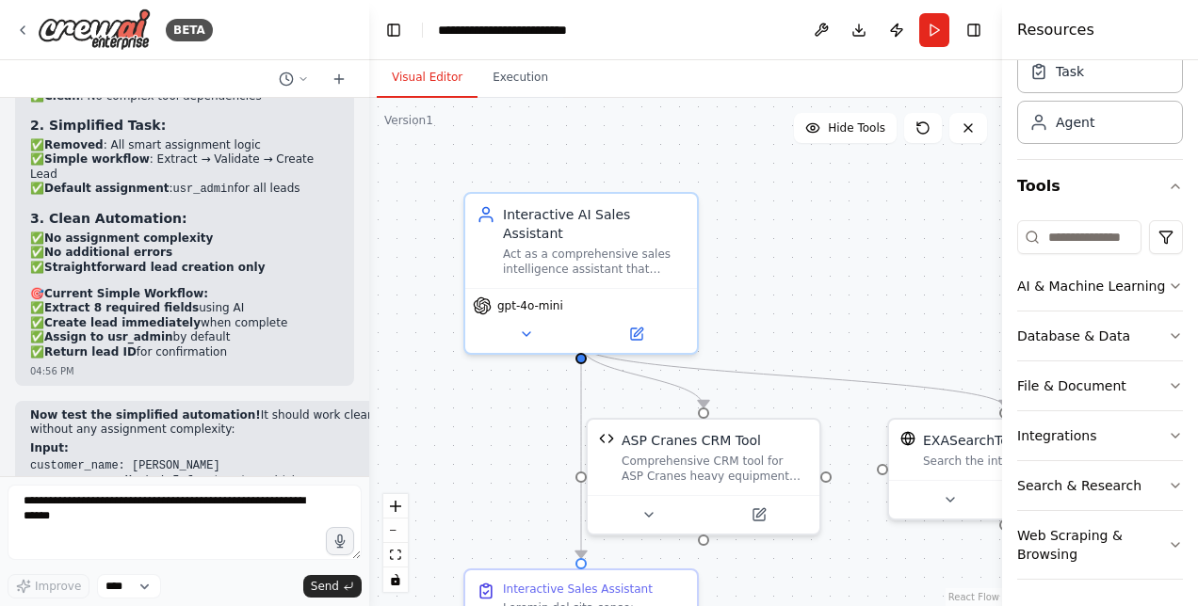
drag, startPoint x: 36, startPoint y: 282, endPoint x: 201, endPoint y: 335, distance: 173.9
drag, startPoint x: 188, startPoint y: 320, endPoint x: 21, endPoint y: 278, distance: 172.9
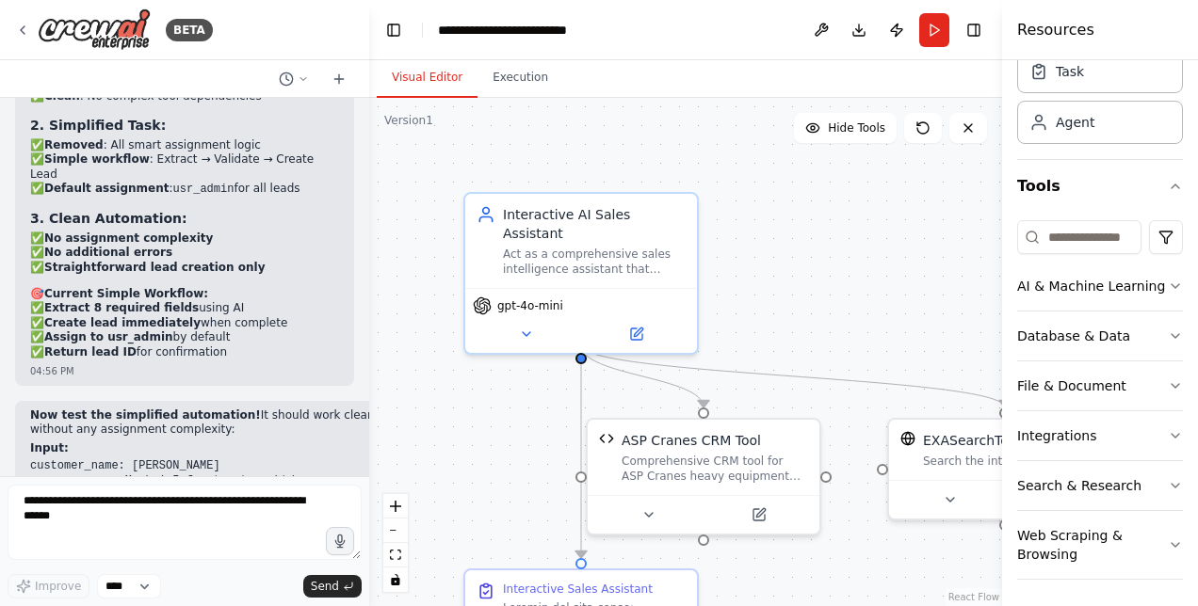
copy ul "Go to CrewAI Studio Navigate to your "ASP Cranes AI Sales Chatbot" project Look…"
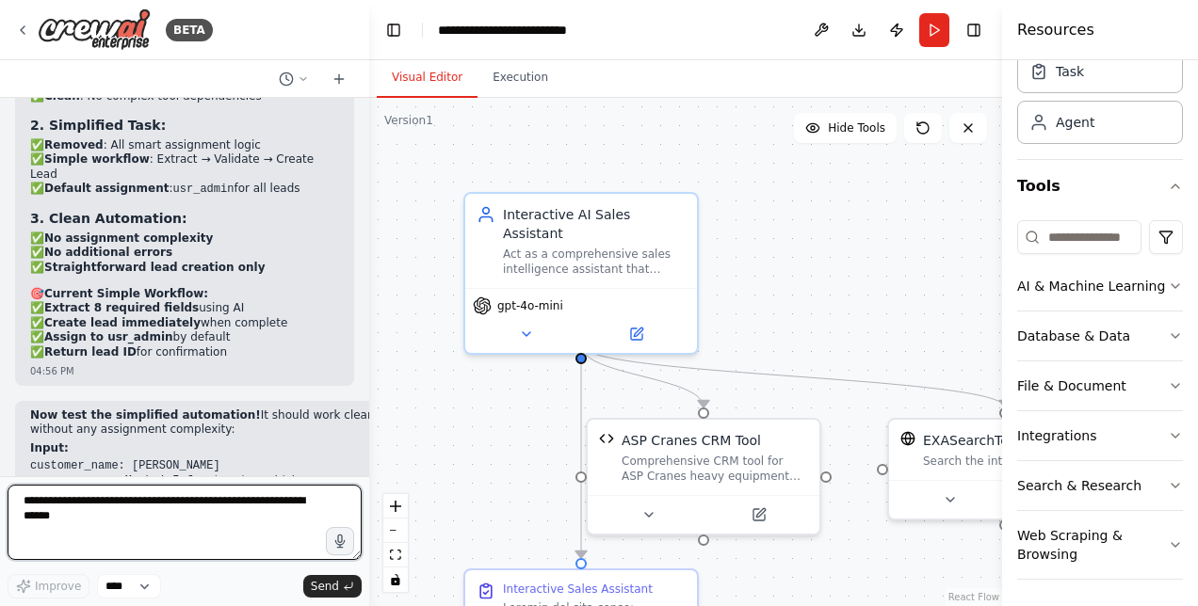
click at [81, 505] on textarea at bounding box center [185, 522] width 354 height 75
paste textarea "**********"
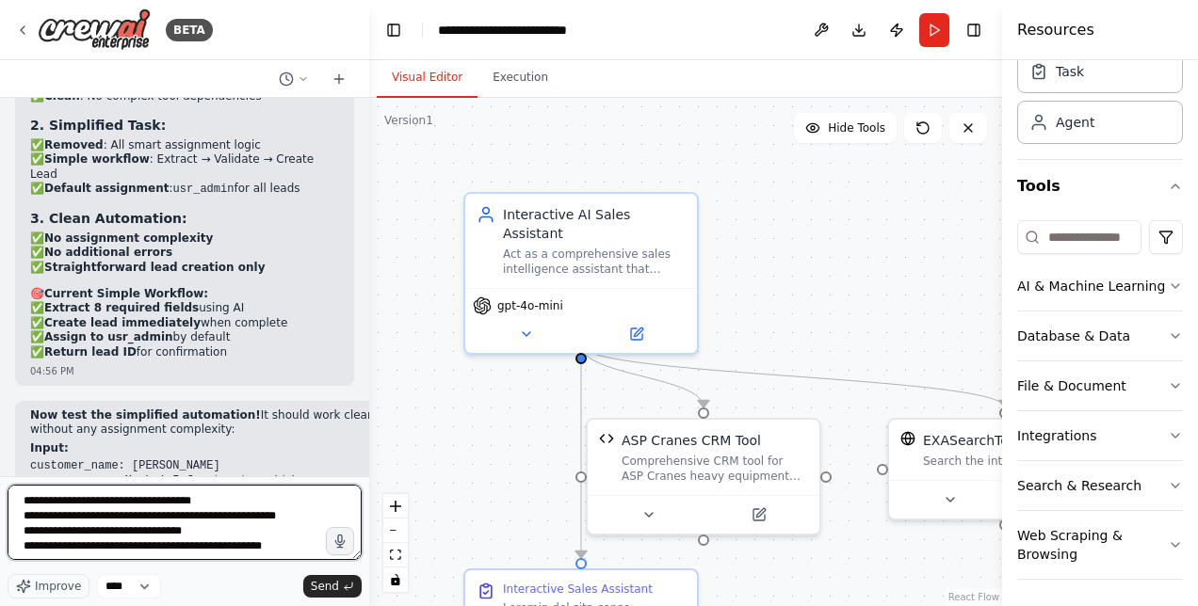
type textarea "**********"
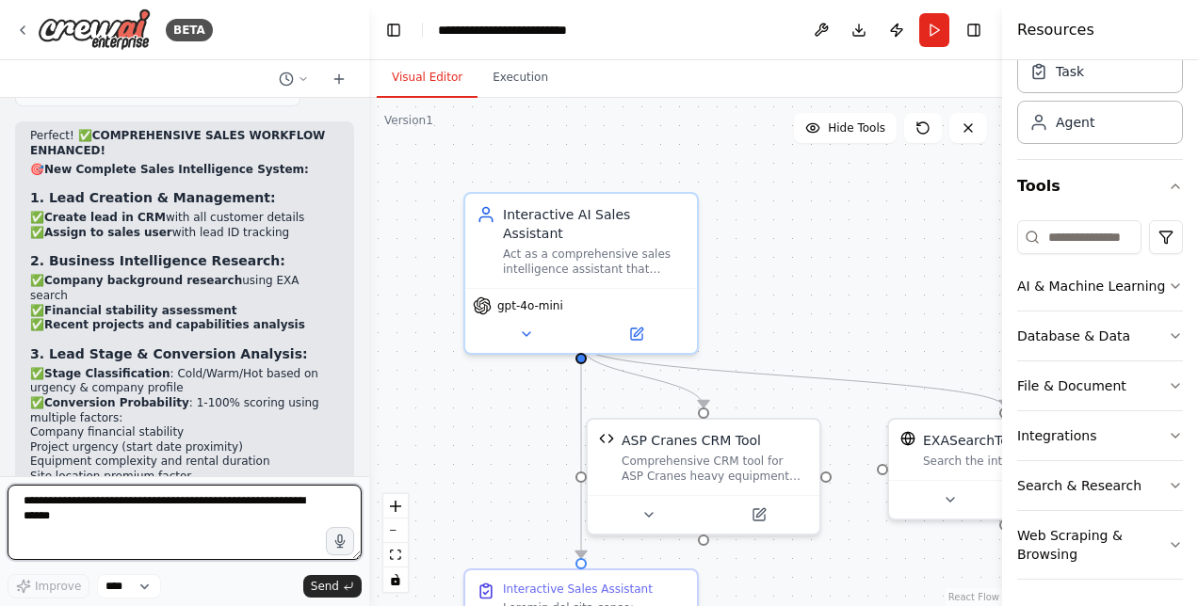
scroll to position [90953, 0]
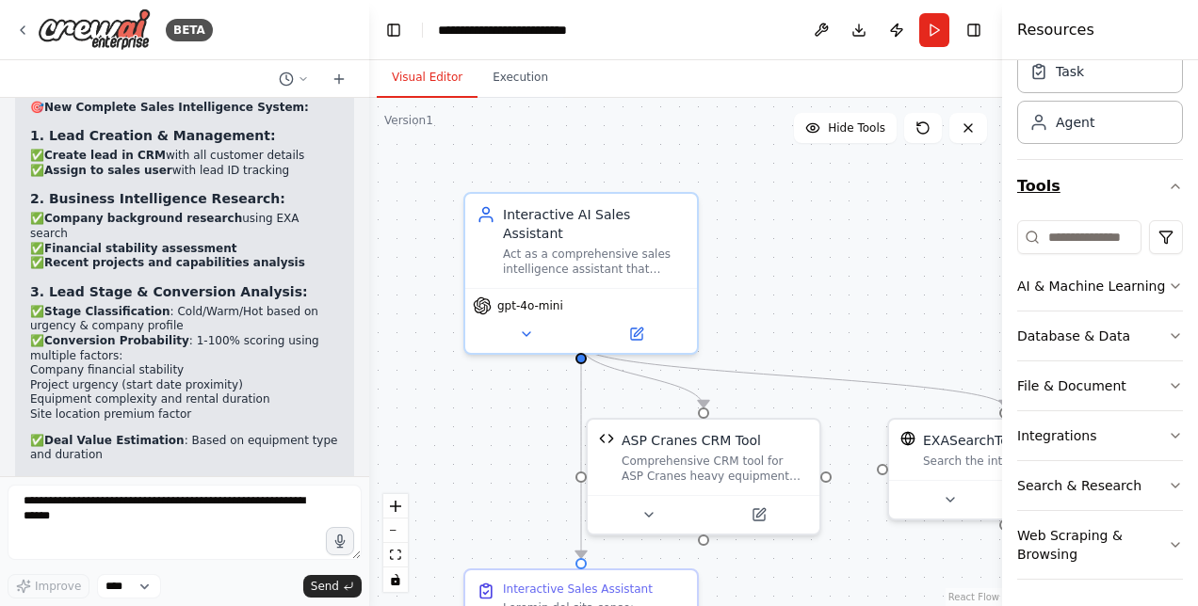
click at [1168, 183] on icon "button" at bounding box center [1175, 186] width 15 height 15
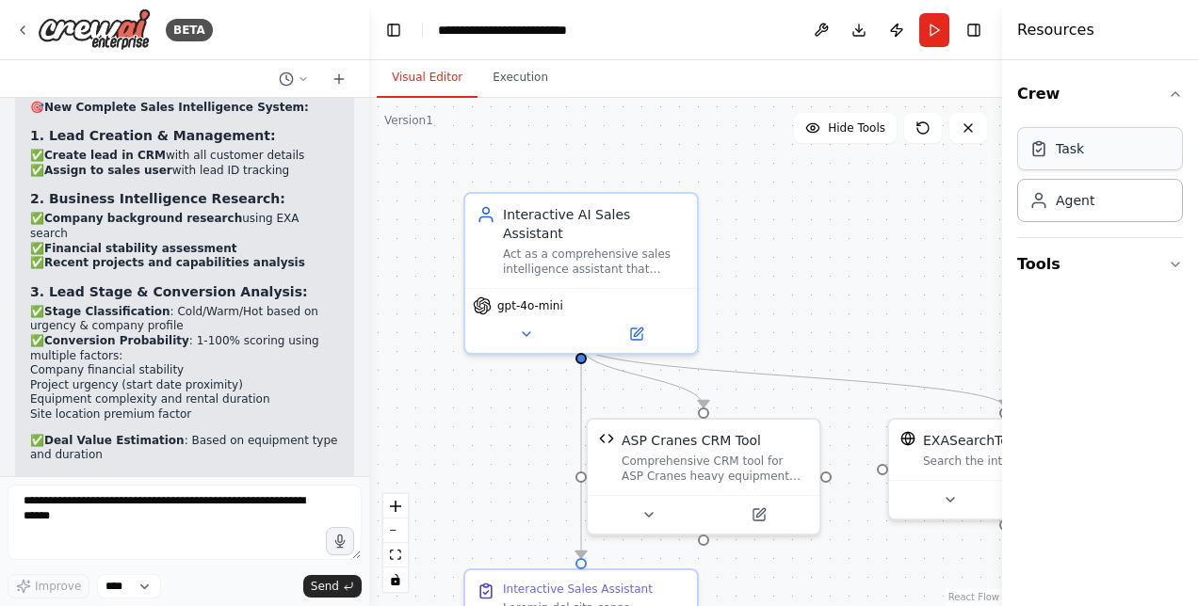
click at [1098, 151] on div "Task" at bounding box center [1100, 148] width 166 height 43
click at [1076, 215] on div "Agent" at bounding box center [1100, 199] width 166 height 43
click at [145, 586] on select "****" at bounding box center [129, 586] width 64 height 24
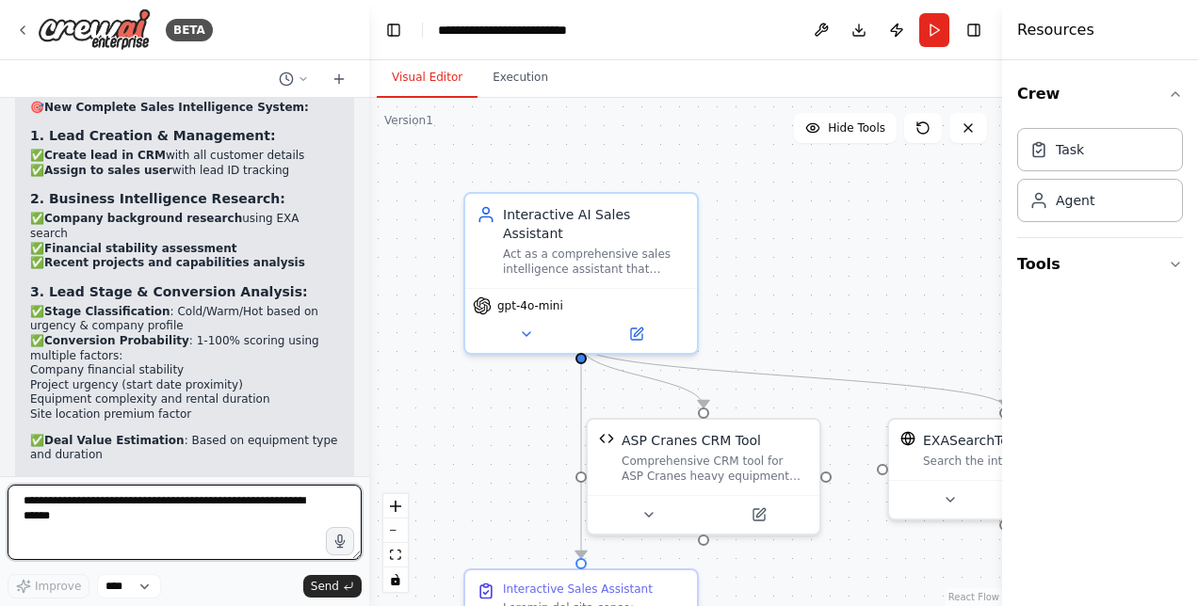
click at [196, 547] on textarea at bounding box center [185, 522] width 354 height 75
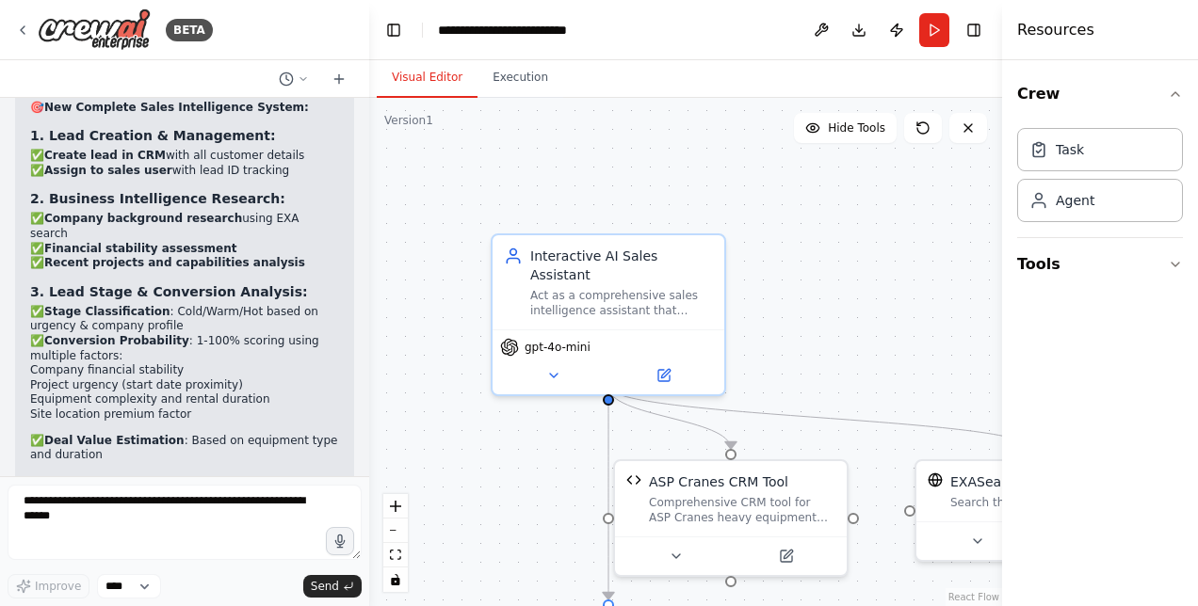
drag, startPoint x: 826, startPoint y: 262, endPoint x: 853, endPoint y: 303, distance: 49.6
click at [853, 303] on div ".deletable-edge-delete-btn { width: 20px; height: 20px; border: 0px solid #ffff…" at bounding box center [685, 352] width 633 height 508
click at [510, 85] on button "Execution" at bounding box center [520, 78] width 86 height 40
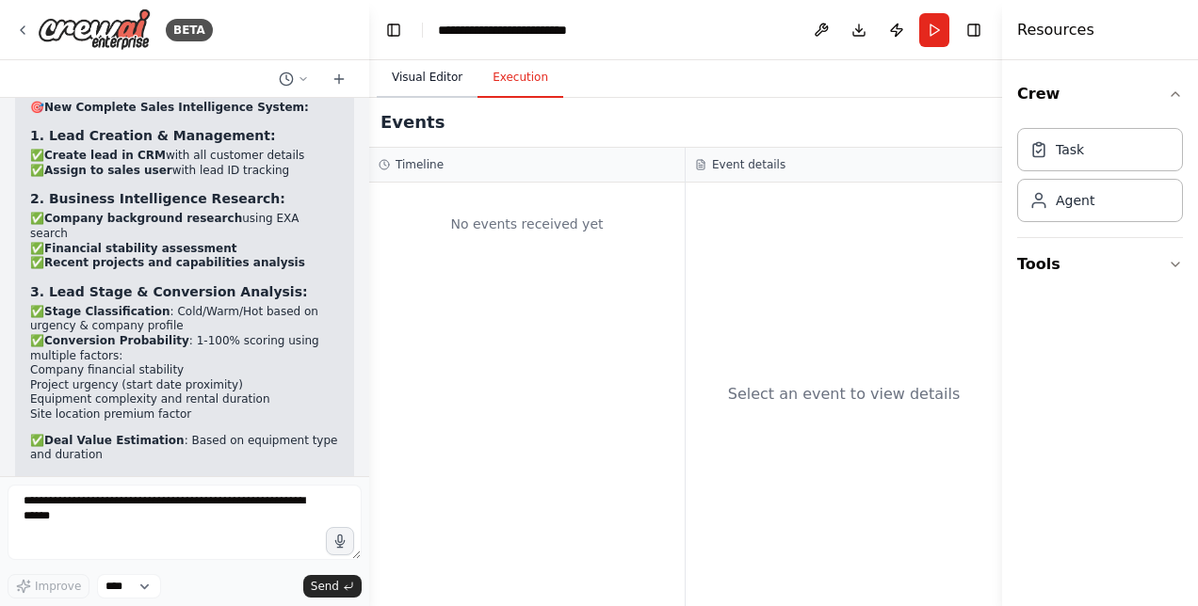
click at [441, 77] on button "Visual Editor" at bounding box center [427, 78] width 101 height 40
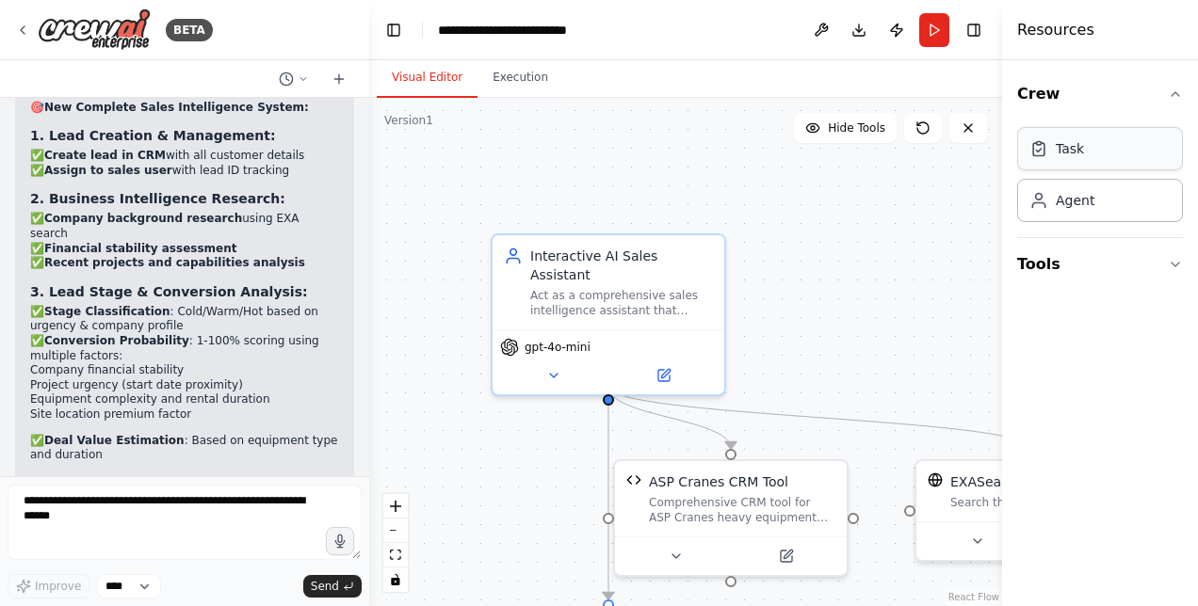
click at [1072, 147] on div "Task" at bounding box center [1070, 148] width 28 height 19
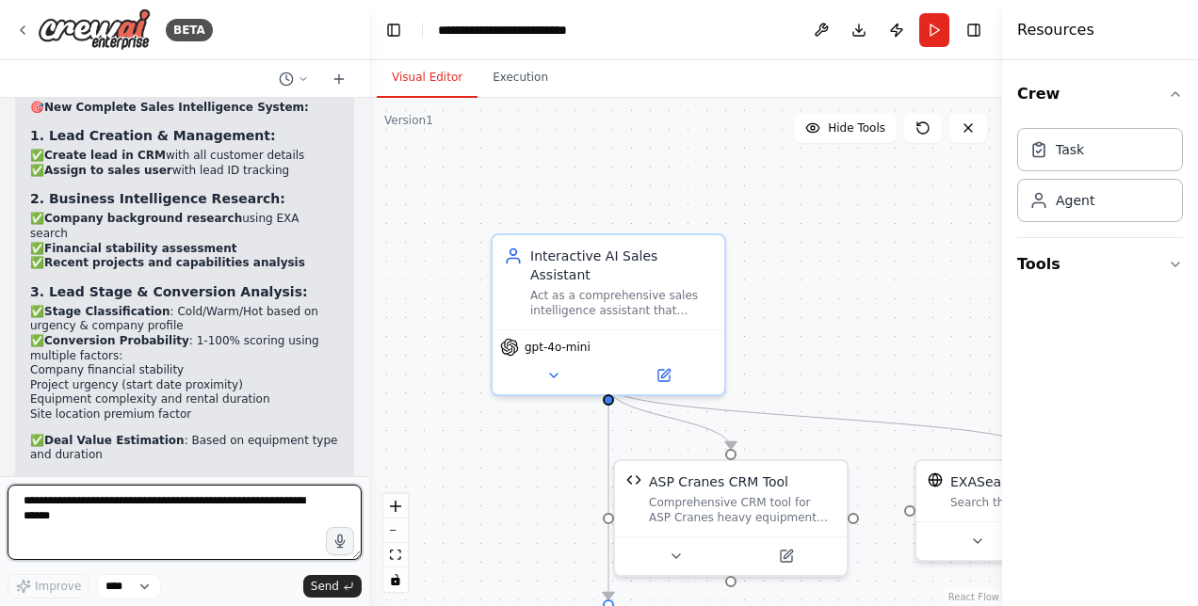
click at [60, 518] on textarea at bounding box center [185, 522] width 354 height 75
type textarea "**********"
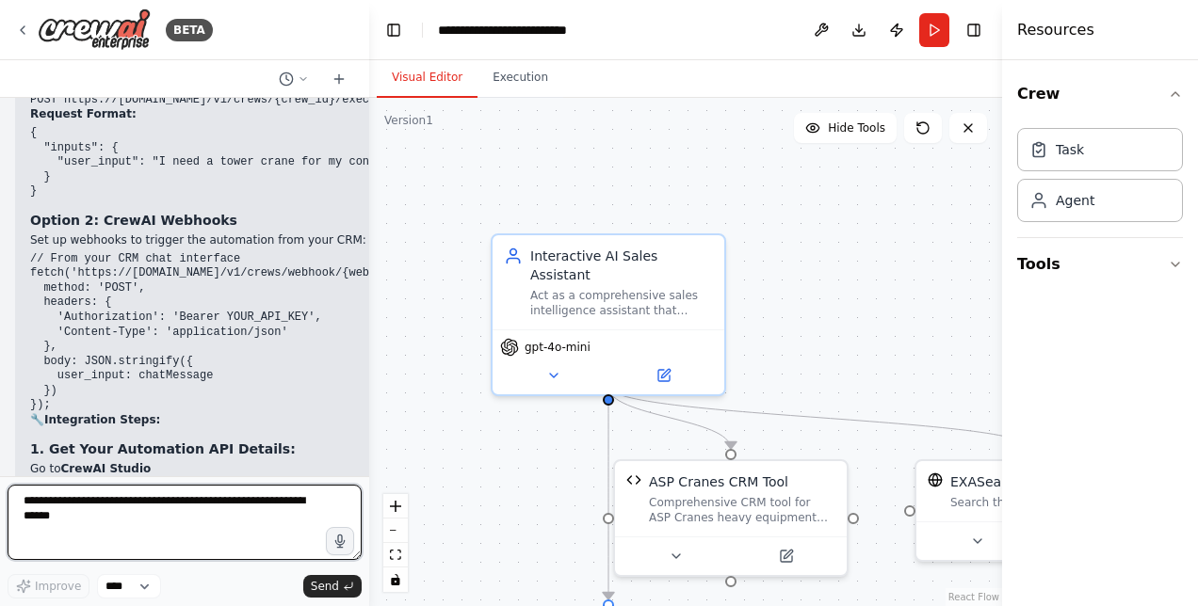
scroll to position [92419, 0]
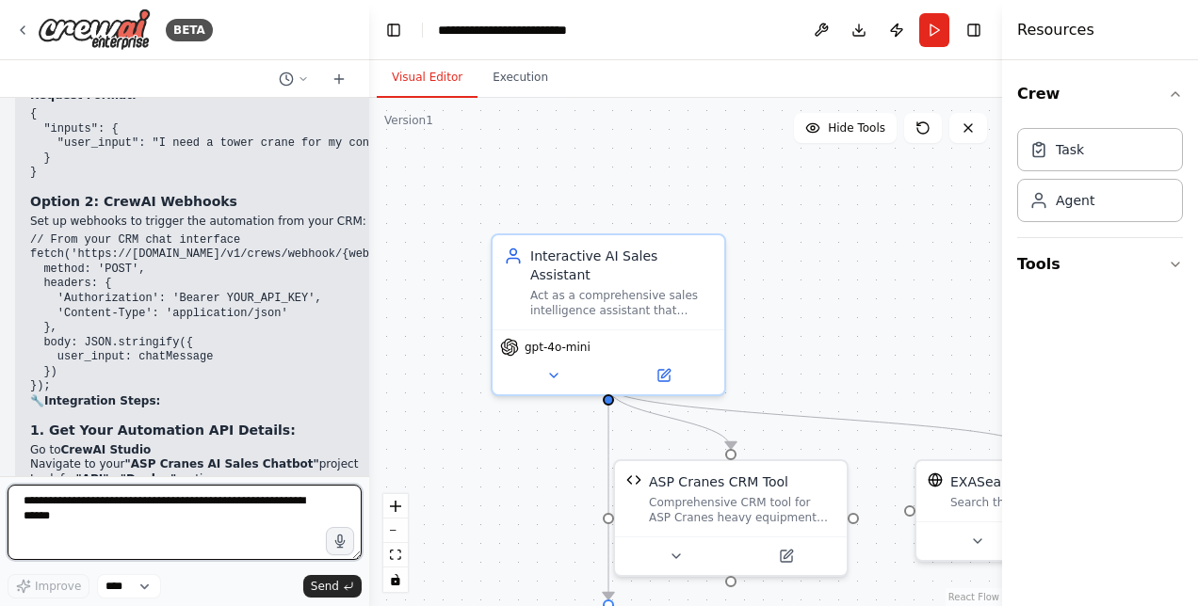
click at [141, 524] on textarea at bounding box center [185, 522] width 354 height 75
drag, startPoint x: 141, startPoint y: 524, endPoint x: 94, endPoint y: 506, distance: 50.4
click at [94, 506] on textarea at bounding box center [185, 522] width 354 height 75
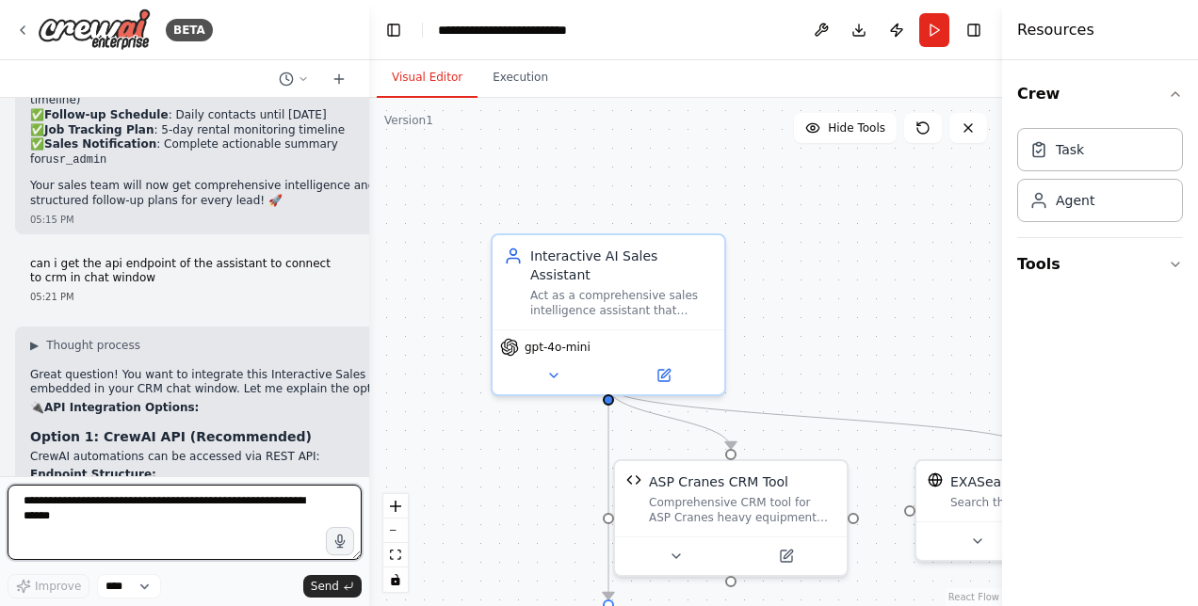
scroll to position [92017, 0]
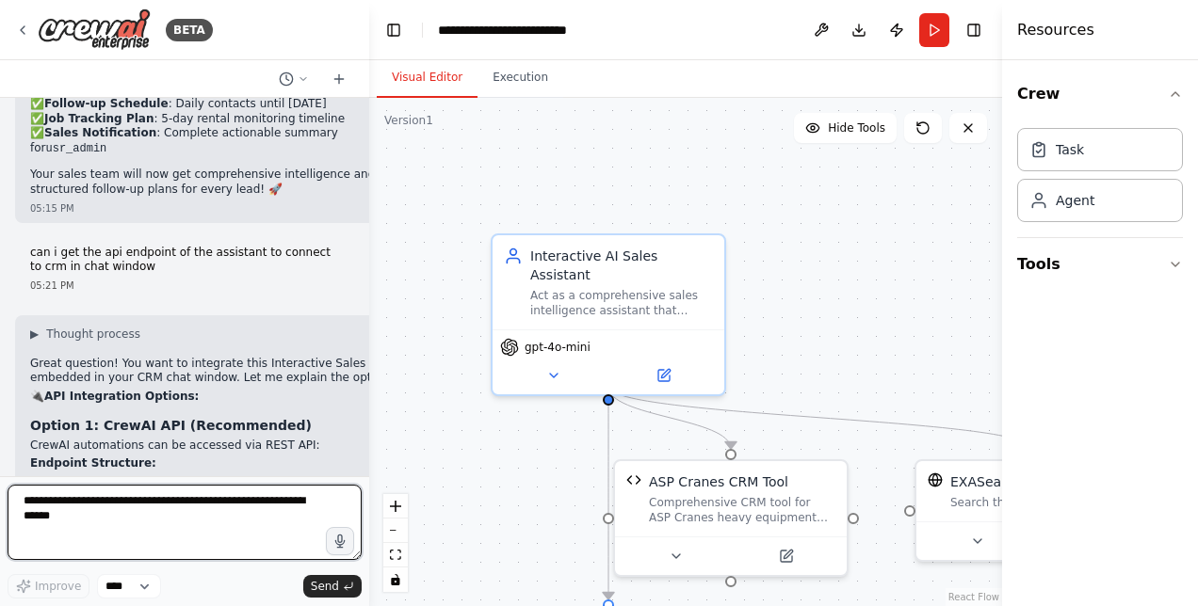
click at [228, 518] on textarea at bounding box center [185, 522] width 354 height 75
click at [141, 521] on textarea at bounding box center [185, 522] width 354 height 75
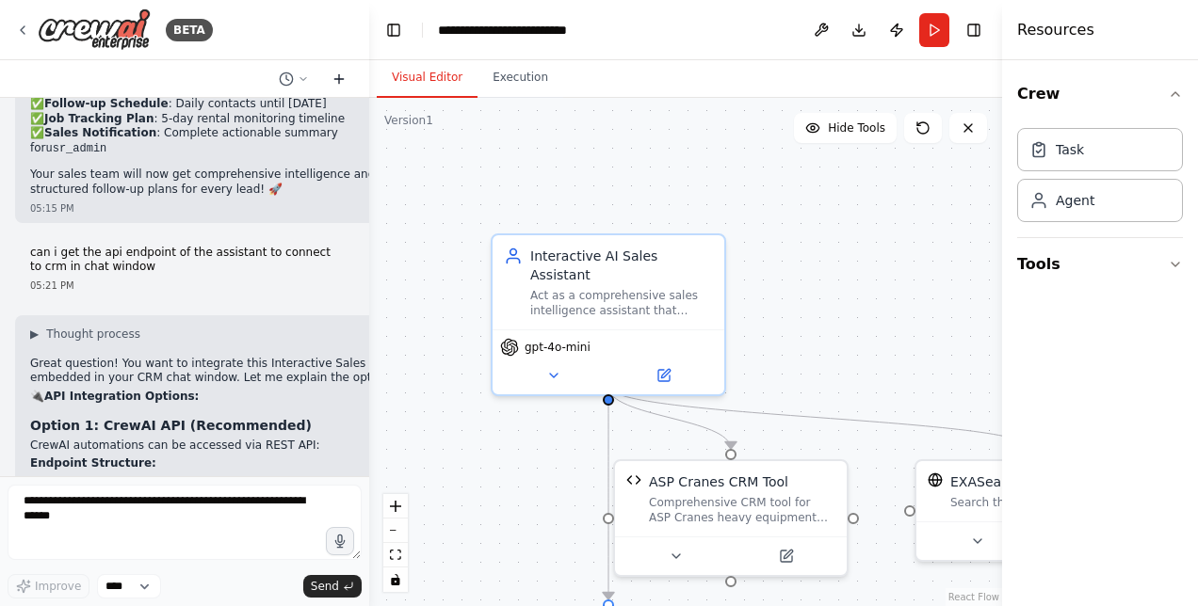
click at [343, 77] on icon at bounding box center [338, 79] width 15 height 15
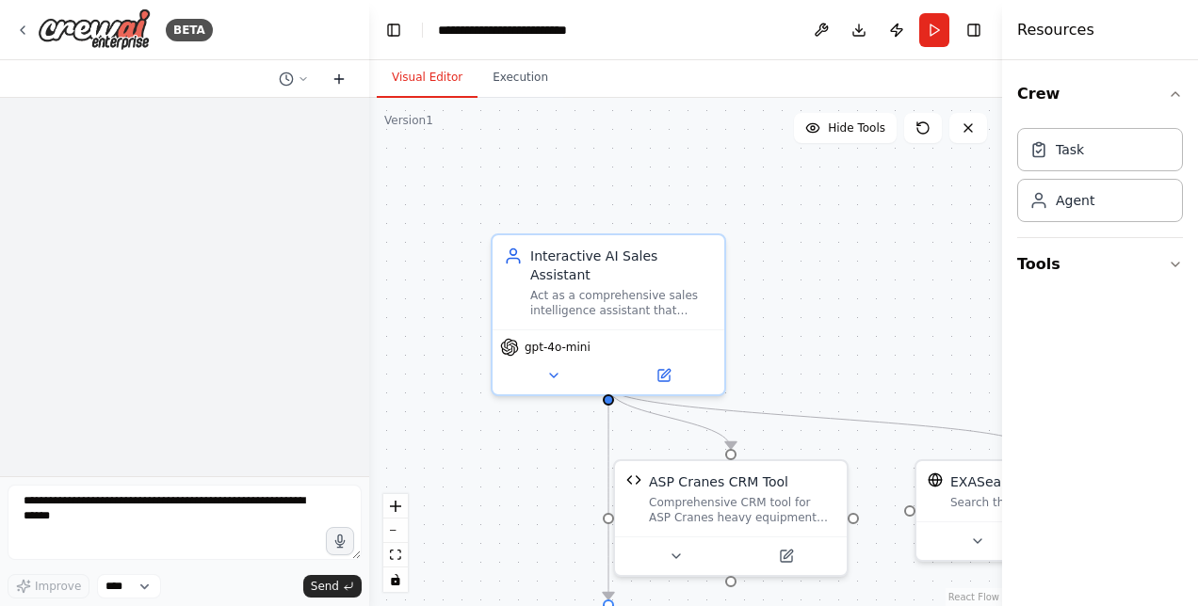
click at [343, 77] on icon at bounding box center [338, 79] width 15 height 15
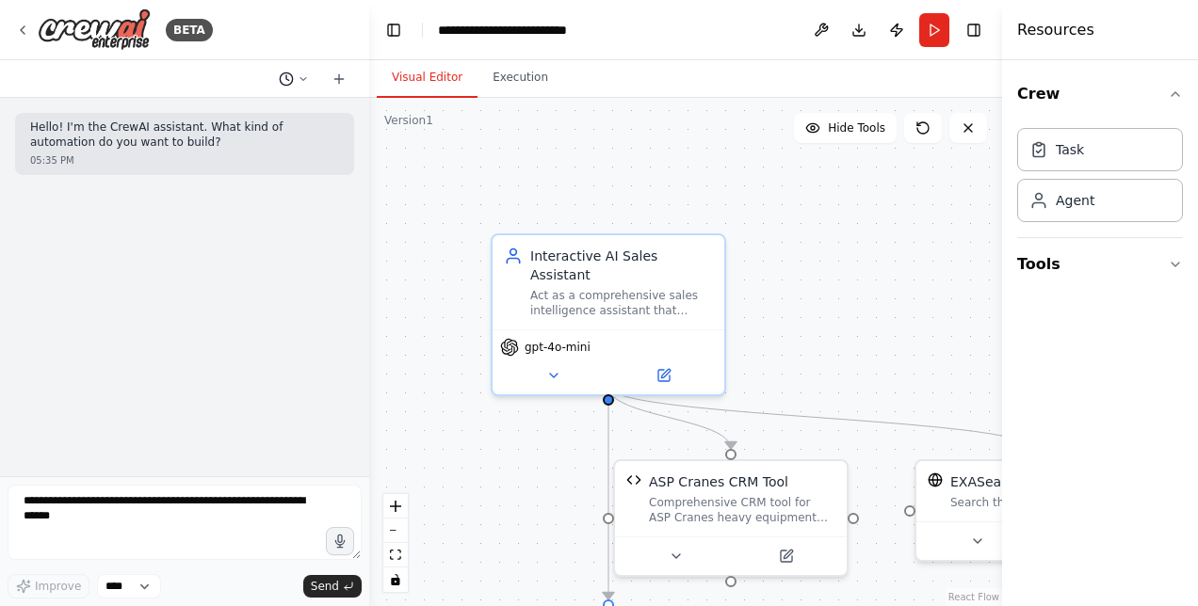
click at [296, 79] on button at bounding box center [293, 79] width 45 height 23
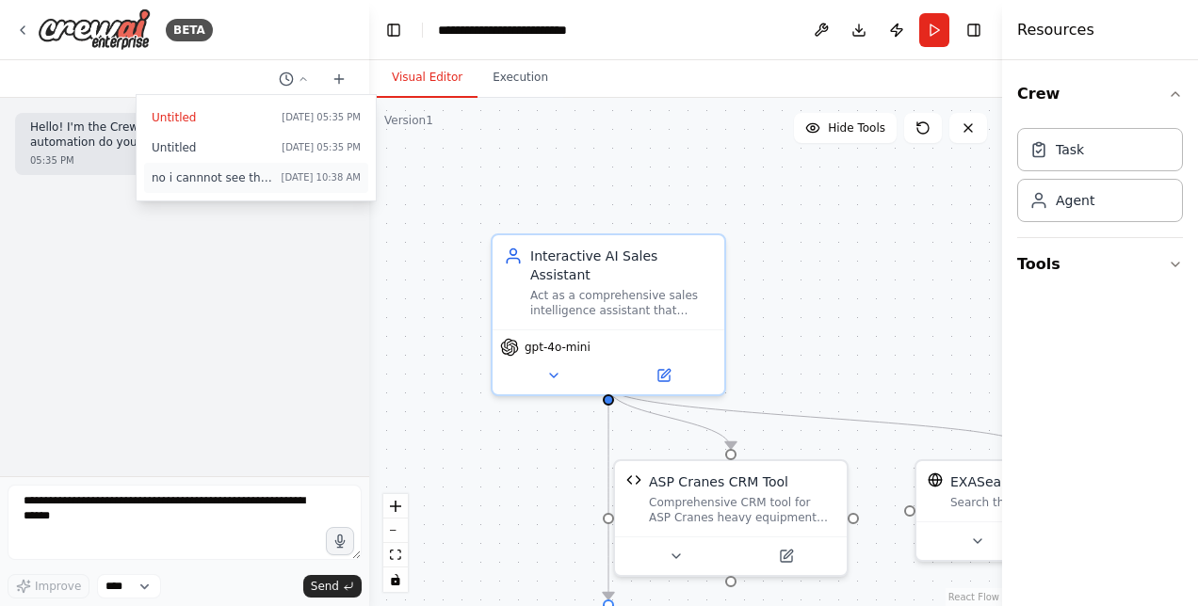
click at [189, 175] on span "no i cannnot see the common sections" at bounding box center [213, 177] width 122 height 15
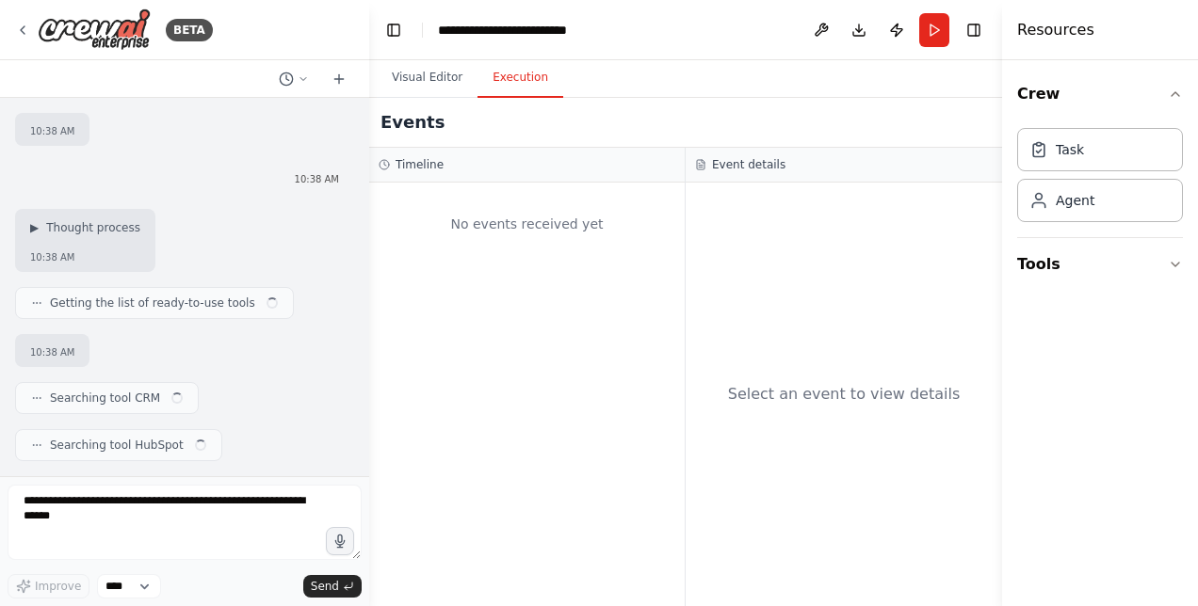
click at [511, 75] on button "Execution" at bounding box center [520, 78] width 86 height 40
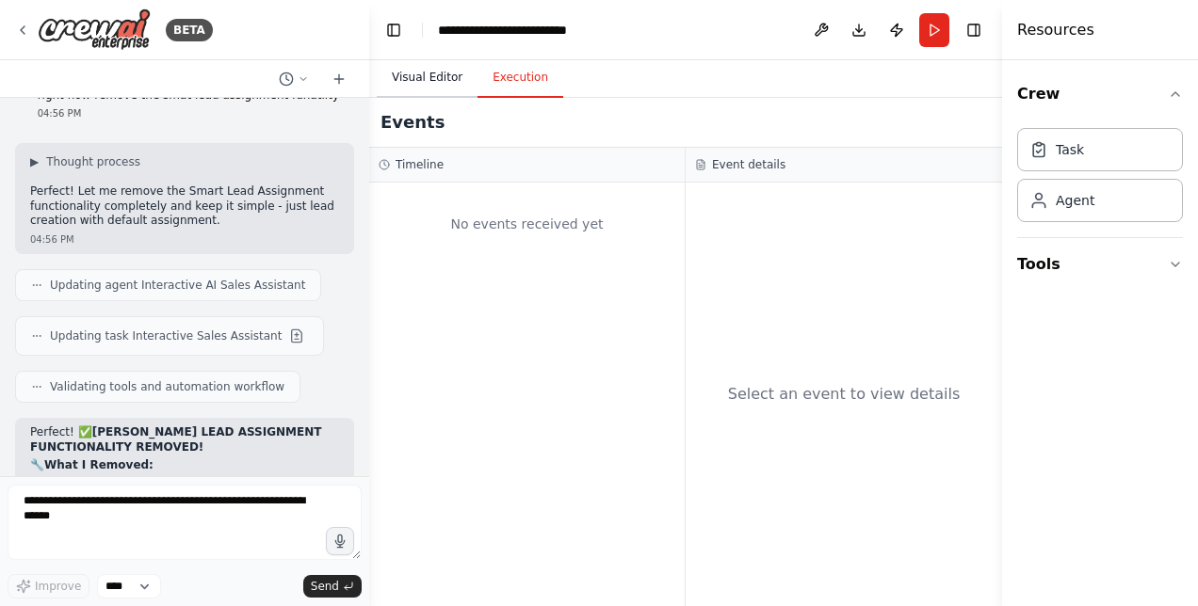
scroll to position [89132, 0]
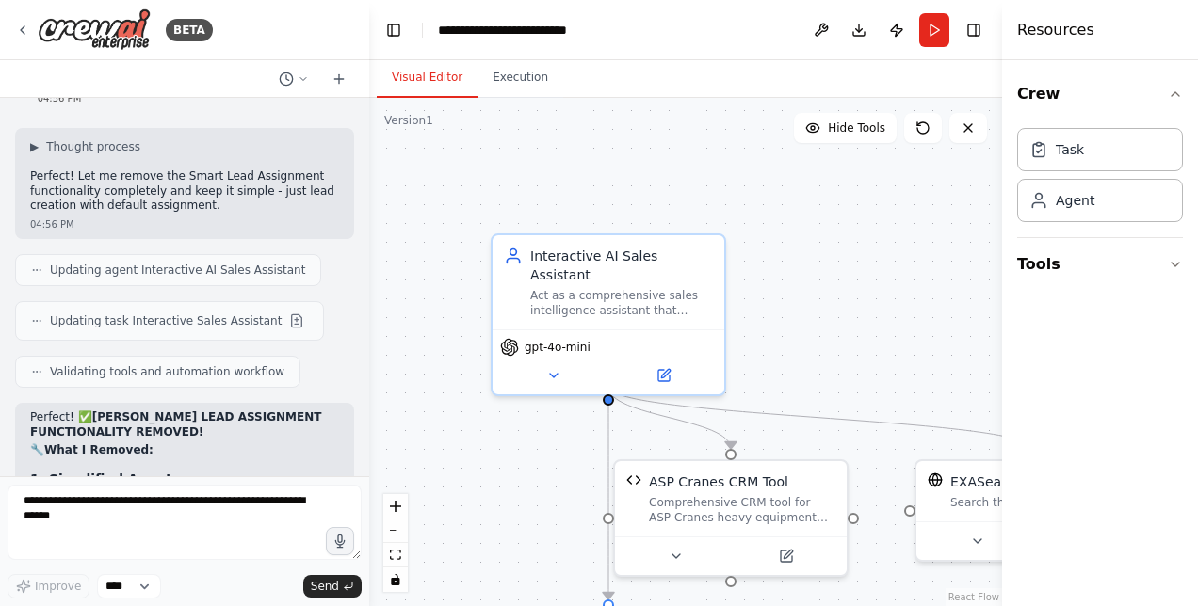
click at [426, 75] on button "Visual Editor" at bounding box center [427, 78] width 101 height 40
click at [823, 26] on button at bounding box center [821, 30] width 30 height 34
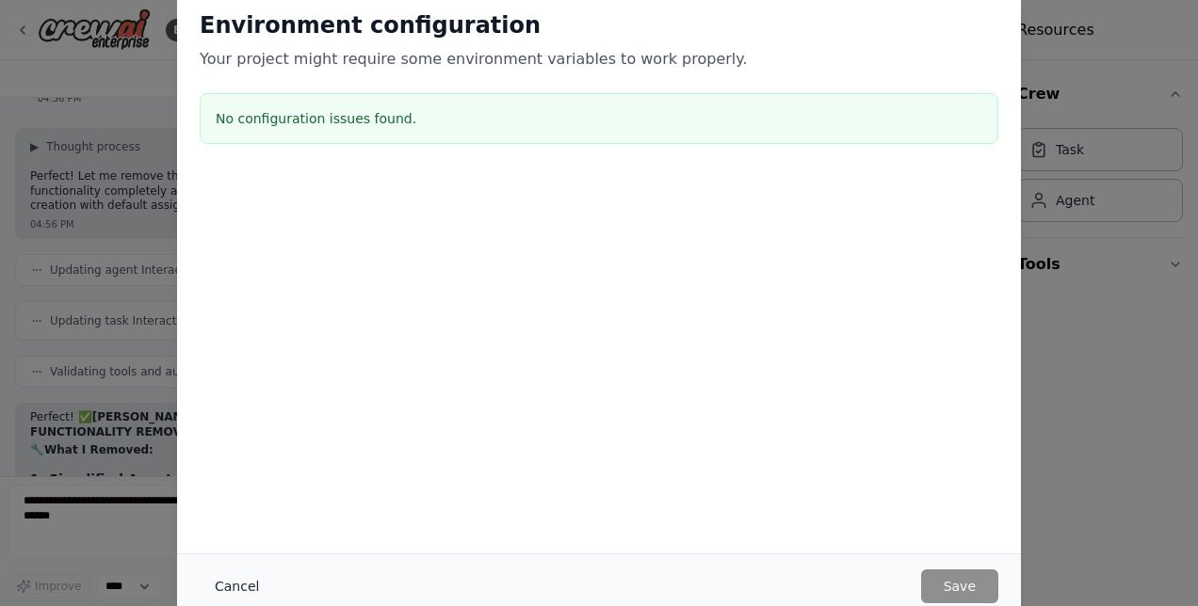
click at [250, 580] on button "Cancel" at bounding box center [237, 587] width 74 height 34
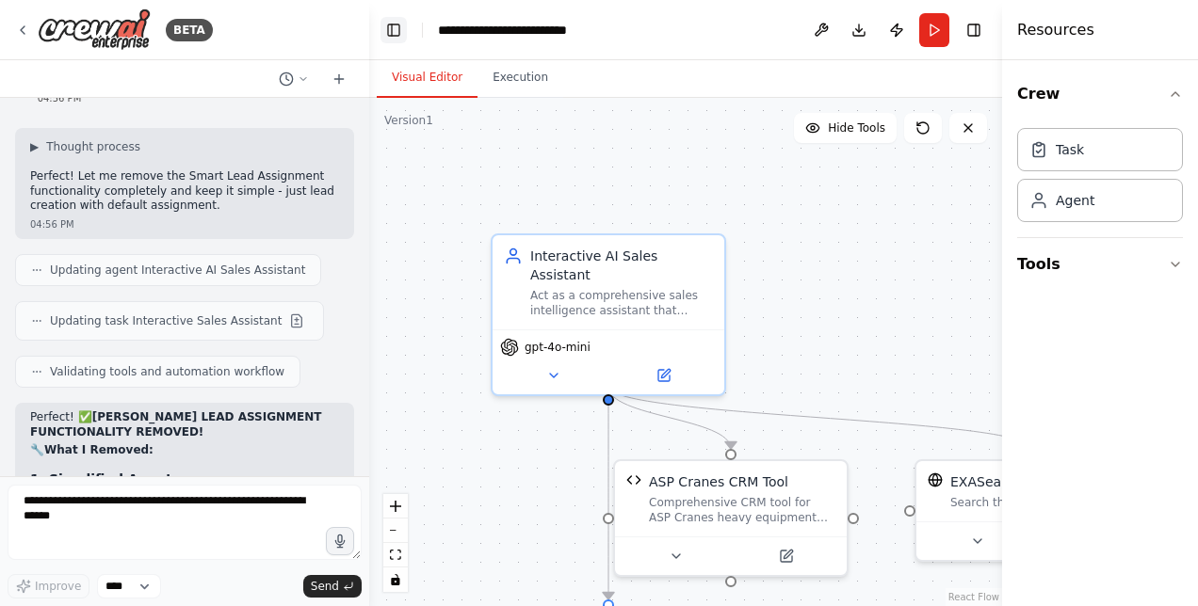
click at [396, 25] on button "Toggle Left Sidebar" at bounding box center [393, 30] width 26 height 26
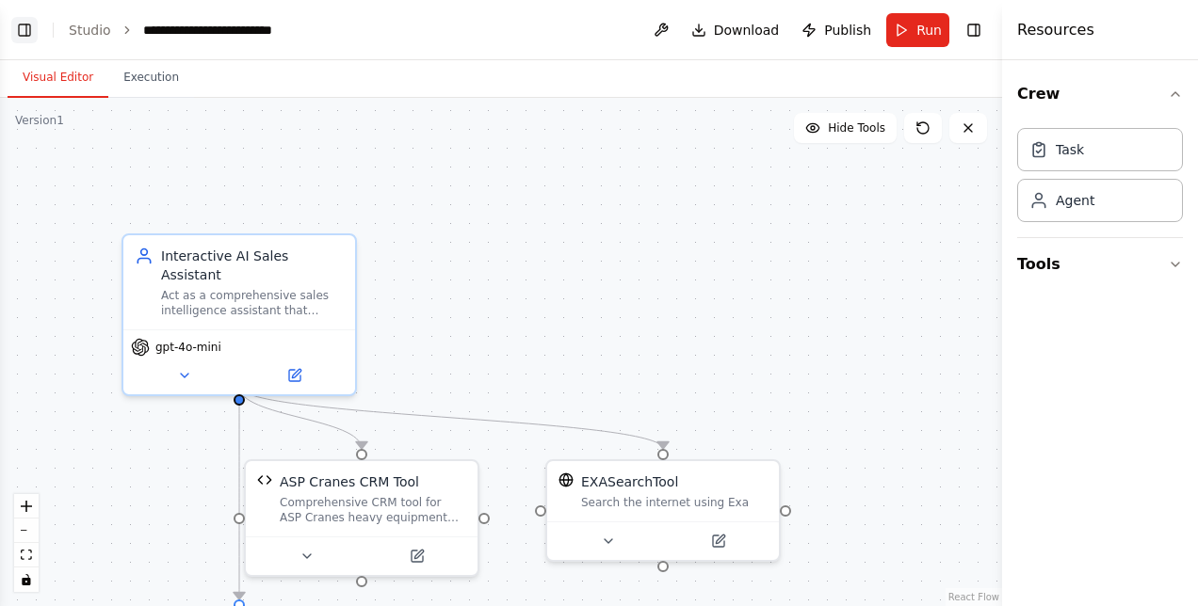
click at [17, 30] on button "Toggle Left Sidebar" at bounding box center [24, 30] width 26 height 26
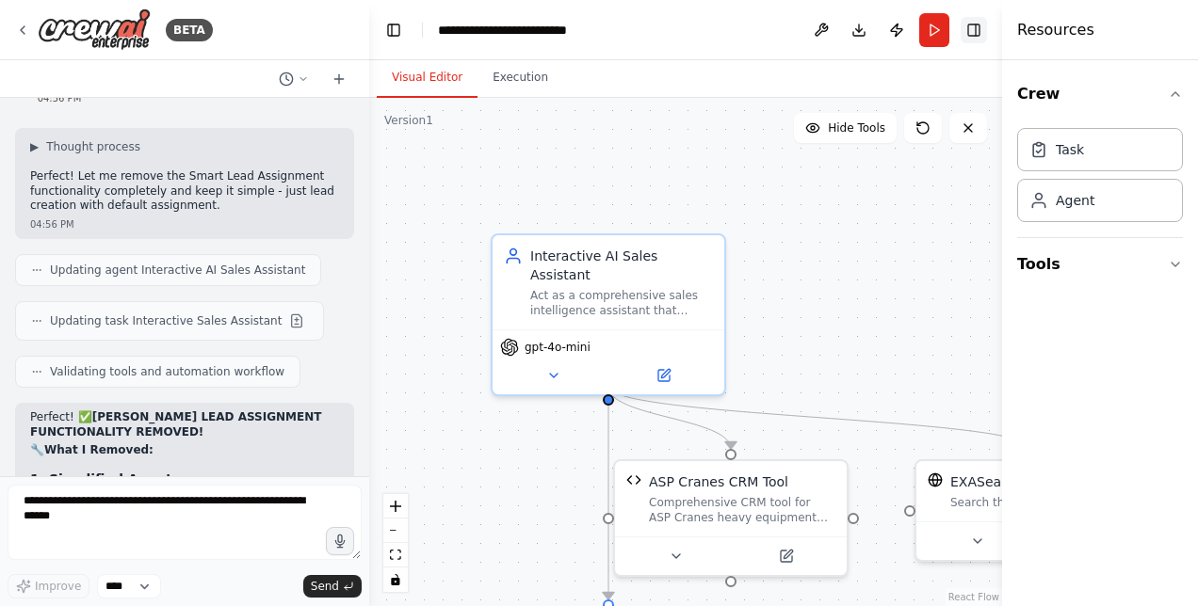
click at [973, 30] on button "Toggle Right Sidebar" at bounding box center [973, 30] width 26 height 26
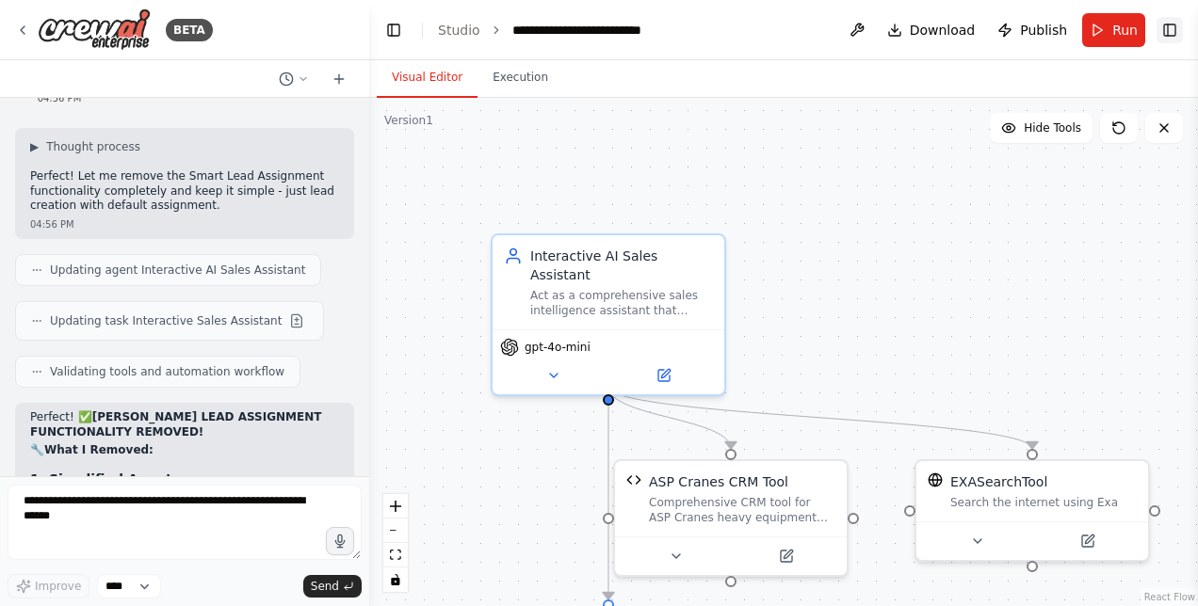
click at [1169, 30] on button "Toggle Right Sidebar" at bounding box center [1169, 30] width 26 height 26
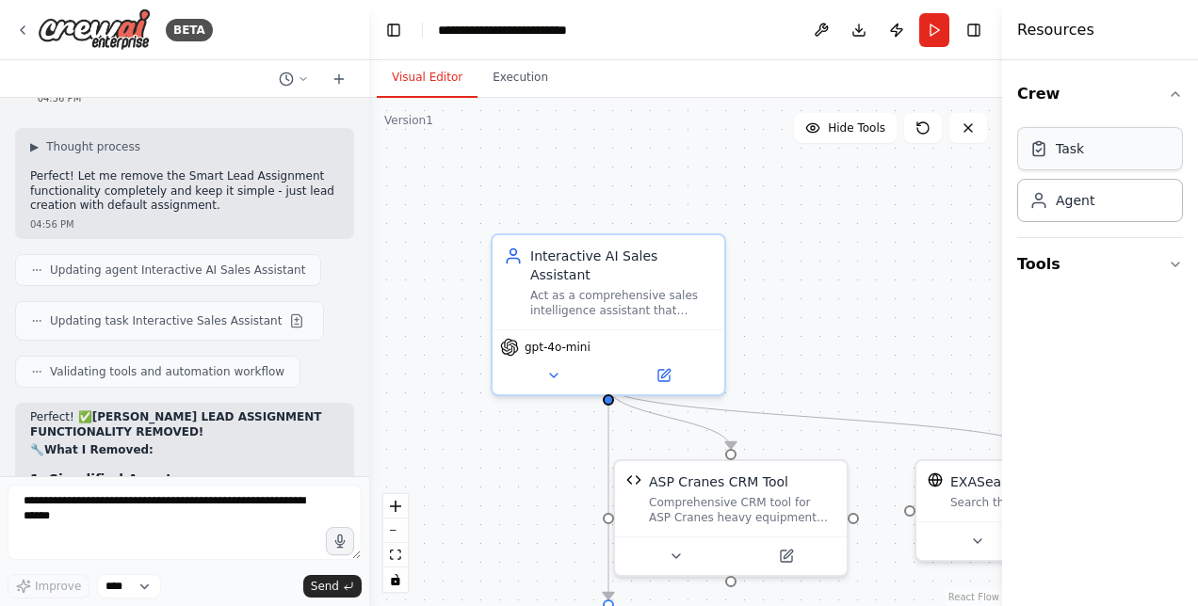
click at [1079, 164] on div "Task" at bounding box center [1100, 148] width 166 height 43
click at [1038, 105] on button "Crew" at bounding box center [1100, 94] width 166 height 53
click at [1034, 93] on button "Crew" at bounding box center [1100, 94] width 166 height 53
click at [1045, 252] on button "Tools" at bounding box center [1100, 264] width 166 height 53
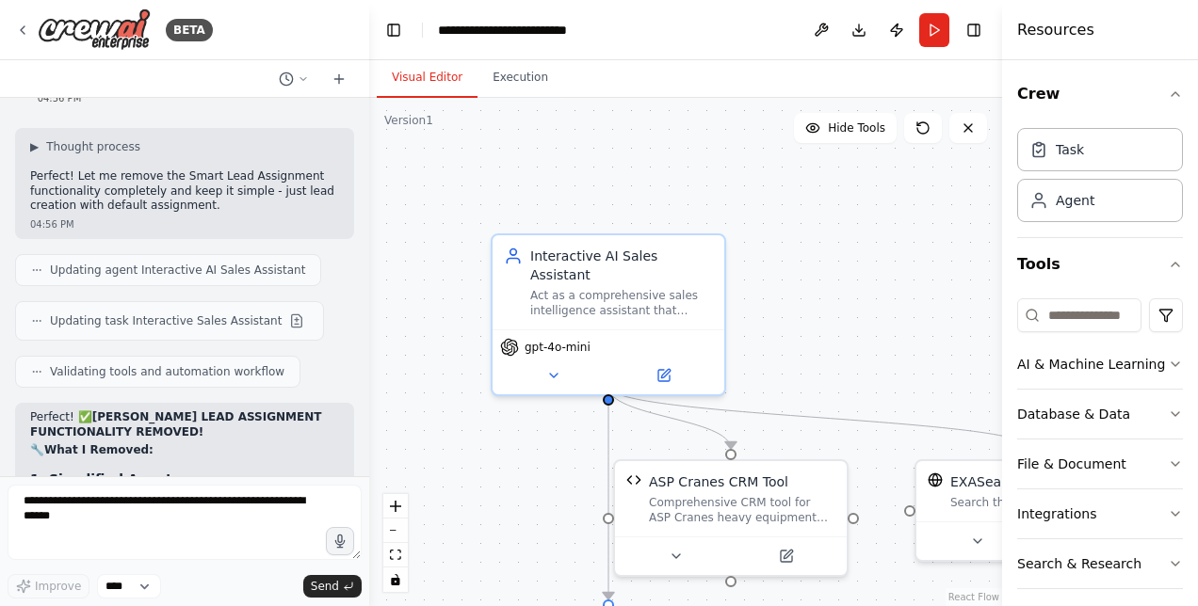
scroll to position [78, 0]
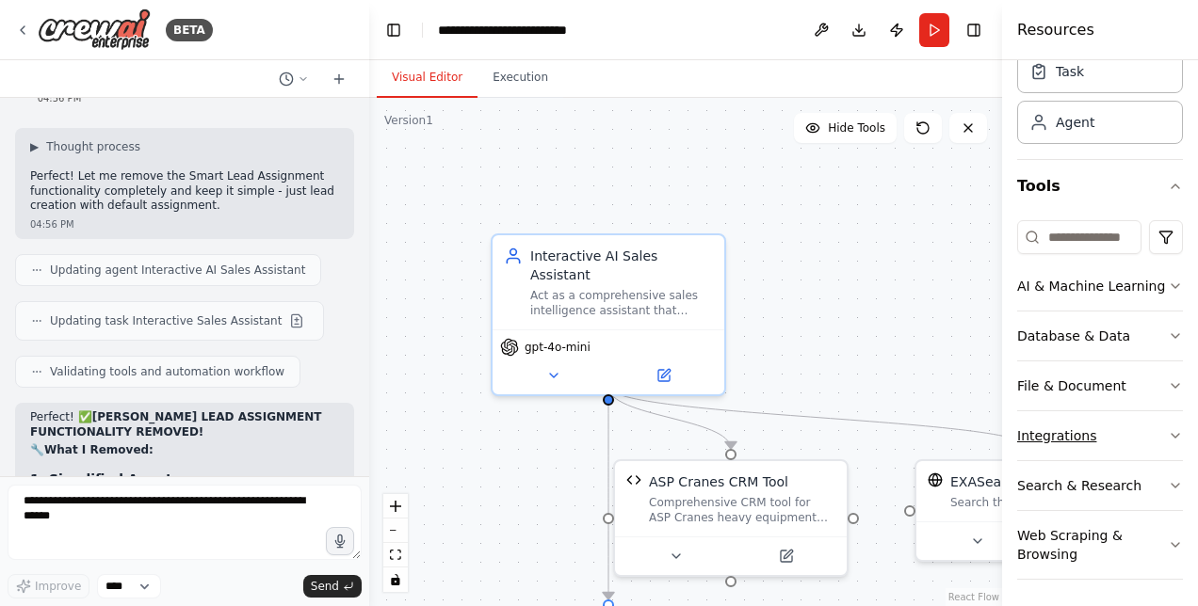
click at [1095, 444] on button "Integrations" at bounding box center [1100, 435] width 166 height 49
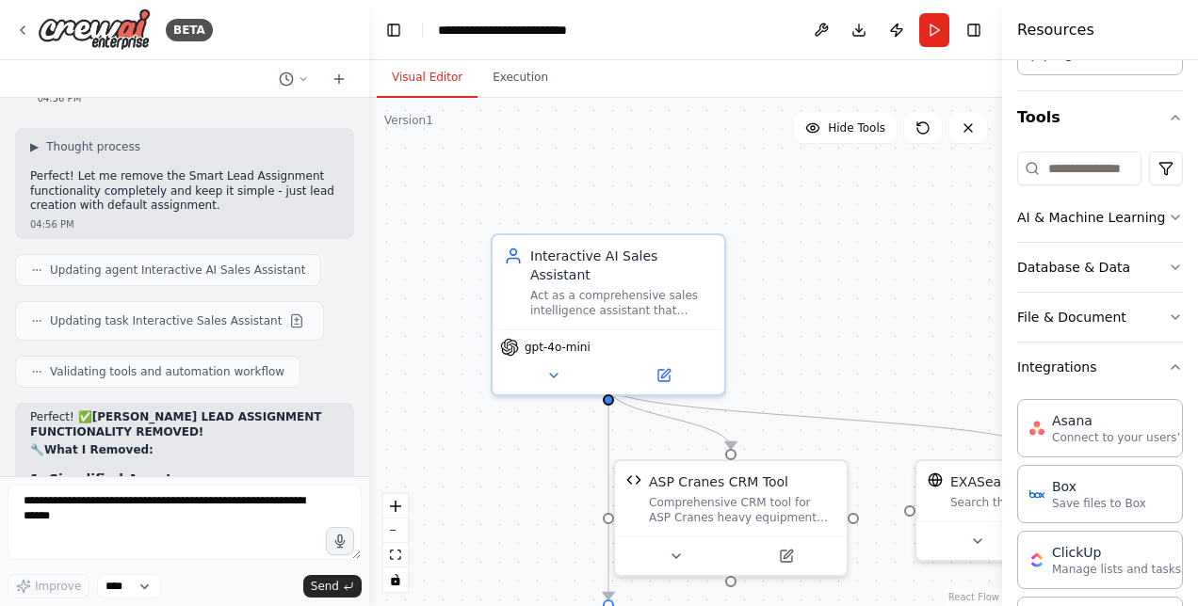
scroll to position [144, 0]
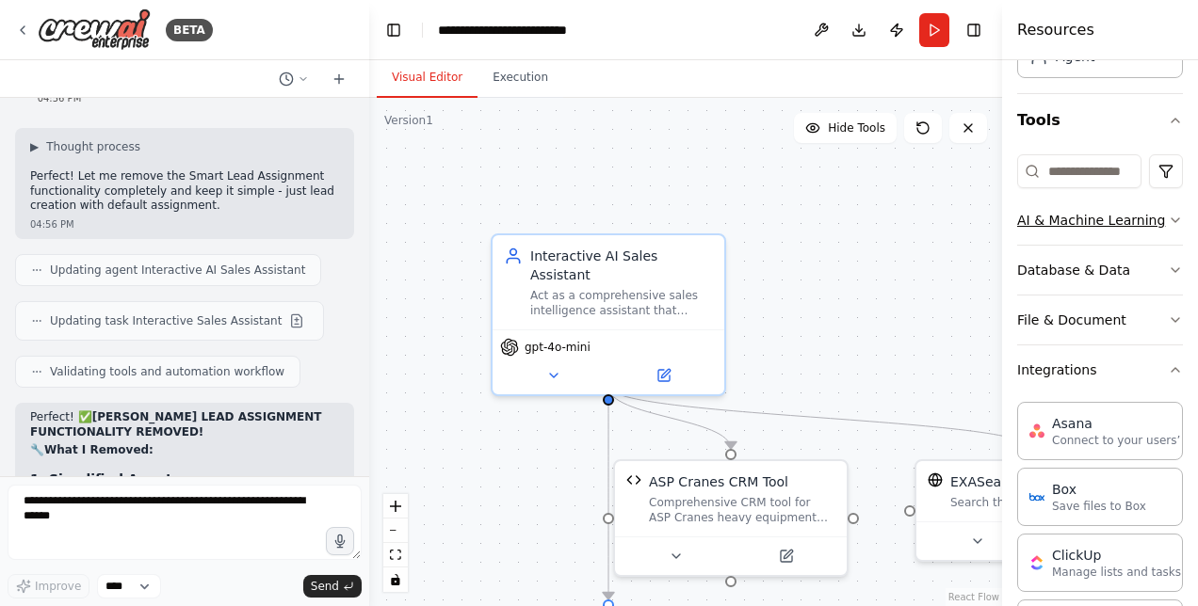
click at [1127, 218] on button "AI & Machine Learning" at bounding box center [1100, 220] width 166 height 49
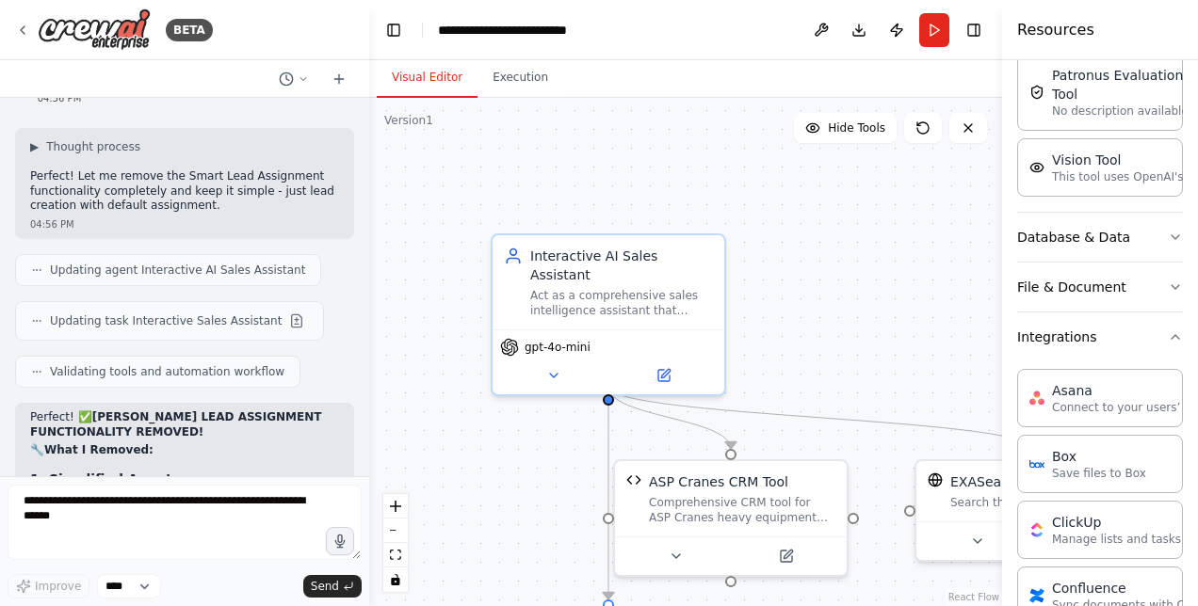
scroll to position [472, 0]
click at [1137, 237] on button "Database & Data" at bounding box center [1100, 240] width 166 height 49
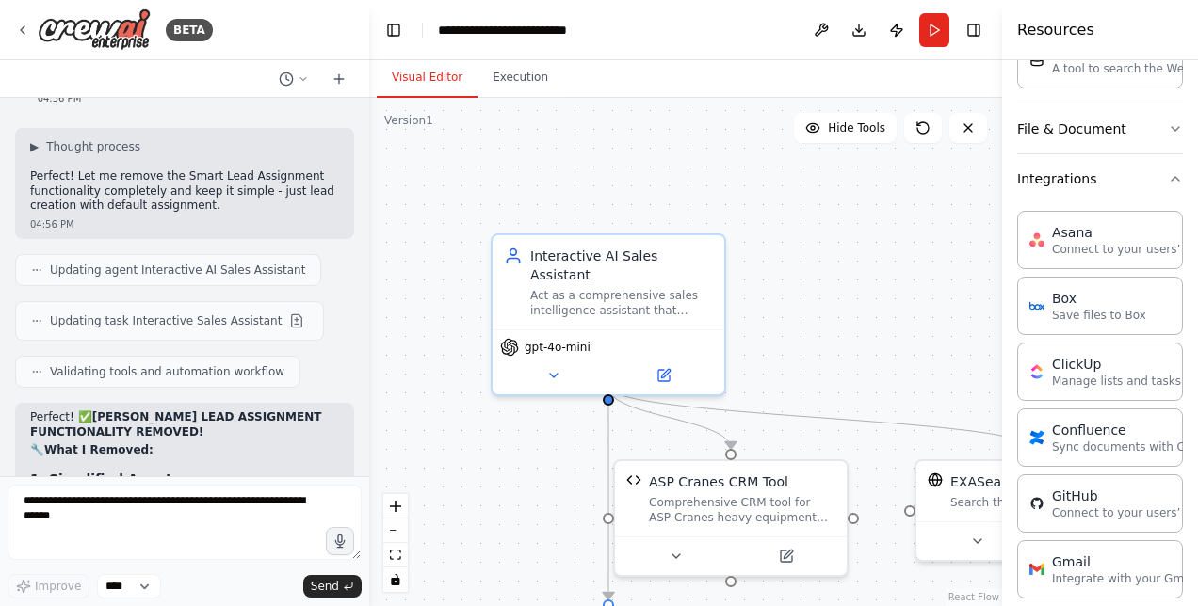
scroll to position [855, 0]
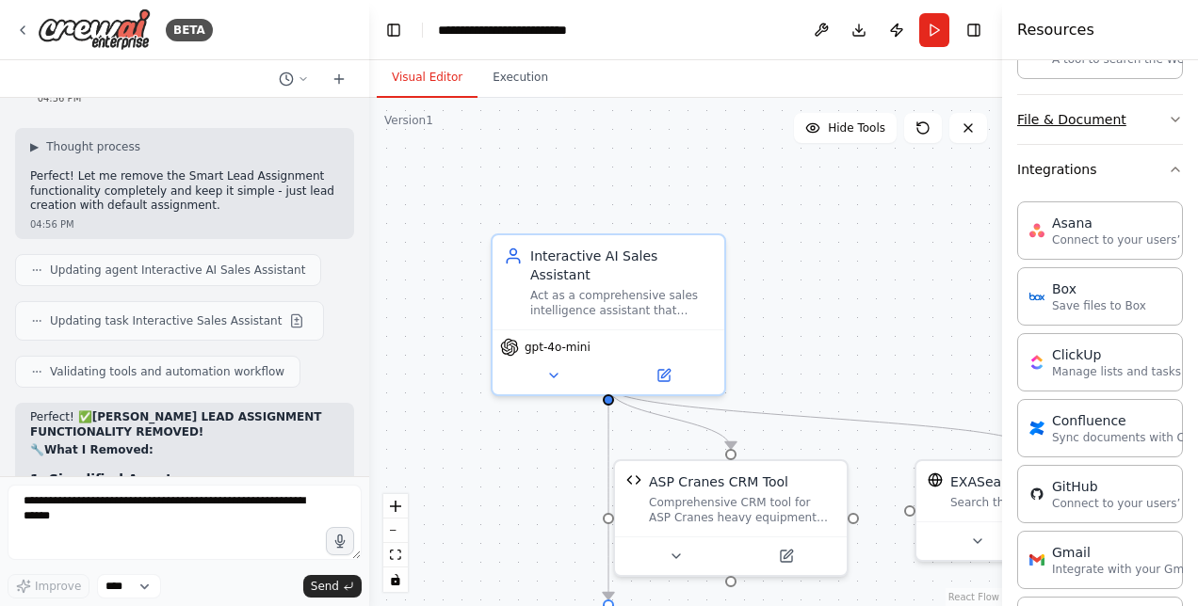
click at [1105, 118] on button "File & Document" at bounding box center [1100, 119] width 166 height 49
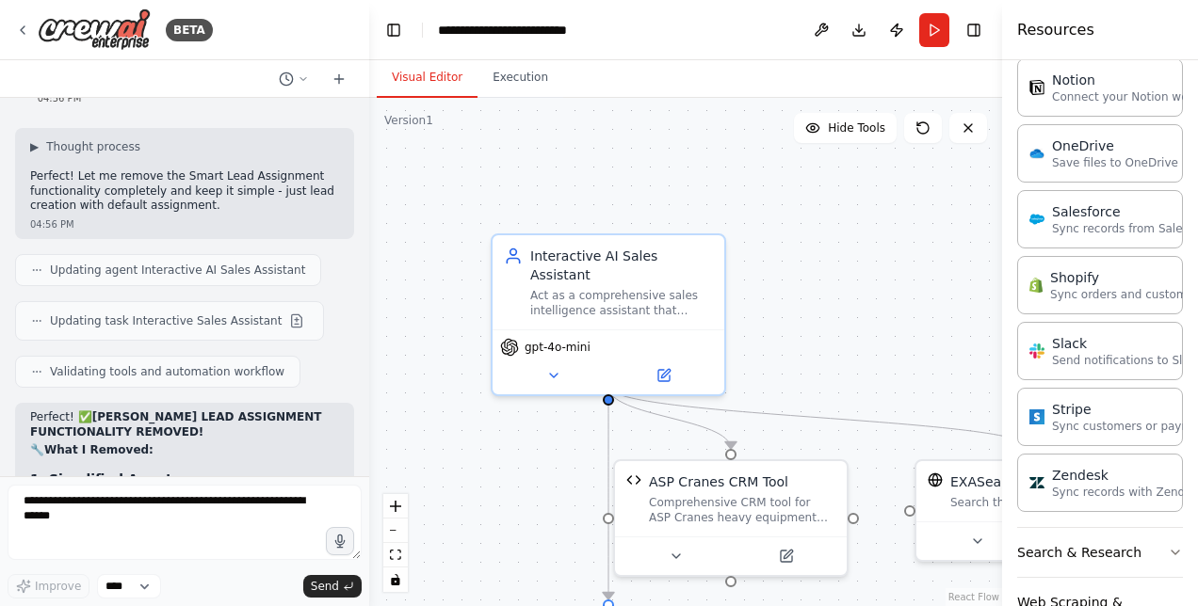
scroll to position [2442, 0]
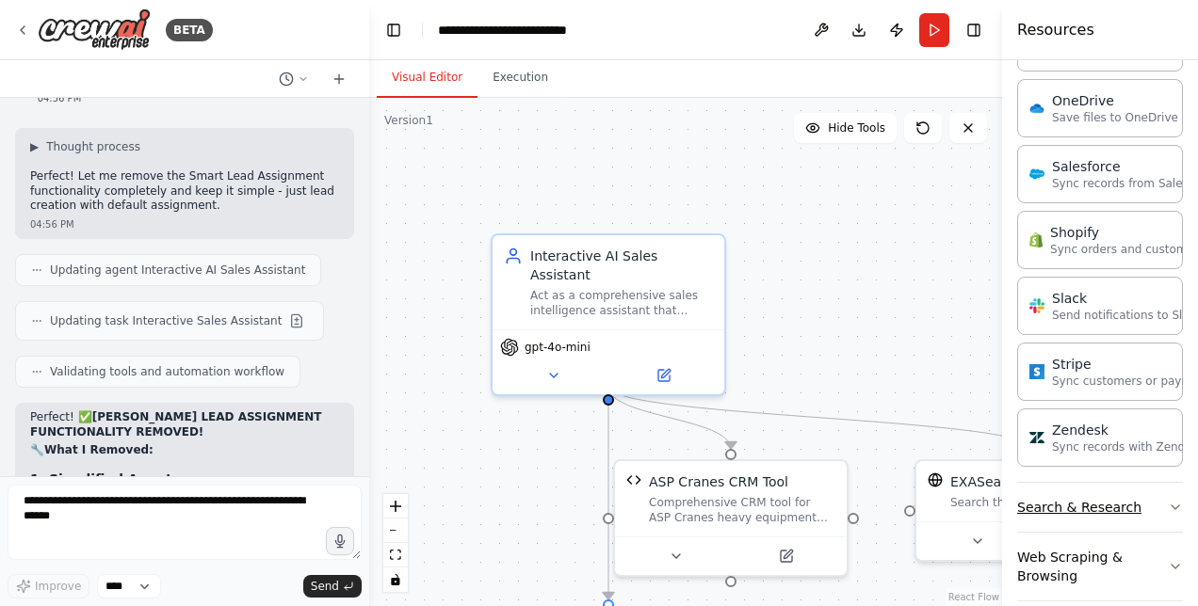
click at [1092, 495] on button "Search & Research" at bounding box center [1100, 507] width 166 height 49
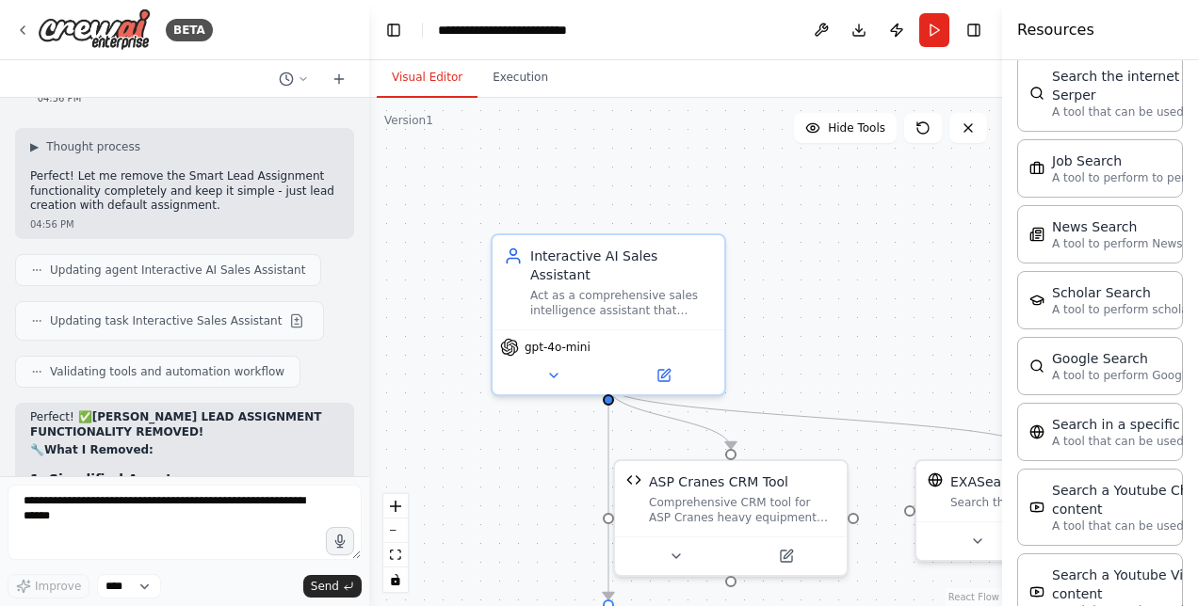
scroll to position [3390, 0]
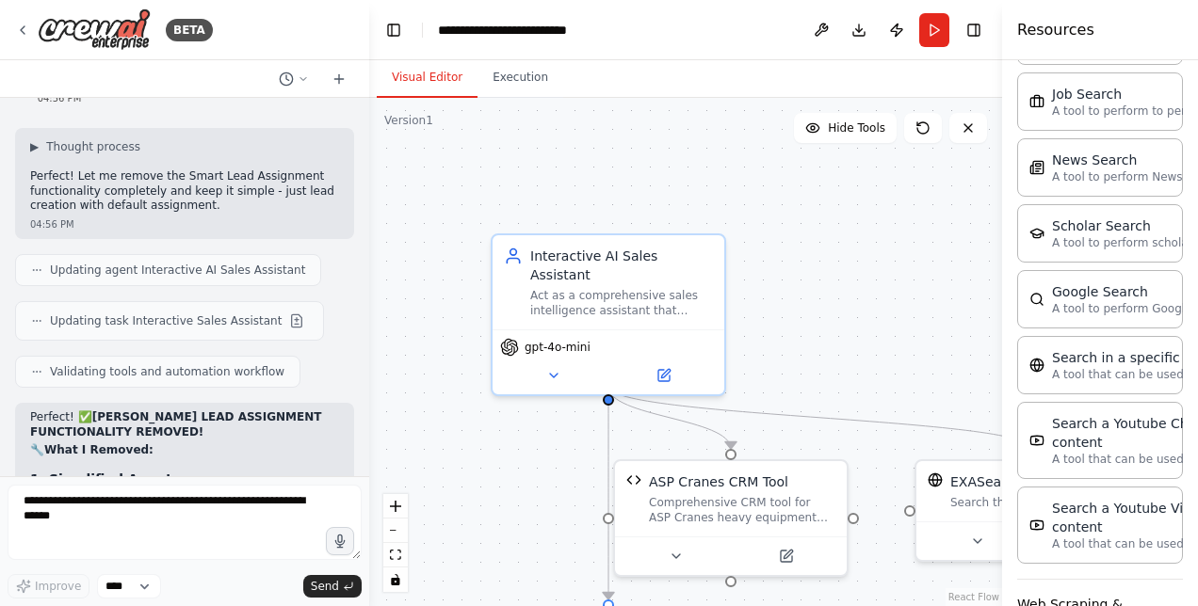
click at [1100, 580] on button "Web Scraping & Browsing" at bounding box center [1100, 614] width 166 height 68
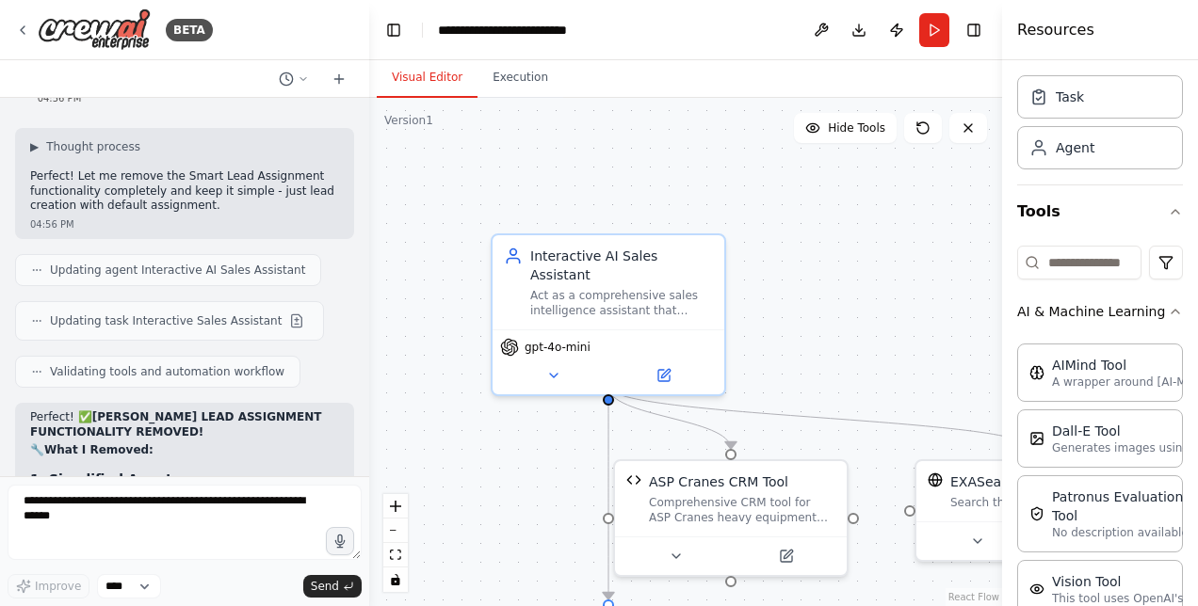
scroll to position [0, 0]
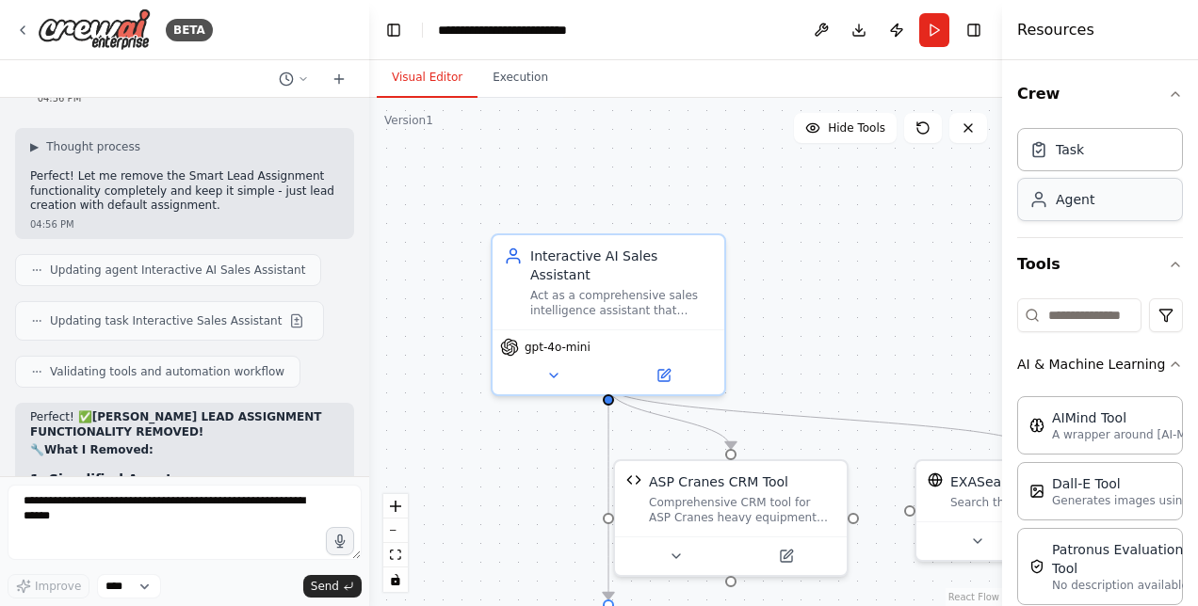
click at [1071, 206] on div "Agent" at bounding box center [1075, 199] width 39 height 19
click at [1077, 162] on div "Task" at bounding box center [1100, 148] width 166 height 43
click at [1038, 156] on icon at bounding box center [1038, 148] width 19 height 19
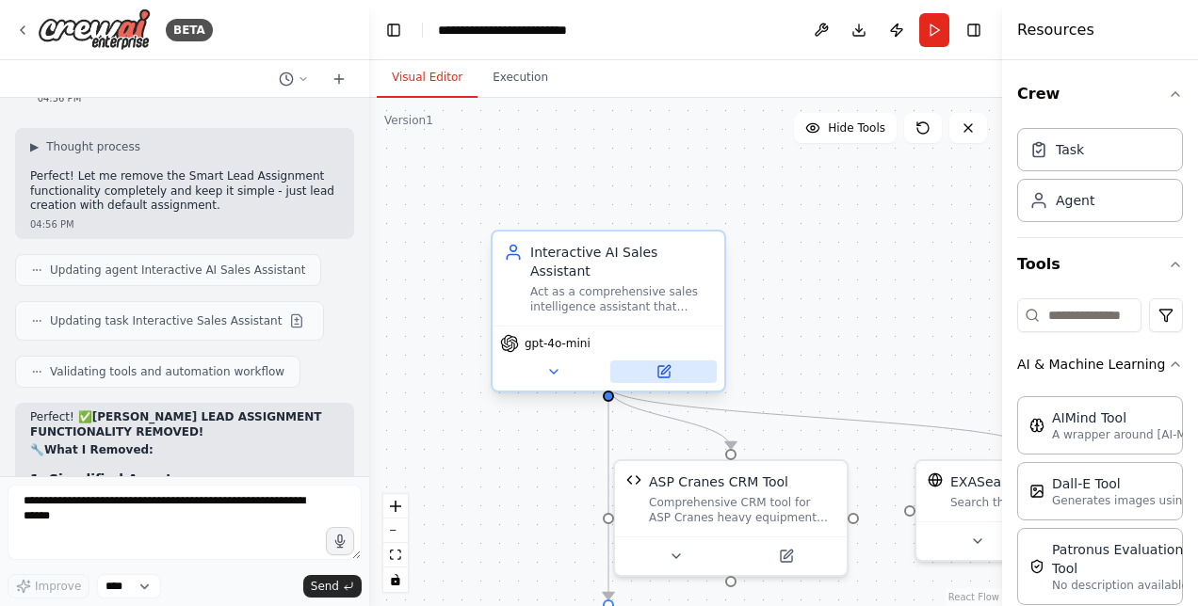
click at [672, 361] on button at bounding box center [663, 372] width 106 height 23
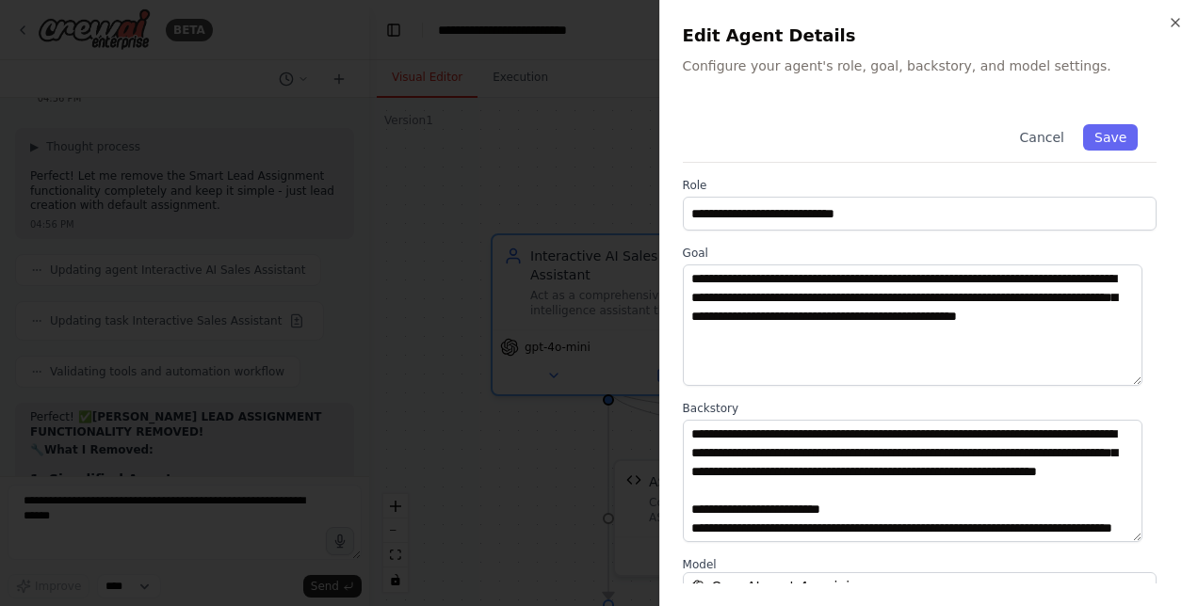
scroll to position [244, 0]
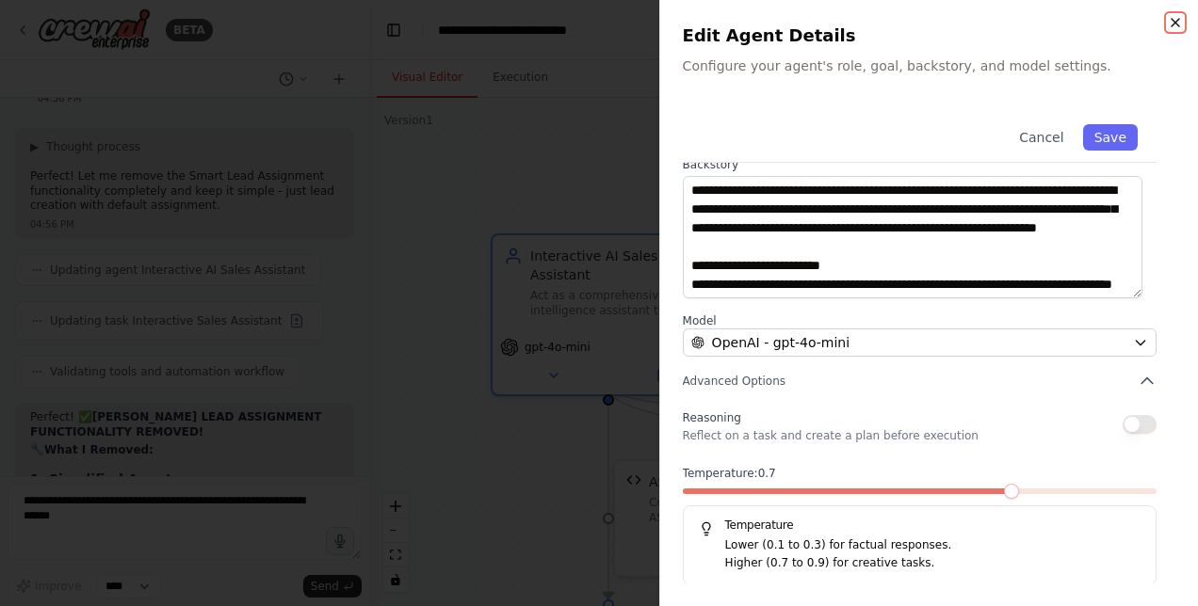
click at [1169, 24] on icon "button" at bounding box center [1175, 22] width 15 height 15
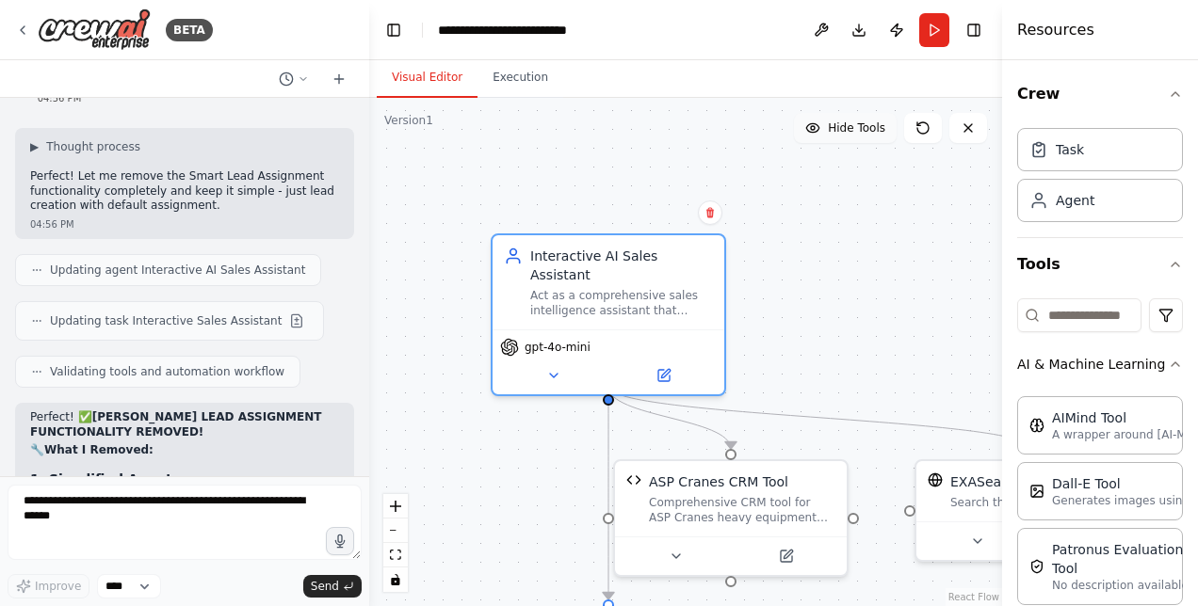
click at [861, 132] on span "Hide Tools" at bounding box center [856, 128] width 57 height 15
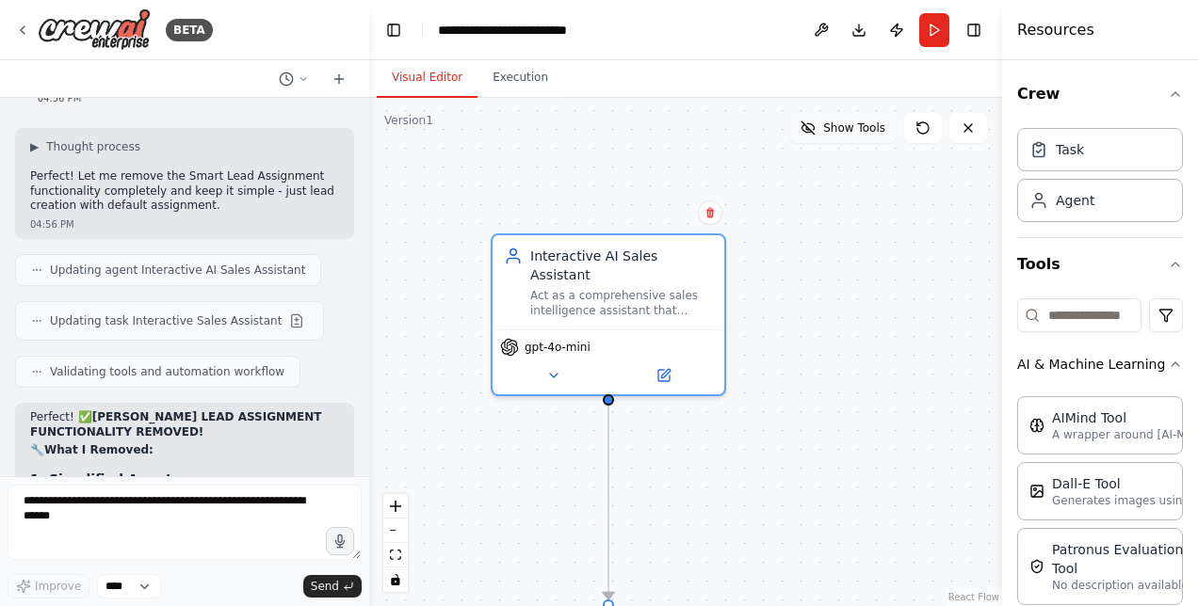
click at [861, 132] on span "Show Tools" at bounding box center [854, 128] width 62 height 15
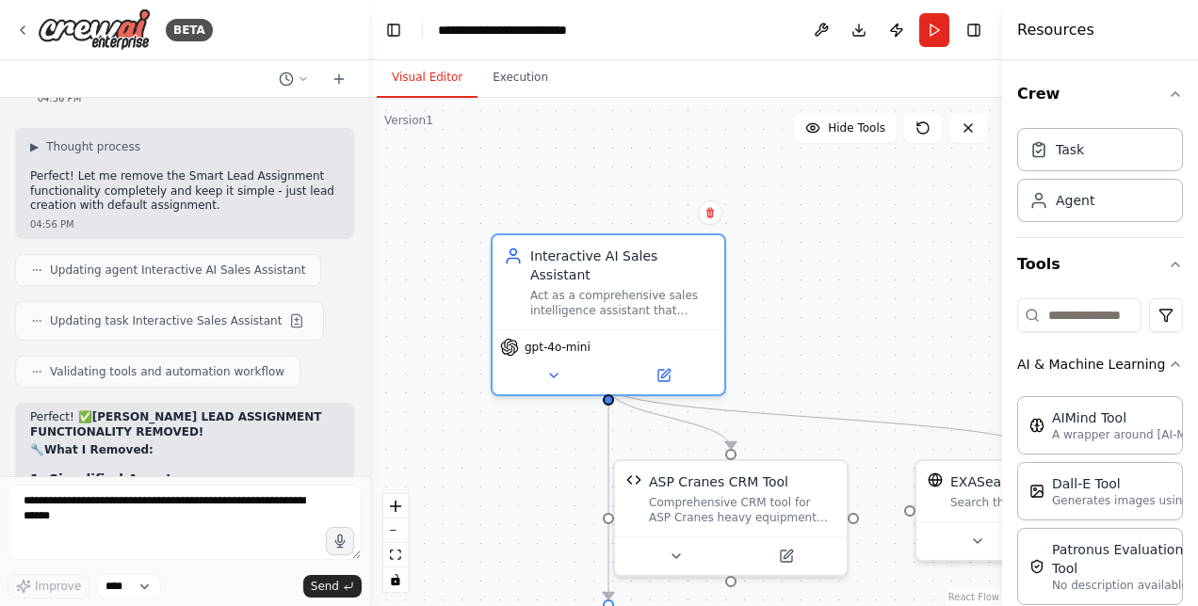
click at [363, 439] on div at bounding box center [366, 303] width 8 height 606
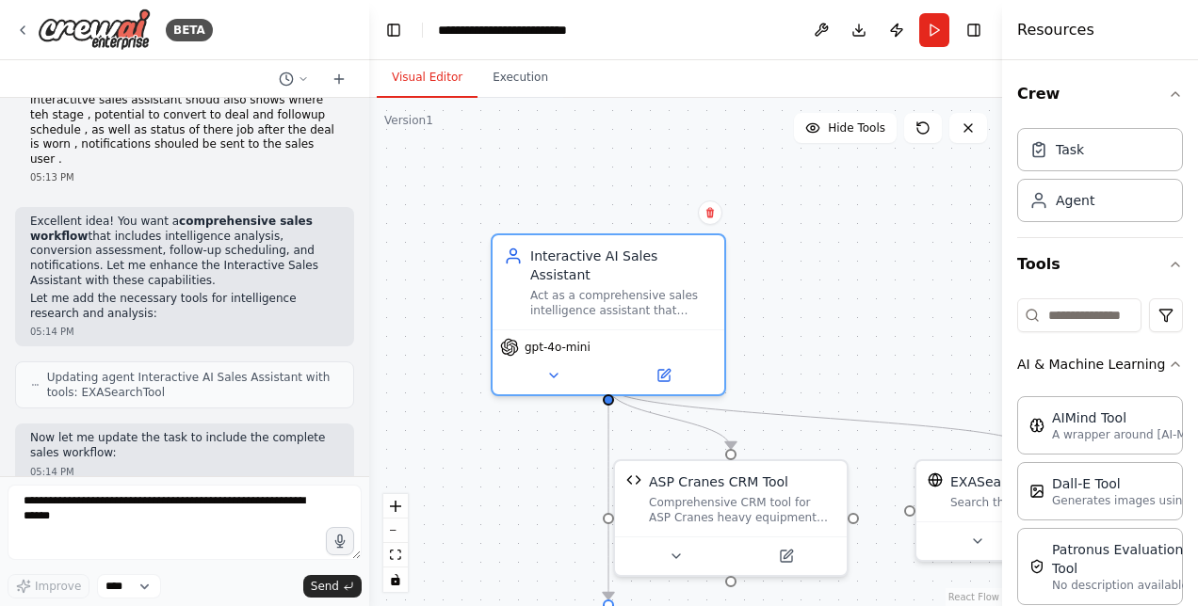
scroll to position [90396, 0]
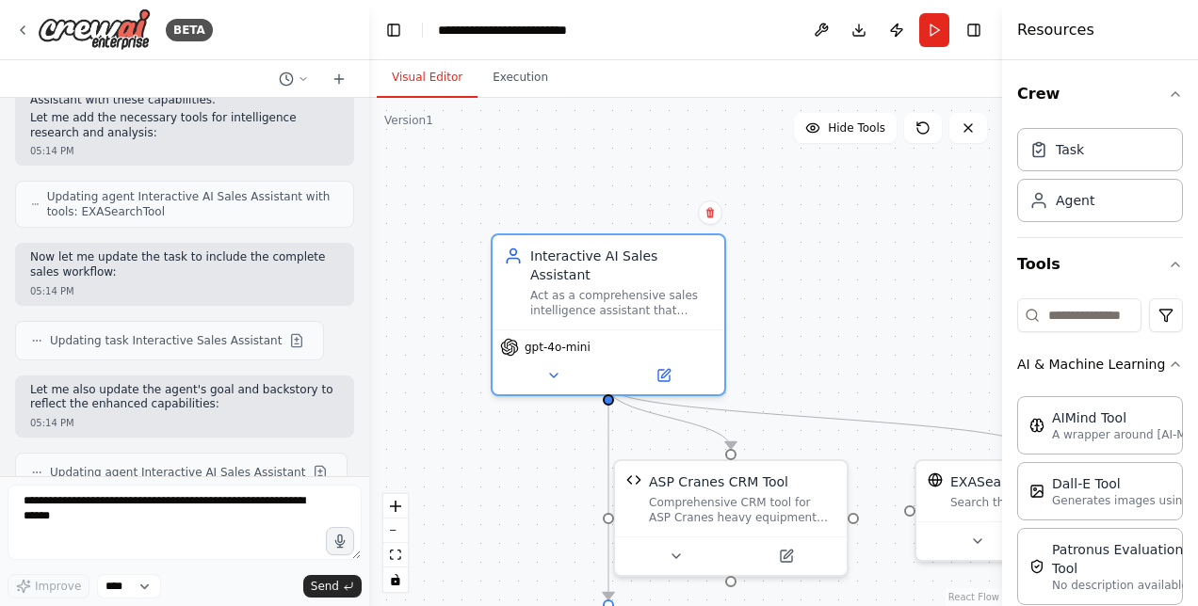
click at [367, 340] on div at bounding box center [366, 303] width 8 height 606
click at [362, 335] on div at bounding box center [366, 303] width 8 height 606
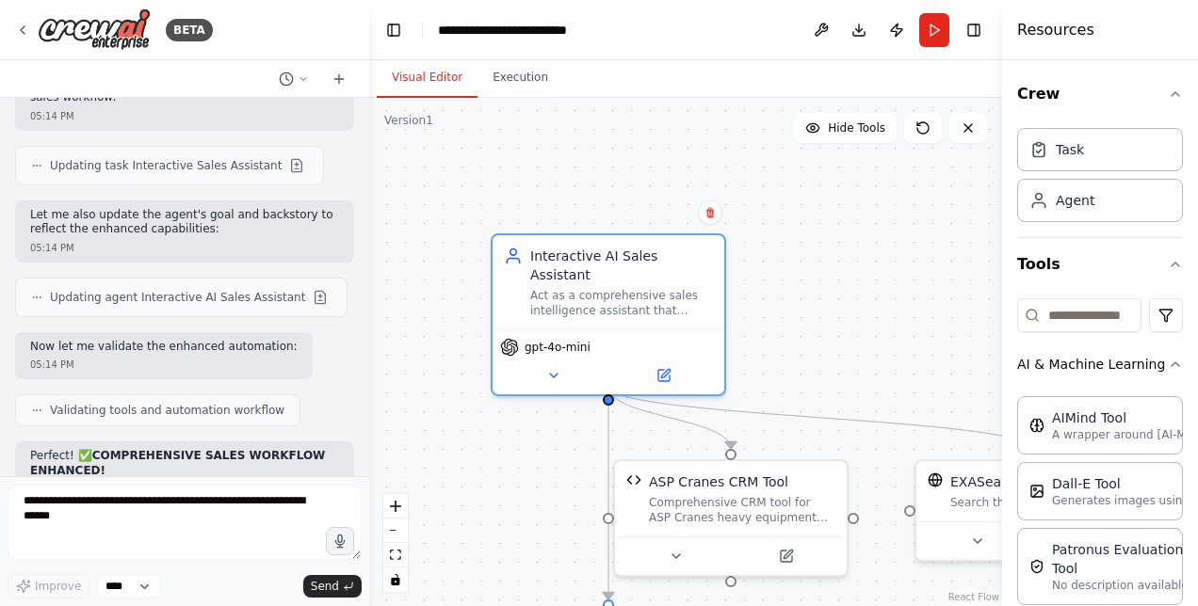
scroll to position [90673, 0]
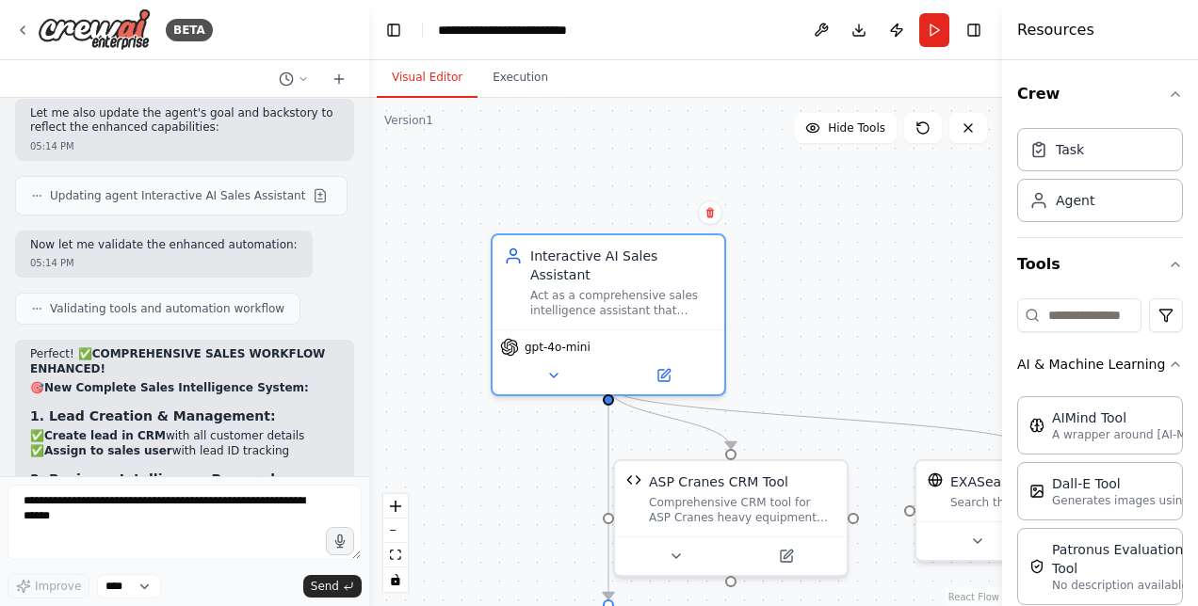
drag, startPoint x: 34, startPoint y: 312, endPoint x: 316, endPoint y: 201, distance: 303.5
click at [316, 201] on div "Hello! I'm the CrewAI assistant. What kind of automation do you want to build? …" at bounding box center [184, 287] width 369 height 379
copy div "or Your CRM Integration: Chat Interface - HTML/JavaScript chat window API Clien…"
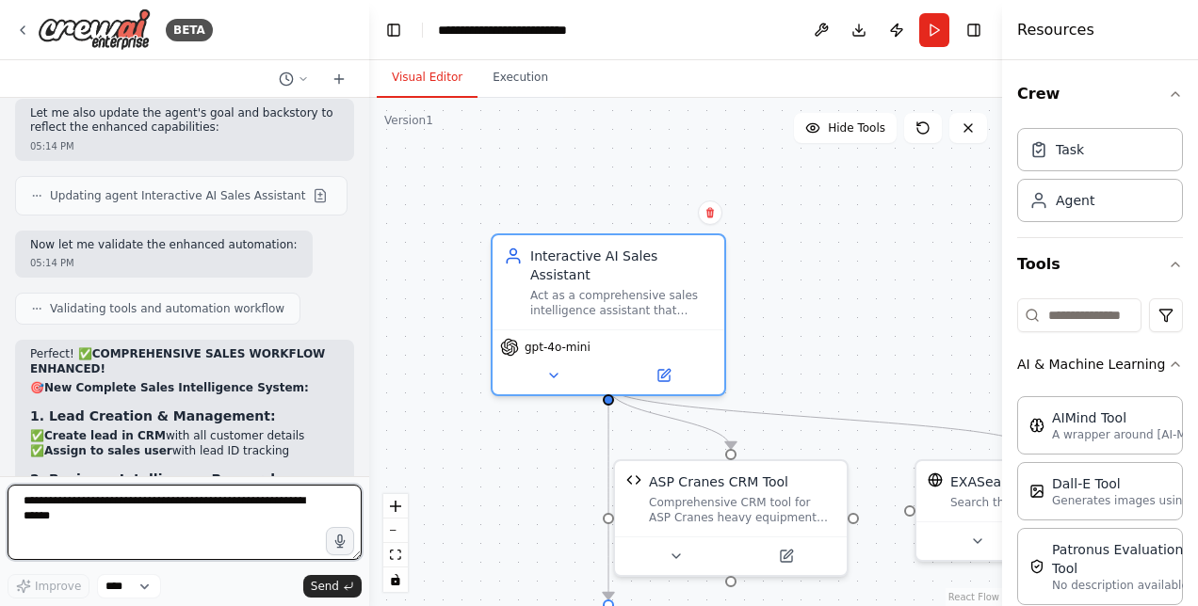
click at [60, 508] on textarea at bounding box center [185, 522] width 354 height 75
paste textarea "**********"
type textarea "**********"
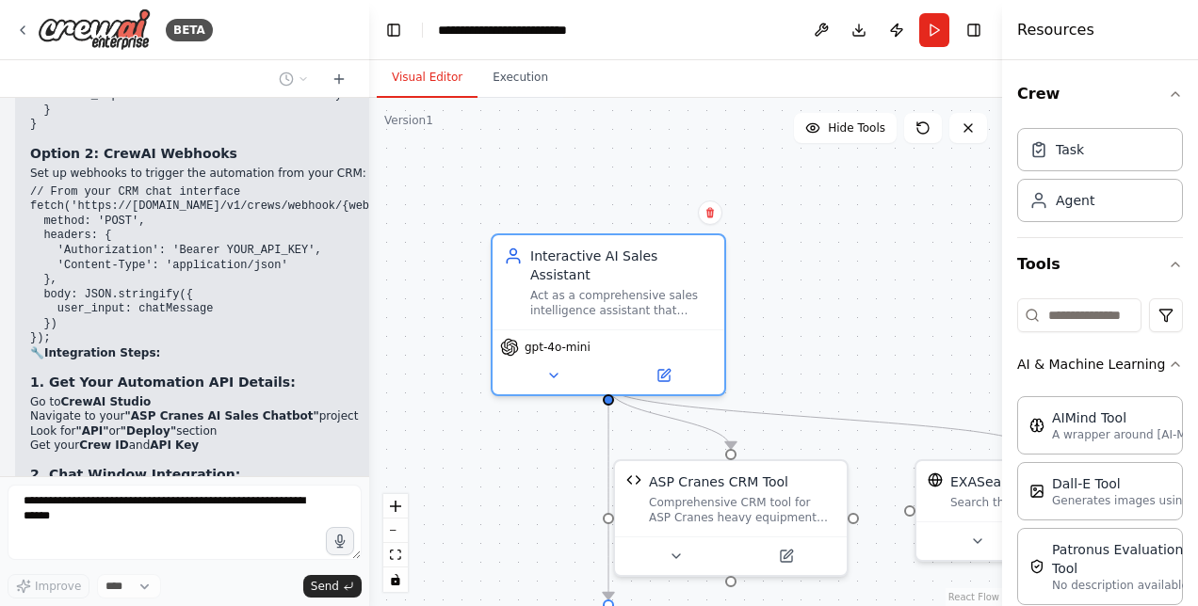
scroll to position [92835, 0]
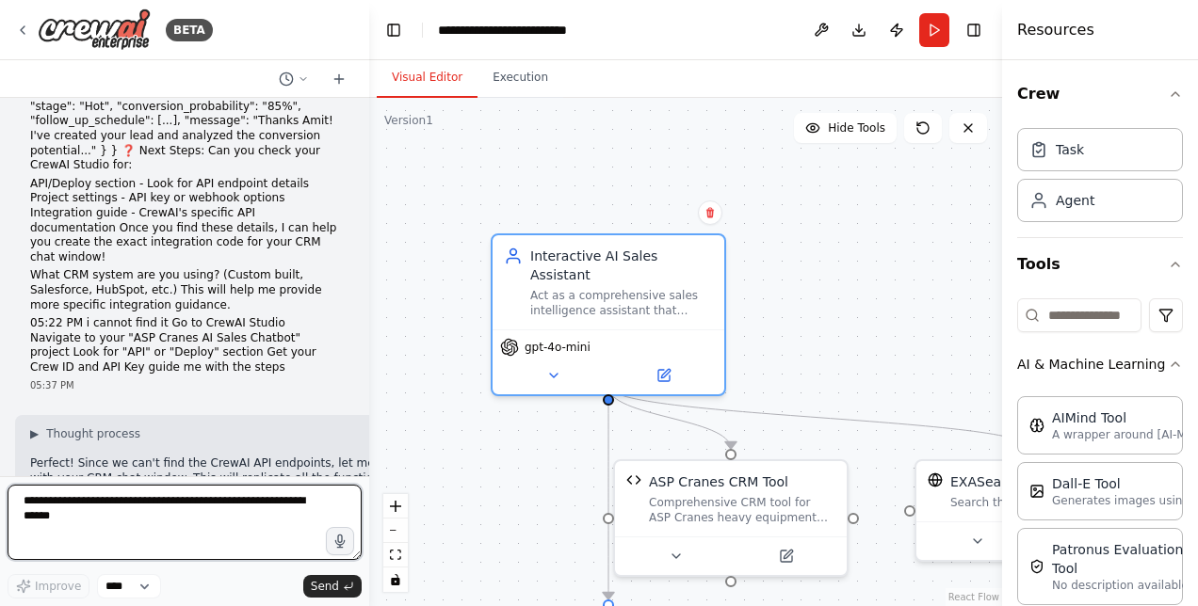
click at [153, 533] on textarea at bounding box center [185, 522] width 354 height 75
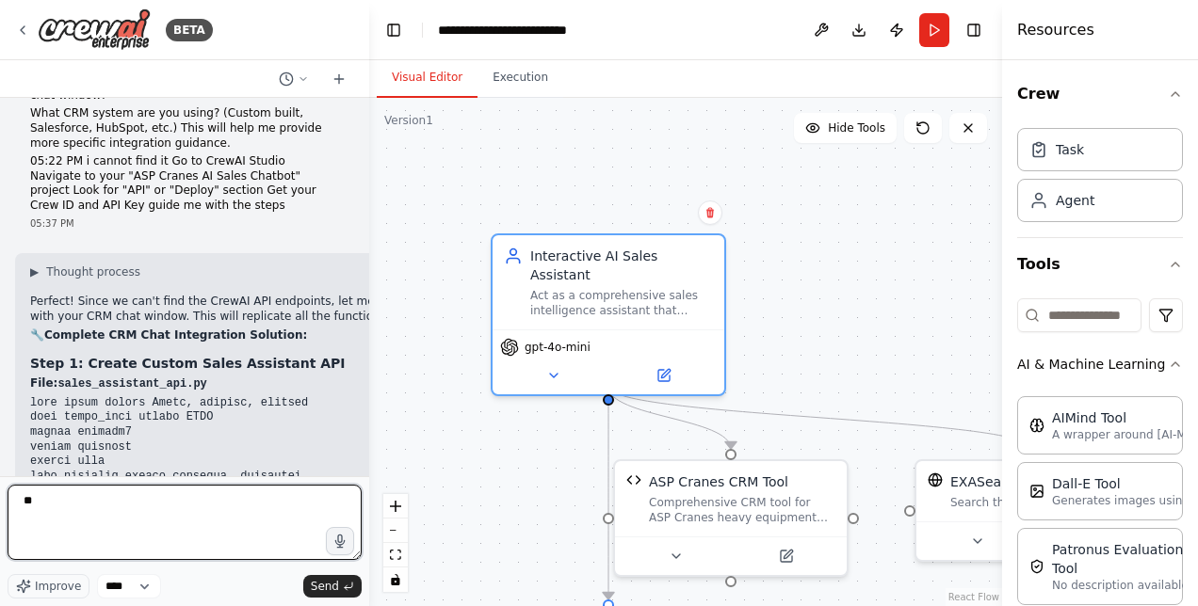
type textarea "***"
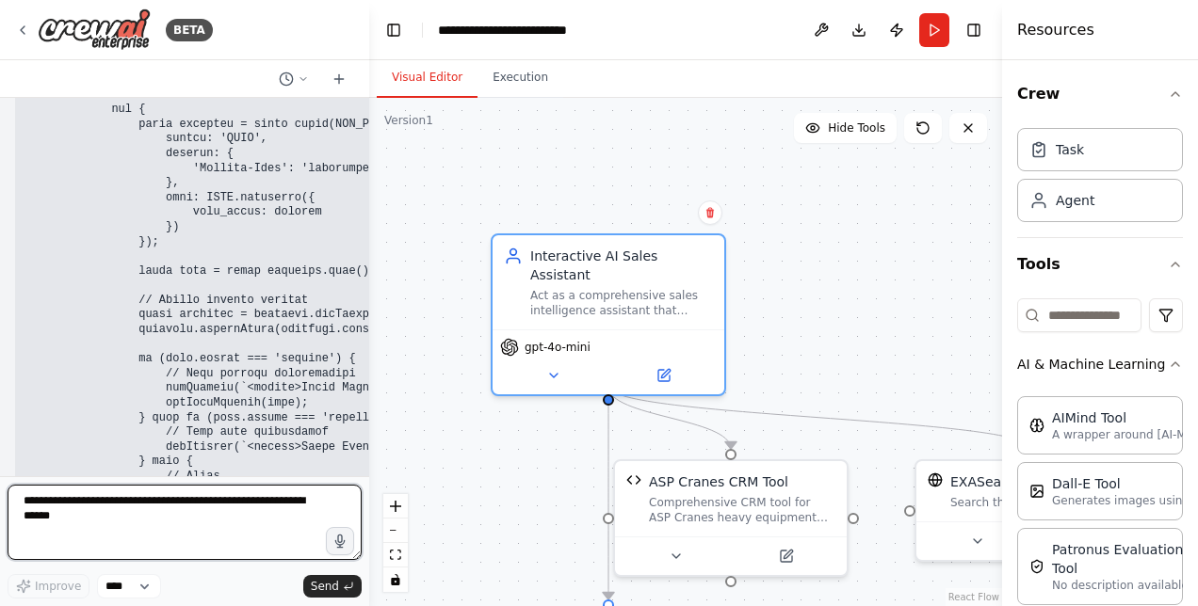
scroll to position [102947, 0]
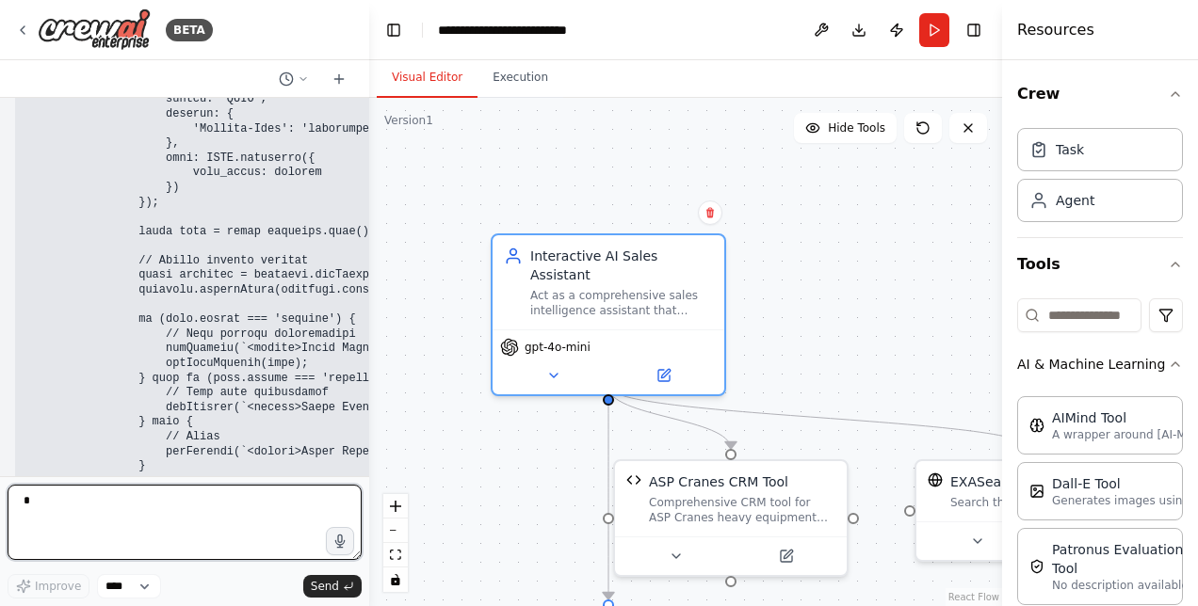
type textarea "**"
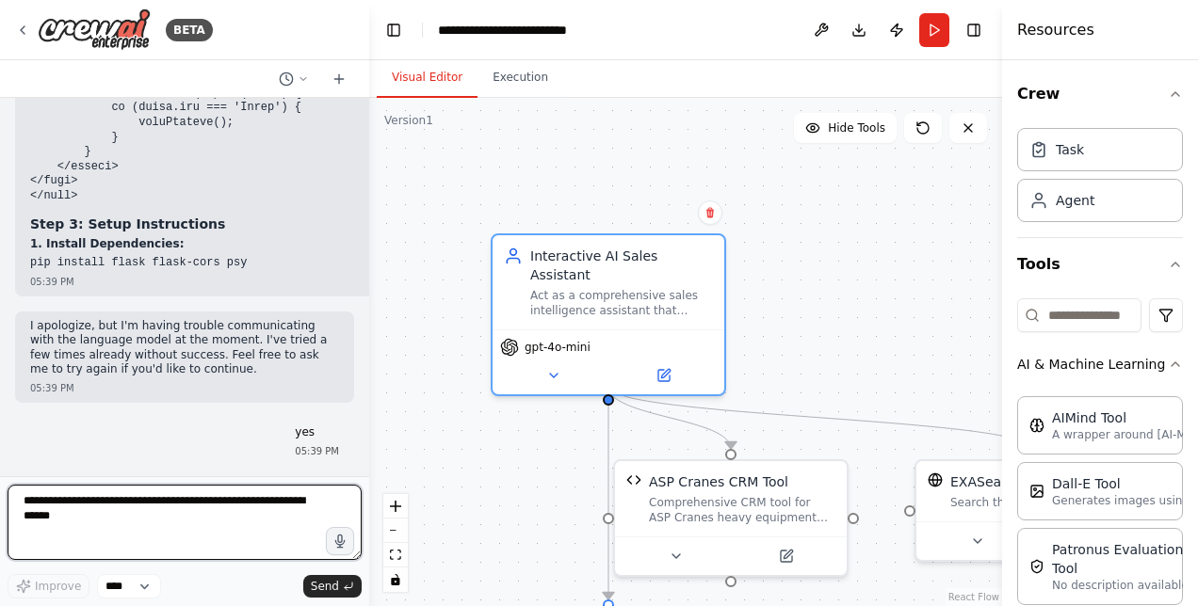
scroll to position [103431, 0]
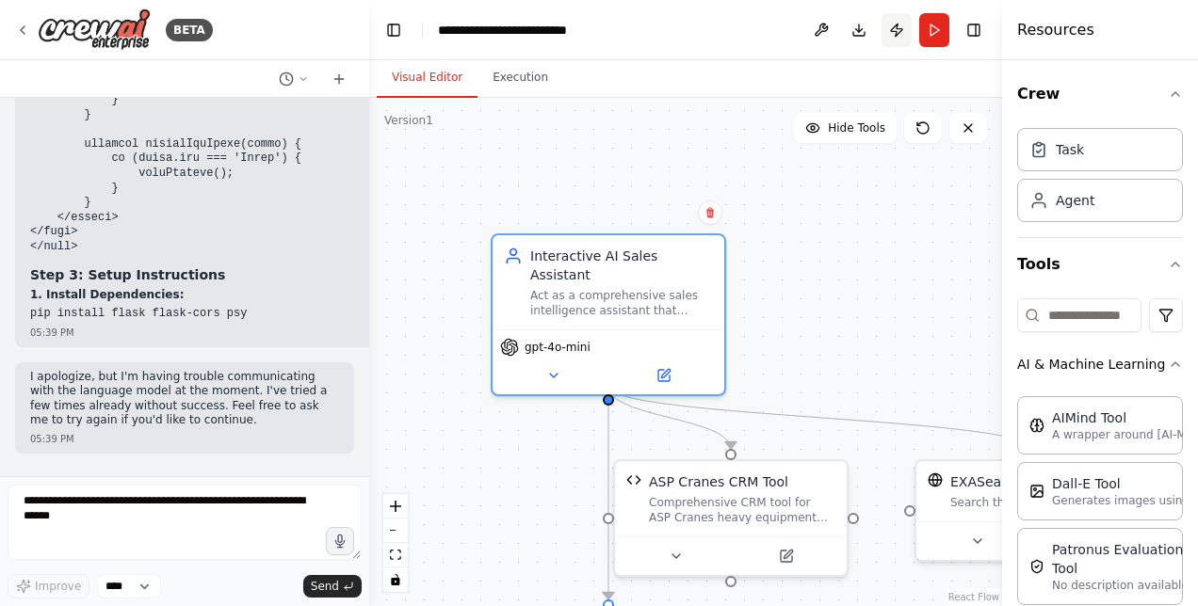
click at [898, 34] on button "Publish" at bounding box center [896, 30] width 30 height 34
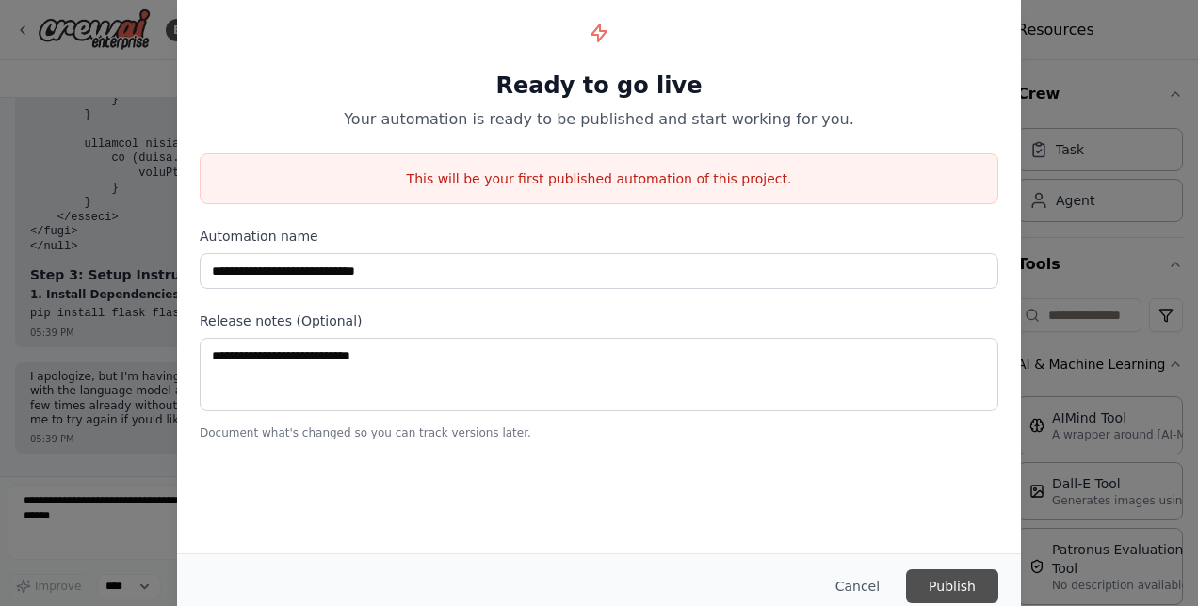
click at [976, 586] on button "Publish" at bounding box center [952, 587] width 92 height 34
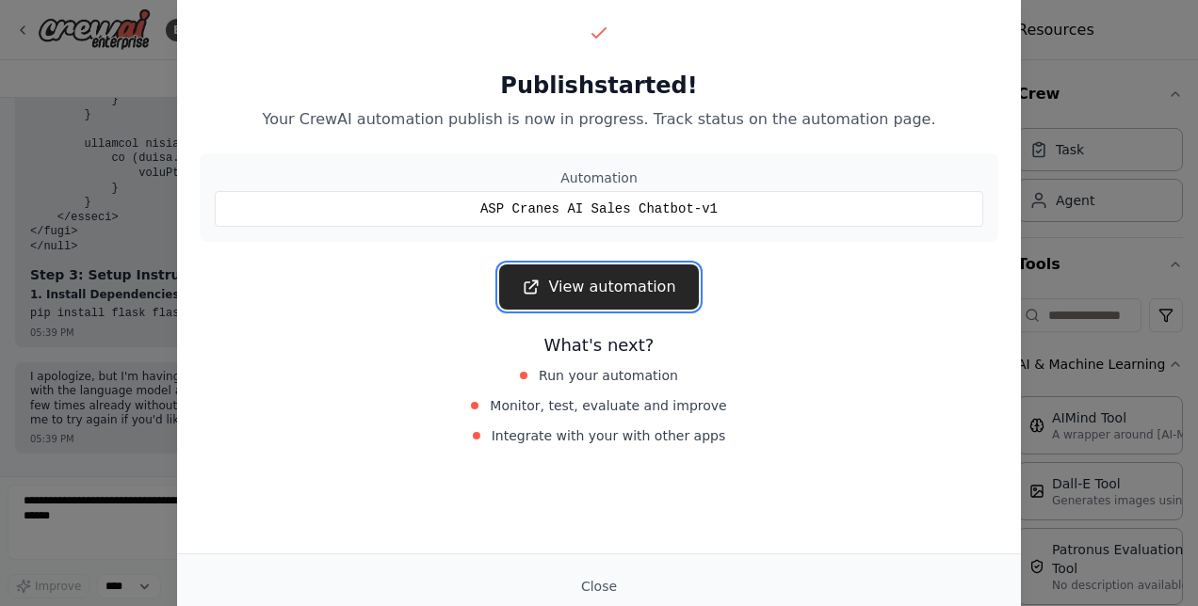
click at [592, 294] on link "View automation" at bounding box center [598, 287] width 199 height 45
click at [22, 32] on div "Publish started! Your CrewAI automation publish is now in progress. Track statu…" at bounding box center [599, 303] width 1198 height 606
click at [14, 23] on div "Publish started! Your CrewAI automation publish is now in progress. Track statu…" at bounding box center [599, 303] width 1198 height 606
click at [612, 595] on button "Close" at bounding box center [599, 587] width 66 height 34
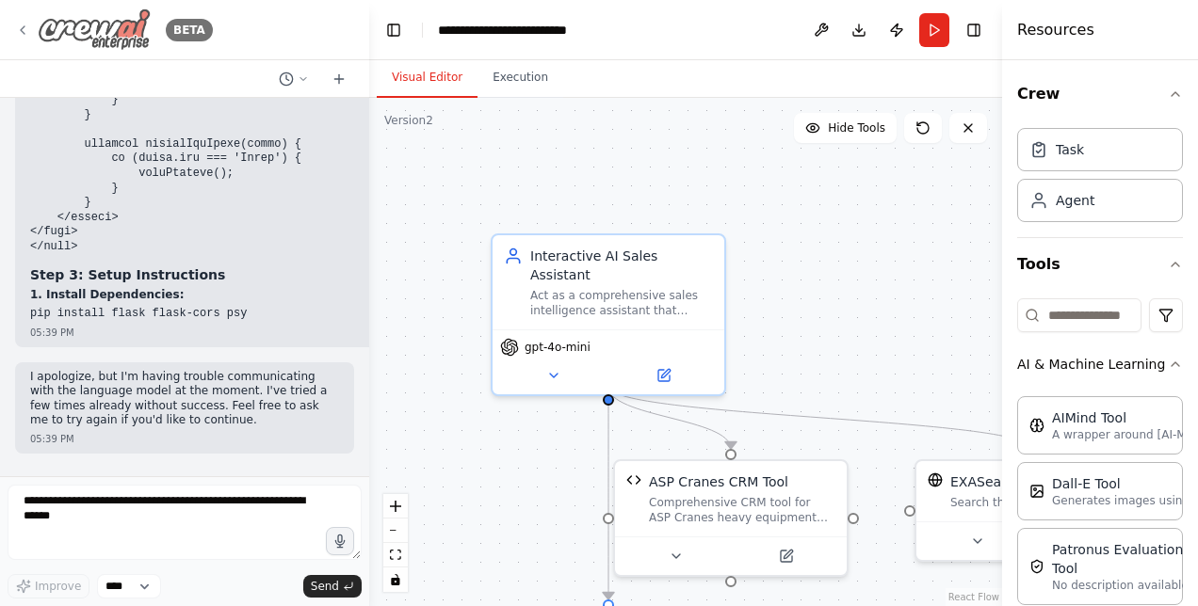
click at [28, 25] on icon at bounding box center [22, 30] width 15 height 15
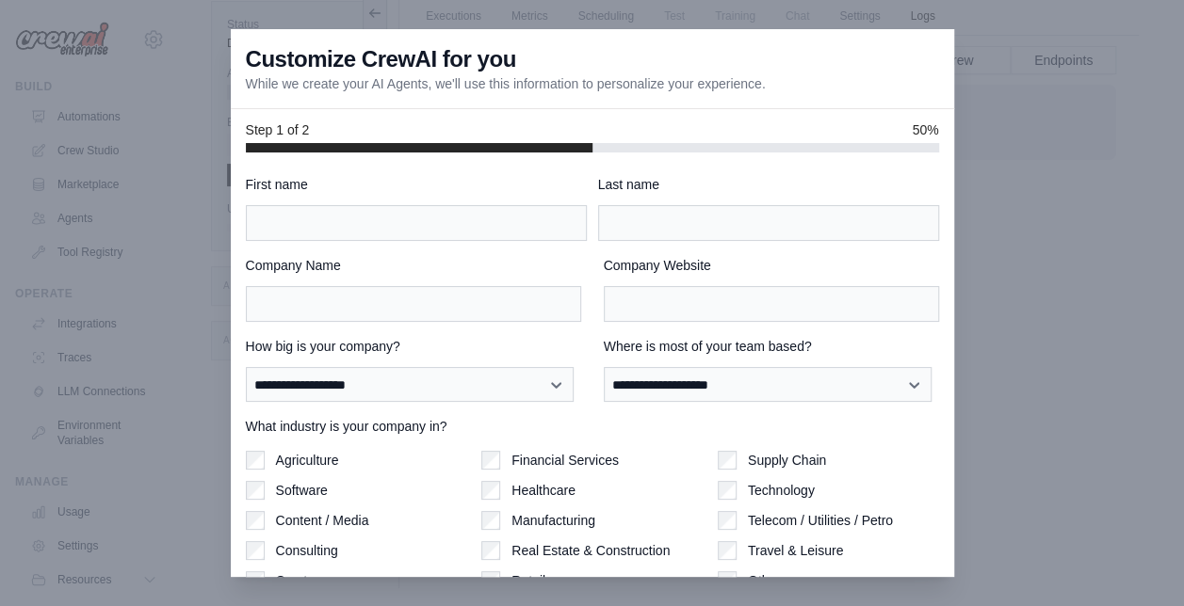
scroll to position [114, 0]
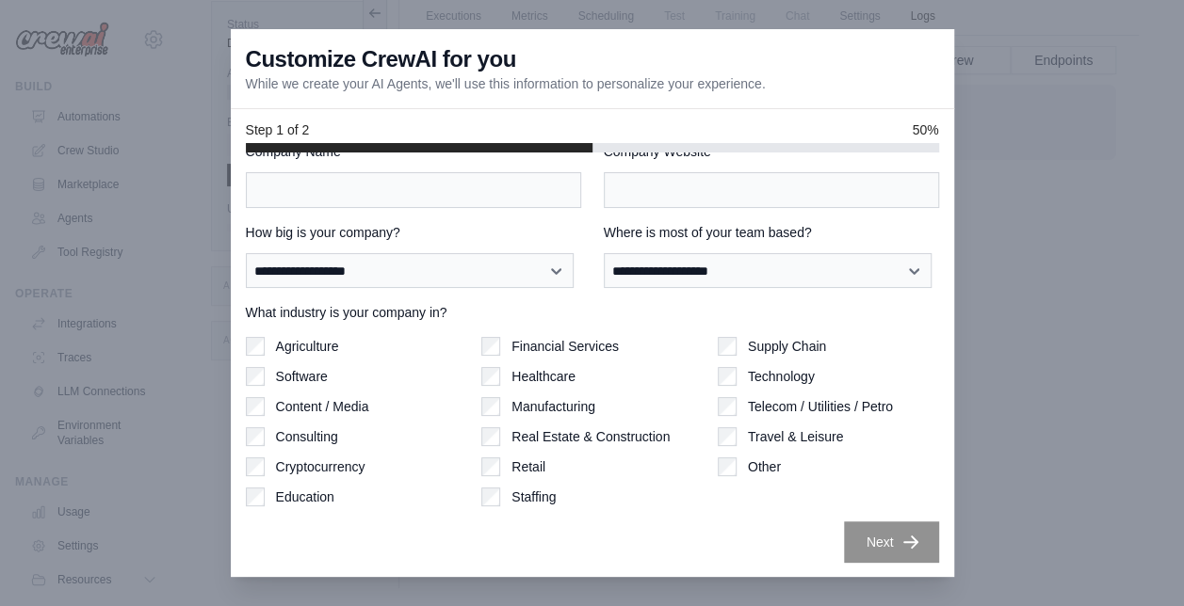
click at [994, 219] on div at bounding box center [592, 303] width 1184 height 606
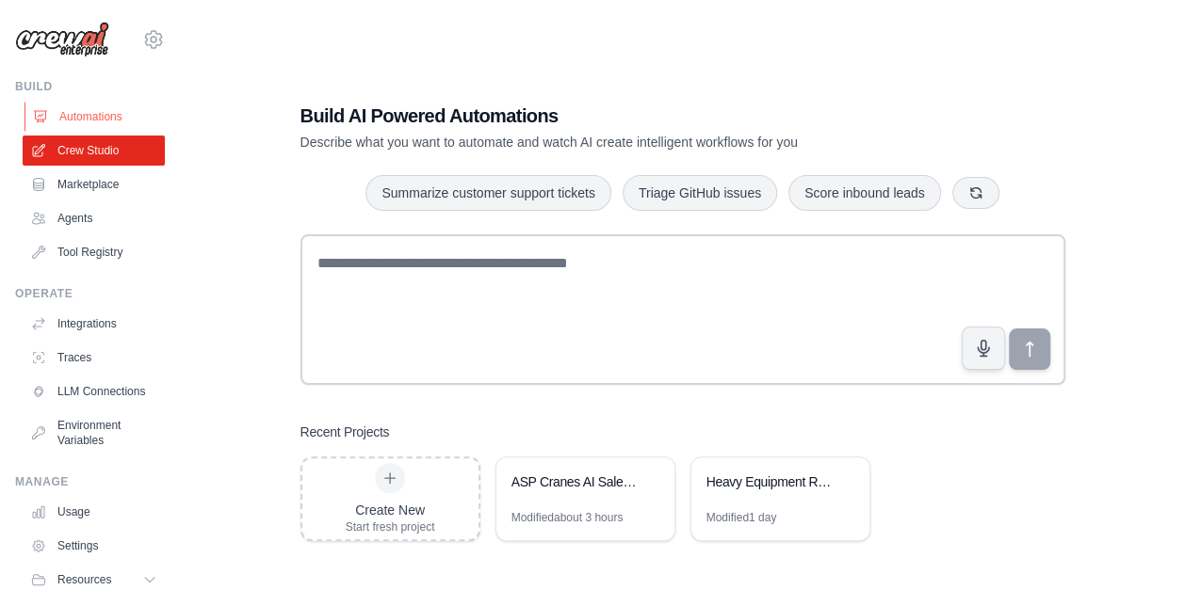
click at [92, 109] on link "Automations" at bounding box center [95, 117] width 142 height 30
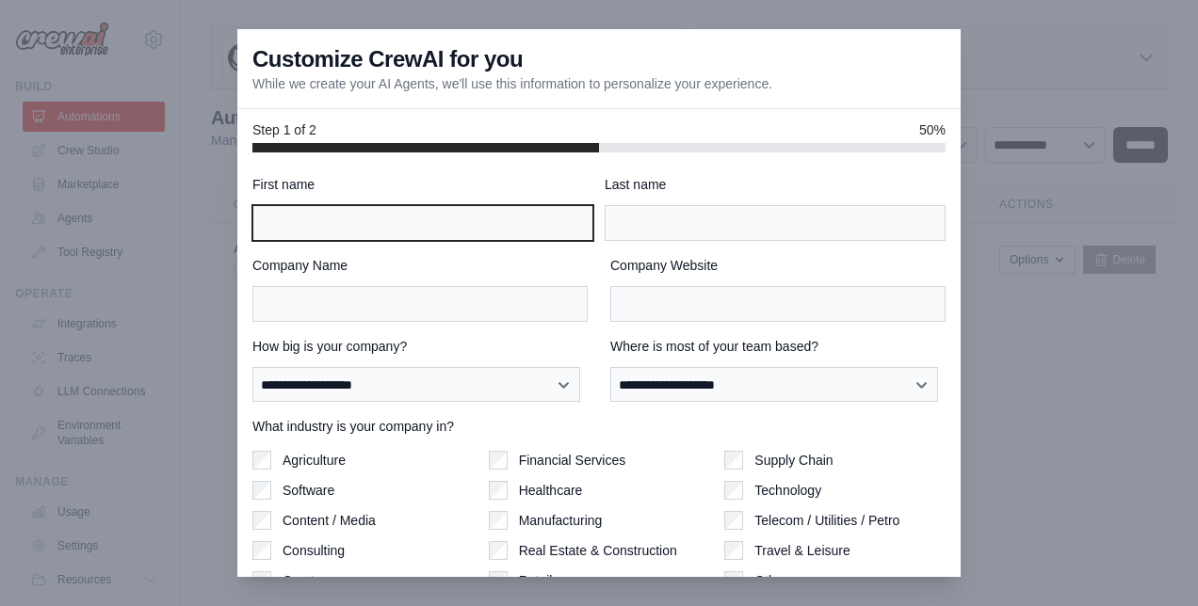
click at [535, 217] on input "First name" at bounding box center [422, 223] width 341 height 36
type input "****"
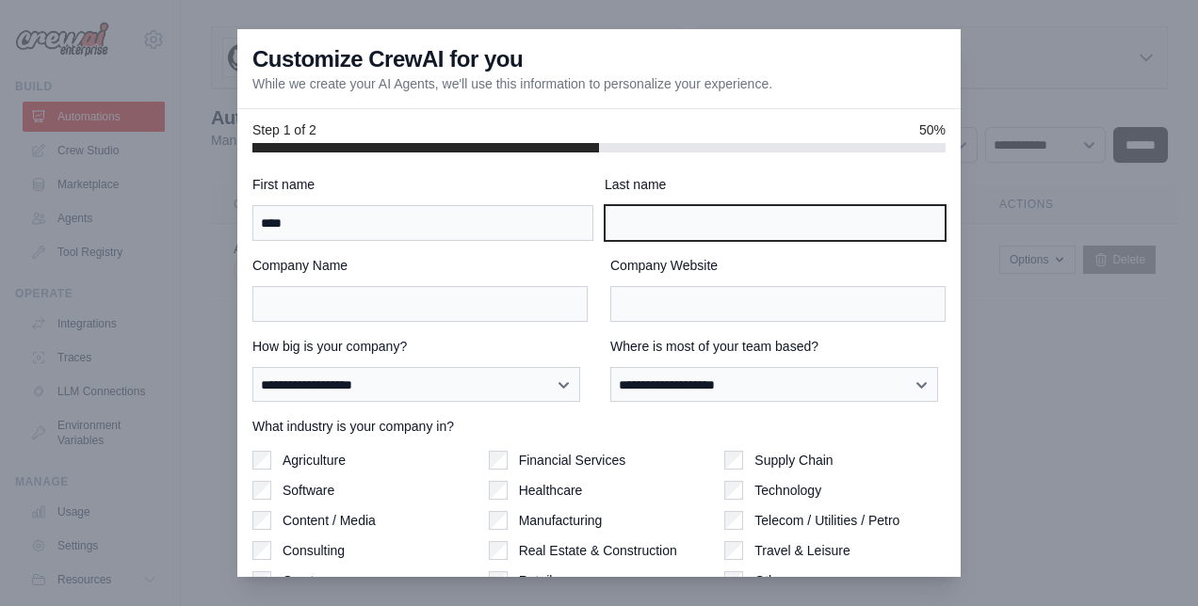
type input "******"
type input "**********"
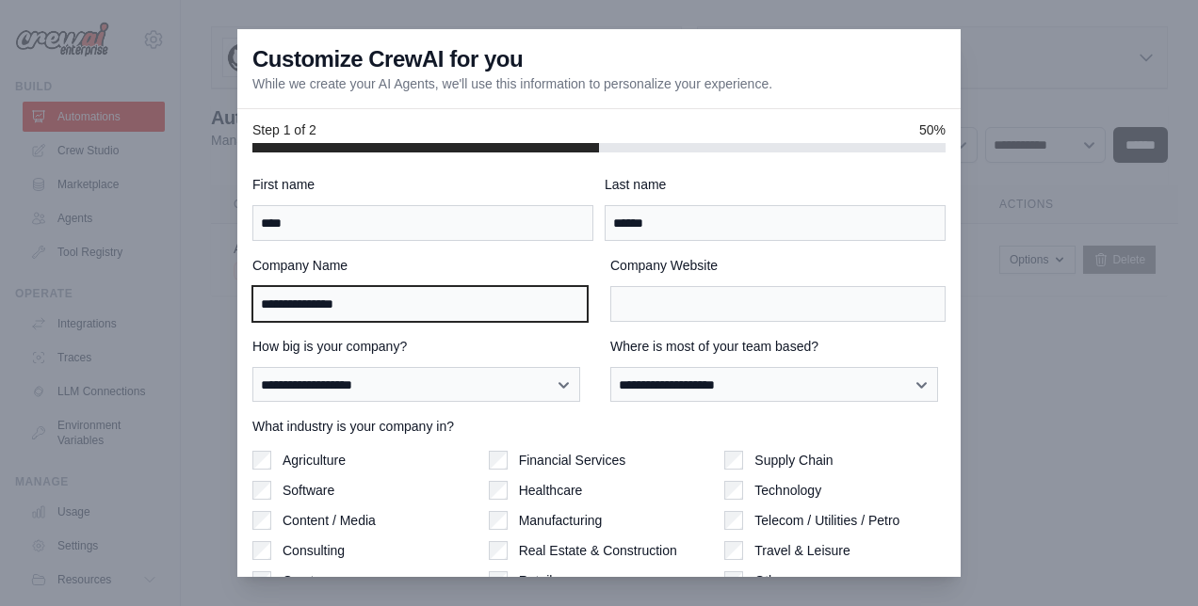
type input "**********"
drag, startPoint x: 390, startPoint y: 299, endPoint x: 218, endPoint y: 307, distance: 172.5
click at [218, 307] on div "**********" at bounding box center [599, 303] width 1198 height 606
type input "******"
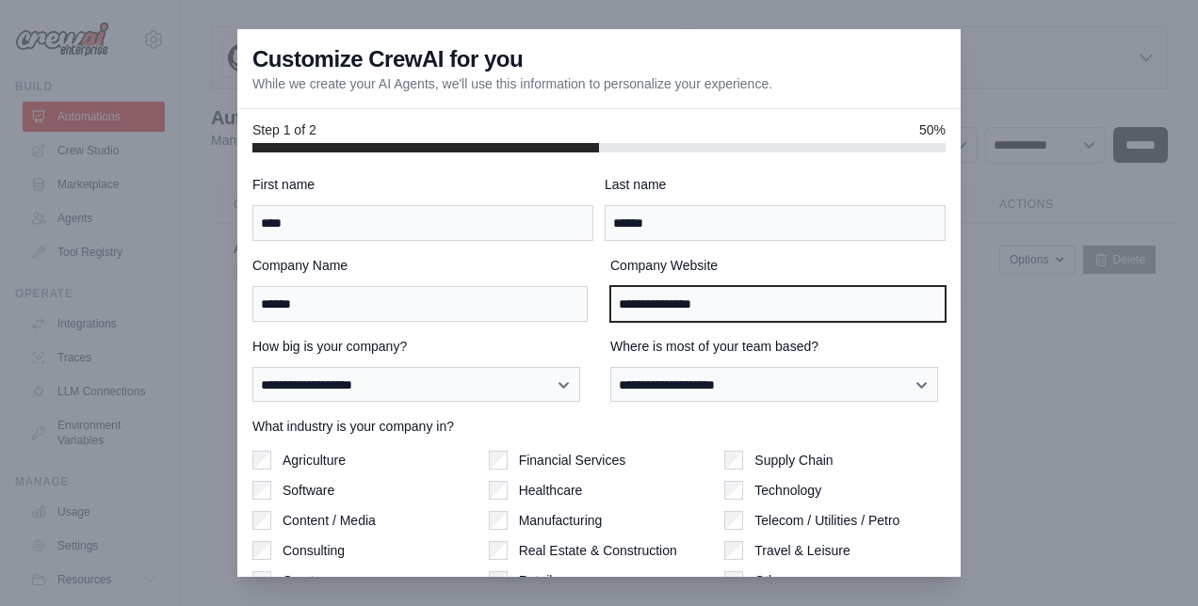
click at [665, 302] on input "**********" at bounding box center [777, 304] width 335 height 36
drag, startPoint x: 671, startPoint y: 303, endPoint x: 345, endPoint y: 323, distance: 327.3
click at [345, 323] on div "**********" at bounding box center [598, 426] width 693 height 502
type input "**********"
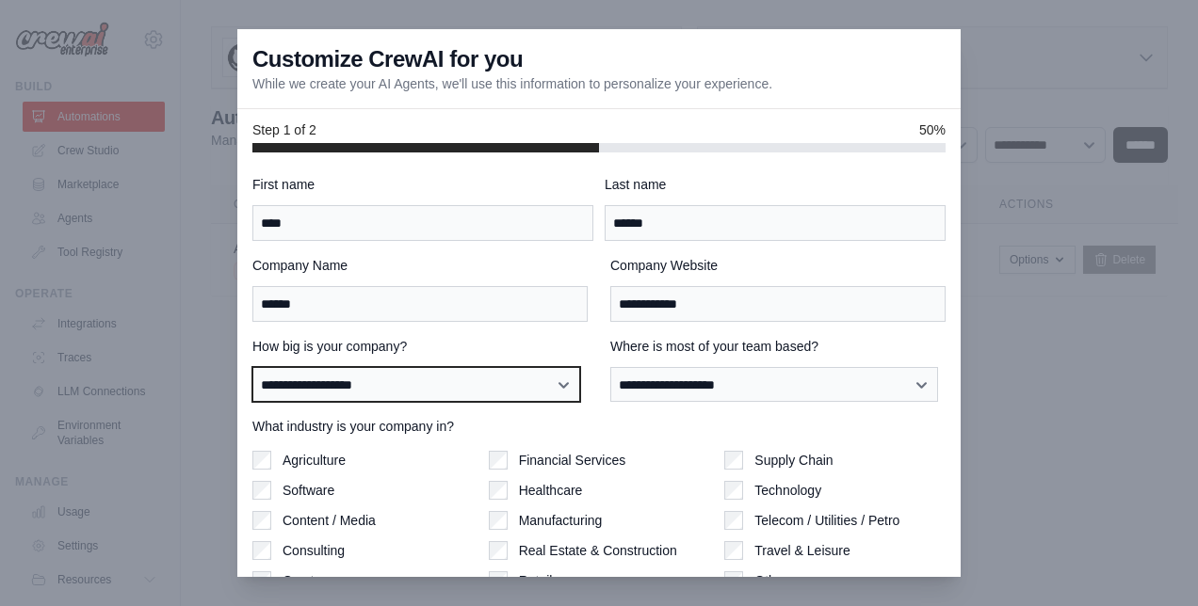
click at [471, 395] on select "**********" at bounding box center [416, 384] width 328 height 35
select select "**********"
click at [252, 367] on select "**********" at bounding box center [416, 384] width 328 height 35
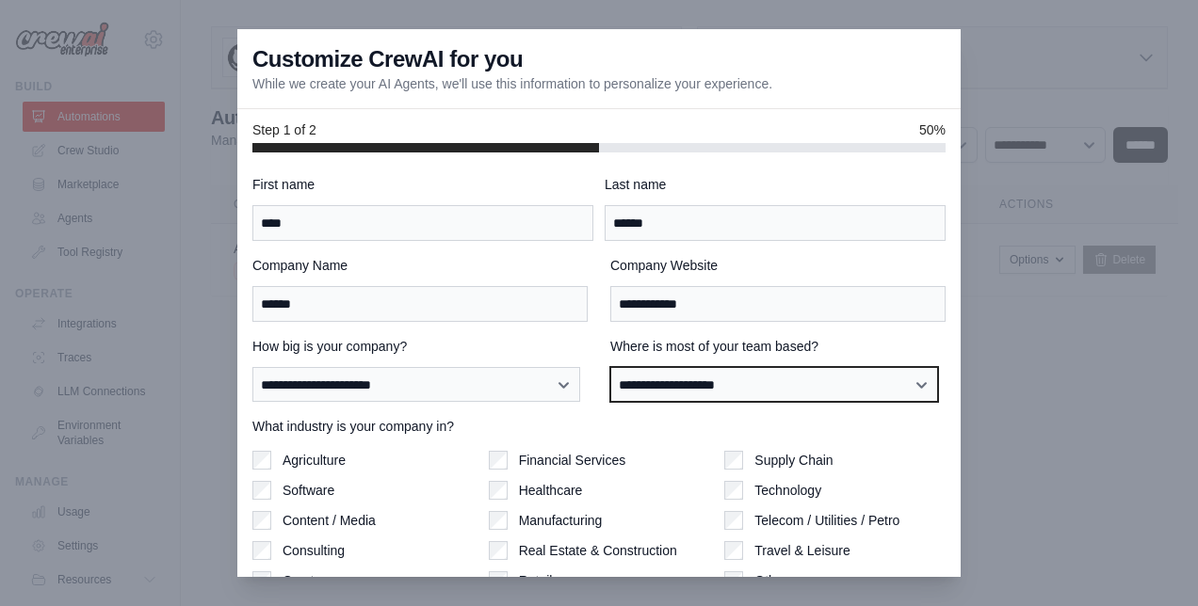
click at [695, 380] on select "**********" at bounding box center [774, 384] width 328 height 35
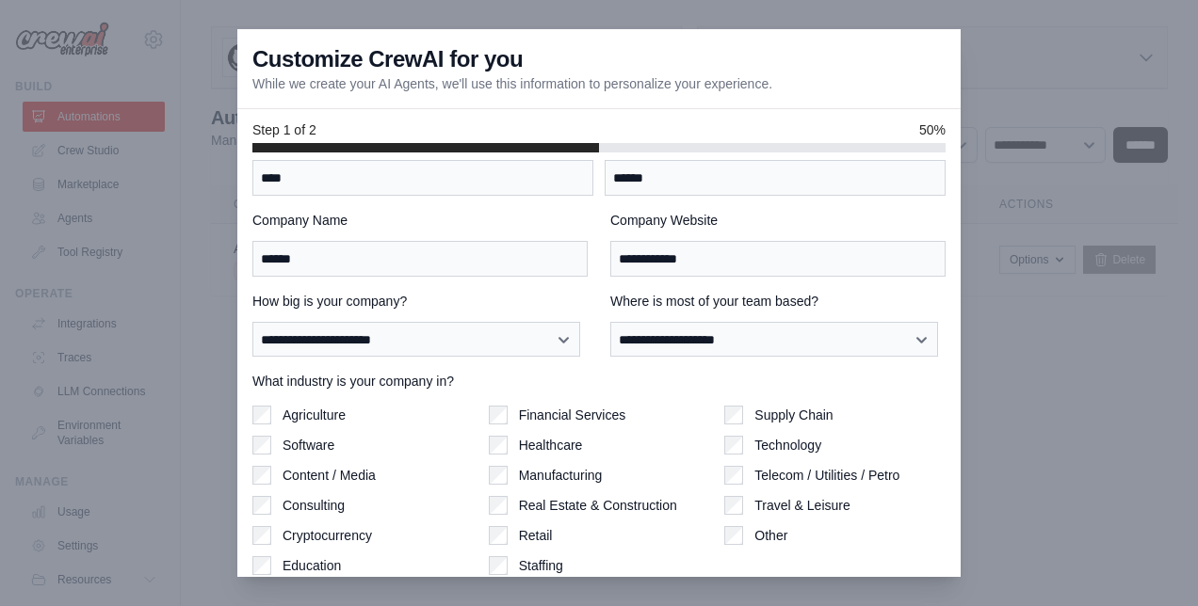
scroll to position [44, 0]
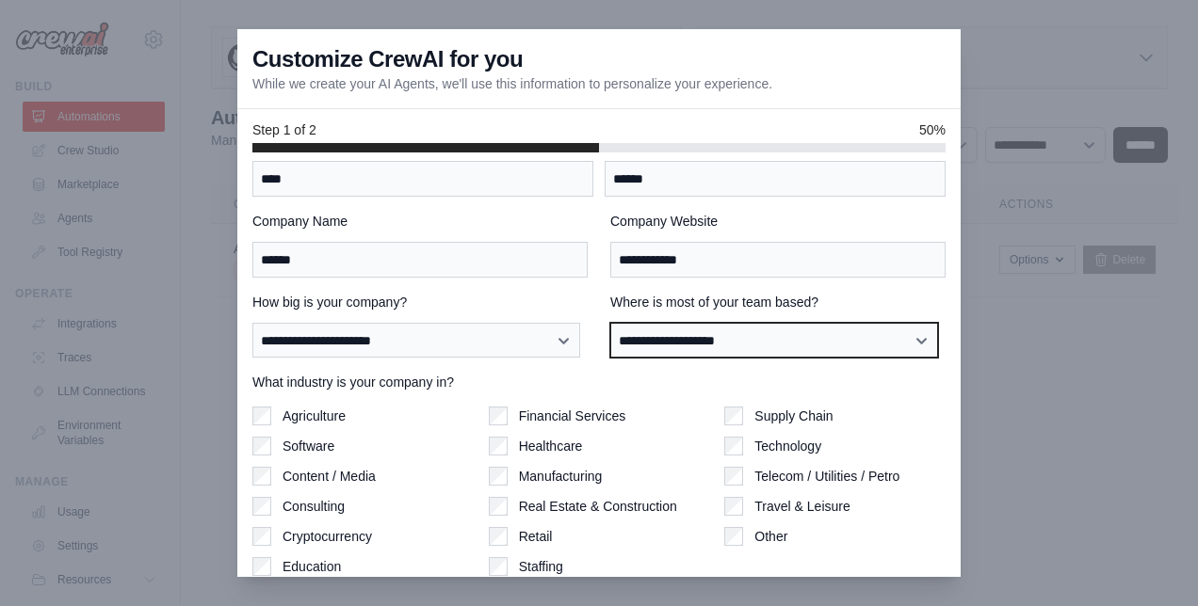
click at [779, 338] on select "**********" at bounding box center [774, 340] width 328 height 35
select select "**********"
click at [610, 323] on select "**********" at bounding box center [774, 340] width 328 height 35
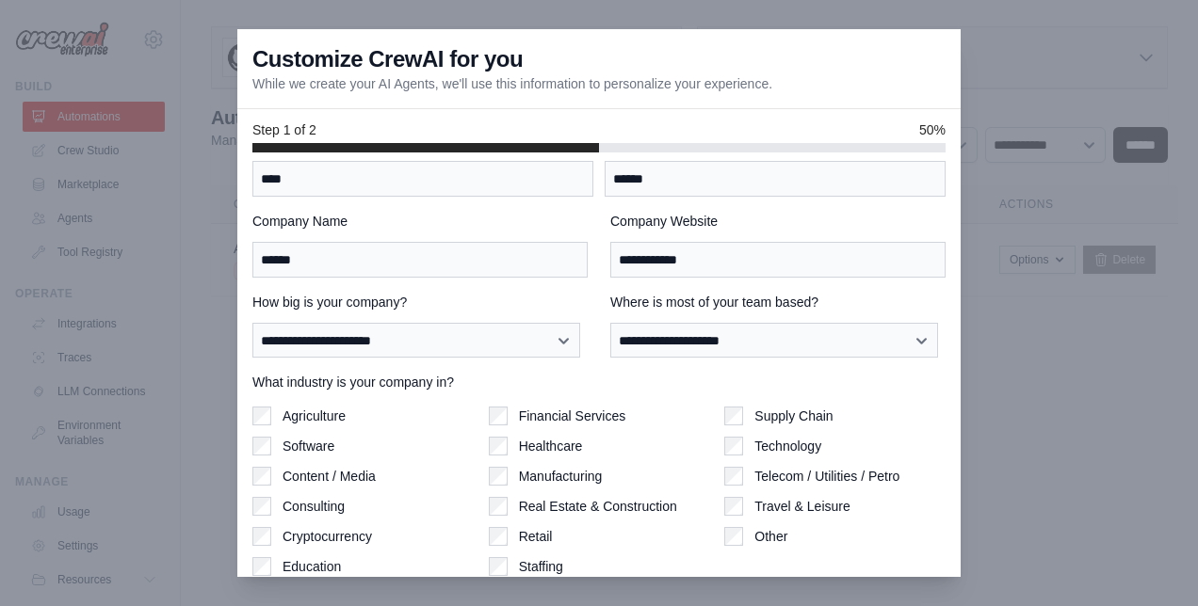
scroll to position [114, 0]
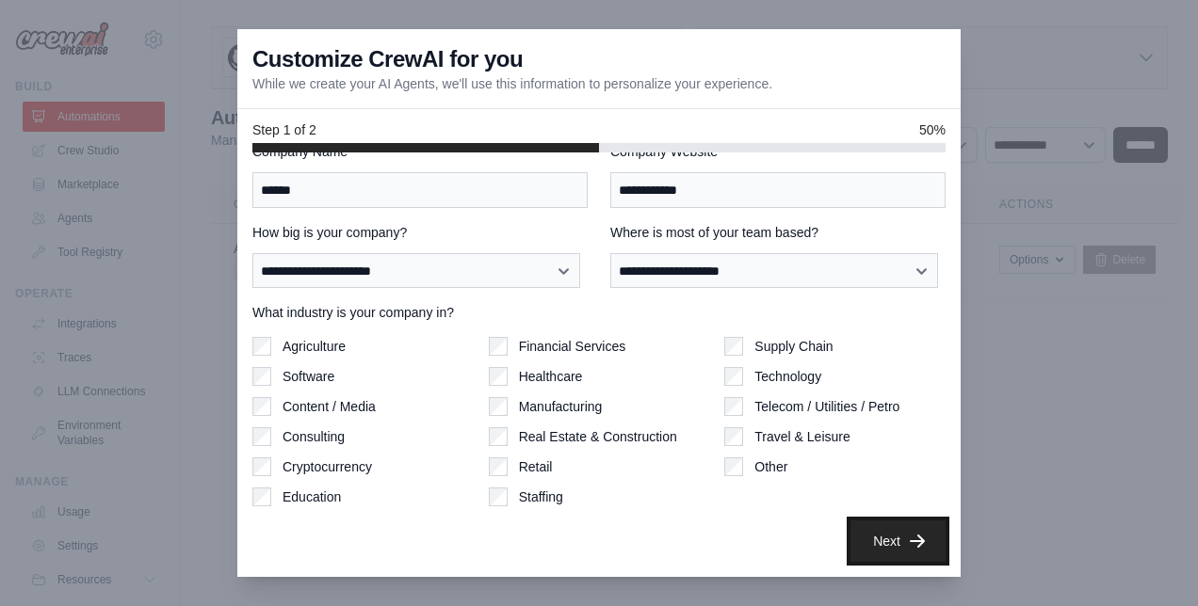
click at [872, 550] on button "Next" at bounding box center [897, 541] width 95 height 41
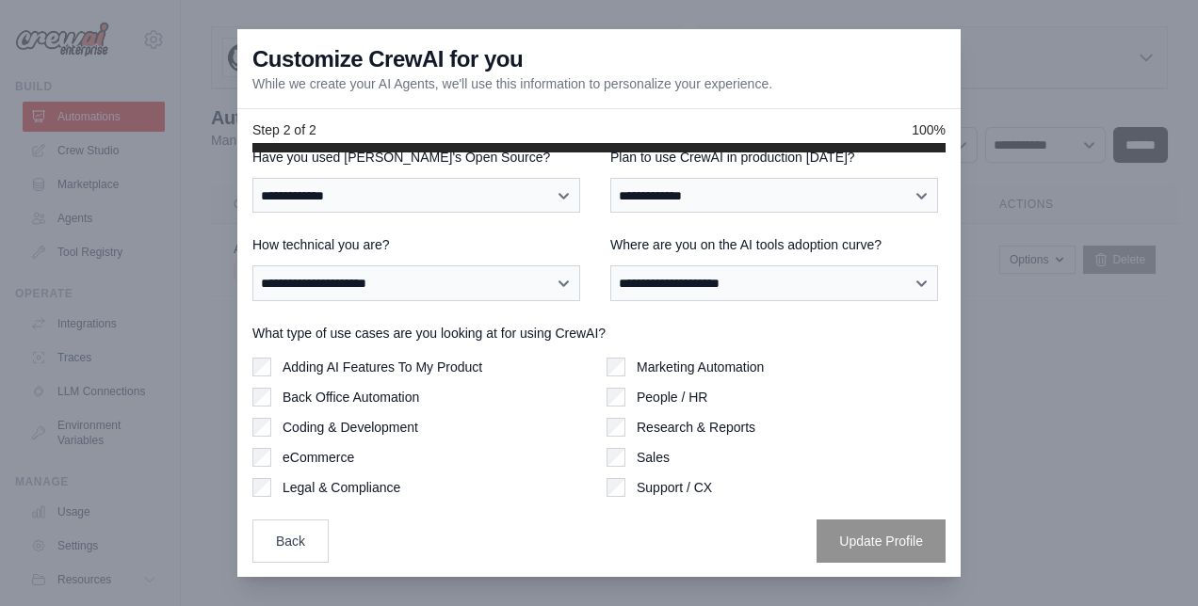
scroll to position [0, 0]
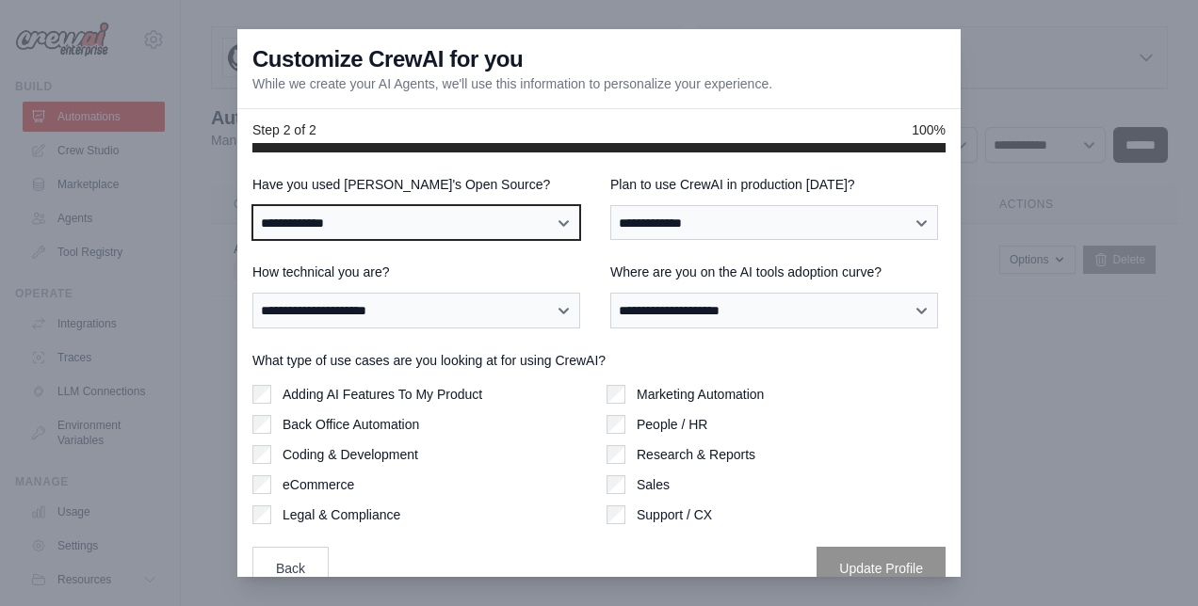
click at [523, 224] on select "**********" at bounding box center [416, 222] width 328 height 35
select select "**********"
click at [252, 205] on select "**********" at bounding box center [416, 222] width 328 height 35
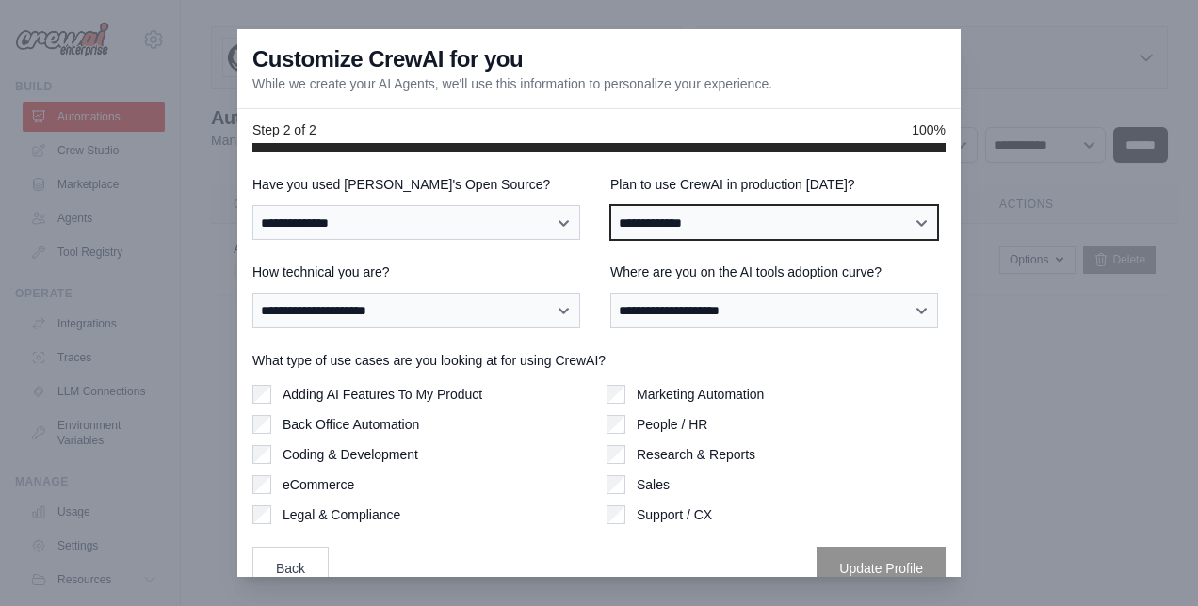
click at [721, 225] on select "**********" at bounding box center [774, 222] width 328 height 35
select select "****"
click at [610, 205] on select "**********" at bounding box center [774, 222] width 328 height 35
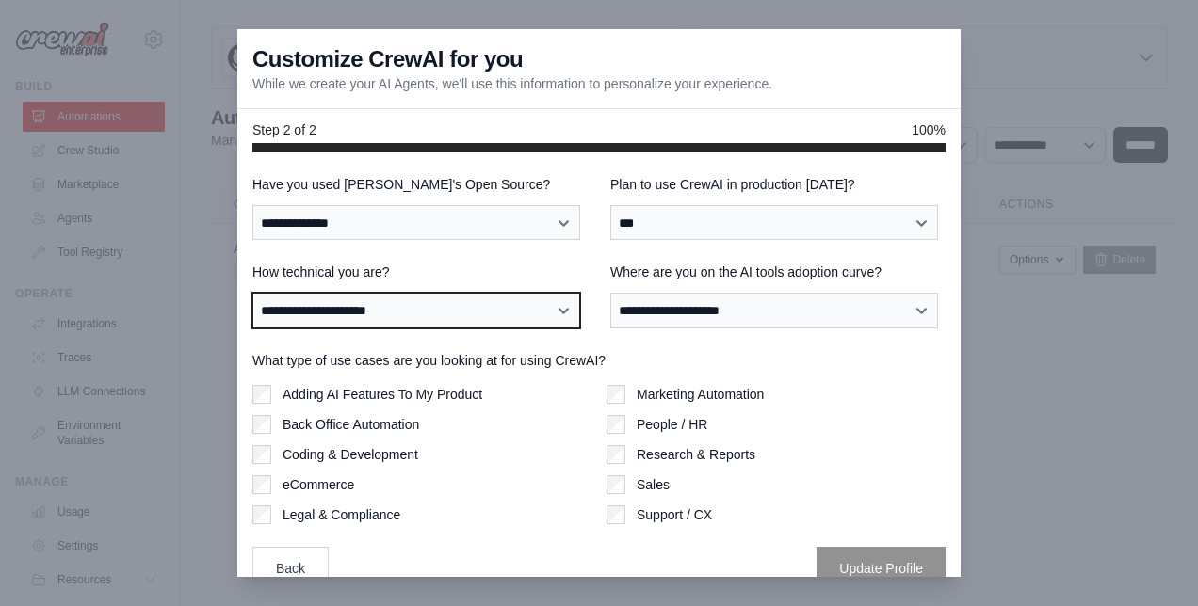
click at [472, 320] on select "**********" at bounding box center [416, 310] width 328 height 35
select select "**********"
click at [252, 293] on select "**********" at bounding box center [416, 310] width 328 height 35
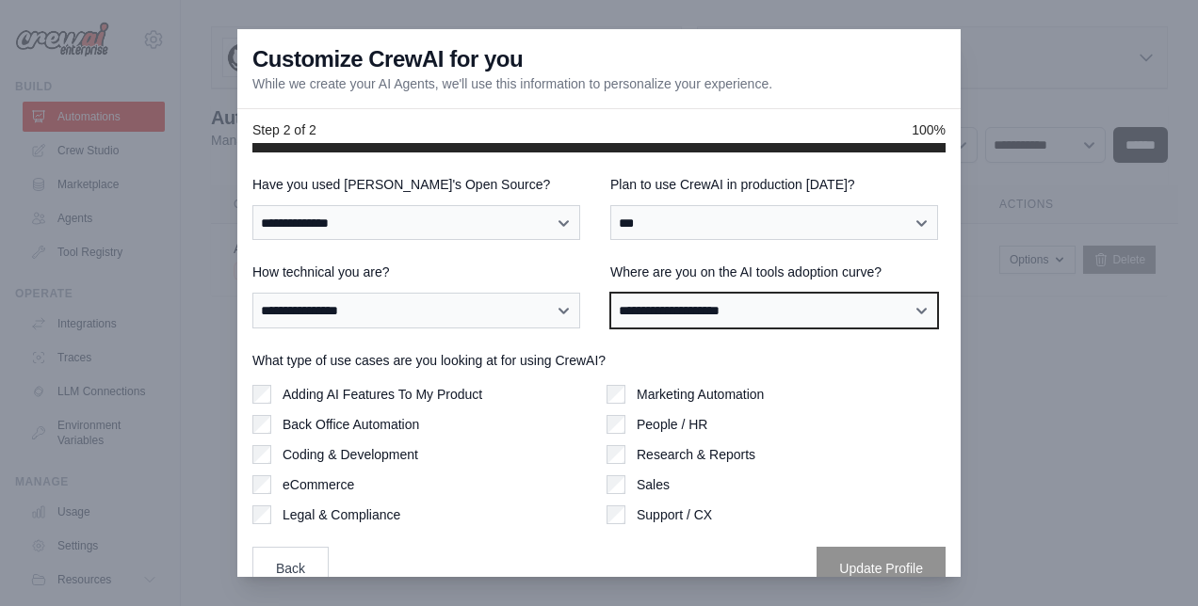
click at [693, 314] on select "**********" at bounding box center [774, 310] width 328 height 35
click at [610, 293] on select "**********" at bounding box center [774, 310] width 328 height 35
click at [657, 318] on select "**********" at bounding box center [774, 310] width 328 height 35
select select "**********"
click at [610, 293] on select "**********" at bounding box center [774, 310] width 328 height 35
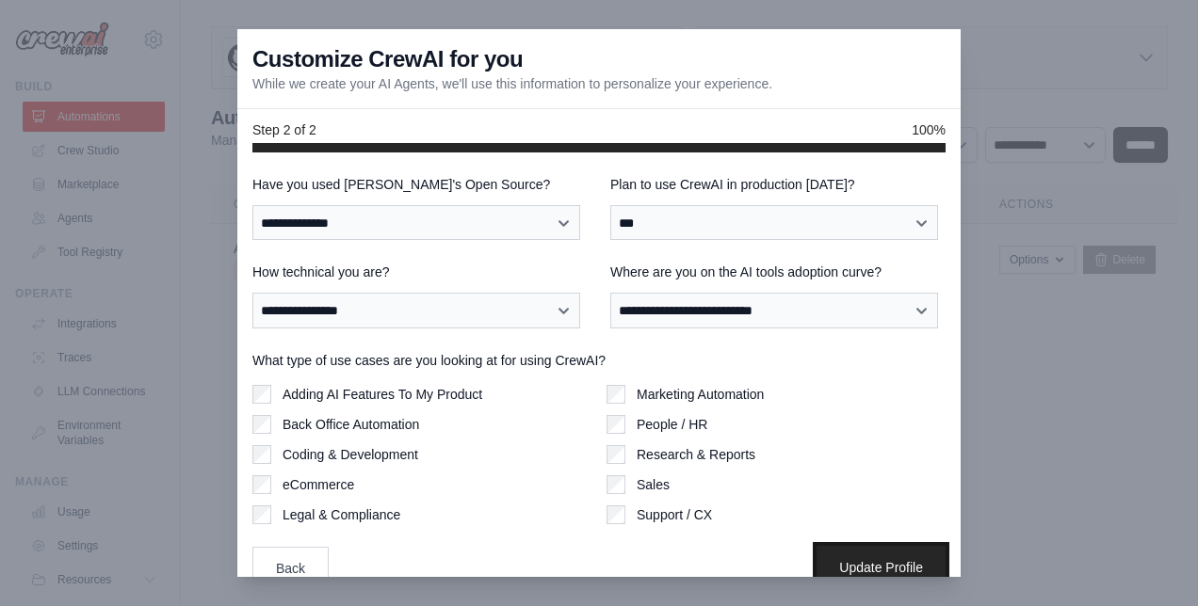
click at [832, 555] on button "Update Profile" at bounding box center [880, 567] width 129 height 43
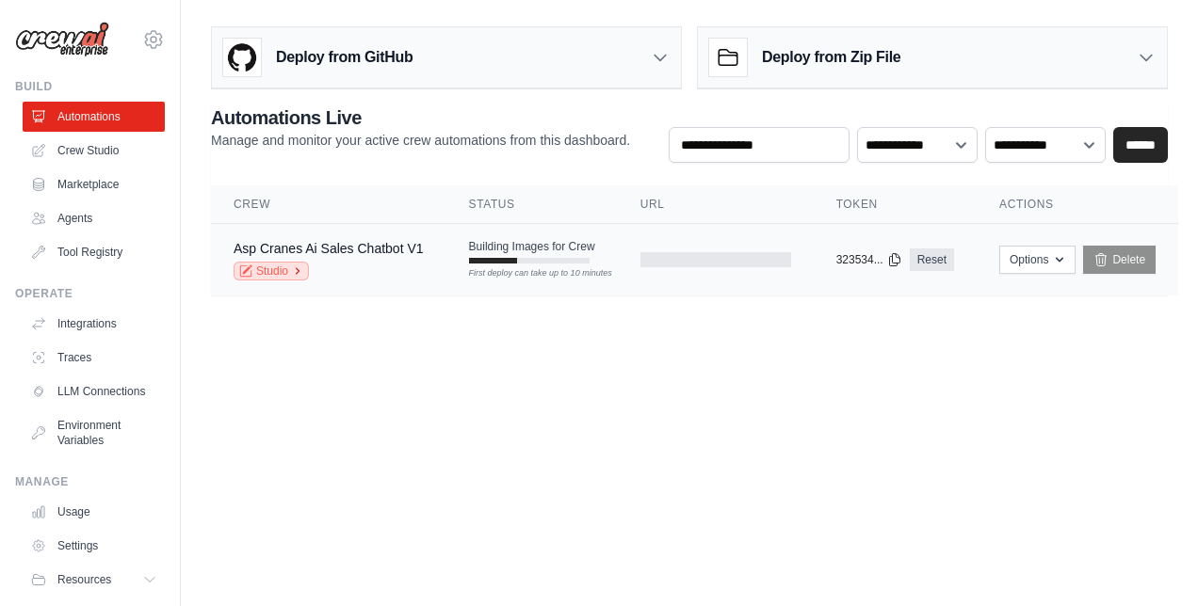
click at [275, 270] on link "Studio" at bounding box center [271, 271] width 75 height 19
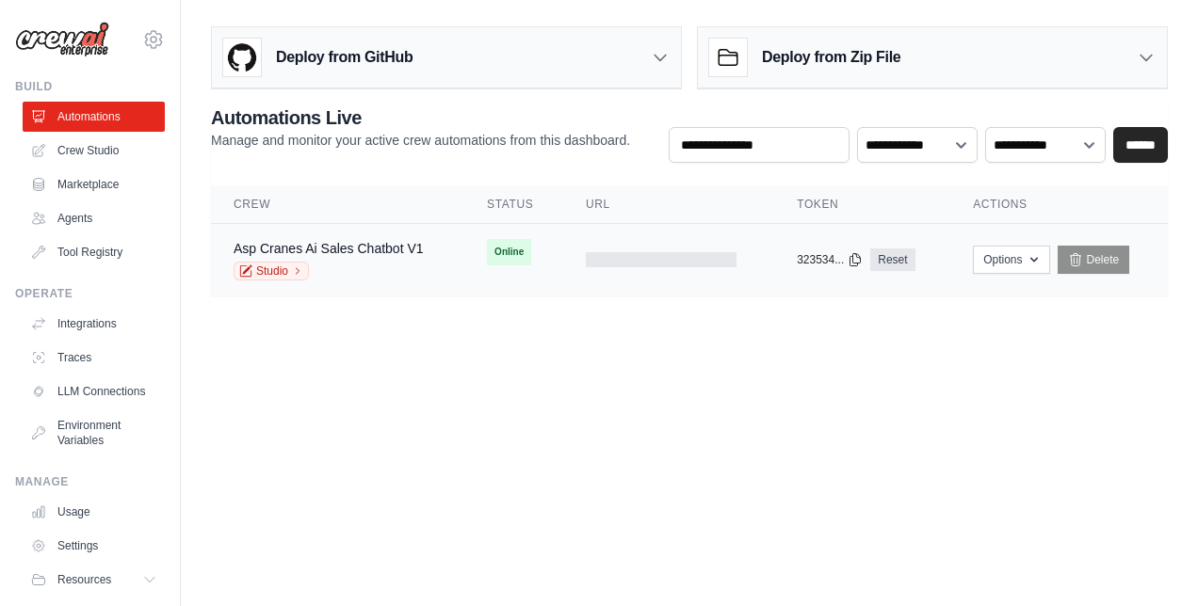
click at [691, 262] on div at bounding box center [661, 259] width 151 height 15
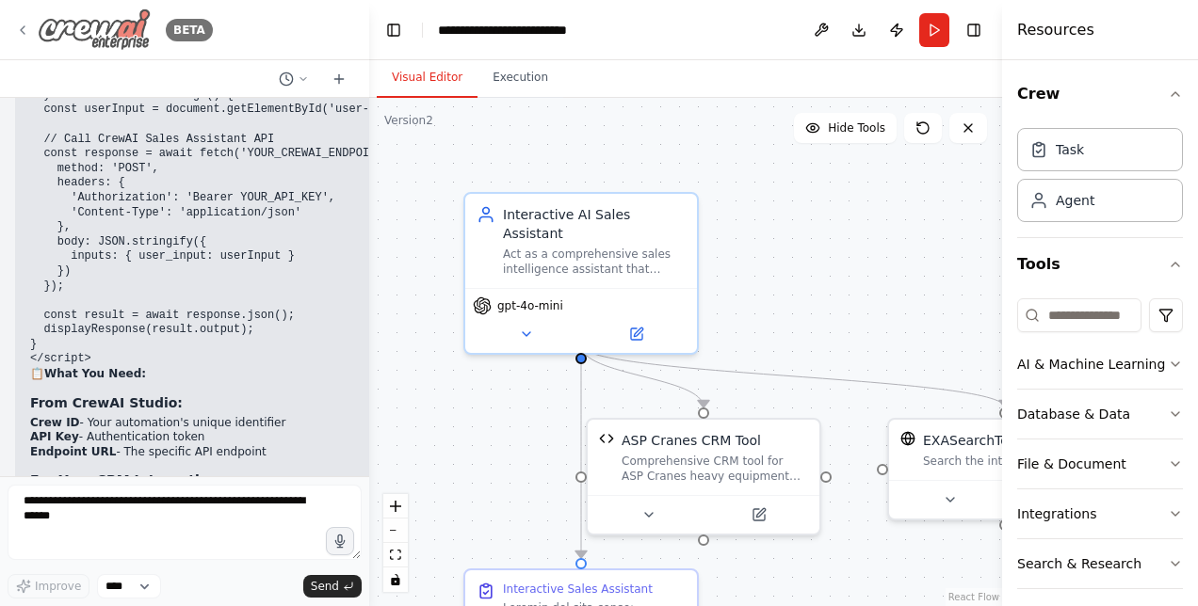
scroll to position [93164, 0]
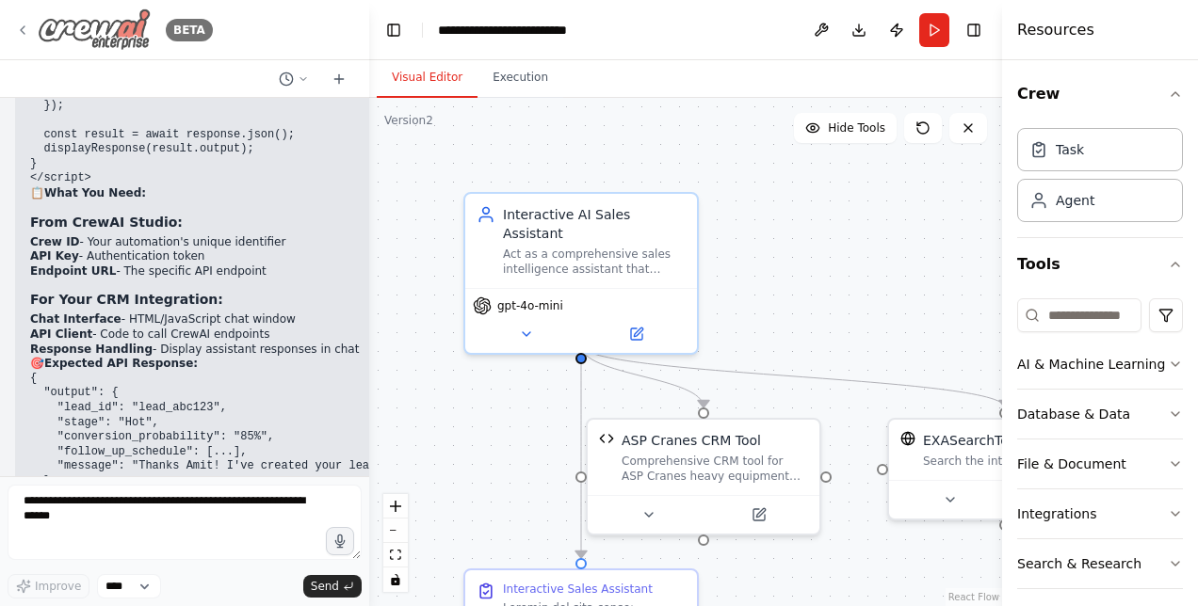
click at [24, 29] on icon at bounding box center [22, 30] width 15 height 15
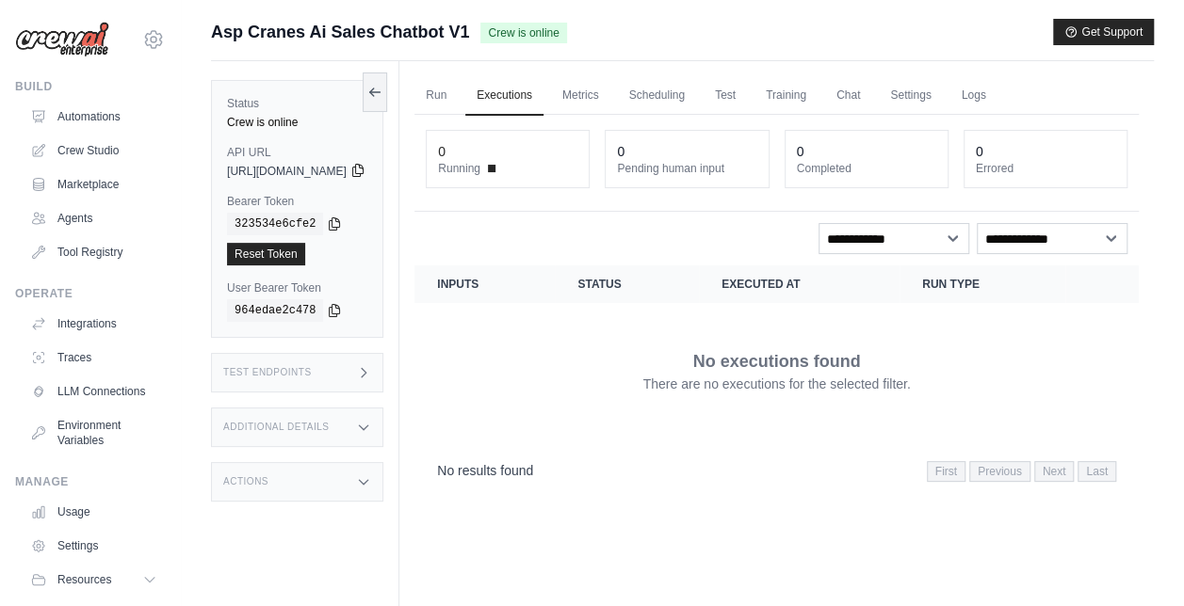
click at [365, 173] on icon at bounding box center [357, 170] width 15 height 15
click at [342, 169] on span "[URL][DOMAIN_NAME]" at bounding box center [287, 171] width 120 height 15
click at [610, 102] on link "Metrics" at bounding box center [580, 96] width 59 height 40
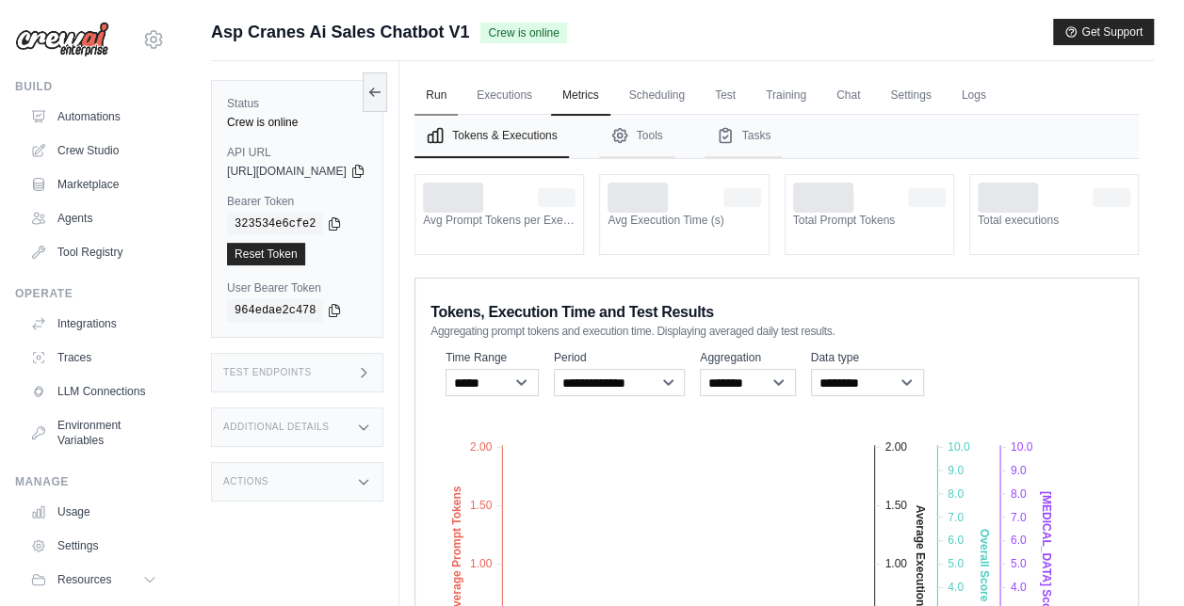
click at [458, 104] on link "Run" at bounding box center [435, 96] width 43 height 40
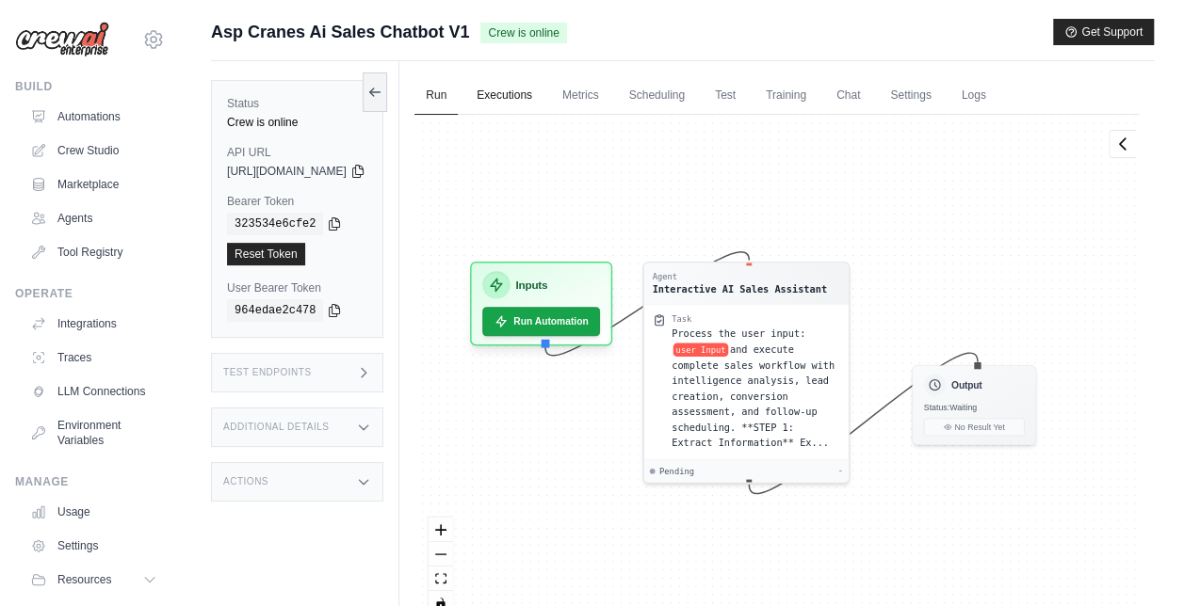
click at [543, 98] on link "Executions" at bounding box center [504, 96] width 78 height 40
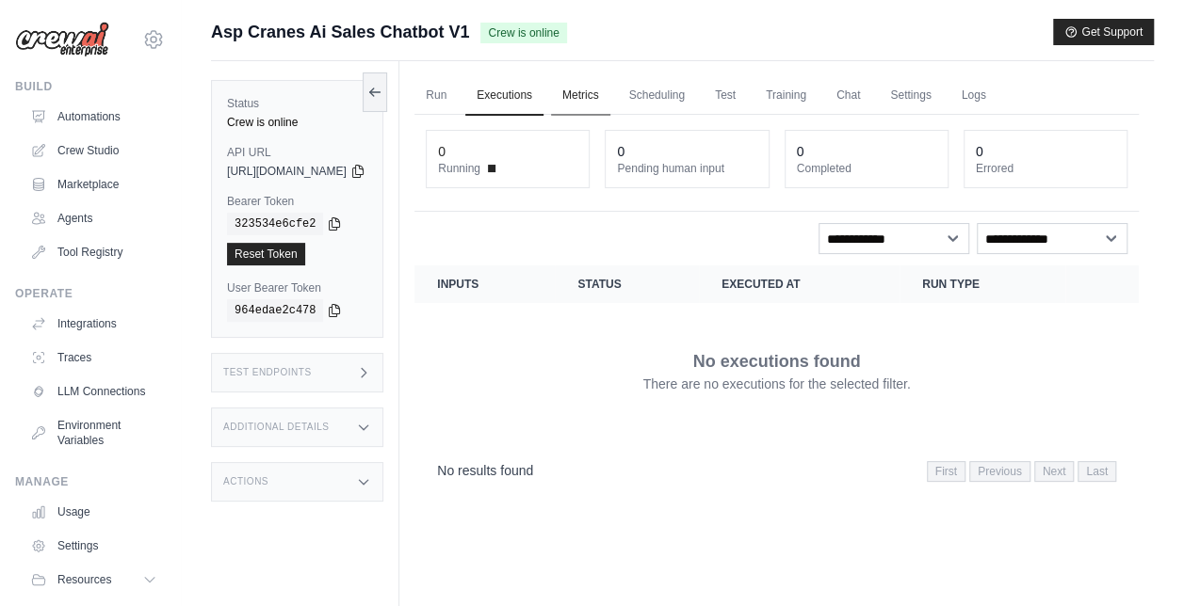
click at [610, 105] on link "Metrics" at bounding box center [580, 96] width 59 height 40
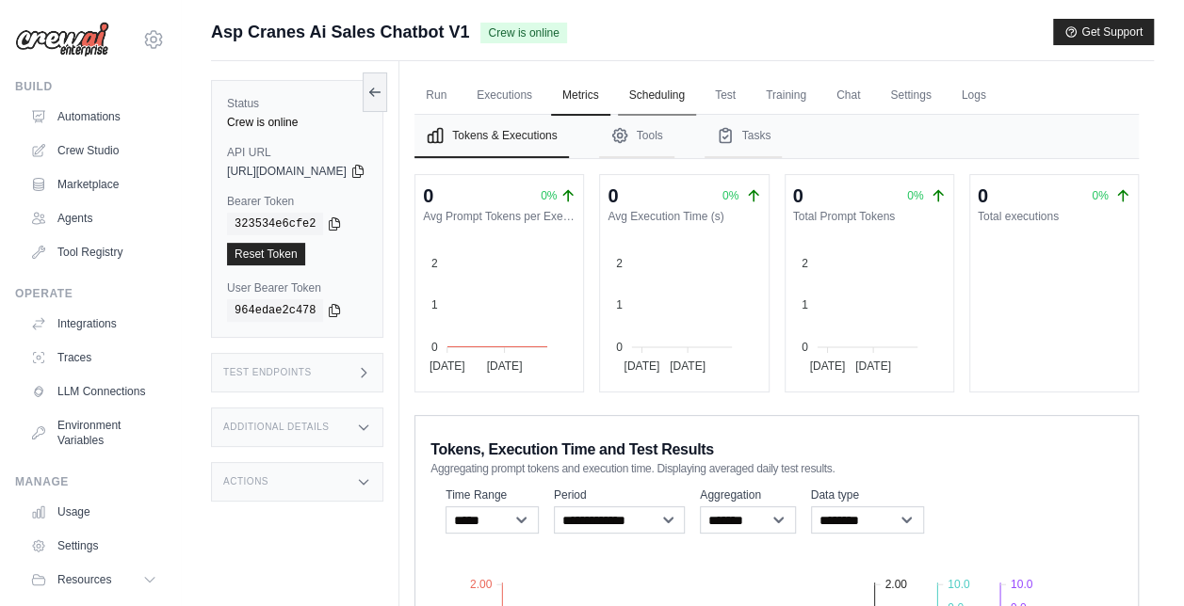
click at [696, 100] on link "Scheduling" at bounding box center [657, 96] width 78 height 40
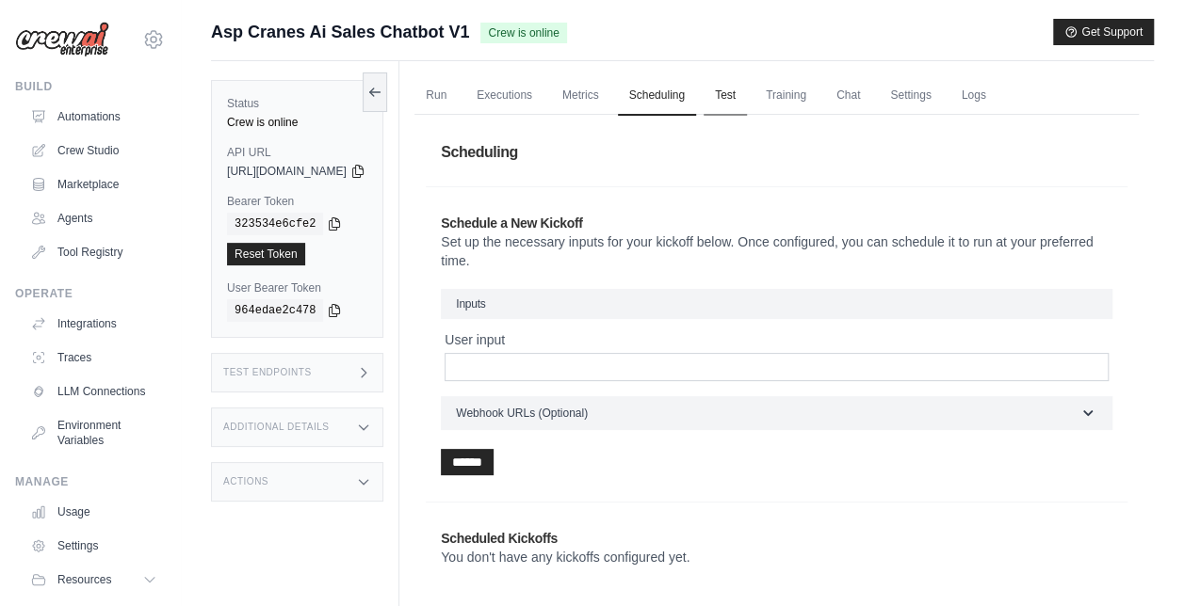
click at [747, 95] on link "Test" at bounding box center [724, 96] width 43 height 40
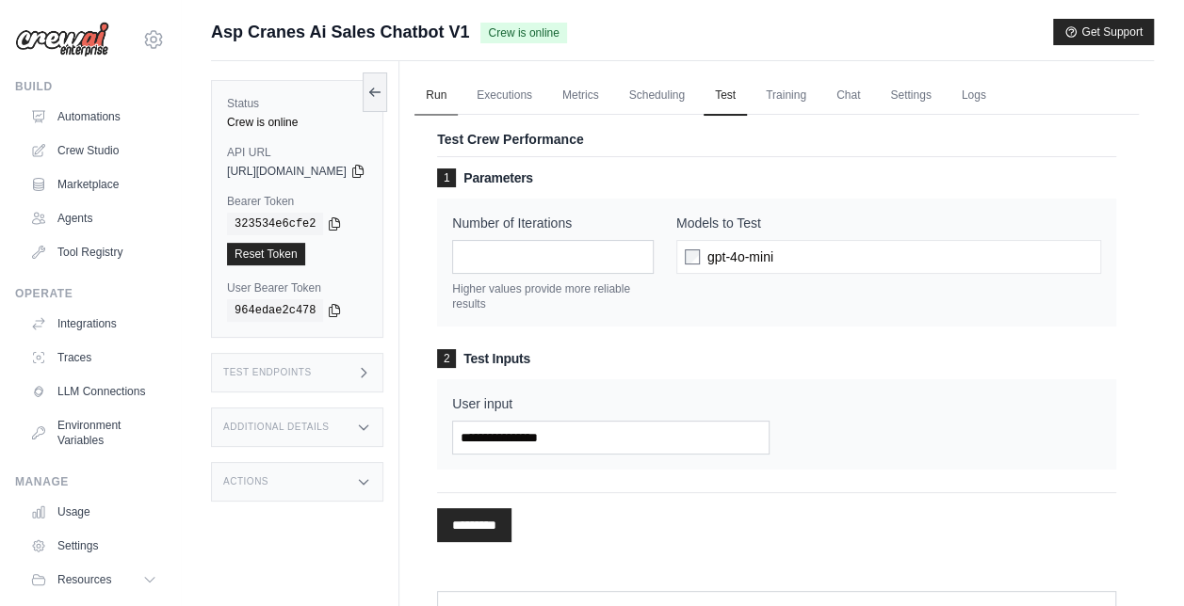
click at [458, 100] on link "Run" at bounding box center [435, 96] width 43 height 40
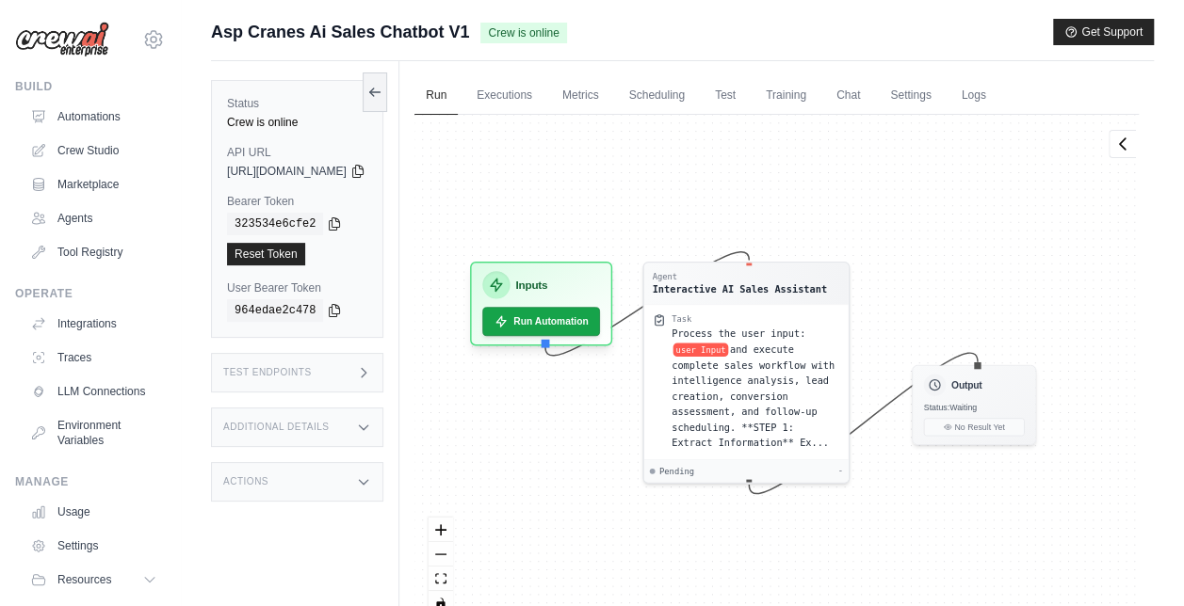
click at [319, 373] on div "Test Endpoints" at bounding box center [297, 373] width 172 height 40
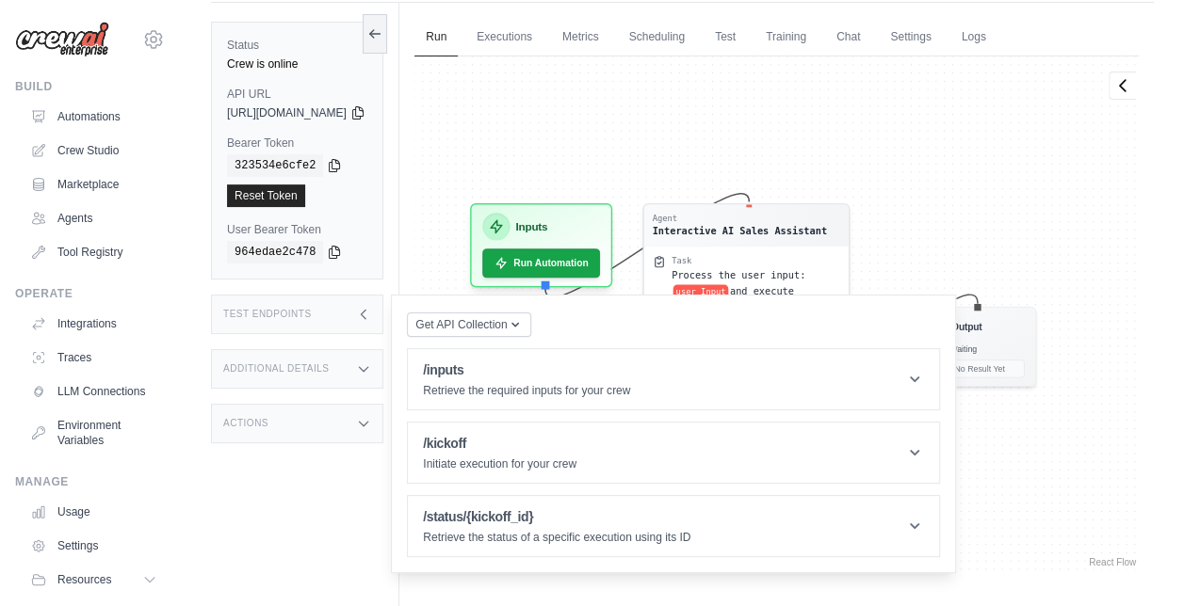
scroll to position [79, 0]
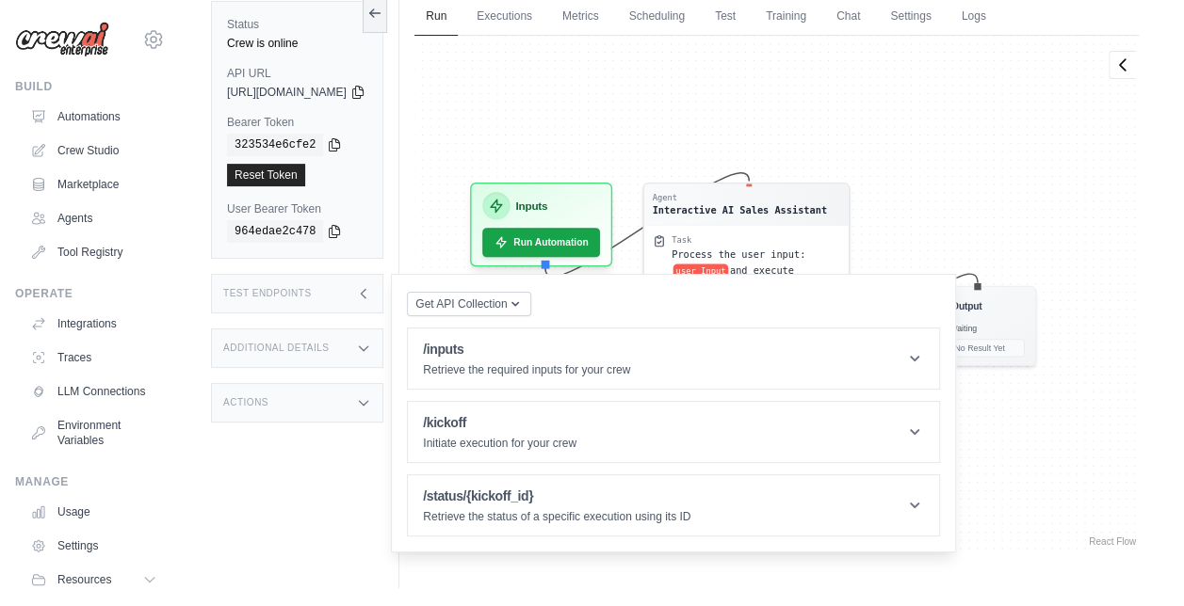
click at [368, 347] on icon at bounding box center [364, 349] width 8 height 5
click at [371, 345] on icon at bounding box center [363, 348] width 15 height 15
click at [383, 398] on div "Actions" at bounding box center [297, 403] width 172 height 40
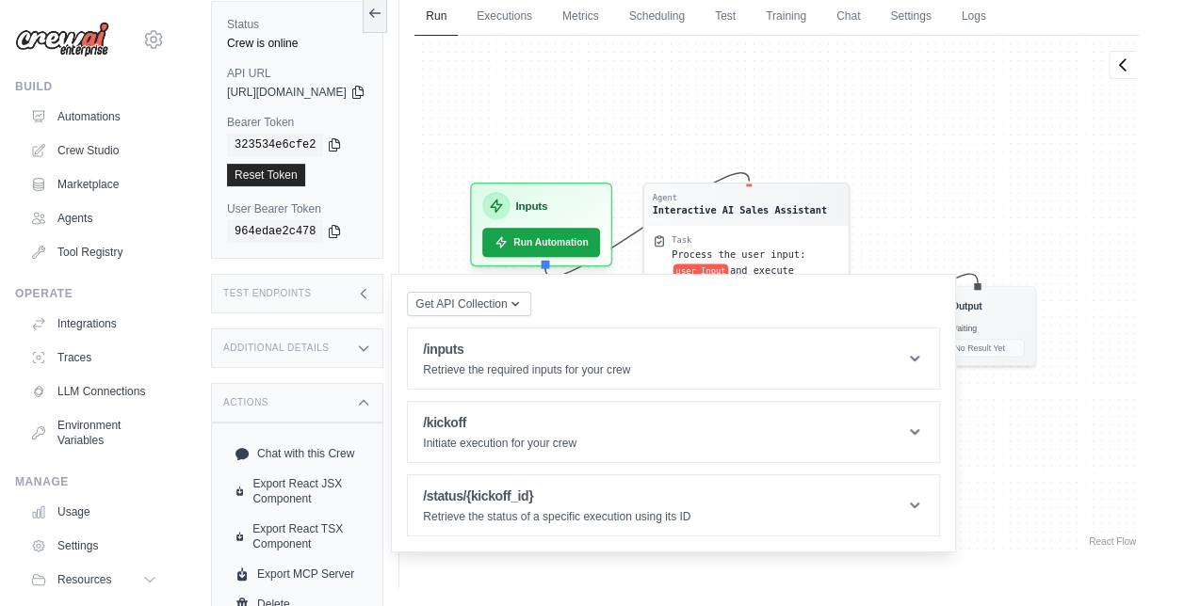
click at [383, 398] on div "Actions" at bounding box center [297, 403] width 172 height 40
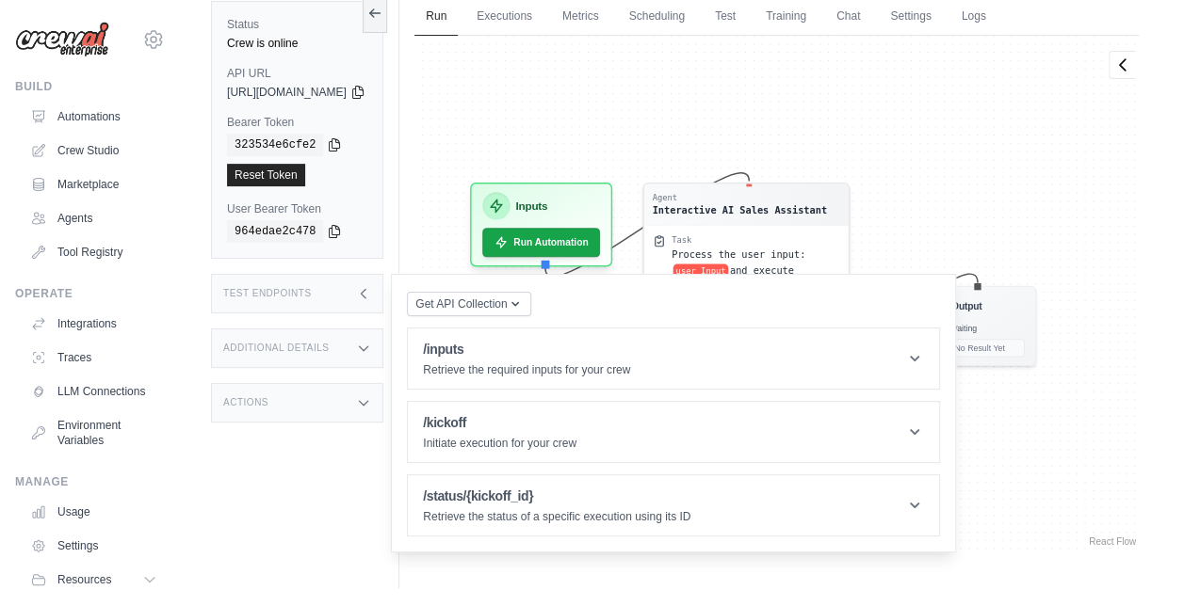
click at [383, 398] on div "Actions" at bounding box center [297, 403] width 172 height 40
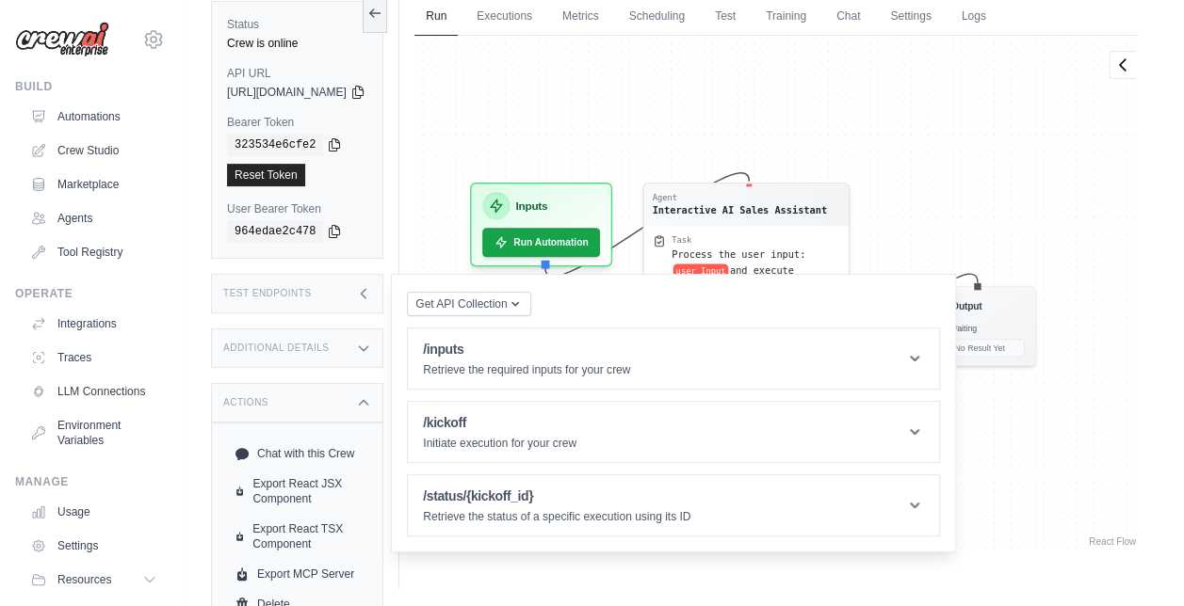
click at [383, 398] on div "Actions" at bounding box center [297, 403] width 172 height 40
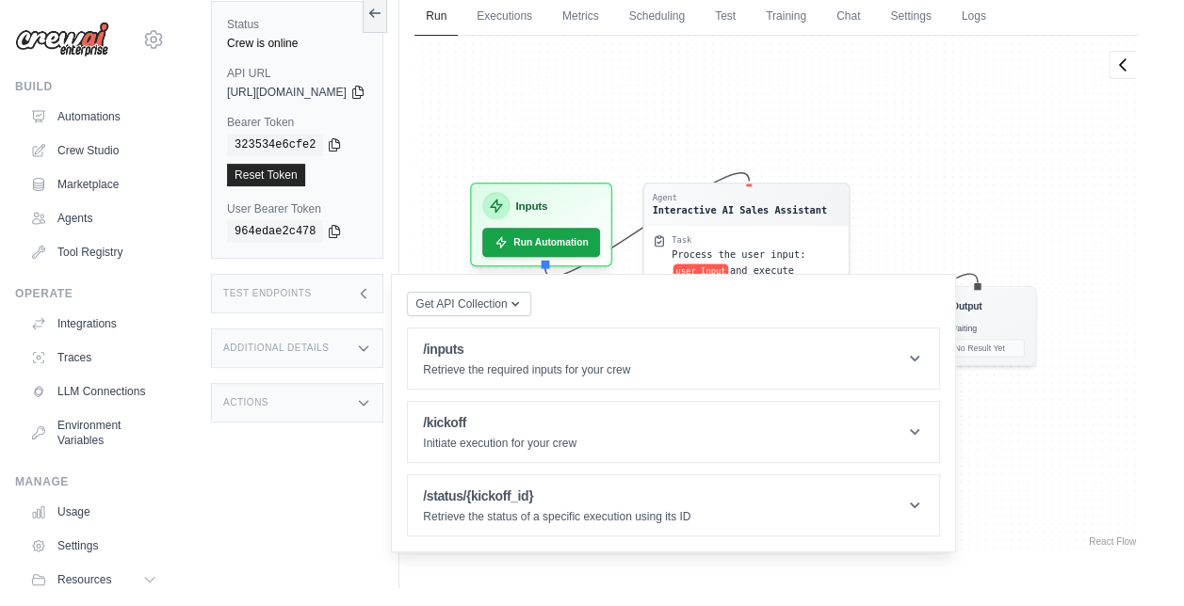
click at [371, 296] on icon at bounding box center [363, 293] width 15 height 15
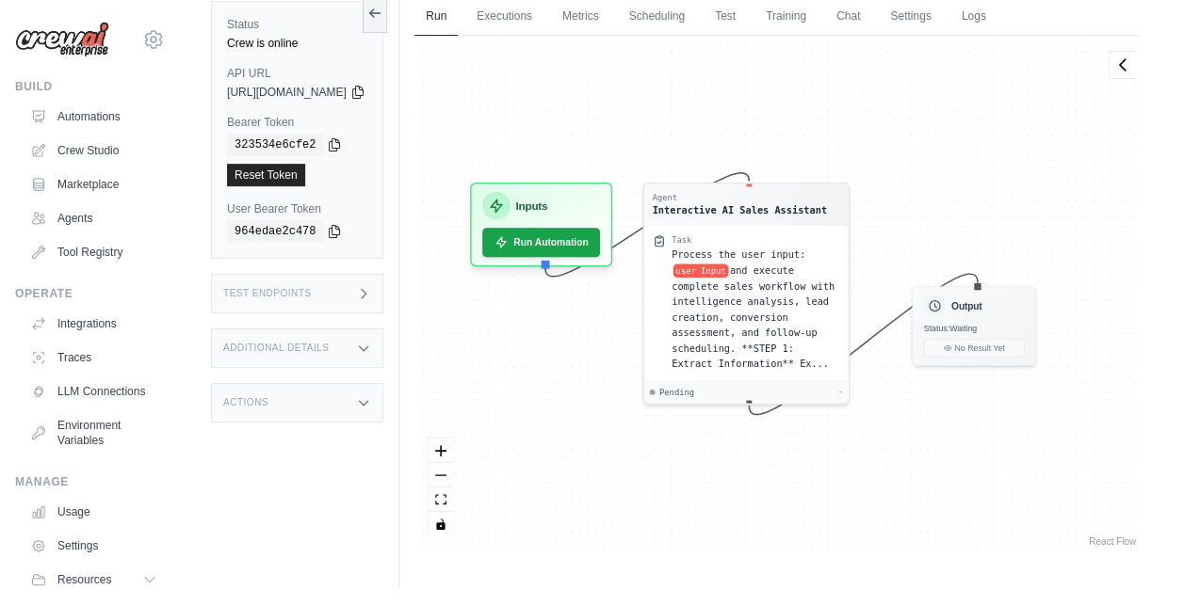
click at [347, 92] on span "[URL][DOMAIN_NAME]" at bounding box center [287, 92] width 120 height 15
copy div "[URL][DOMAIN_NAME]"
click at [363, 87] on icon at bounding box center [357, 92] width 10 height 12
